Goal: Task Accomplishment & Management: Manage account settings

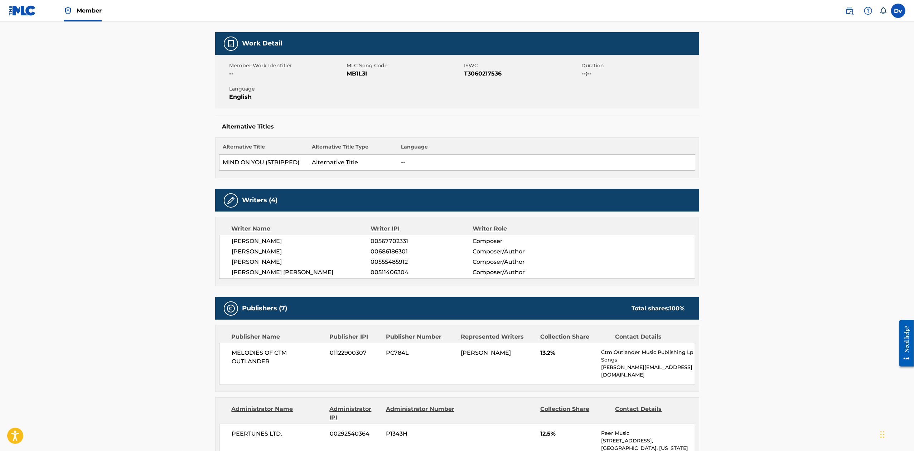
scroll to position [95, 0]
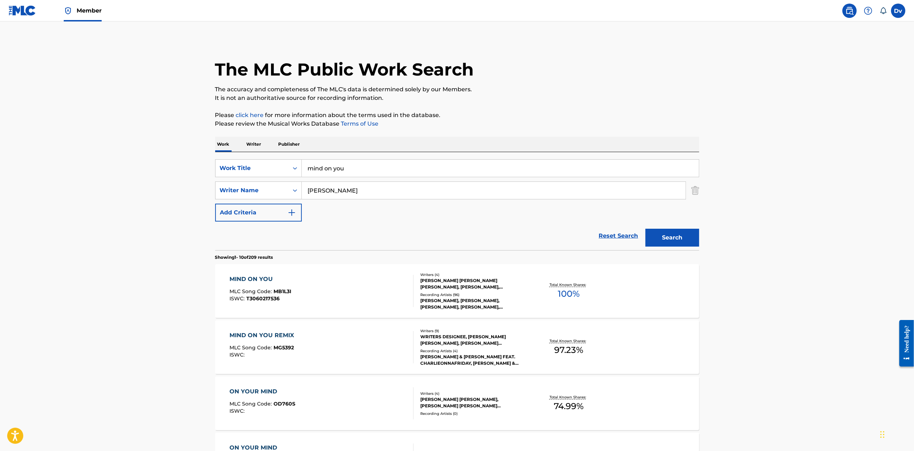
drag, startPoint x: 342, startPoint y: 168, endPoint x: 182, endPoint y: 157, distance: 160.6
click at [189, 159] on main "The MLC Public Work Search The accuracy and completeness of The MLC's data is d…" at bounding box center [457, 442] width 914 height 842
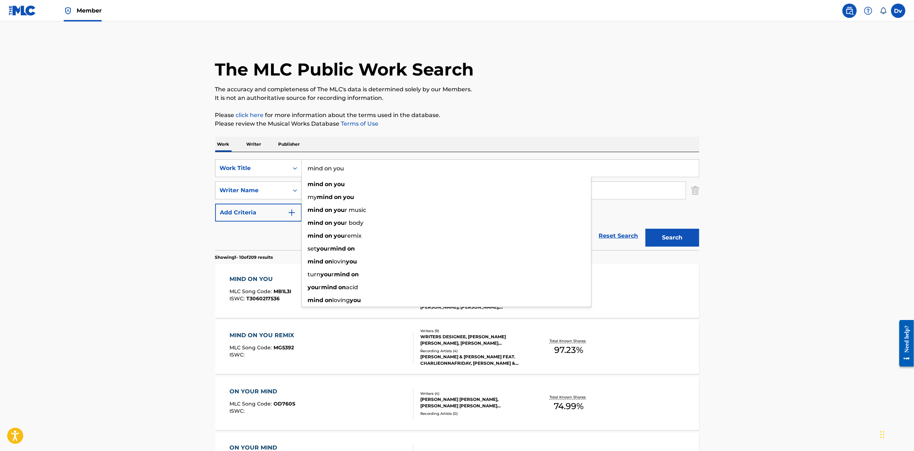
paste input "RAINCHECK"
type input "RAINCHECK"
click at [645, 229] on button "Search" at bounding box center [672, 238] width 54 height 18
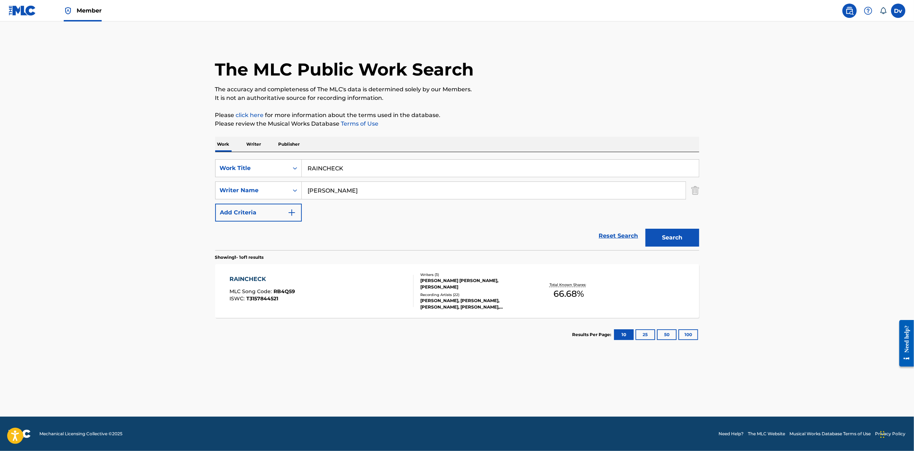
click at [254, 279] on div "RAINCHECK" at bounding box center [261, 279] width 65 height 9
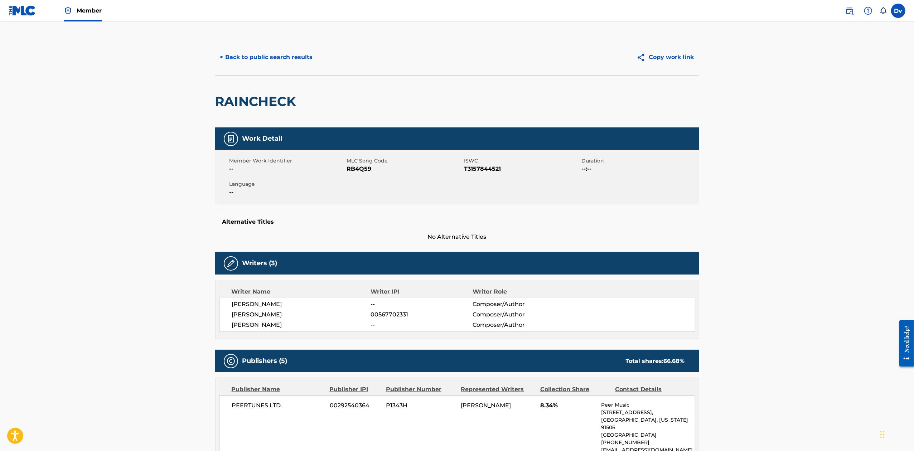
click at [291, 61] on button "< Back to public search results" at bounding box center [266, 57] width 103 height 18
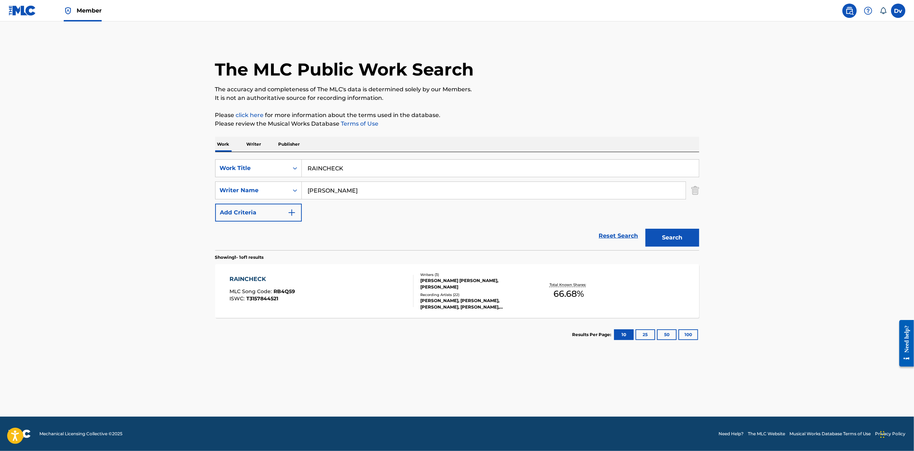
drag, startPoint x: 239, startPoint y: 157, endPoint x: 216, endPoint y: 154, distance: 22.8
click at [222, 155] on div "SearchWithCriteria2233e0dc-3518-40f2-a303-0854f0087db3 Work Title RAINCHECK Sea…" at bounding box center [457, 201] width 484 height 98
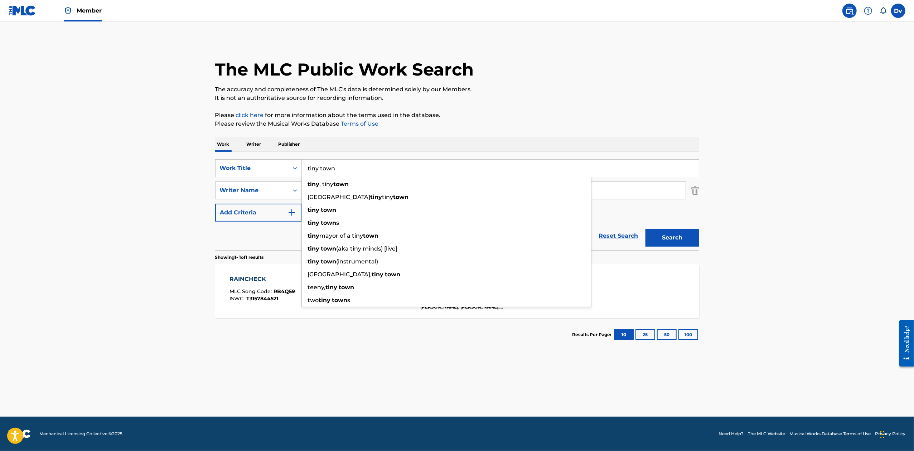
type input "tiny town"
click at [637, 106] on div "The MLC Public Work Search The accuracy and completeness of The MLC's data is d…" at bounding box center [456, 195] width 501 height 312
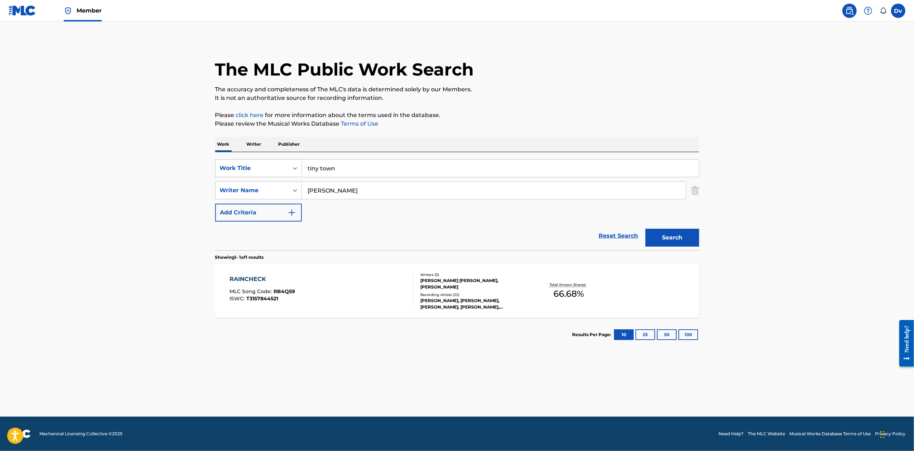
click at [664, 232] on button "Search" at bounding box center [672, 238] width 54 height 18
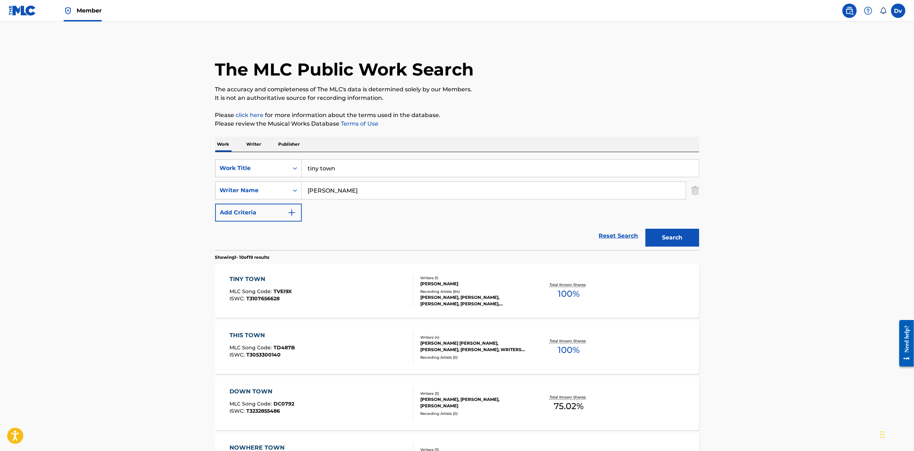
click at [255, 278] on div "TINY TOWN" at bounding box center [260, 279] width 62 height 9
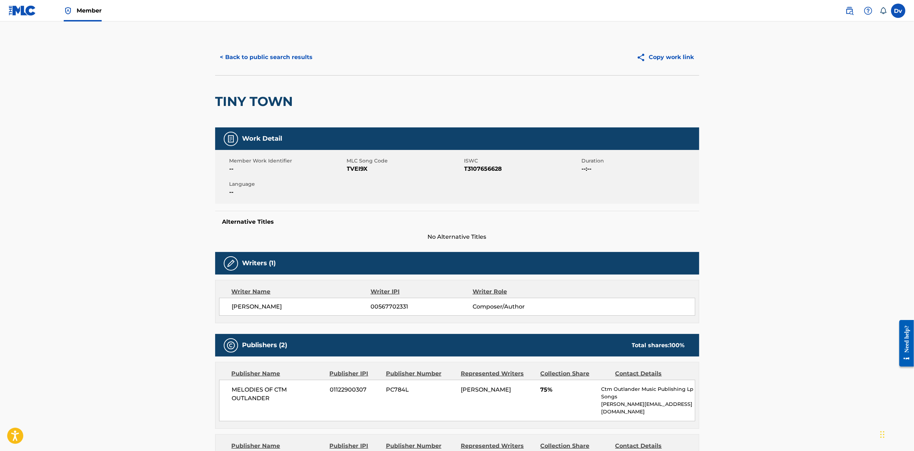
click at [273, 57] on button "< Back to public search results" at bounding box center [266, 57] width 103 height 18
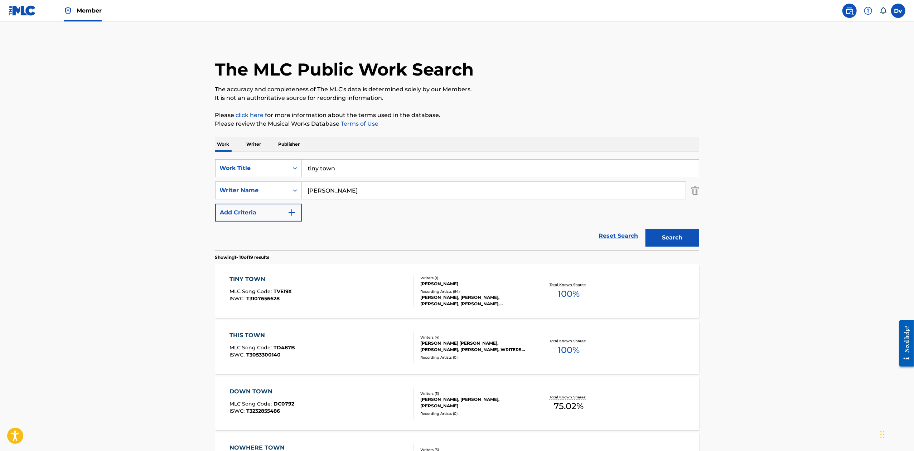
drag, startPoint x: 391, startPoint y: 161, endPoint x: 241, endPoint y: 156, distance: 149.6
click at [243, 156] on div "SearchWithCriteria2233e0dc-3518-40f2-a303-0854f0087db3 Work Title tiny town Sea…" at bounding box center [457, 201] width 484 height 98
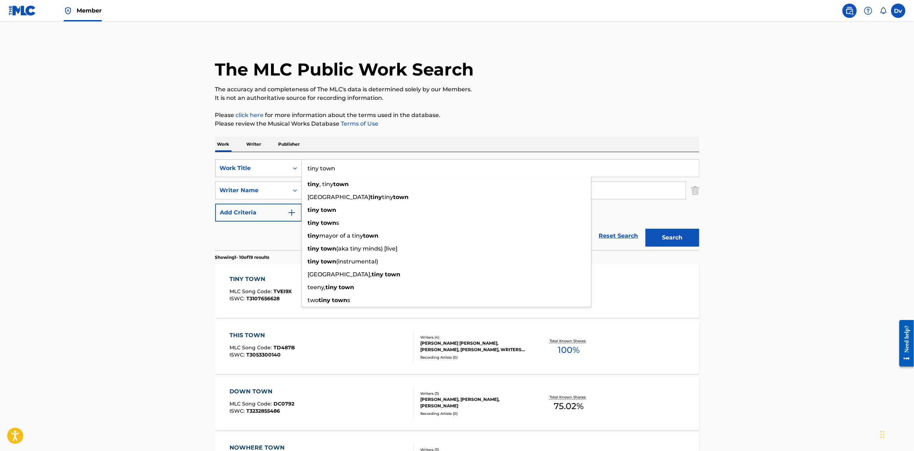
paste input "TALK ABOUT [US_STATE]"
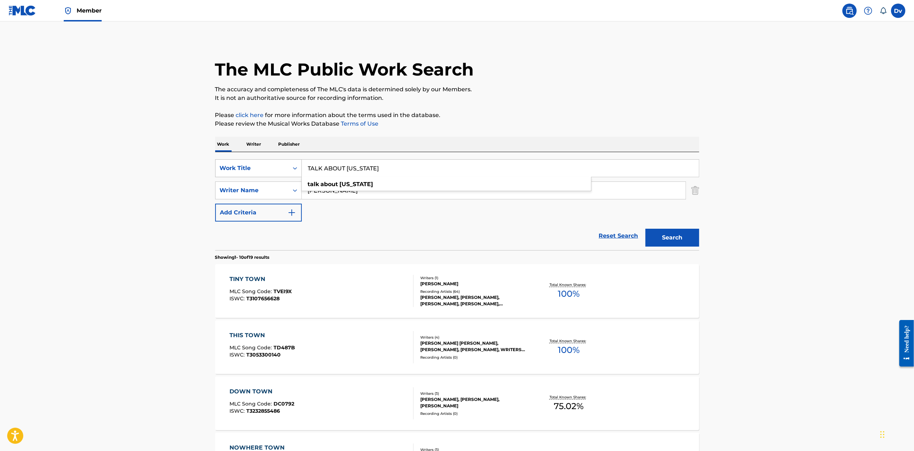
type input "TALK ABOUT [US_STATE]"
click at [645, 229] on button "Search" at bounding box center [672, 238] width 54 height 18
click at [278, 270] on div "TALK ABOUT [US_STATE] MLC Song Code : TD2RYE ISWC : T9280890699 Writers ( 3 ) […" at bounding box center [457, 291] width 484 height 54
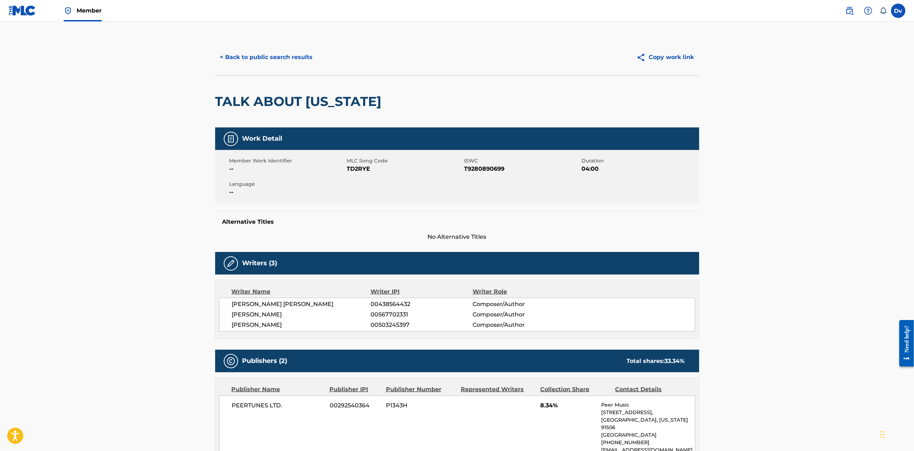
click at [278, 55] on button "< Back to public search results" at bounding box center [266, 57] width 103 height 18
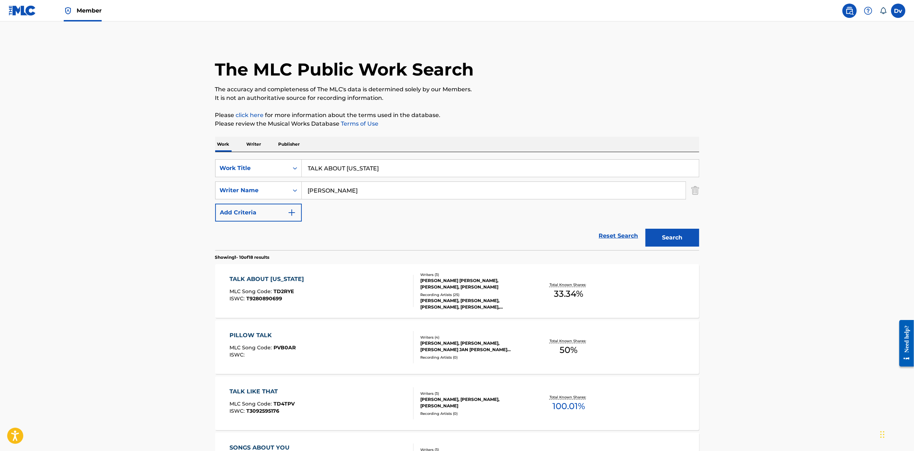
drag, startPoint x: 404, startPoint y: 174, endPoint x: 188, endPoint y: 149, distance: 217.9
click at [198, 150] on main "The MLC Public Work Search The accuracy and completeness of The MLC's data is d…" at bounding box center [457, 442] width 914 height 842
paste input "2531378"
click at [645, 229] on button "Search" at bounding box center [672, 238] width 54 height 18
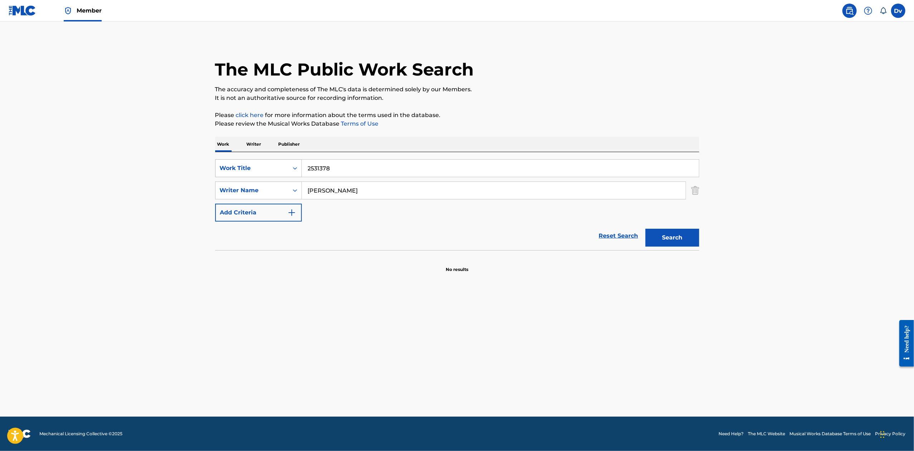
drag, startPoint x: 355, startPoint y: 171, endPoint x: 249, endPoint y: 162, distance: 105.9
click at [252, 162] on div "SearchWithCriteria2233e0dc-3518-40f2-a303-0854f0087db3 Work Title 2531378" at bounding box center [457, 168] width 484 height 18
paste input "MEMORIZE YOU"
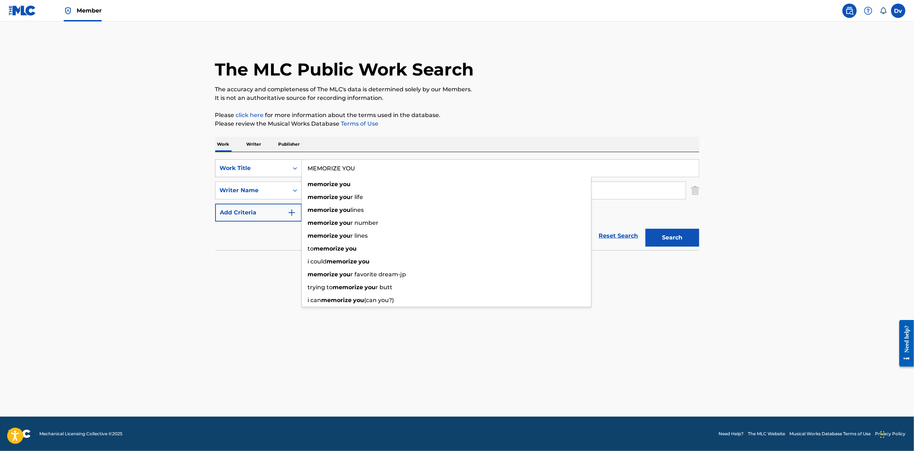
type input "MEMORIZE YOU"
click at [645, 229] on button "Search" at bounding box center [672, 238] width 54 height 18
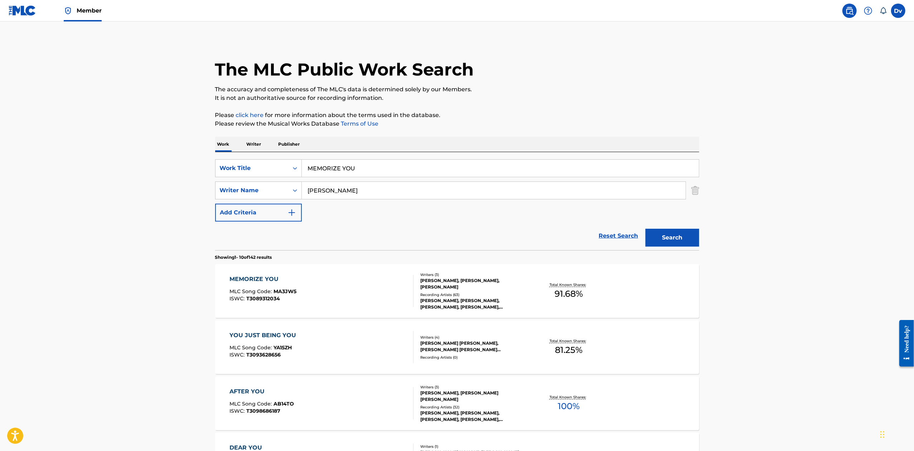
click at [255, 274] on div "MEMORIZE YOU MLC Song Code : MA3JW5 ISWC : T3089312034 Writers ( 3 ) [PERSON_NA…" at bounding box center [457, 291] width 484 height 54
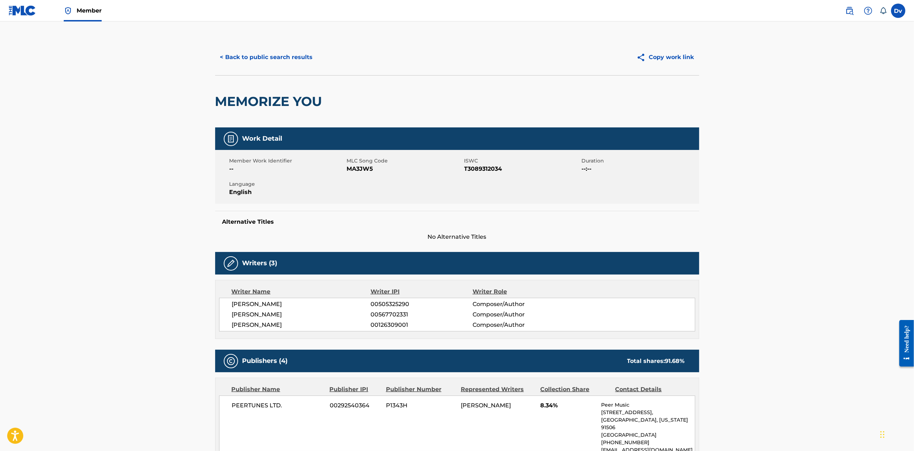
click at [289, 57] on button "< Back to public search results" at bounding box center [266, 57] width 103 height 18
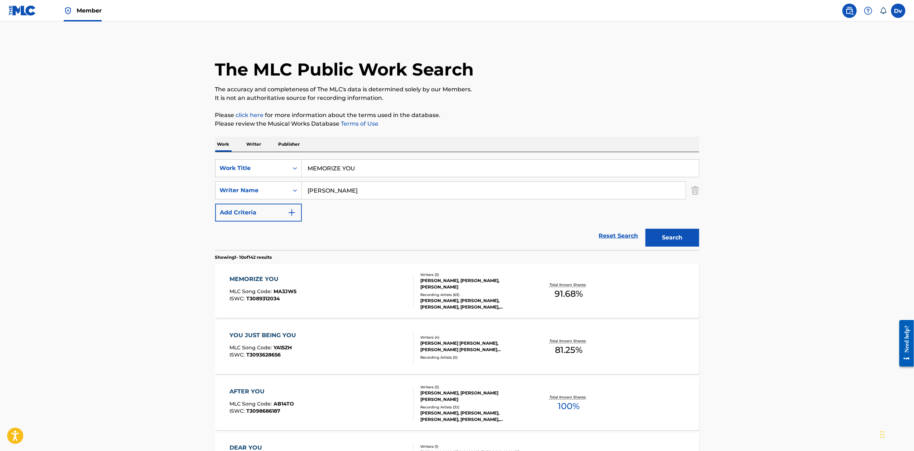
drag, startPoint x: 377, startPoint y: 167, endPoint x: 194, endPoint y: 150, distance: 183.9
click at [204, 152] on main "The MLC Public Work Search The accuracy and completeness of The MLC's data is d…" at bounding box center [457, 442] width 914 height 842
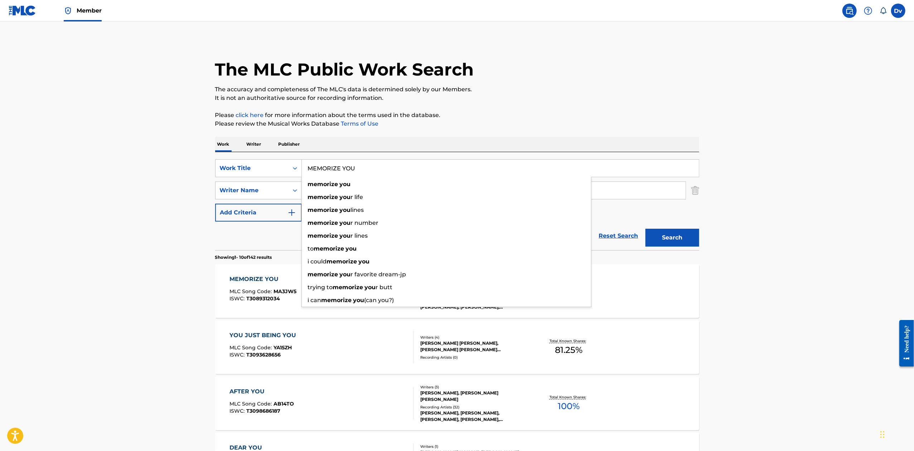
paste input "ANYWHERE THE NIGHT GOES"
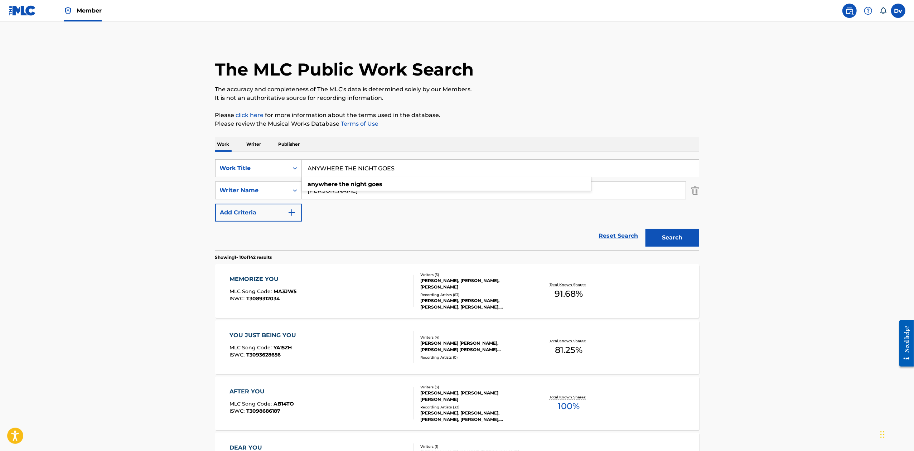
type input "ANYWHERE THE NIGHT GOES"
click at [645, 229] on button "Search" at bounding box center [672, 238] width 54 height 18
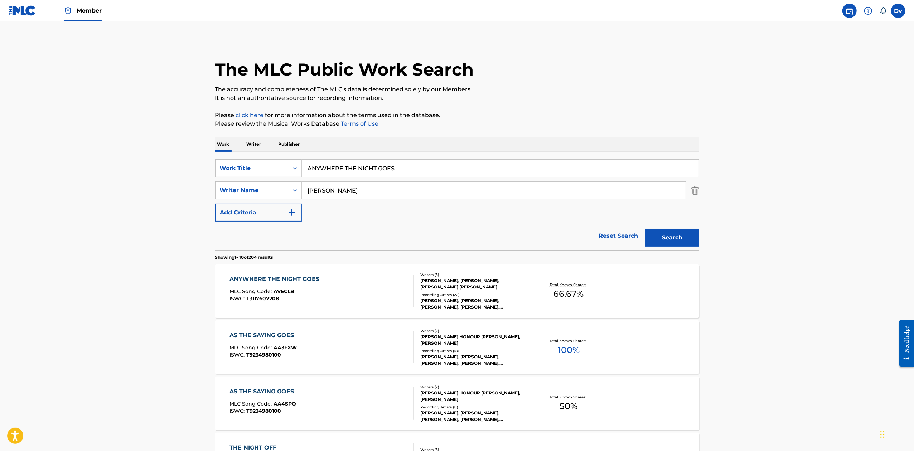
click at [290, 277] on div "ANYWHERE THE NIGHT GOES" at bounding box center [275, 279] width 93 height 9
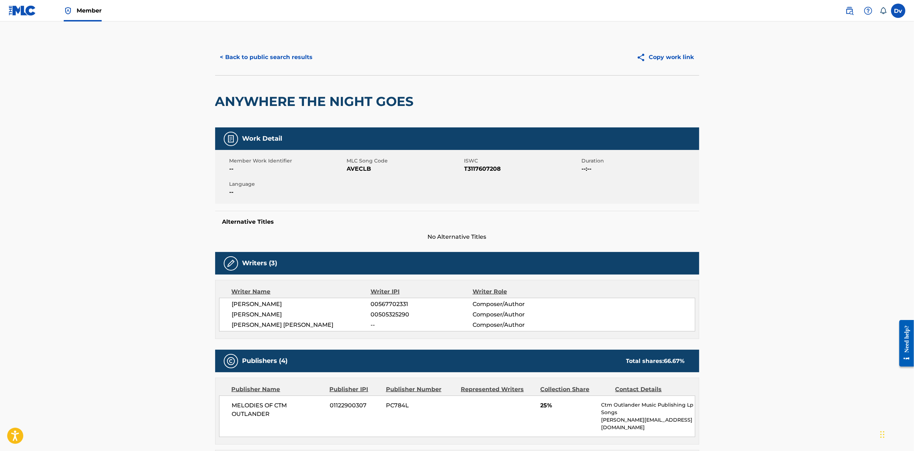
click at [280, 59] on button "< Back to public search results" at bounding box center [266, 57] width 103 height 18
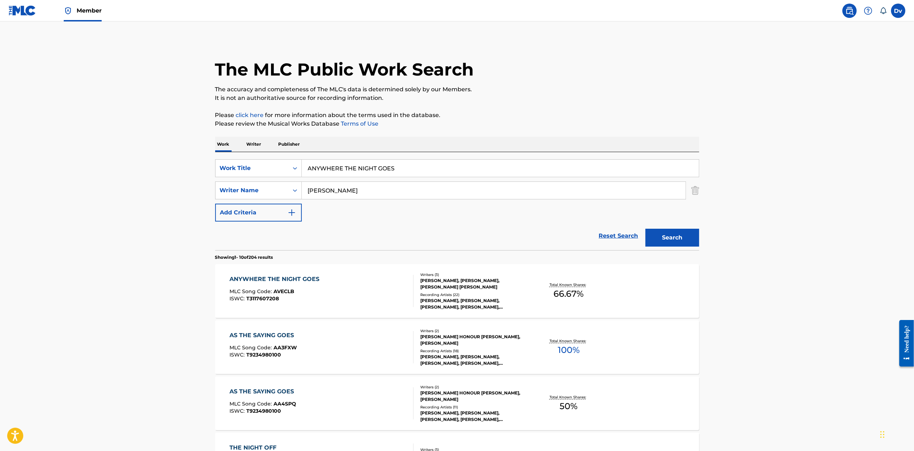
drag, startPoint x: 427, startPoint y: 169, endPoint x: 198, endPoint y: 143, distance: 230.8
paste input "NEON TIME"
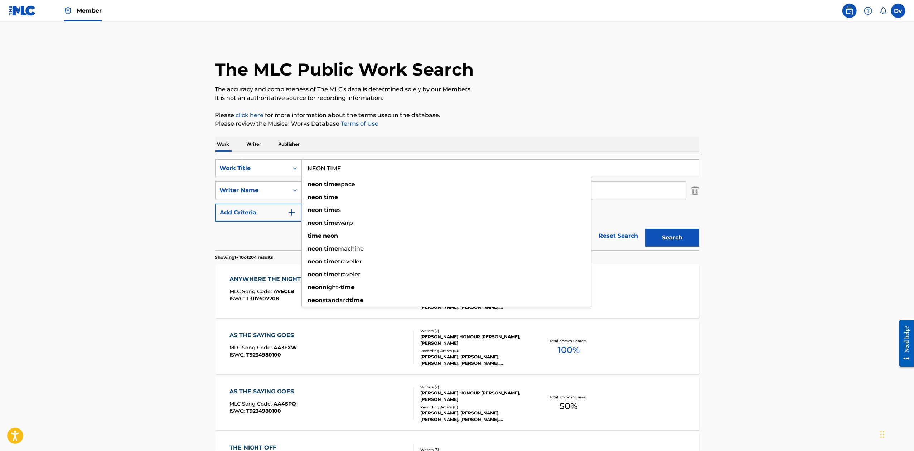
type input "NEON TIME"
click at [645, 229] on button "Search" at bounding box center [672, 238] width 54 height 18
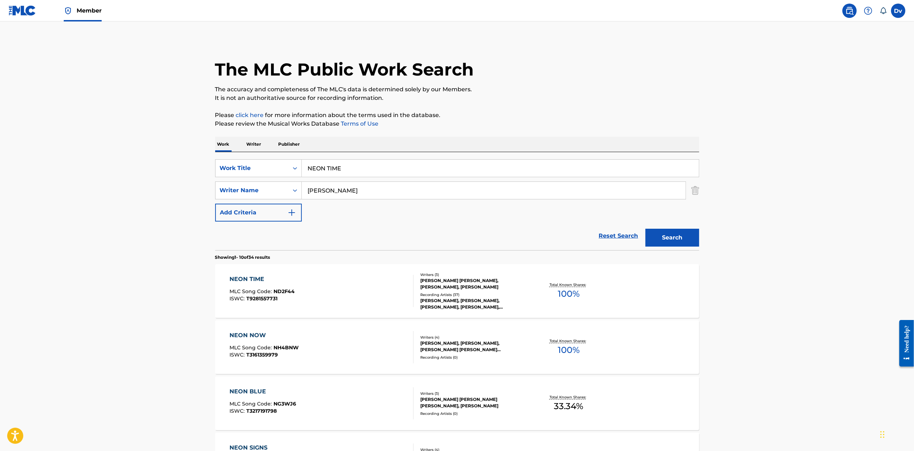
click at [255, 275] on div "NEON TIME" at bounding box center [261, 279] width 65 height 9
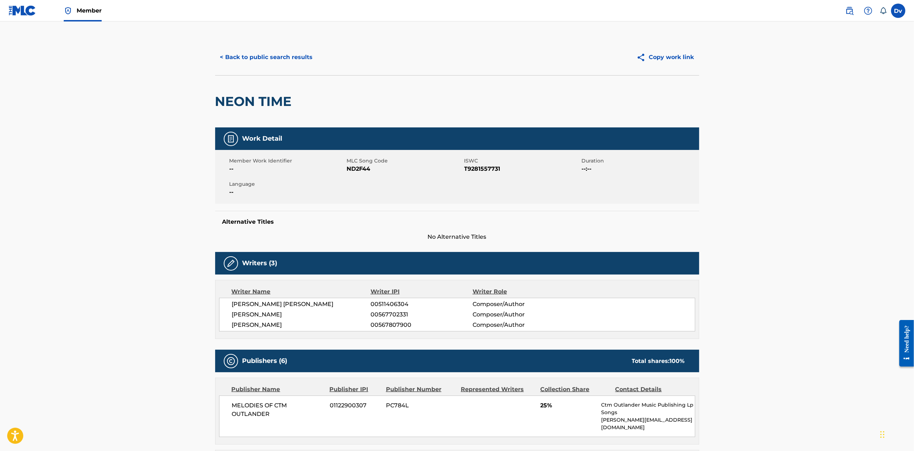
click at [304, 62] on button "< Back to public search results" at bounding box center [266, 57] width 103 height 18
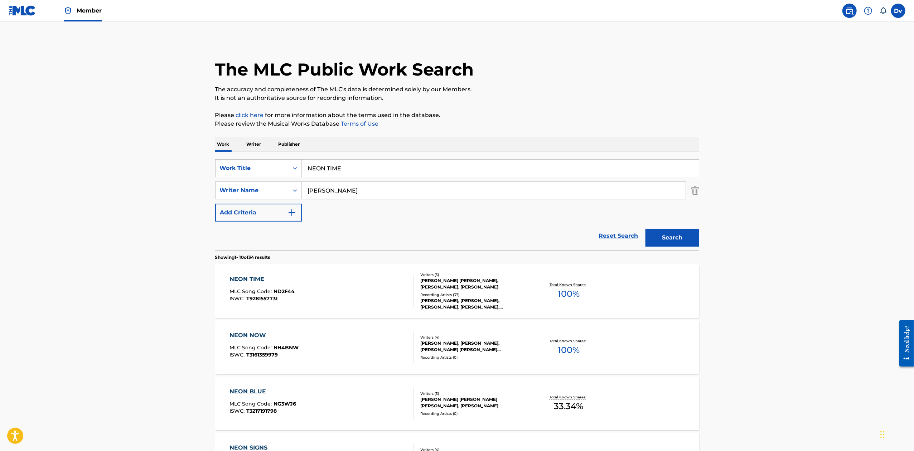
drag, startPoint x: 389, startPoint y: 165, endPoint x: 201, endPoint y: 146, distance: 189.1
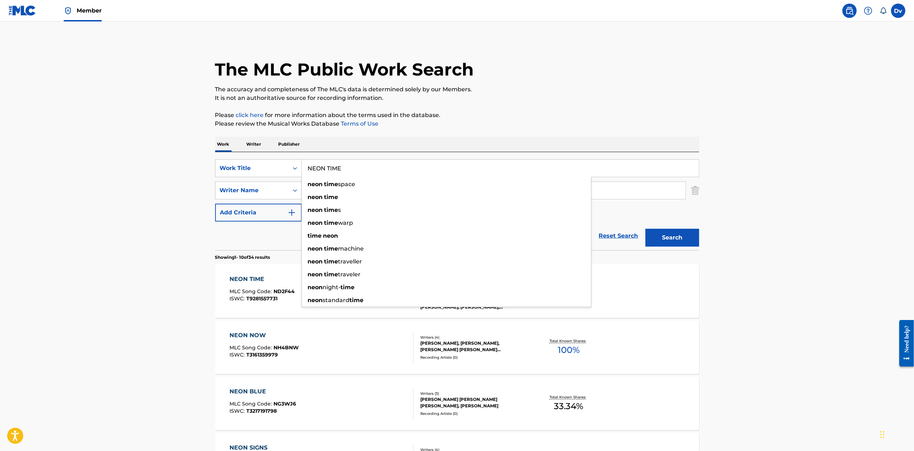
paste input "[PERSON_NAME]"
type input "NEVERLAND"
click at [645, 229] on button "Search" at bounding box center [672, 238] width 54 height 18
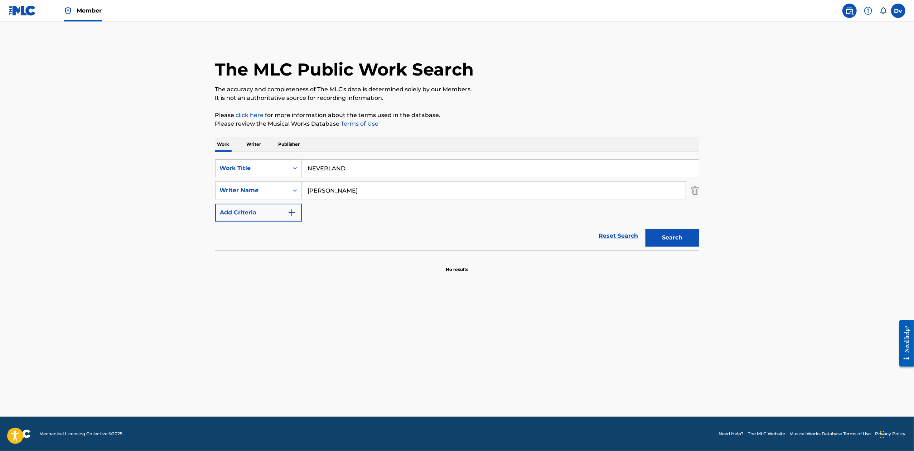
click at [371, 197] on input "[PERSON_NAME]" at bounding box center [494, 190] width 384 height 17
type input "s"
click at [645, 229] on button "Search" at bounding box center [672, 238] width 54 height 18
click at [346, 191] on input "[PERSON_NAME]" at bounding box center [494, 190] width 384 height 17
drag, startPoint x: 346, startPoint y: 192, endPoint x: 268, endPoint y: 186, distance: 78.5
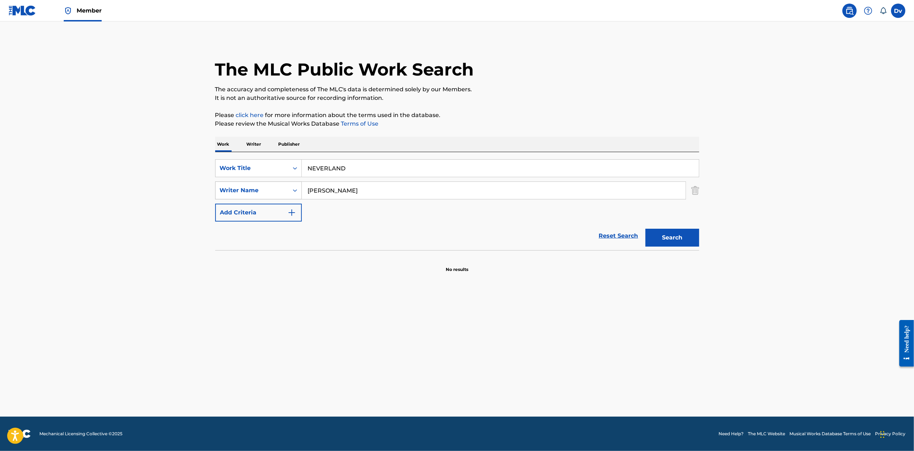
click at [269, 186] on div "SearchWithCriteria533e1de4-05cf-4b87-985e-cef7430880ca Writer Name [PERSON_NAME]" at bounding box center [457, 190] width 484 height 18
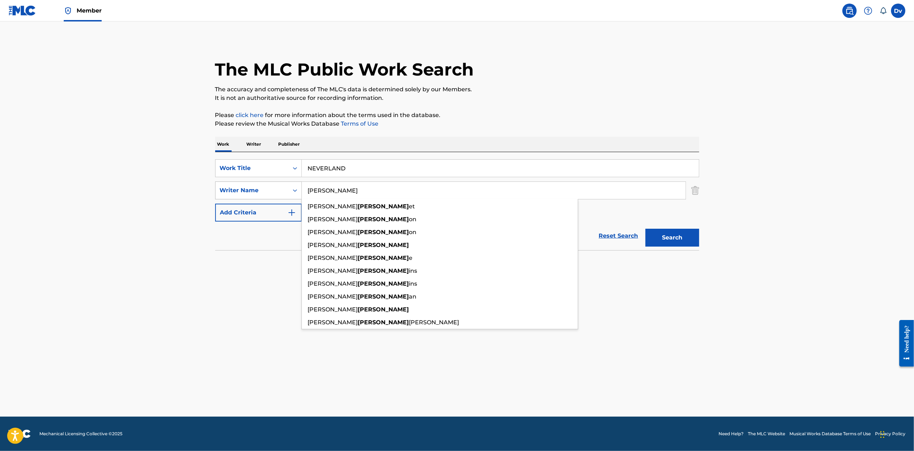
click at [645, 229] on button "Search" at bounding box center [672, 238] width 54 height 18
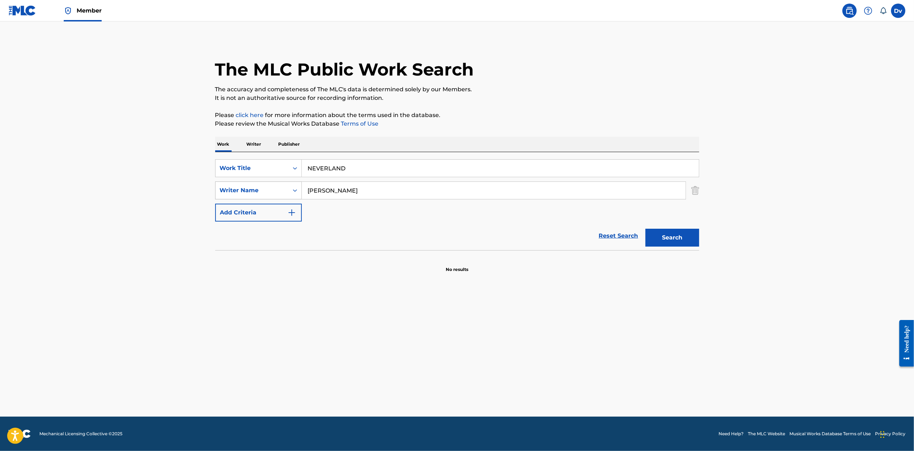
drag, startPoint x: 356, startPoint y: 196, endPoint x: 231, endPoint y: 186, distance: 124.9
click at [238, 187] on div "SearchWithCriteria533e1de4-05cf-4b87-985e-cef7430880ca Writer Name [PERSON_NAME]" at bounding box center [457, 190] width 484 height 18
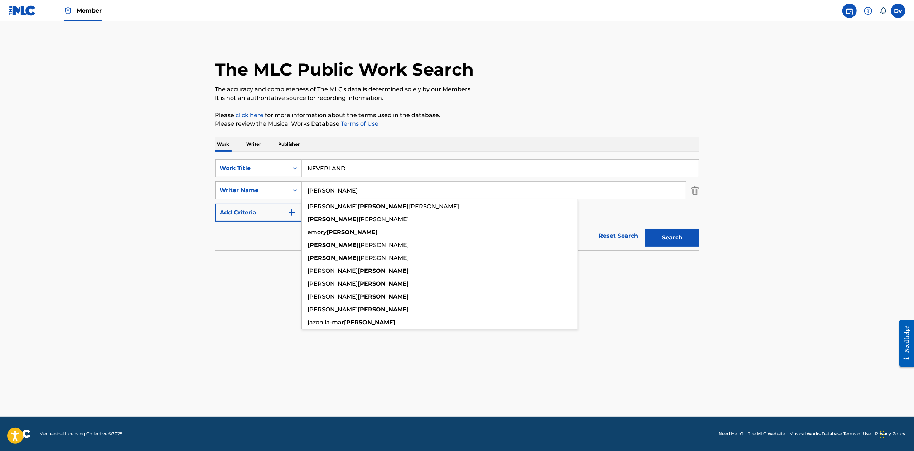
type input "[PERSON_NAME]"
click at [645, 229] on button "Search" at bounding box center [672, 238] width 54 height 18
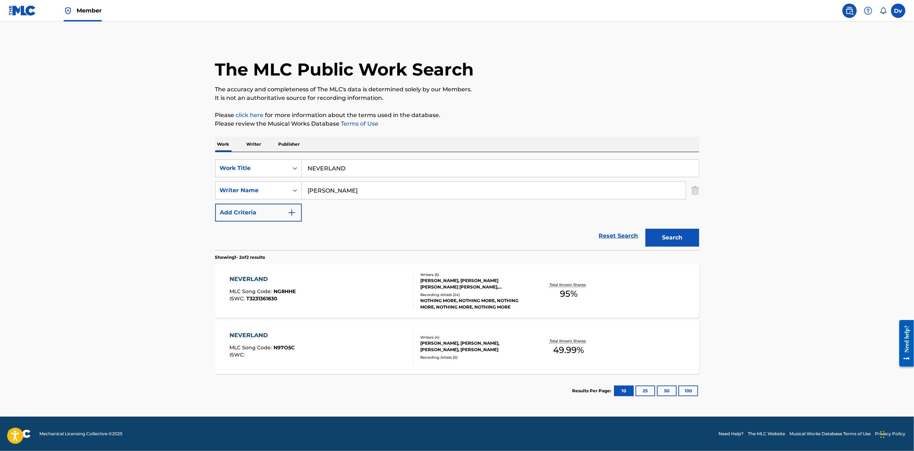
click at [262, 275] on div "NEVERLAND" at bounding box center [262, 279] width 66 height 9
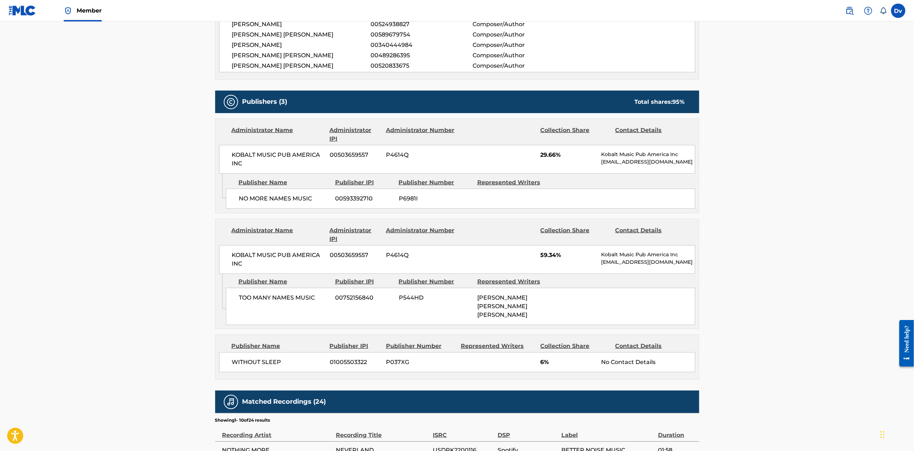
scroll to position [334, 0]
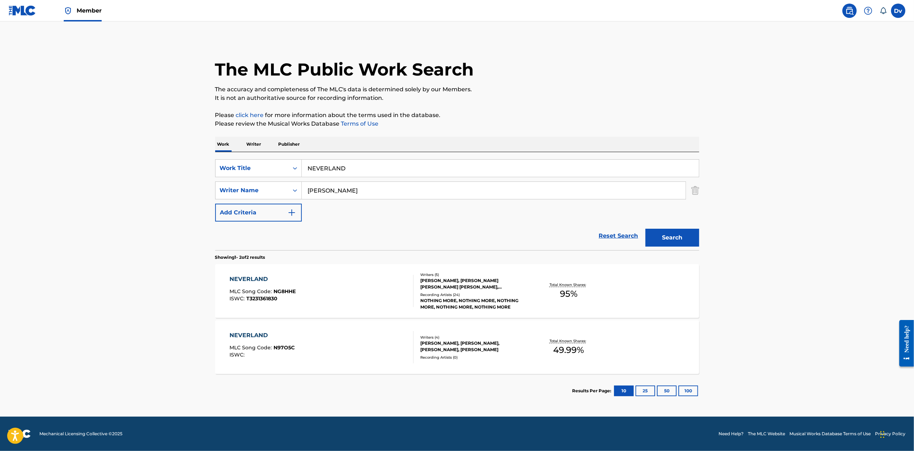
click at [253, 331] on div "NEVERLAND" at bounding box center [261, 335] width 65 height 9
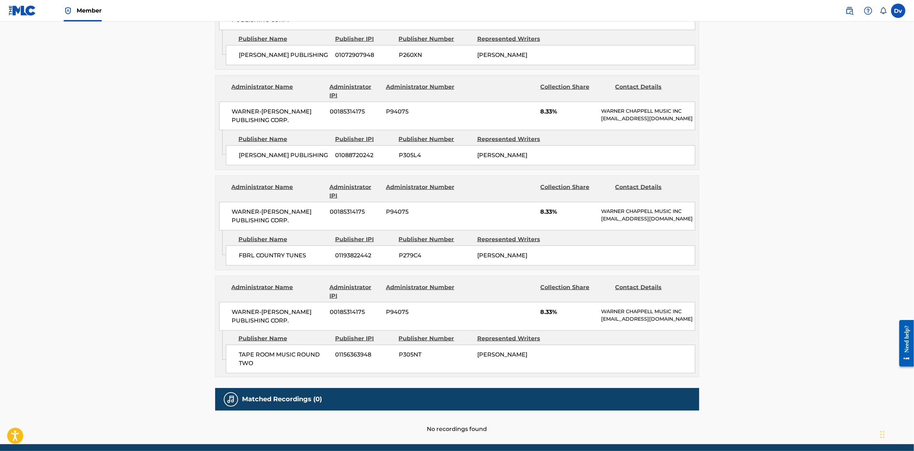
scroll to position [477, 0]
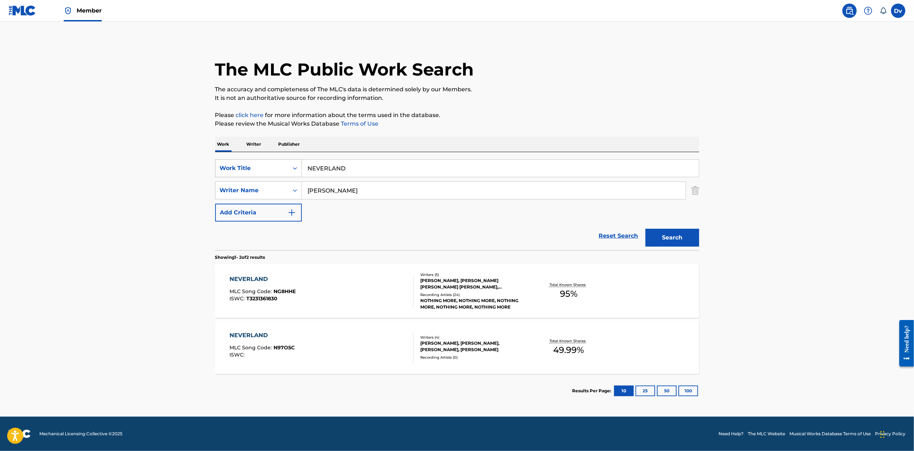
drag, startPoint x: 342, startPoint y: 192, endPoint x: 220, endPoint y: 176, distance: 122.7
click at [221, 176] on div "SearchWithCriteria2233e0dc-3518-40f2-a303-0854f0087db3 Work Title NEVERLAND Sea…" at bounding box center [457, 190] width 484 height 62
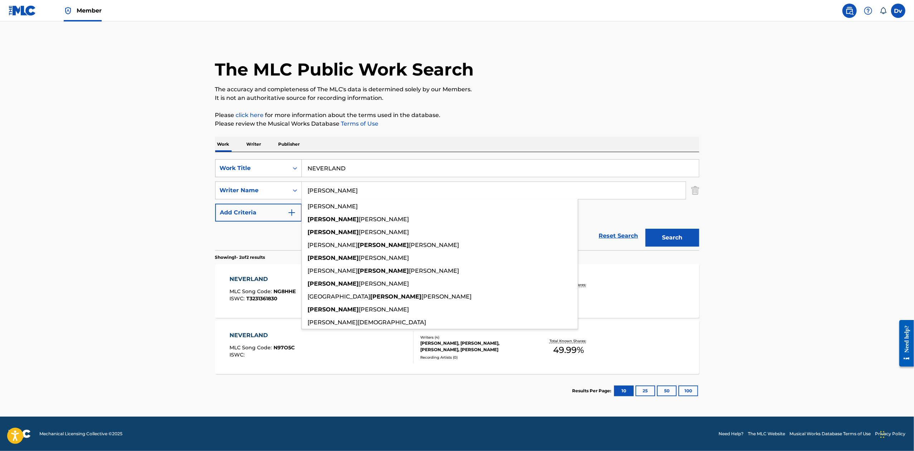
type input "[PERSON_NAME]"
click at [645, 229] on button "Search" at bounding box center [672, 238] width 54 height 18
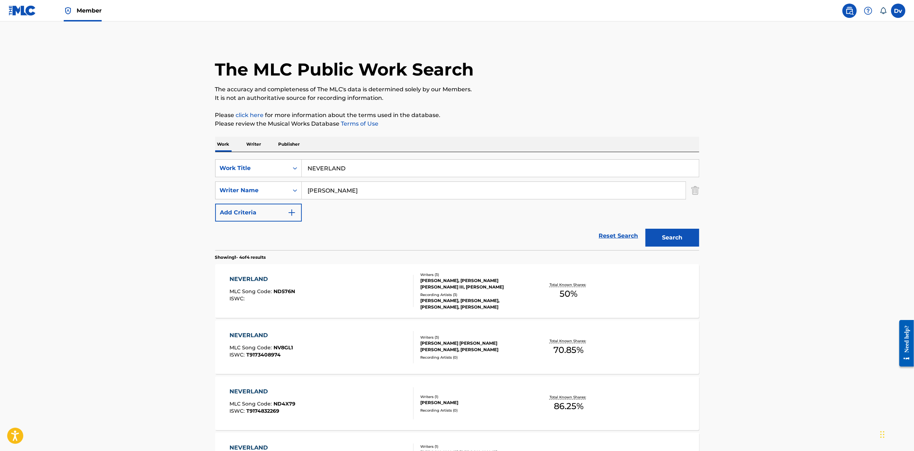
click at [255, 281] on div "NEVERLAND" at bounding box center [261, 279] width 65 height 9
click at [250, 336] on div "NEVERLAND" at bounding box center [260, 335] width 63 height 9
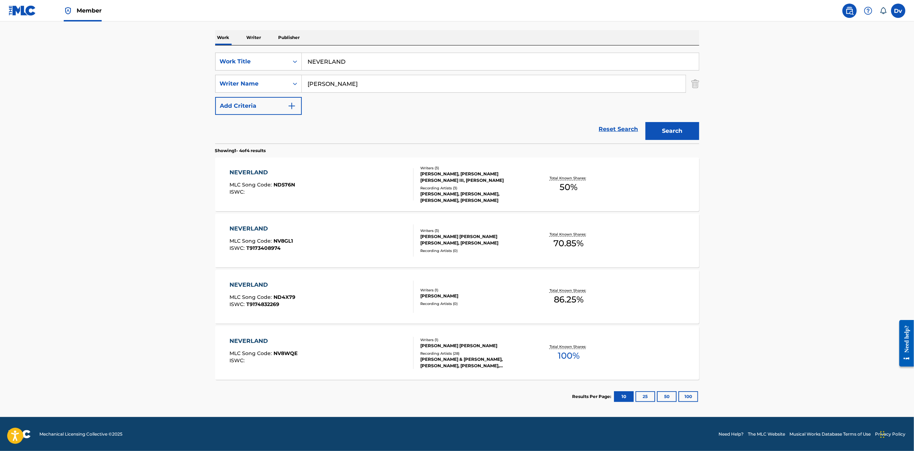
scroll to position [107, 0]
click at [239, 285] on div "NEVERLAND" at bounding box center [262, 284] width 66 height 9
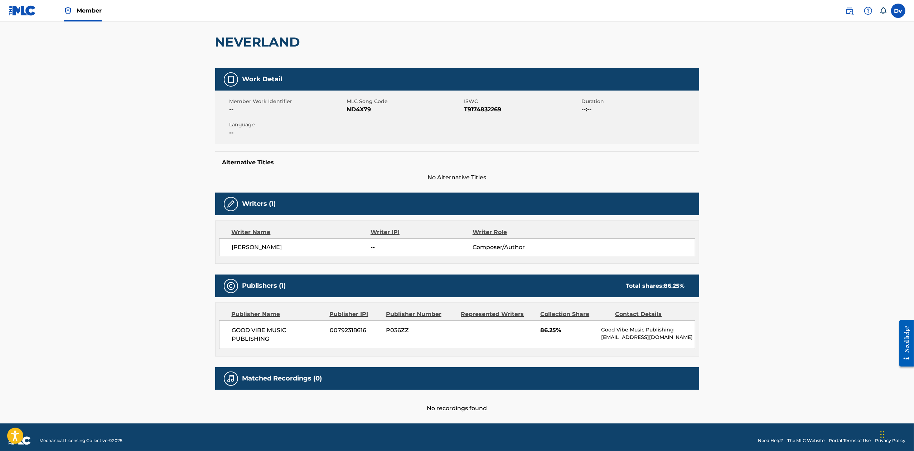
scroll to position [67, 0]
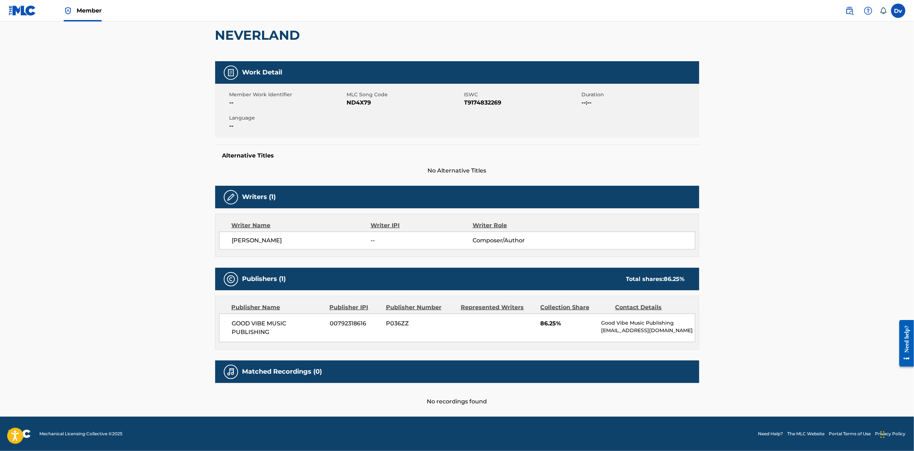
scroll to position [107, 0]
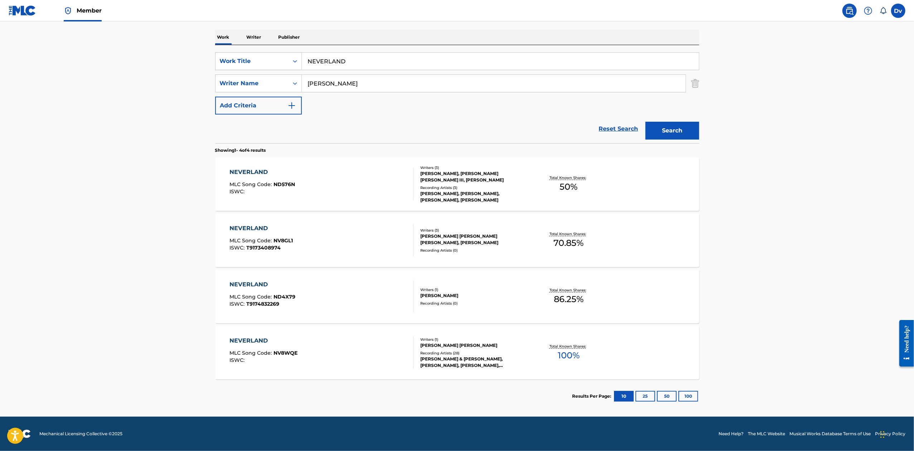
click at [240, 339] on div "NEVERLAND" at bounding box center [263, 340] width 68 height 9
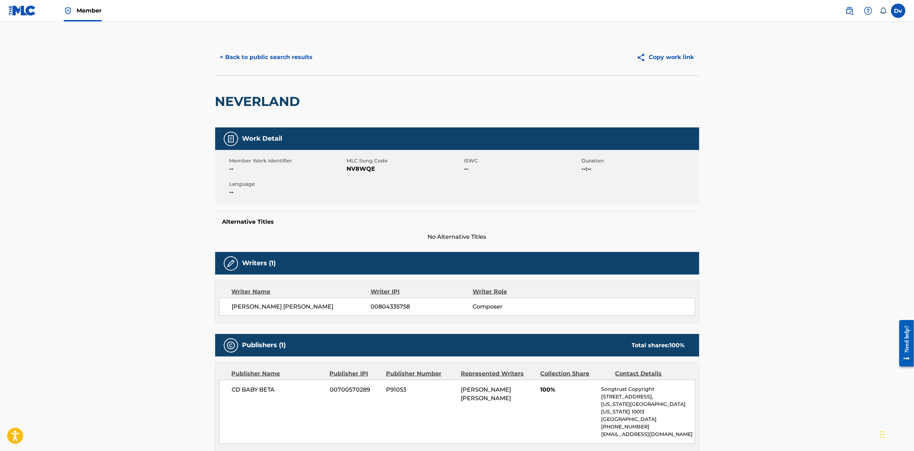
click at [266, 55] on button "< Back to public search results" at bounding box center [266, 57] width 103 height 18
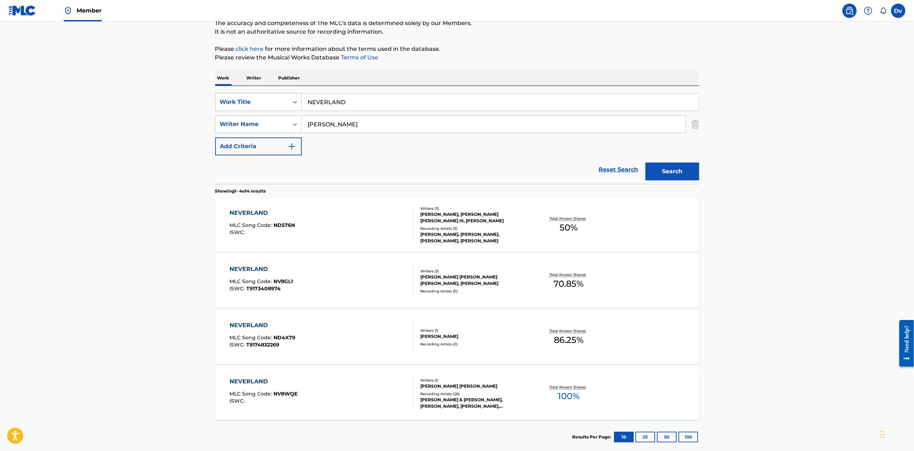
drag, startPoint x: 377, startPoint y: 129, endPoint x: 218, endPoint y: 104, distance: 161.6
click at [219, 104] on div "SearchWithCriteria2233e0dc-3518-40f2-a303-0854f0087db3 Work Title NEVERLAND Sea…" at bounding box center [457, 124] width 484 height 62
type input "DUPELLE"
click at [645, 162] on button "Search" at bounding box center [672, 171] width 54 height 18
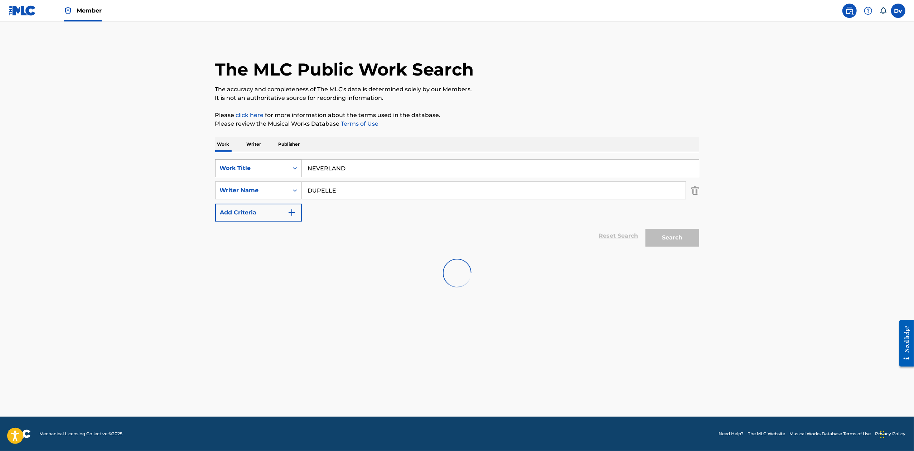
scroll to position [0, 0]
drag, startPoint x: 348, startPoint y: 167, endPoint x: 228, endPoint y: 154, distance: 120.3
click at [275, 158] on div "SearchWithCriteria2233e0dc-3518-40f2-a303-0854f0087db3 Work Title NEVERLAND Sea…" at bounding box center [457, 201] width 484 height 98
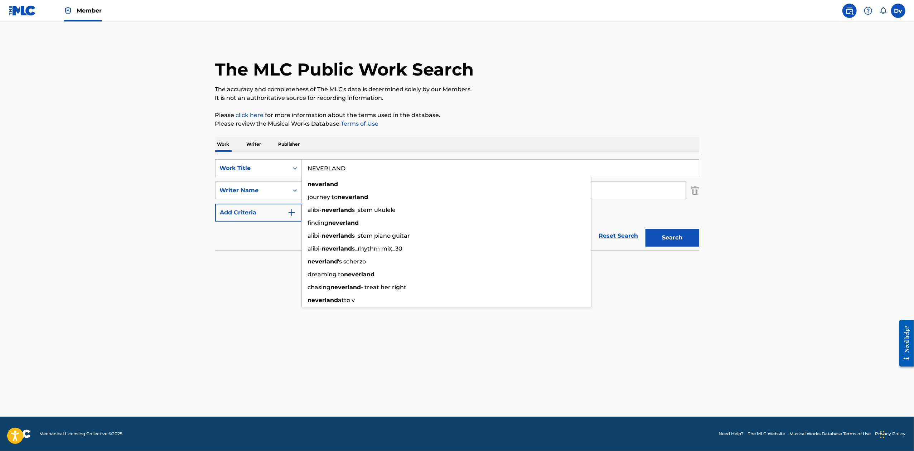
paste input "HEAVEN ON DIRT"
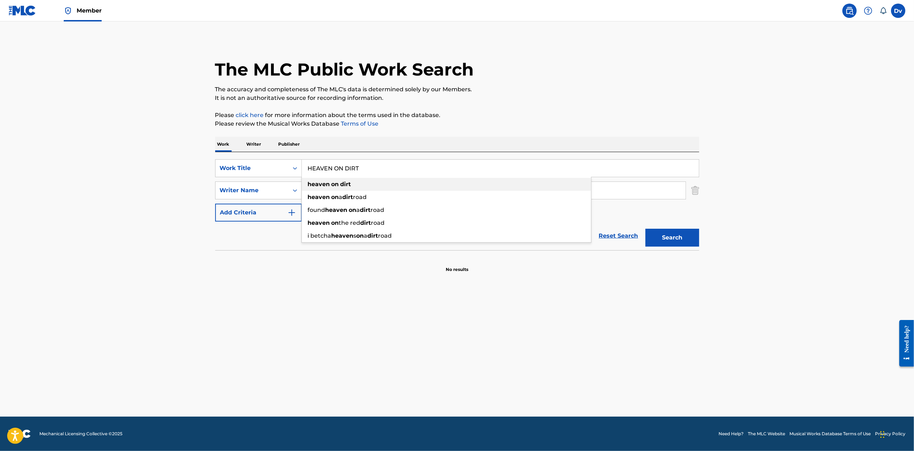
click at [370, 186] on div "heaven on dirt" at bounding box center [446, 184] width 289 height 13
type input "heaven on dirt"
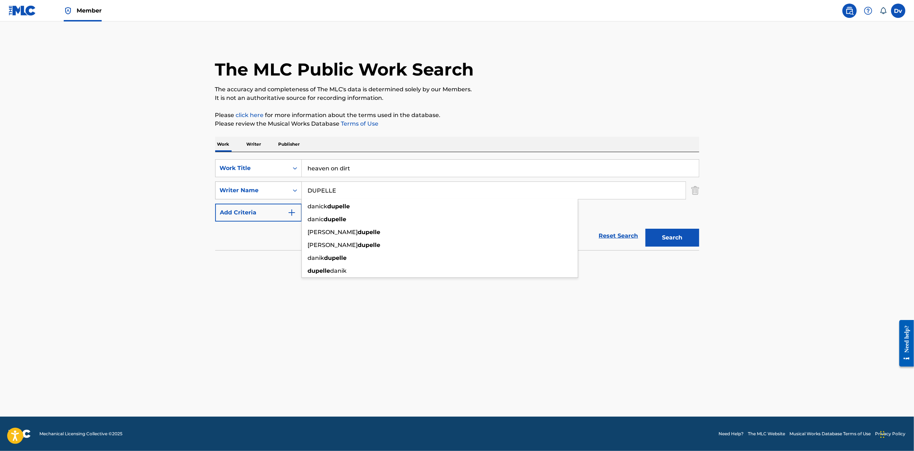
drag, startPoint x: 364, startPoint y: 189, endPoint x: 245, endPoint y: 185, distance: 118.9
click at [271, 186] on div "SearchWithCriteria533e1de4-05cf-4b87-985e-cef7430880ca Writer Name DUPELLE [PER…" at bounding box center [457, 190] width 484 height 18
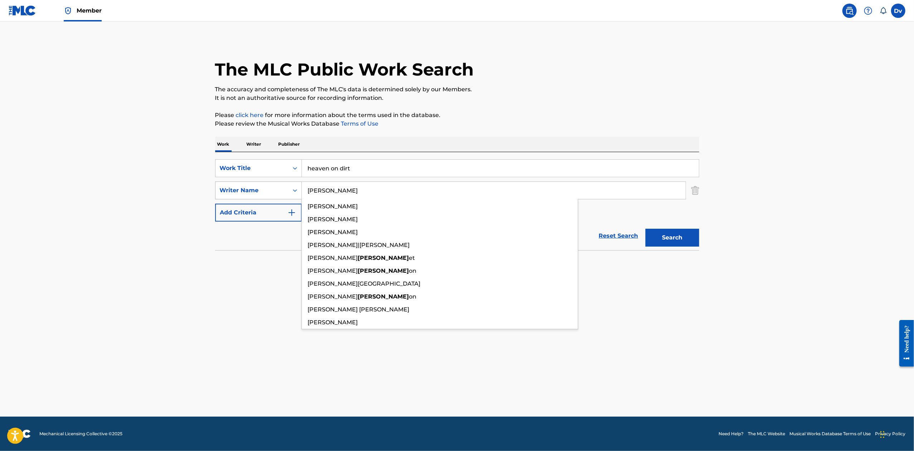
type input "[PERSON_NAME]"
click at [645, 229] on button "Search" at bounding box center [672, 238] width 54 height 18
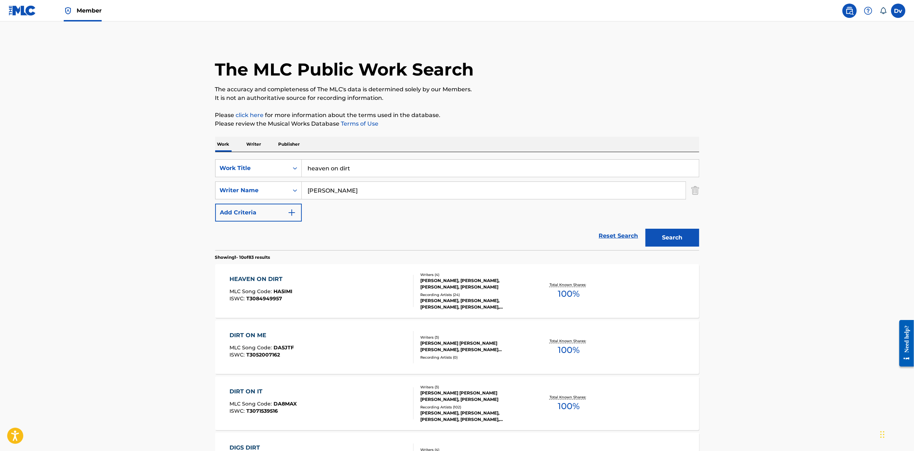
click at [259, 276] on div "HEAVEN ON DIRT" at bounding box center [260, 279] width 63 height 9
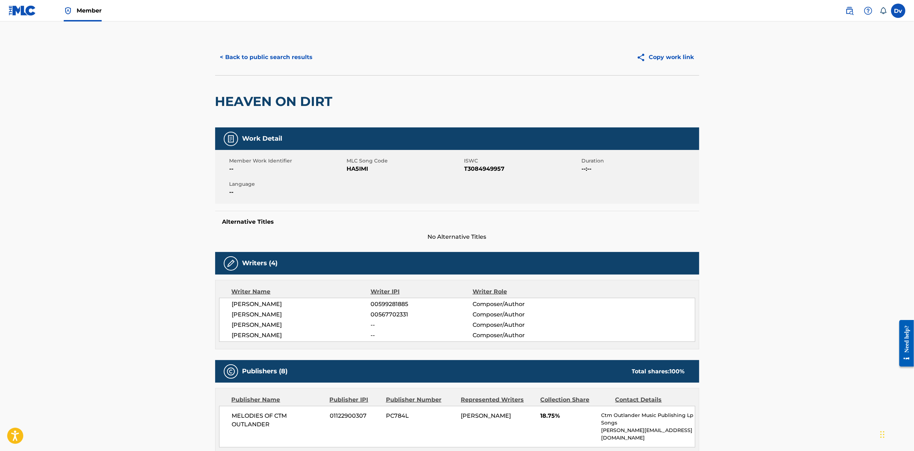
click at [298, 54] on button "< Back to public search results" at bounding box center [266, 57] width 103 height 18
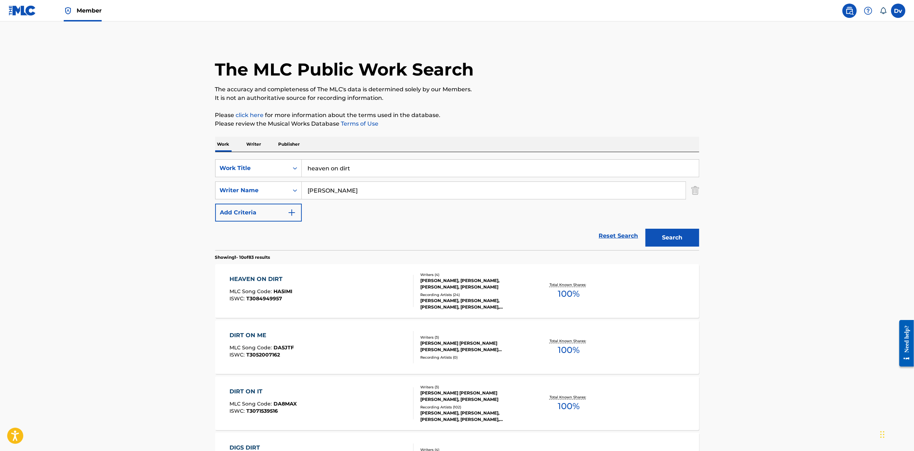
drag, startPoint x: 366, startPoint y: 174, endPoint x: 245, endPoint y: 152, distance: 122.1
click at [248, 153] on div "SearchWithCriteria2233e0dc-3518-40f2-a303-0854f0087db3 Work Title heaven on dir…" at bounding box center [457, 201] width 484 height 98
paste input "TOWN LIKE MINE"
type input "TOWN LIKE MINE"
click at [525, 115] on p "Please click here for more information about the terms used in the database." at bounding box center [457, 115] width 484 height 9
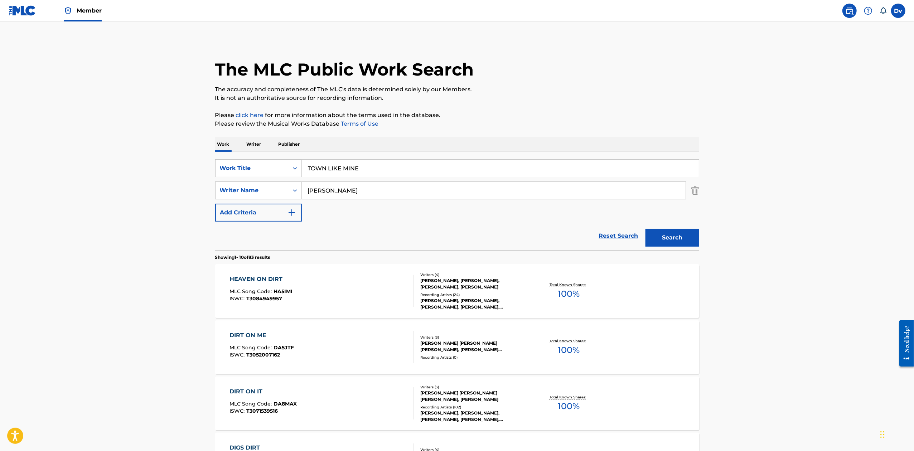
click at [690, 235] on button "Search" at bounding box center [672, 238] width 54 height 18
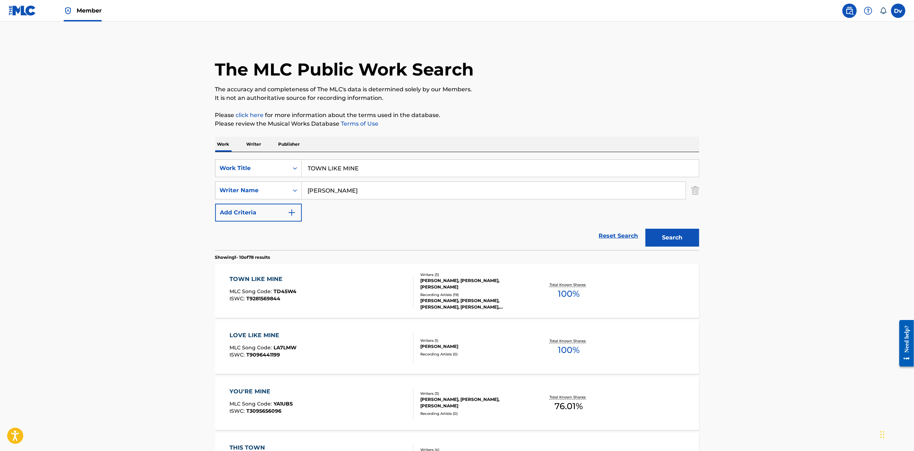
click at [273, 277] on div "TOWN LIKE MINE" at bounding box center [262, 279] width 67 height 9
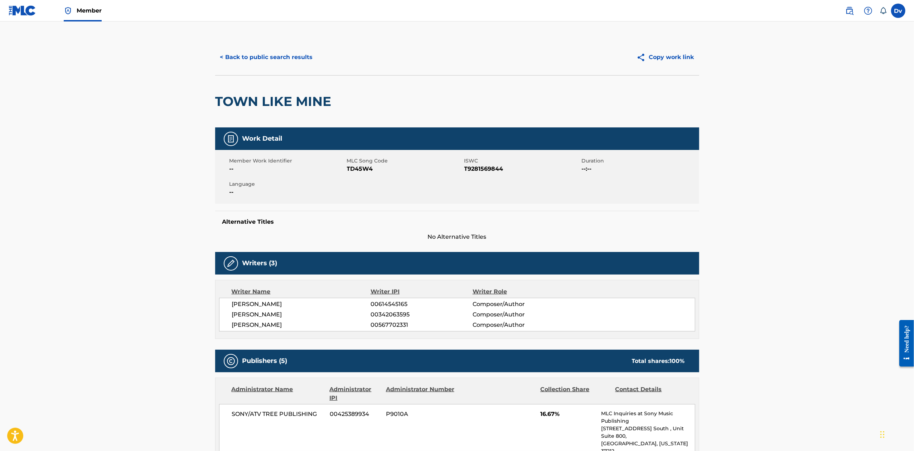
click at [285, 59] on button "< Back to public search results" at bounding box center [266, 57] width 103 height 18
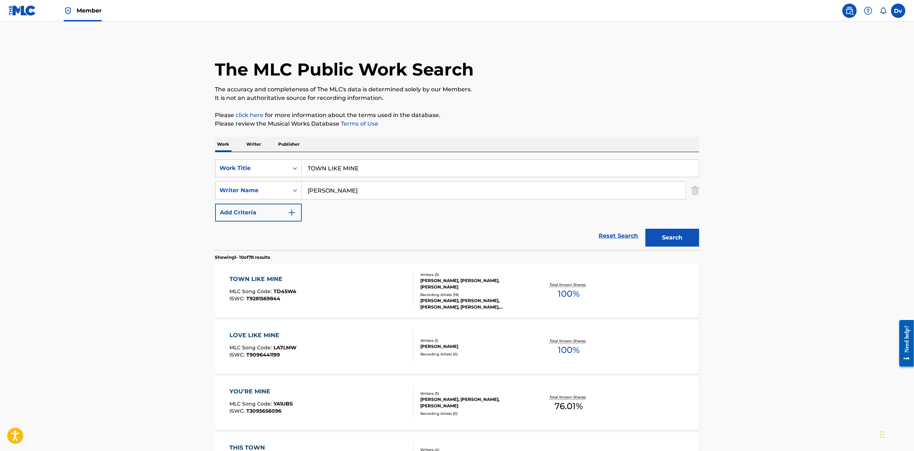
drag, startPoint x: 379, startPoint y: 175, endPoint x: 212, endPoint y: 152, distance: 169.1
click at [221, 154] on div "SearchWithCriteria2233e0dc-3518-40f2-a303-0854f0087db3 Work Title TOWN LIKE MIN…" at bounding box center [457, 201] width 484 height 98
paste input "MISS YOU NOW"
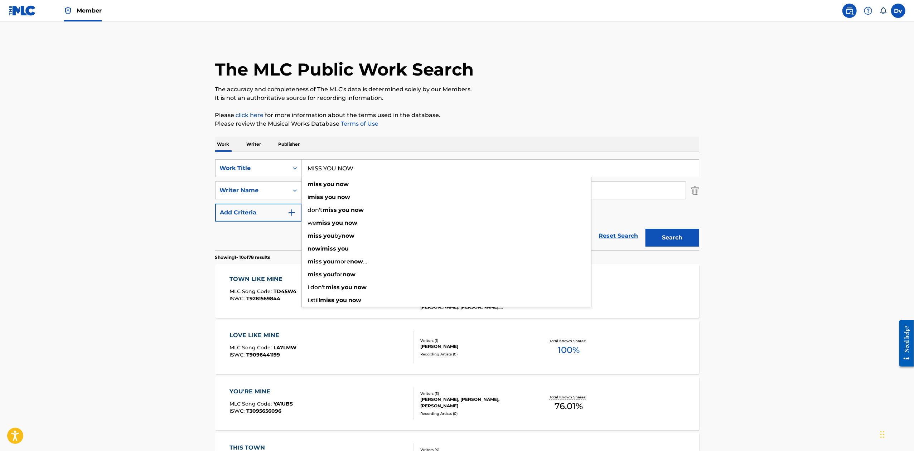
type input "MISS YOU NOW"
click at [645, 229] on button "Search" at bounding box center [672, 238] width 54 height 18
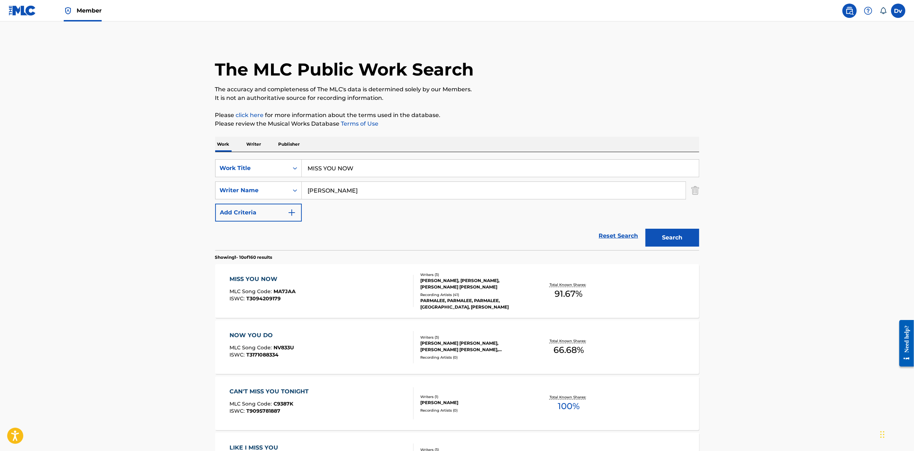
click at [264, 278] on div "MISS YOU NOW" at bounding box center [262, 279] width 66 height 9
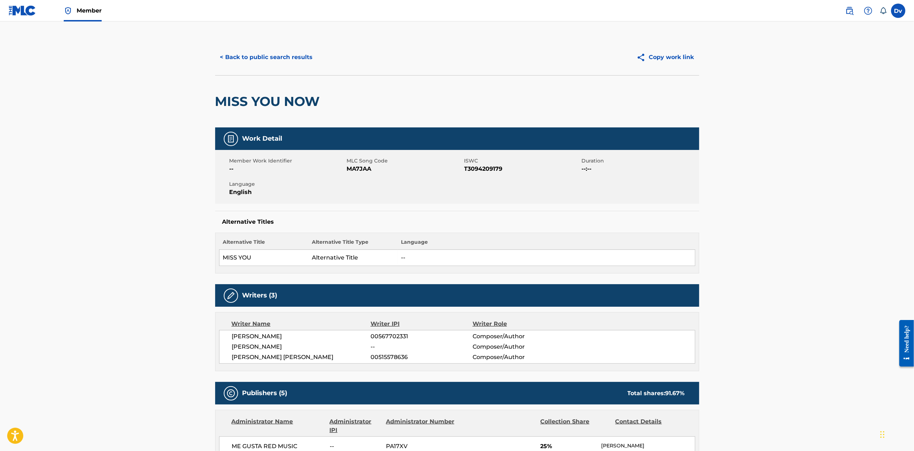
click at [299, 55] on button "< Back to public search results" at bounding box center [266, 57] width 103 height 18
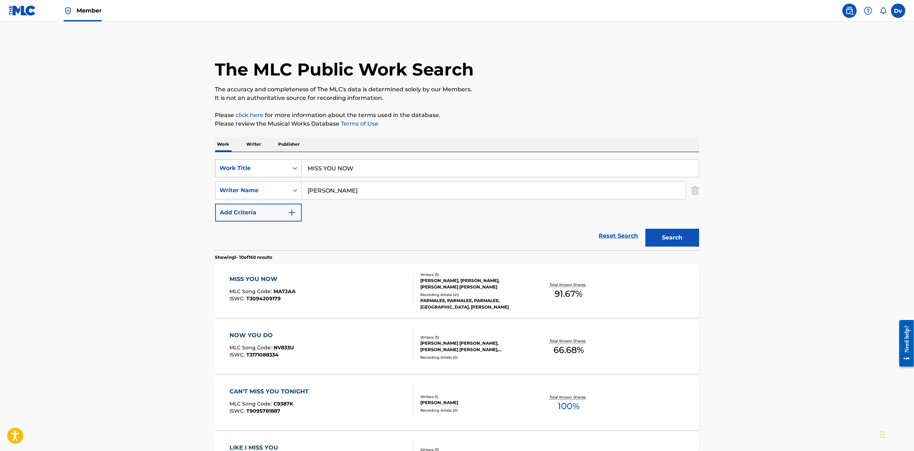
drag, startPoint x: 364, startPoint y: 165, endPoint x: 232, endPoint y: 162, distance: 131.7
click at [245, 164] on div "SearchWithCriteria2233e0dc-3518-40f2-a303-0854f0087db3 Work Title MISS YOU NOW" at bounding box center [457, 168] width 484 height 18
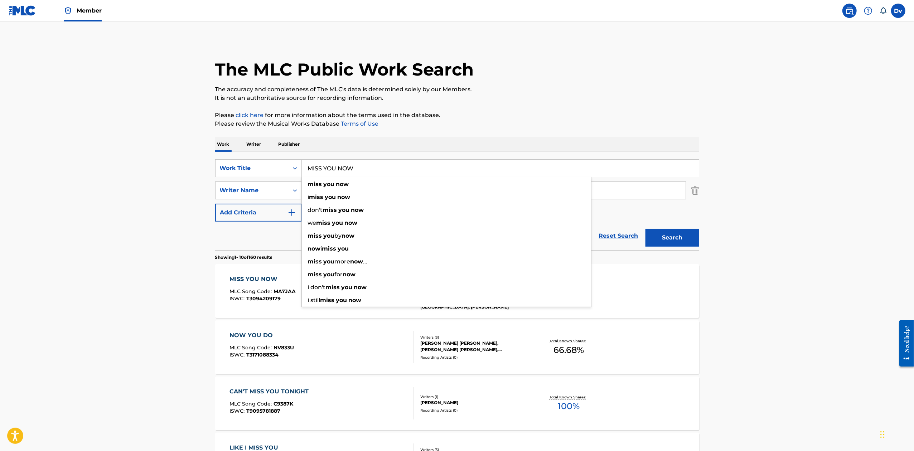
paste input "WHISKEY SIDE"
type input "WHISKEY SIDE"
click at [645, 229] on button "Search" at bounding box center [672, 238] width 54 height 18
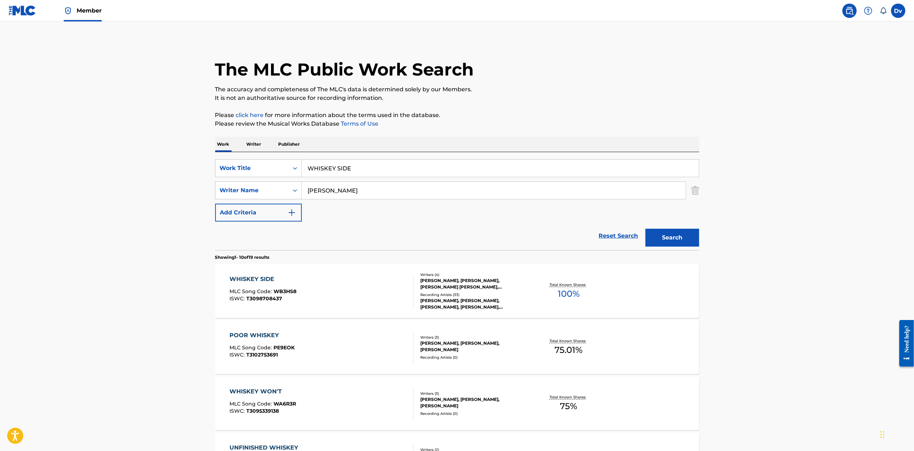
click at [264, 278] on div "WHISKEY SIDE" at bounding box center [262, 279] width 67 height 9
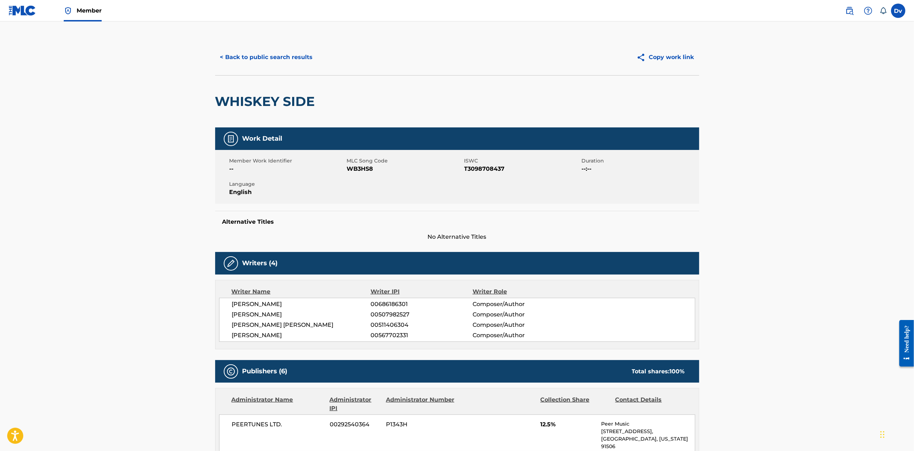
click at [278, 56] on button "< Back to public search results" at bounding box center [266, 57] width 103 height 18
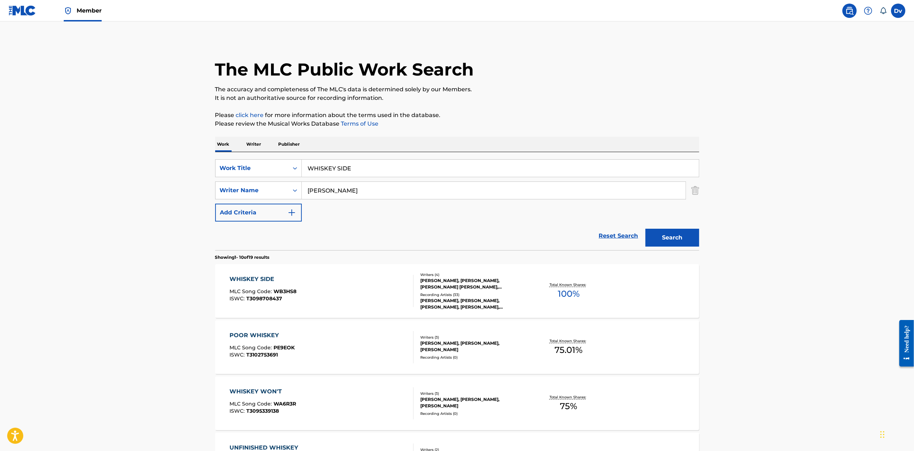
drag, startPoint x: 363, startPoint y: 162, endPoint x: 221, endPoint y: 157, distance: 141.8
click at [226, 159] on div "SearchWithCriteria2233e0dc-3518-40f2-a303-0854f0087db3 Work Title WHISKEY SIDE …" at bounding box center [457, 201] width 484 height 98
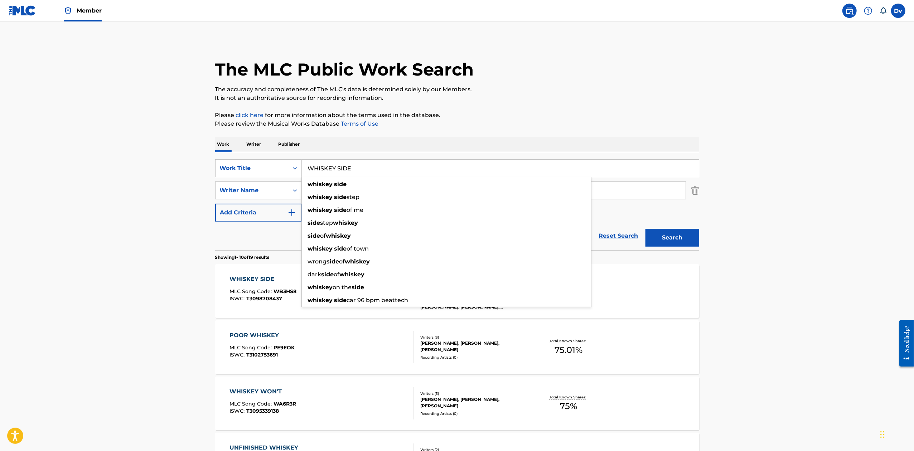
paste input "SHE GETS IT FROM M"
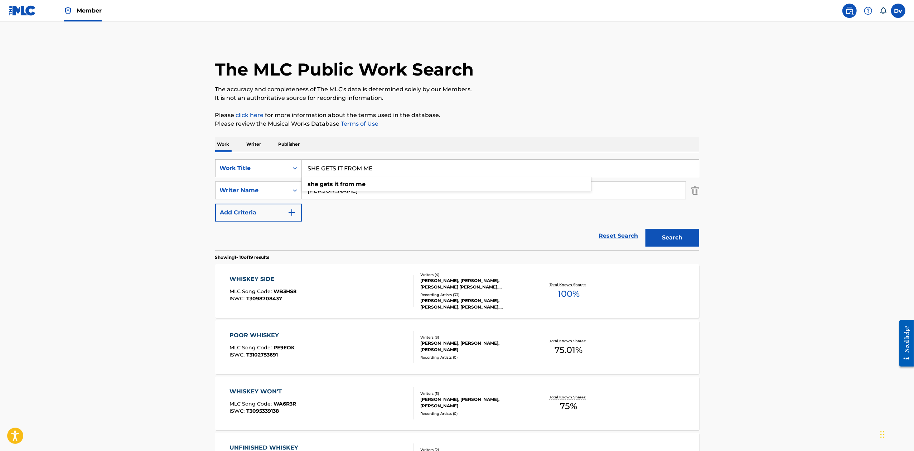
type input "SHE GETS IT FROM ME"
click at [645, 229] on button "Search" at bounding box center [672, 238] width 54 height 18
click at [281, 280] on div "SHE GETS IT FROM ME" at bounding box center [264, 279] width 71 height 9
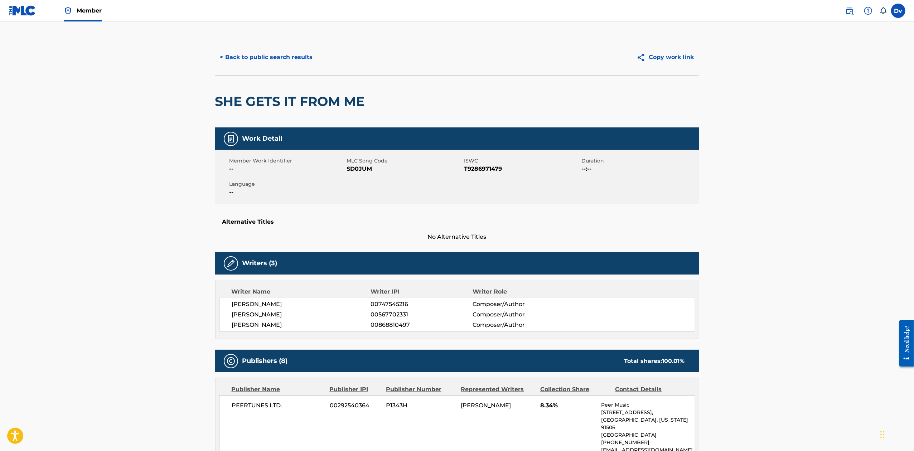
click at [286, 50] on button "< Back to public search results" at bounding box center [266, 57] width 103 height 18
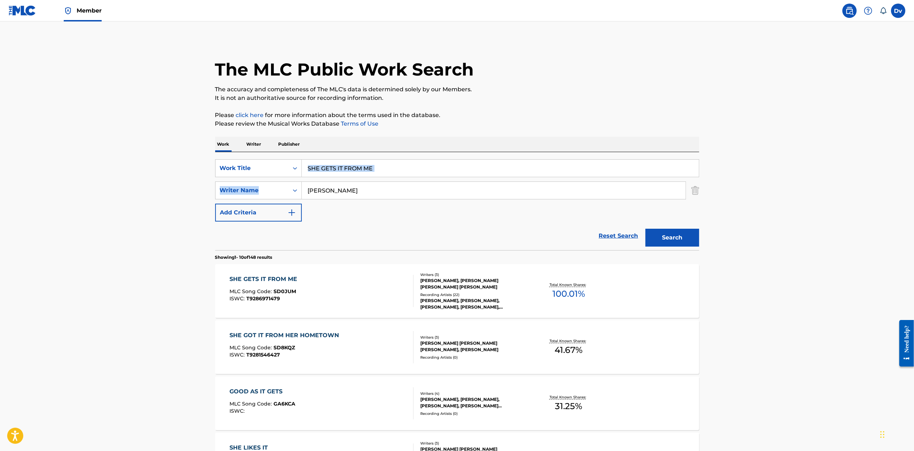
drag, startPoint x: 432, startPoint y: 178, endPoint x: 314, endPoint y: 162, distance: 118.4
click at [314, 162] on div "SearchWithCriteria2233e0dc-3518-40f2-a303-0854f0087db3 Work Title SHE GETS IT F…" at bounding box center [457, 190] width 484 height 62
drag, startPoint x: 418, startPoint y: 172, endPoint x: 235, endPoint y: 164, distance: 182.7
click at [239, 164] on div "SearchWithCriteria2233e0dc-3518-40f2-a303-0854f0087db3 Work Title SHE GETS IT F…" at bounding box center [457, 168] width 484 height 18
paste input "FIRST RODEO"
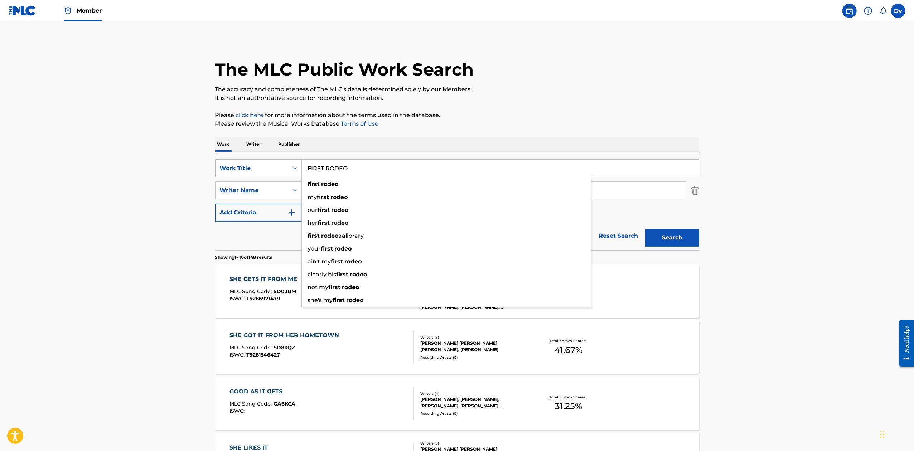
type input "FIRST RODEO"
click at [645, 229] on button "Search" at bounding box center [672, 238] width 54 height 18
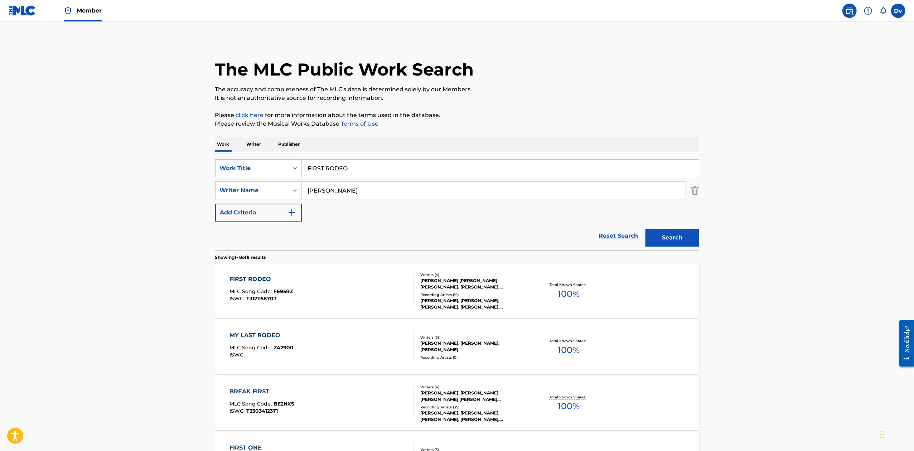
click at [258, 277] on div "FIRST RODEO" at bounding box center [260, 279] width 63 height 9
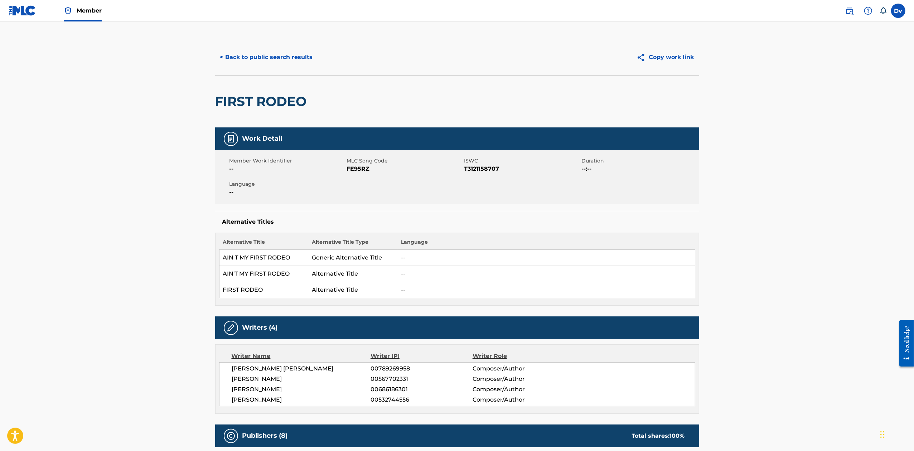
click at [309, 53] on button "< Back to public search results" at bounding box center [266, 57] width 103 height 18
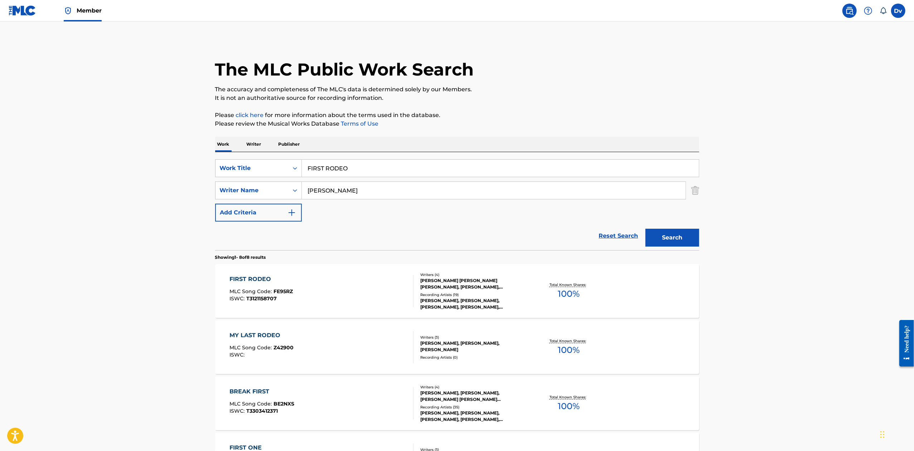
drag, startPoint x: 409, startPoint y: 173, endPoint x: 198, endPoint y: 138, distance: 214.4
click at [218, 142] on div "Work Writer Publisher SearchWithCriteria2233e0dc-3518-40f2-a303-0854f0087db3 Wo…" at bounding box center [457, 441] width 484 height 608
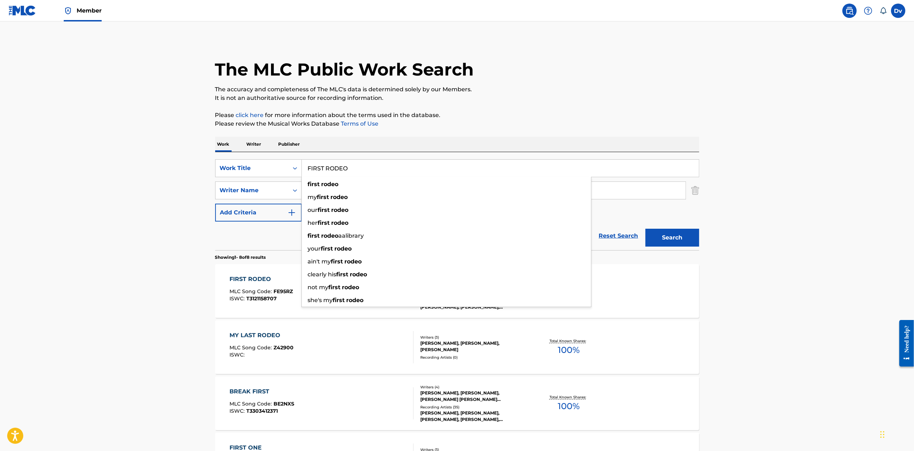
paste input "GIRLS LIKE ME"
type input "GIRLS LIKE ME"
click at [645, 229] on button "Search" at bounding box center [672, 238] width 54 height 18
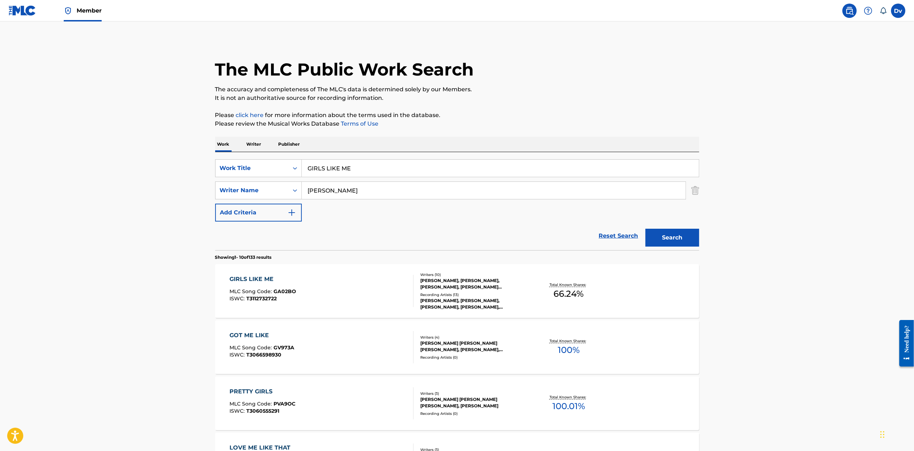
click at [266, 276] on div "GIRLS LIKE ME" at bounding box center [262, 279] width 67 height 9
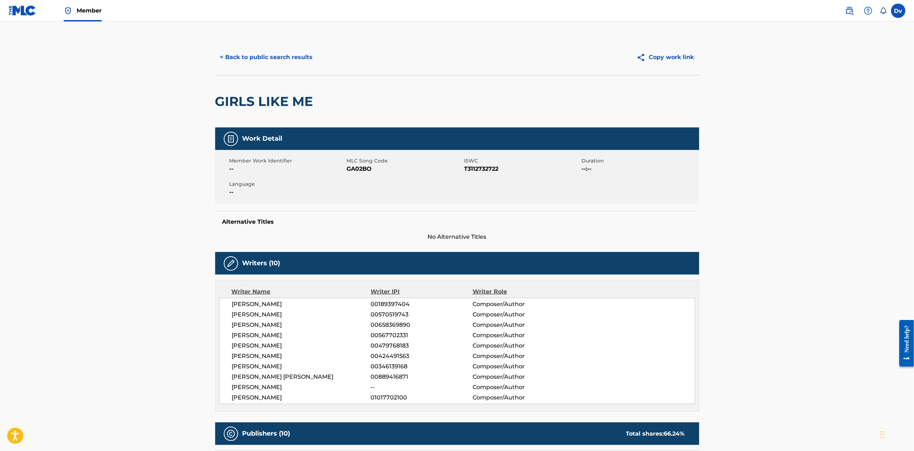
click at [269, 55] on button "< Back to public search results" at bounding box center [266, 57] width 103 height 18
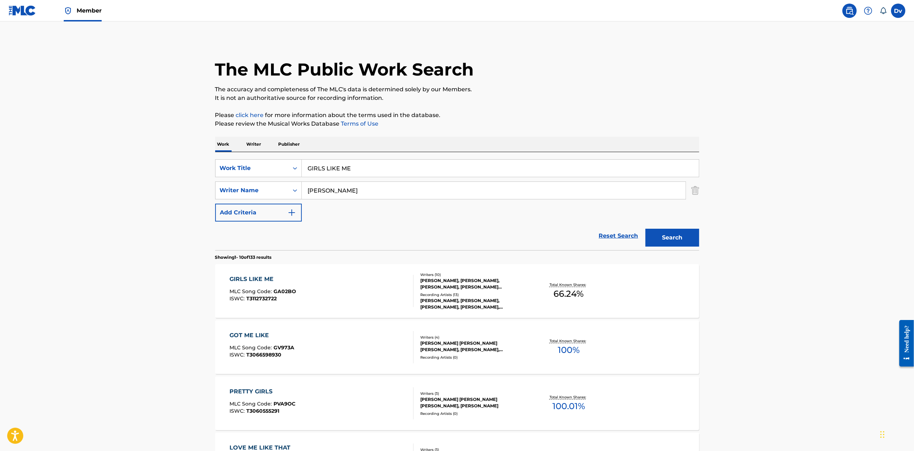
drag, startPoint x: 382, startPoint y: 170, endPoint x: 311, endPoint y: 163, distance: 71.6
click at [311, 163] on input "GIRLS LIKE ME" at bounding box center [500, 168] width 397 height 17
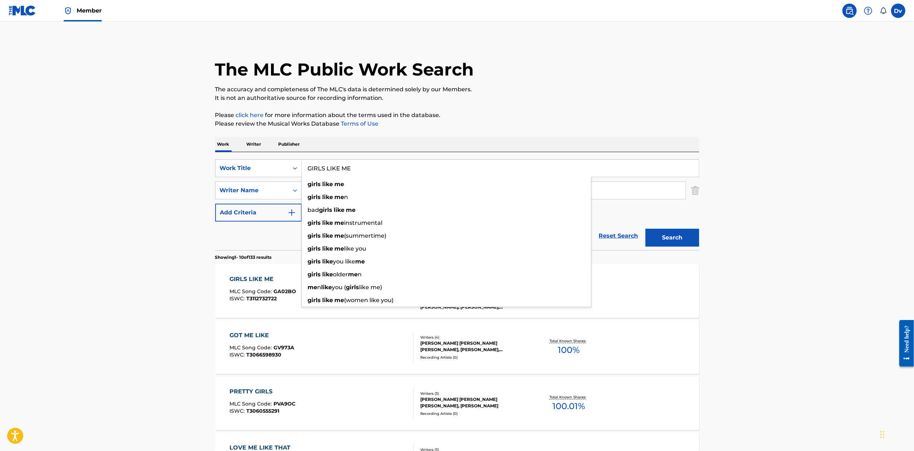
type input "G"
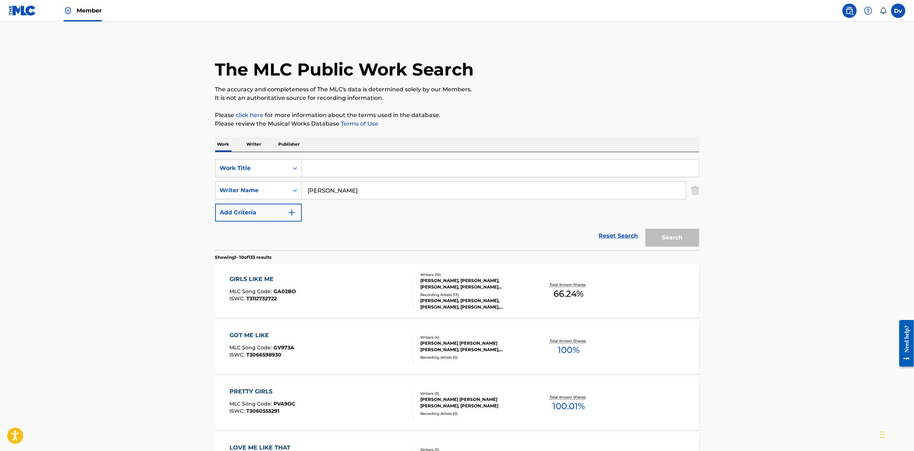
paste input "GIRL TALKS"
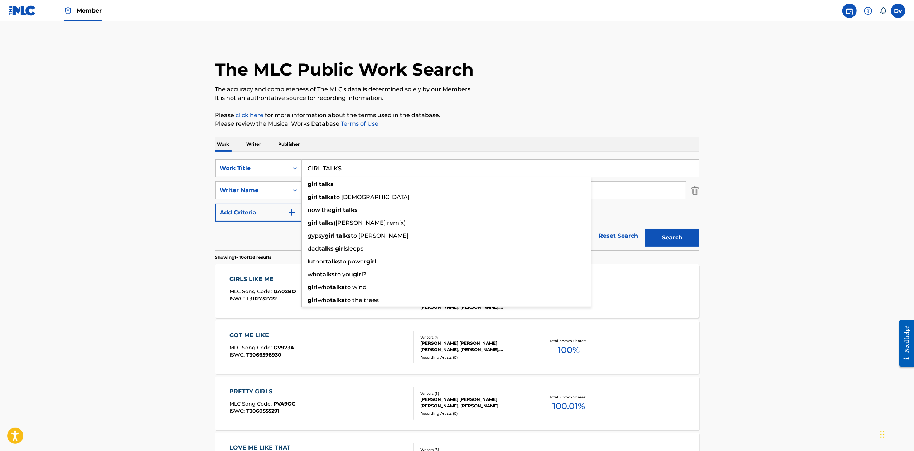
type input "GIRL TALKS"
click at [645, 229] on button "Search" at bounding box center [672, 238] width 54 height 18
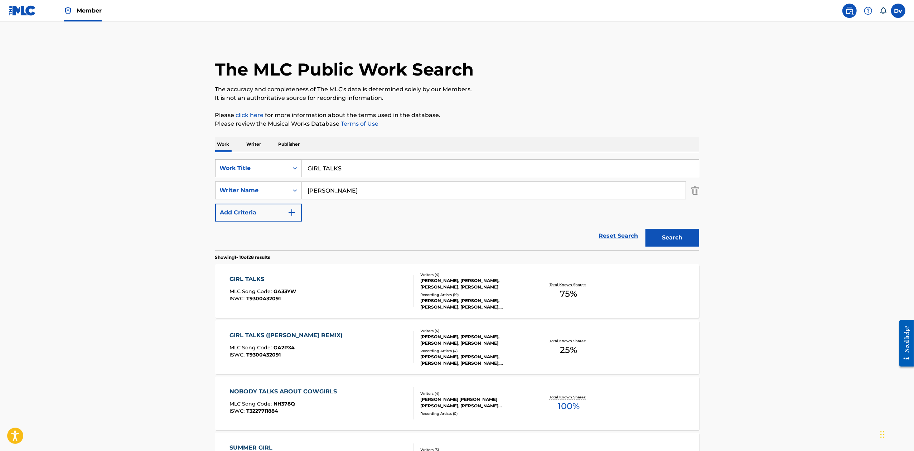
click at [265, 274] on div "GIRL TALKS MLC Song Code : GA33YW ISWC : T9300432091 Writers ( 4 ) [PERSON_NAME…" at bounding box center [457, 291] width 484 height 54
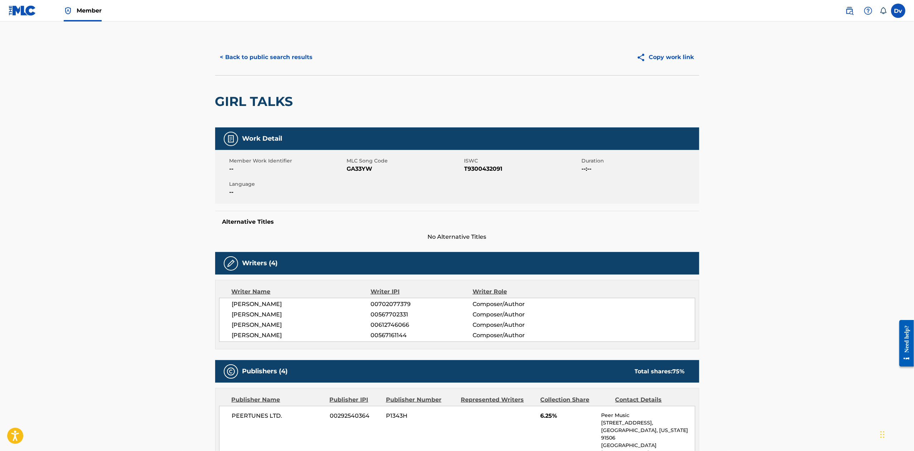
drag, startPoint x: 271, startPoint y: 67, endPoint x: 271, endPoint y: 57, distance: 10.7
click at [271, 67] on div "< Back to public search results Copy work link" at bounding box center [457, 57] width 484 height 36
click at [272, 50] on button "< Back to public search results" at bounding box center [266, 57] width 103 height 18
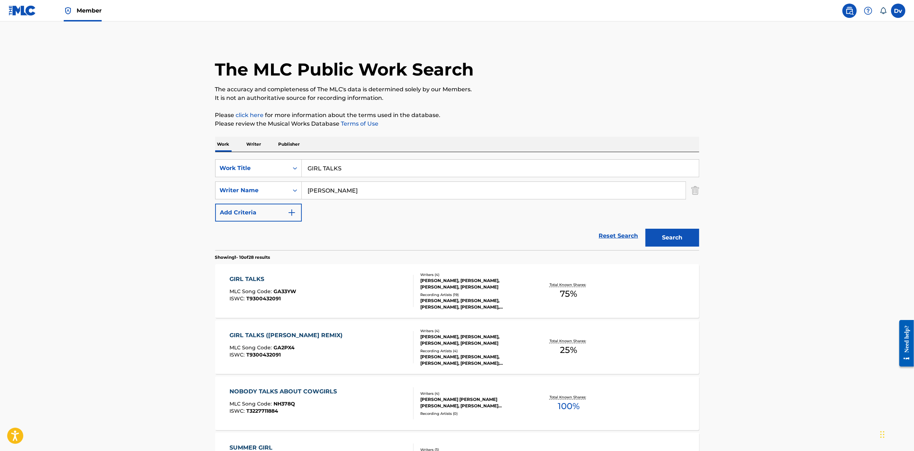
drag, startPoint x: 377, startPoint y: 168, endPoint x: 187, endPoint y: 149, distance: 191.0
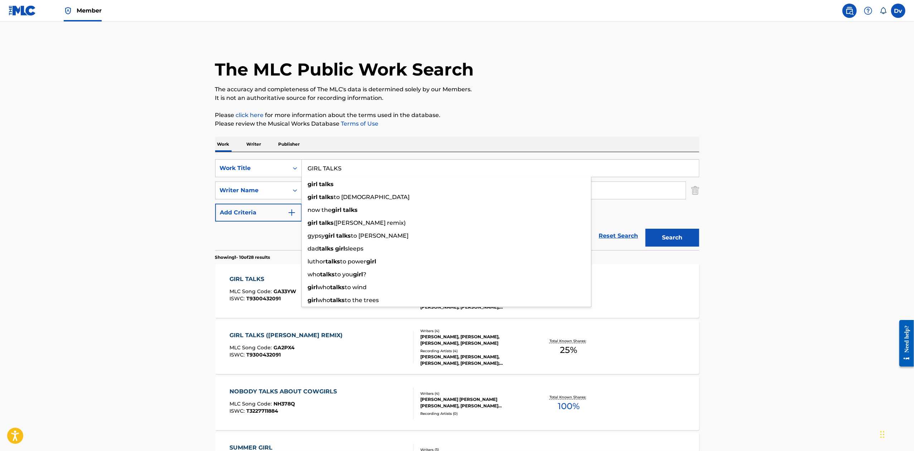
paste input "REASON TO GO"
type input "REASON TO GO"
click at [645, 229] on button "Search" at bounding box center [672, 238] width 54 height 18
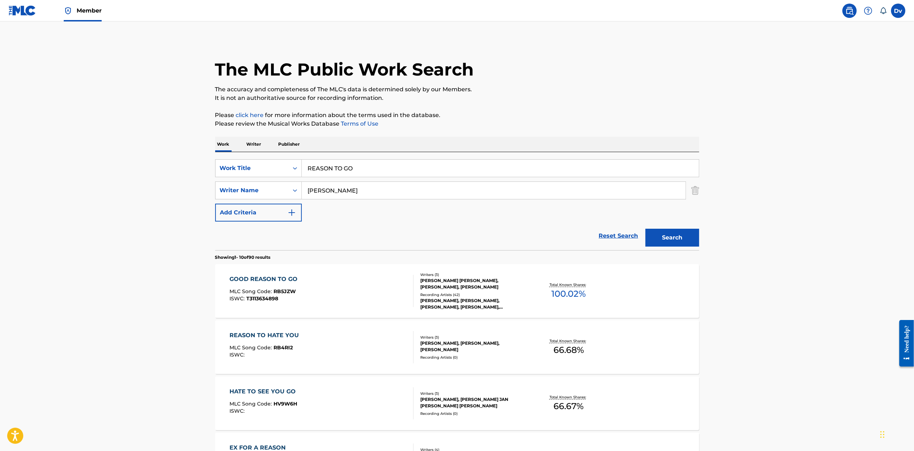
click at [288, 280] on div "GOOD REASON TO GO" at bounding box center [265, 279] width 72 height 9
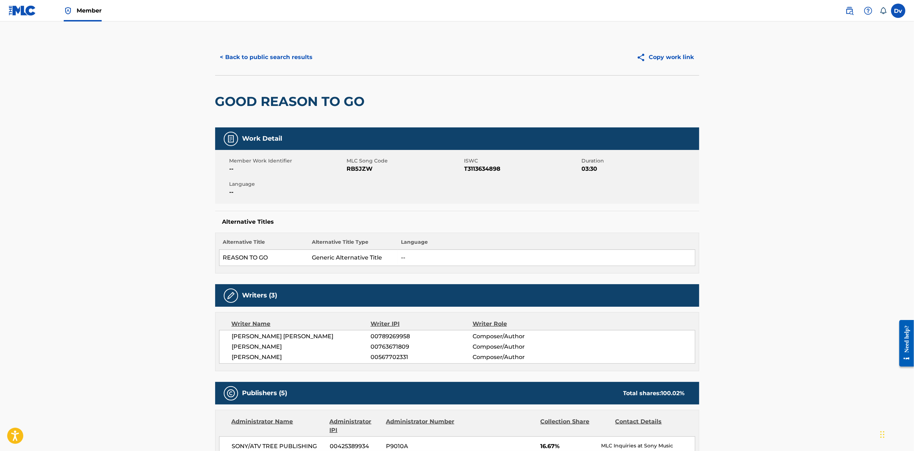
click at [298, 63] on button "< Back to public search results" at bounding box center [266, 57] width 103 height 18
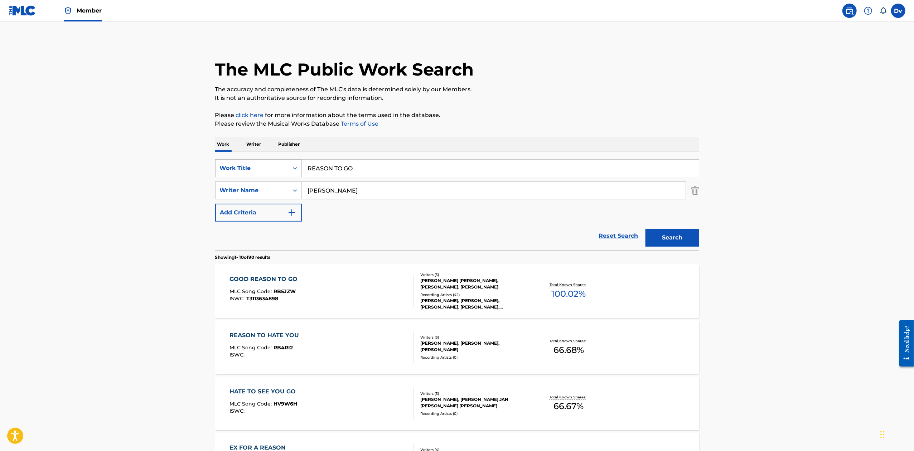
drag, startPoint x: 384, startPoint y: 172, endPoint x: 226, endPoint y: 161, distance: 157.5
click at [237, 164] on div "SearchWithCriteria2233e0dc-3518-40f2-a303-0854f0087db3 Work Title REASON TO GO" at bounding box center [457, 168] width 484 height 18
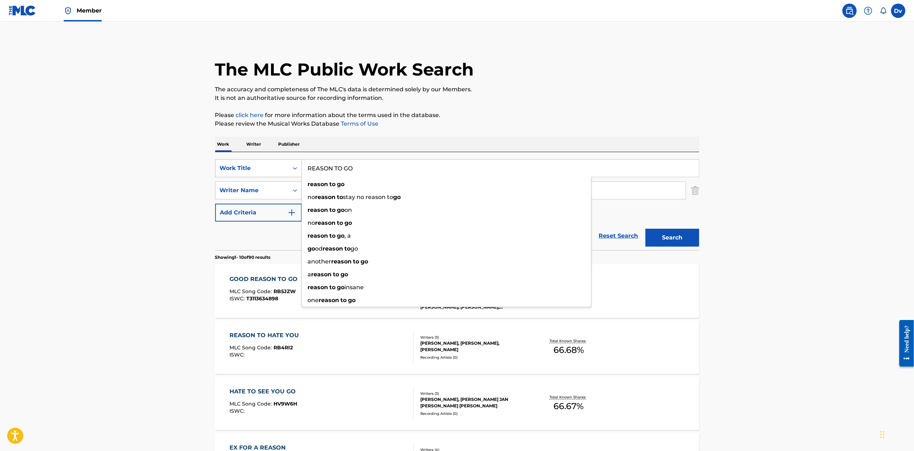
paste input "TRADITION"
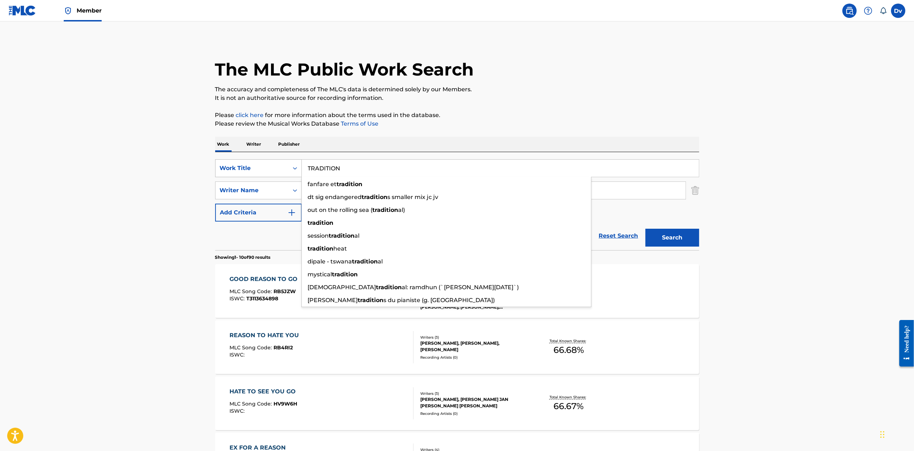
type input "TRADITION"
click at [645, 229] on button "Search" at bounding box center [672, 238] width 54 height 18
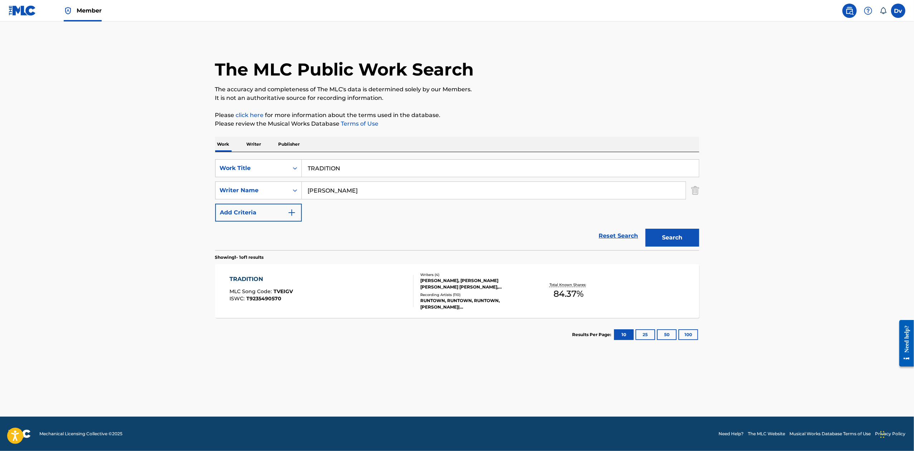
click at [252, 281] on div "TRADITION" at bounding box center [260, 279] width 63 height 9
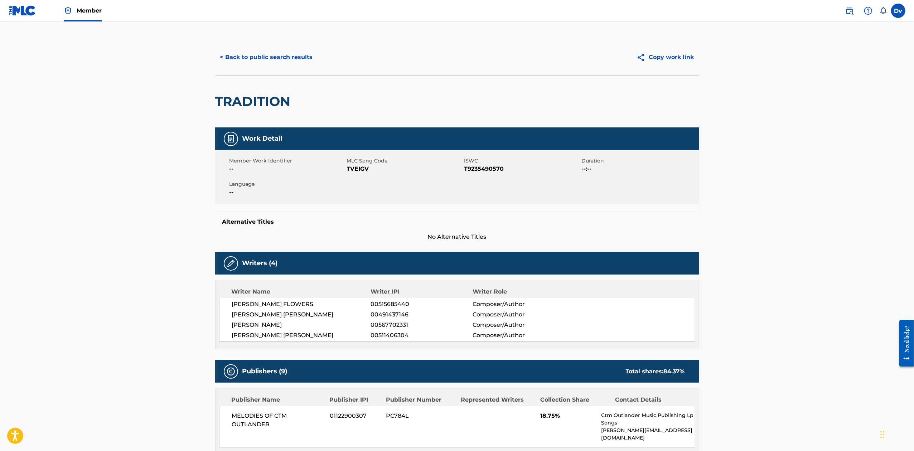
click at [278, 59] on button "< Back to public search results" at bounding box center [266, 57] width 103 height 18
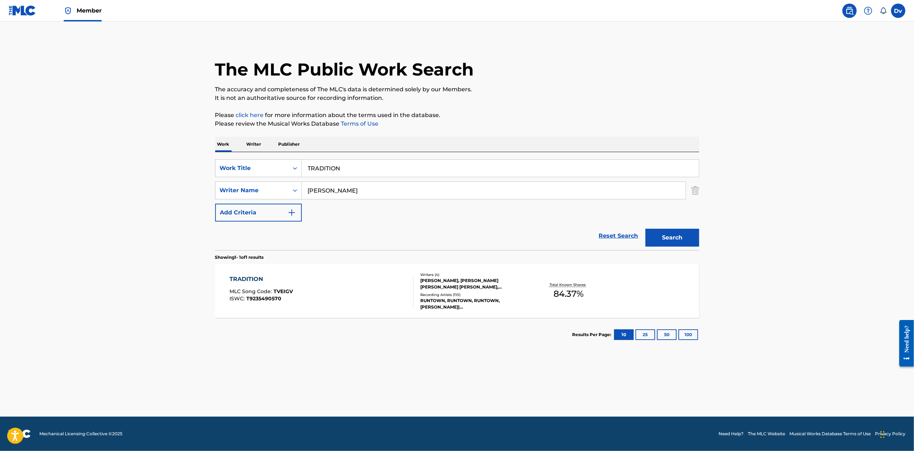
drag, startPoint x: 368, startPoint y: 171, endPoint x: 216, endPoint y: 146, distance: 153.4
click at [230, 148] on div "Work Writer Publisher SearchWithCriteria2233e0dc-3518-40f2-a303-0854f0087db3 Wo…" at bounding box center [457, 244] width 484 height 215
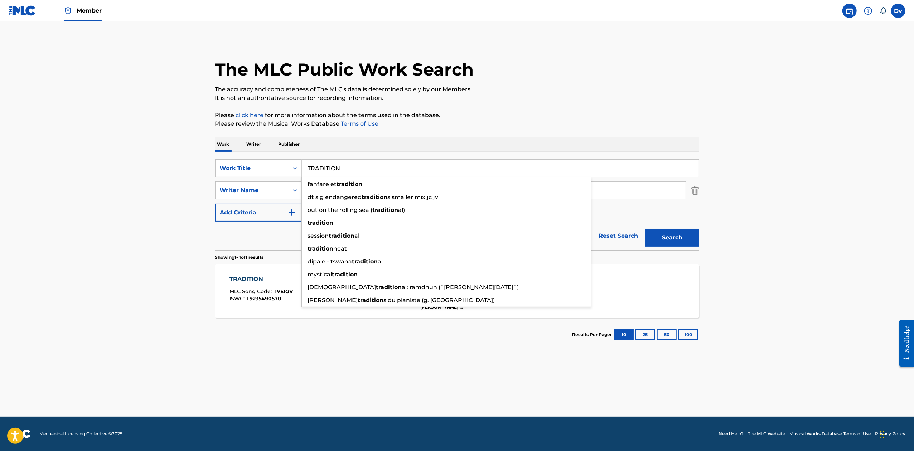
paste input "REMEMBER THESE WORDS"
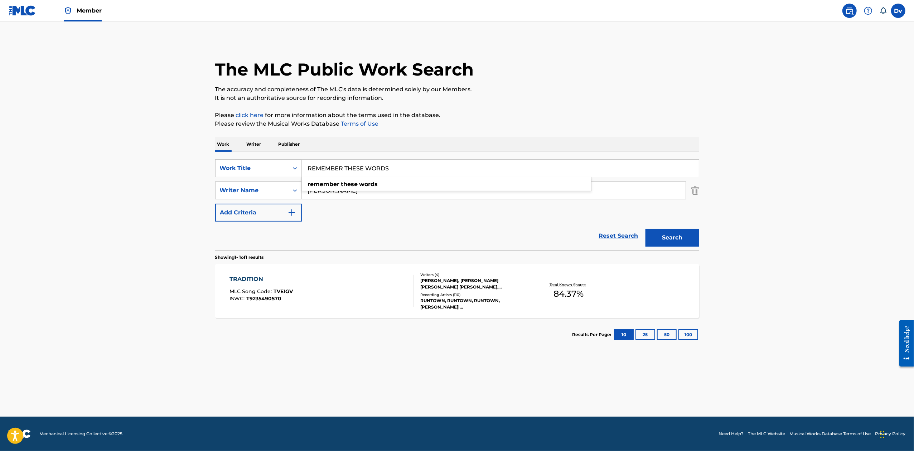
type input "REMEMBER THESE WORDS"
click at [645, 229] on button "Search" at bounding box center [672, 238] width 54 height 18
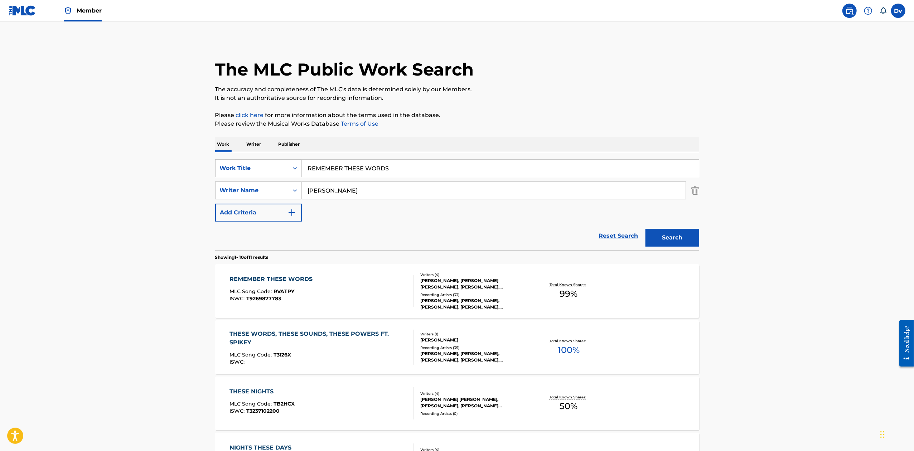
click at [298, 278] on div "REMEMBER THESE WORDS" at bounding box center [272, 279] width 87 height 9
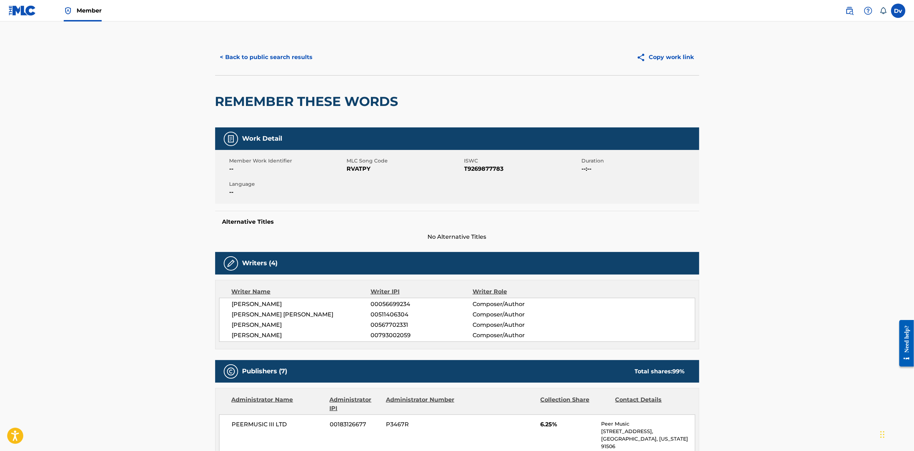
click at [271, 58] on button "< Back to public search results" at bounding box center [266, 57] width 103 height 18
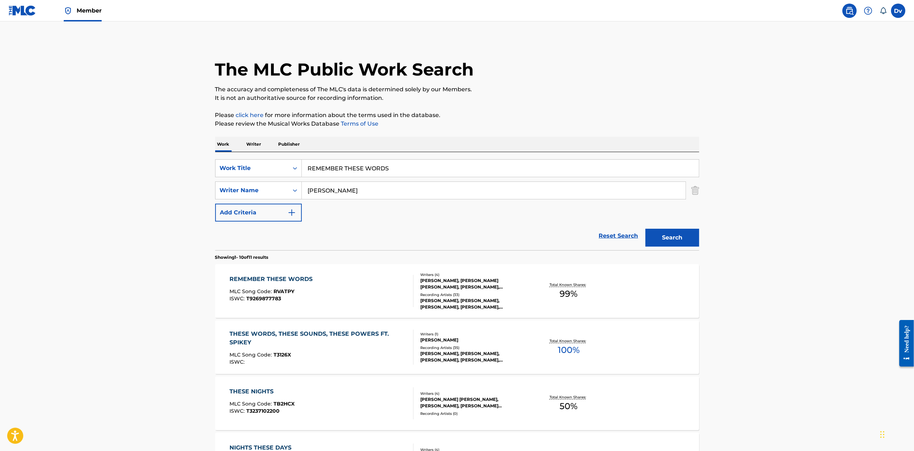
drag, startPoint x: 427, startPoint y: 176, endPoint x: 218, endPoint y: 145, distance: 211.3
paste input "DIDN'T THINK I'D MIS"
type input "DIDN'T THINK I'D MISS"
click at [645, 229] on button "Search" at bounding box center [672, 238] width 54 height 18
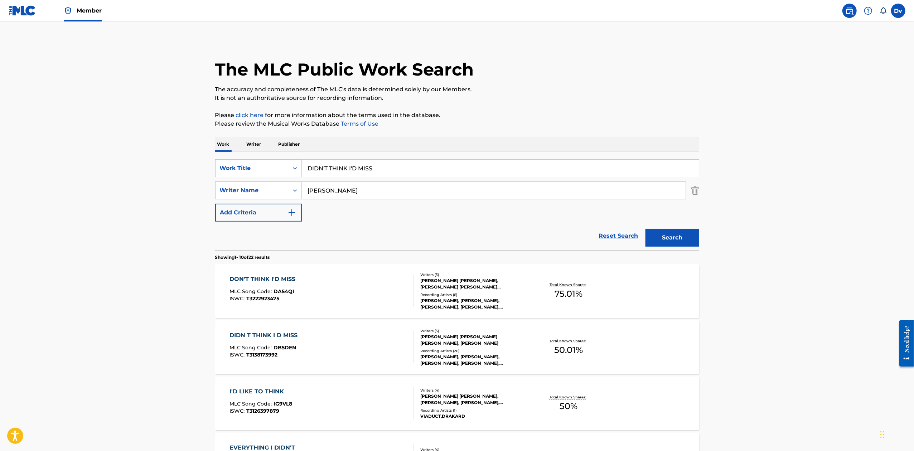
click at [288, 274] on div "DON'T THINK I'D MISS MLC Song Code : DA54QI ISWC : T3222923475 Writers ( 3 ) [P…" at bounding box center [457, 291] width 484 height 54
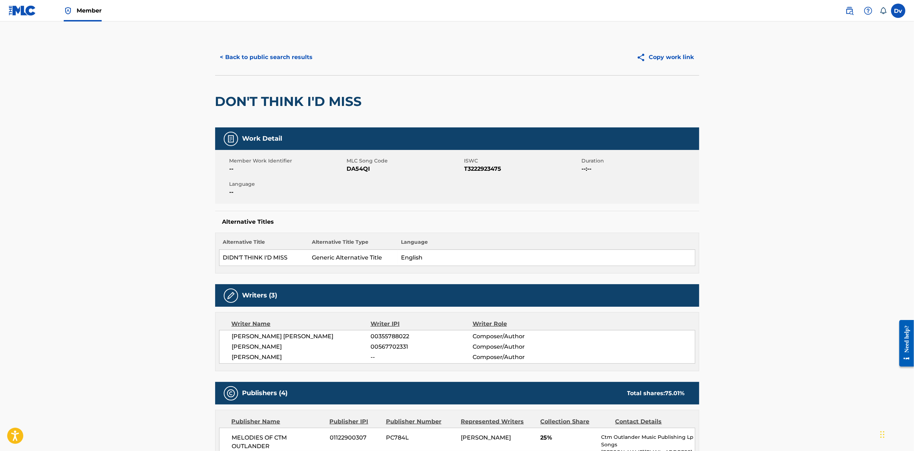
click at [281, 64] on button "< Back to public search results" at bounding box center [266, 57] width 103 height 18
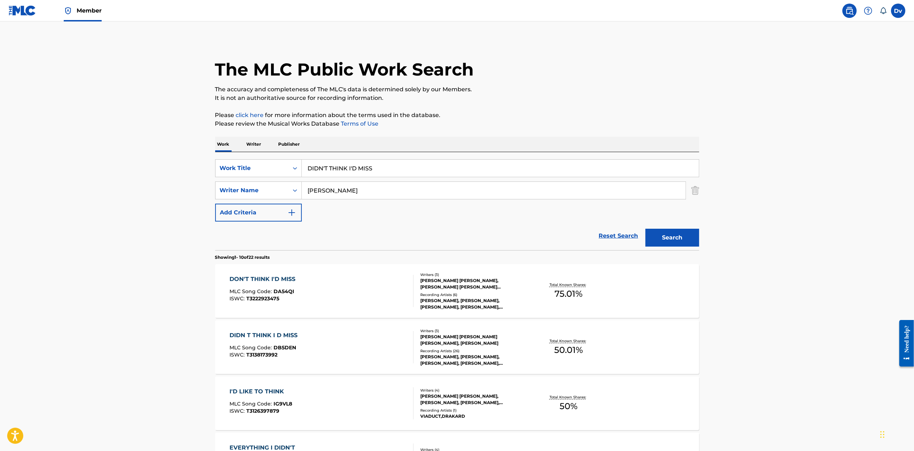
drag, startPoint x: 306, startPoint y: 164, endPoint x: 205, endPoint y: 151, distance: 101.8
click at [216, 154] on div "SearchWithCriteria2233e0dc-3518-40f2-a303-0854f0087db3 Work Title DIDN'T THINK …" at bounding box center [457, 201] width 484 height 98
paste input "SOMEBODY"
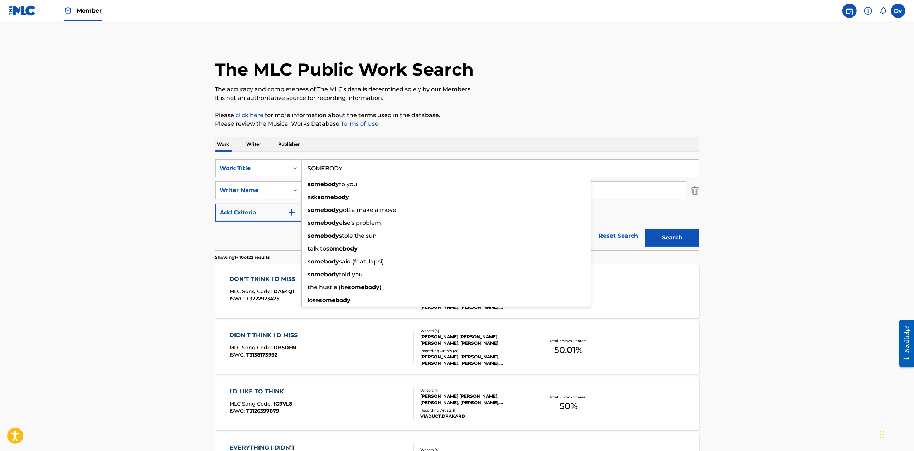
type input "SOMEBODY"
click at [645, 229] on button "Search" at bounding box center [672, 238] width 54 height 18
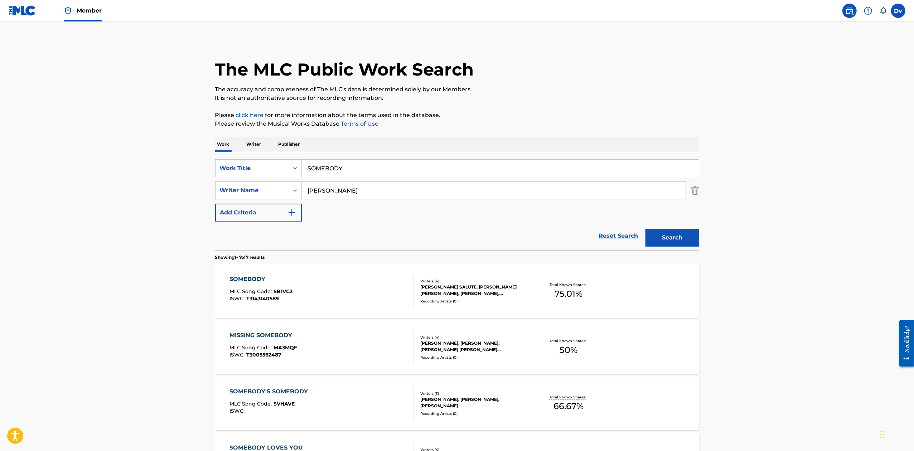
click at [255, 277] on div "SOMEBODY" at bounding box center [260, 279] width 63 height 9
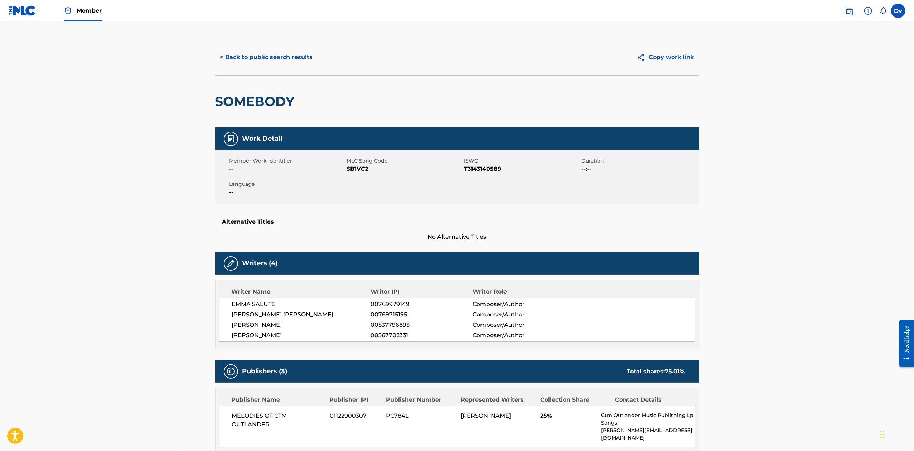
click at [295, 57] on button "< Back to public search results" at bounding box center [266, 57] width 103 height 18
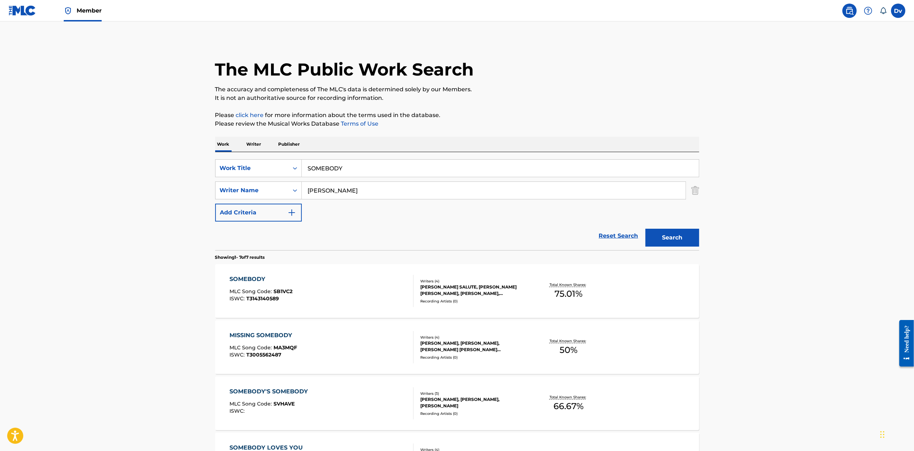
drag, startPoint x: 350, startPoint y: 166, endPoint x: 205, endPoint y: 150, distance: 145.9
click at [214, 151] on div "The MLC Public Work Search The accuracy and completeness of The MLC's data is d…" at bounding box center [456, 363] width 501 height 649
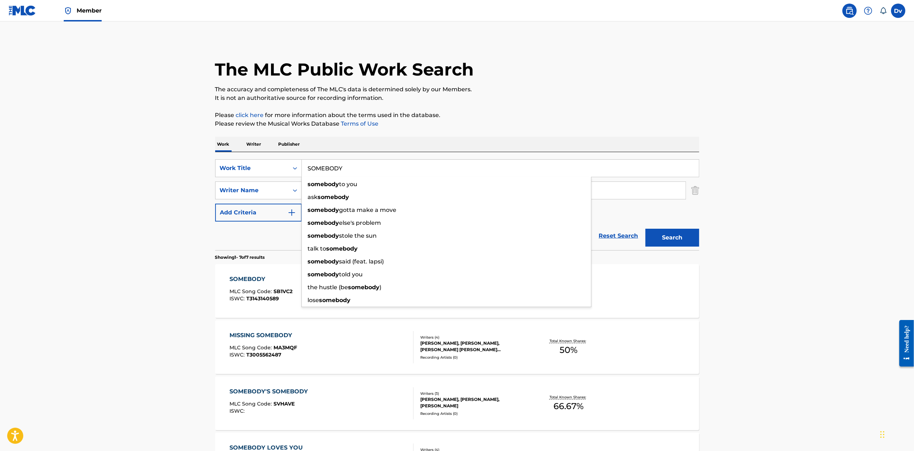
paste input "BEST PART OF ME"
type input "BEST PART OF ME"
click at [645, 229] on button "Search" at bounding box center [672, 238] width 54 height 18
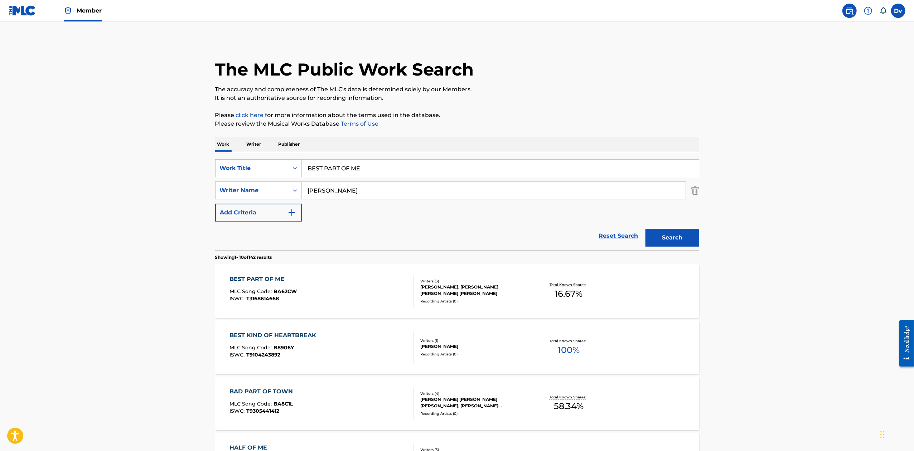
click at [271, 277] on div "BEST PART OF ME" at bounding box center [262, 279] width 67 height 9
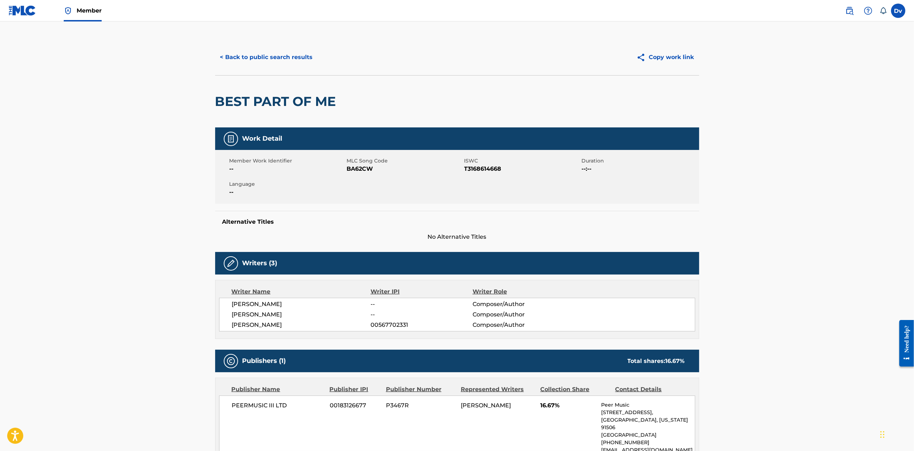
click at [290, 56] on button "< Back to public search results" at bounding box center [266, 57] width 103 height 18
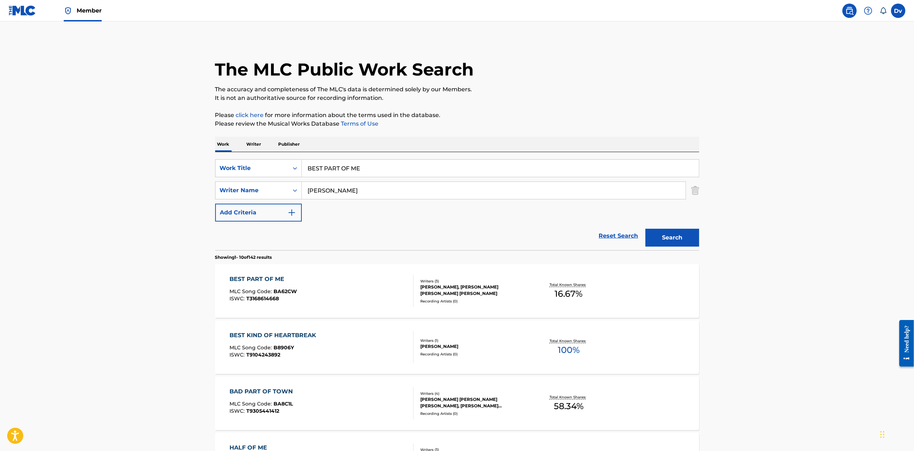
click at [677, 240] on button "Search" at bounding box center [672, 238] width 54 height 18
click at [275, 275] on div "BEST PART OF ME" at bounding box center [262, 279] width 67 height 9
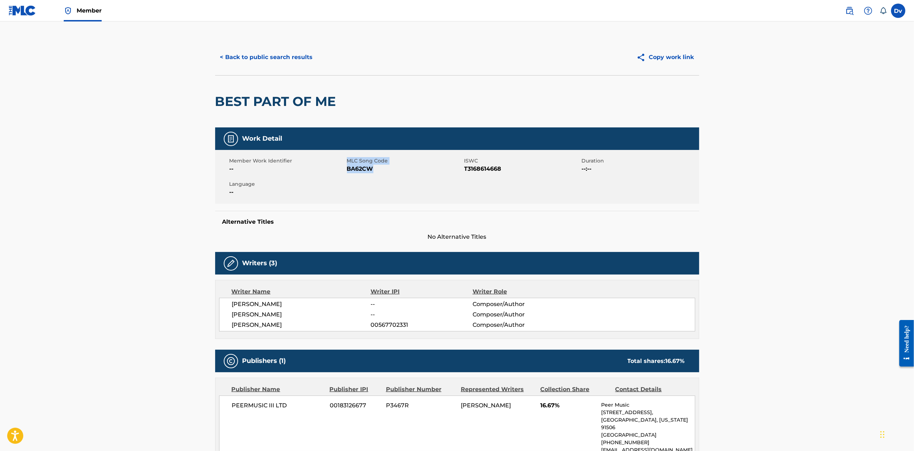
drag, startPoint x: 375, startPoint y: 165, endPoint x: 345, endPoint y: 169, distance: 30.8
click at [345, 169] on div "Member Work Identifier -- MLC Song Code BA62CW ISWC T3168614668 Duration --:-- …" at bounding box center [457, 177] width 484 height 54
drag, startPoint x: 358, startPoint y: 177, endPoint x: 351, endPoint y: 173, distance: 7.7
click at [359, 177] on div "Member Work Identifier -- MLC Song Code BA62CW ISWC T3168614668 Duration --:-- …" at bounding box center [457, 177] width 484 height 54
click at [348, 170] on span "BA62CW" at bounding box center [405, 169] width 116 height 9
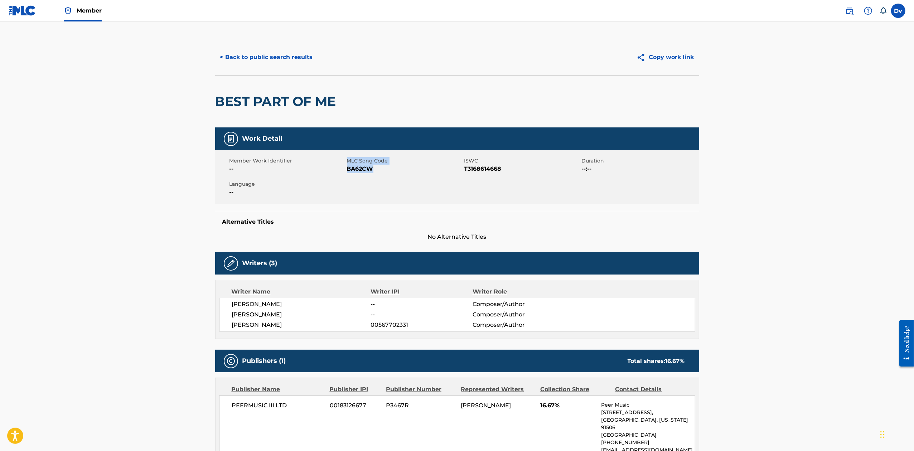
drag, startPoint x: 345, startPoint y: 170, endPoint x: 374, endPoint y: 174, distance: 28.5
click at [374, 174] on div "Member Work Identifier -- MLC Song Code BA62CW ISWC T3168614668 Duration --:-- …" at bounding box center [457, 177] width 484 height 54
click at [375, 174] on div "Member Work Identifier -- MLC Song Code BA62CW ISWC T3168614668 Duration --:-- …" at bounding box center [457, 177] width 484 height 54
drag, startPoint x: 374, startPoint y: 170, endPoint x: 346, endPoint y: 165, distance: 28.4
click at [347, 165] on span "BA62CW" at bounding box center [405, 169] width 116 height 9
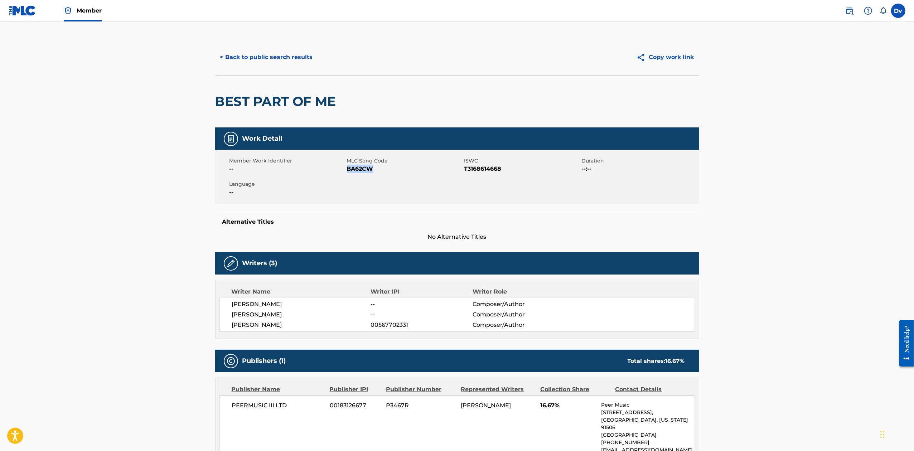
copy span "BA62CW"
click at [901, 9] on label at bounding box center [898, 11] width 14 height 14
click at [898, 11] on input "Dv [PERSON_NAME] van de Wetering [EMAIL_ADDRESS][DOMAIN_NAME] Notification Pref…" at bounding box center [898, 11] width 0 height 0
click at [835, 49] on h3 "Dv" at bounding box center [831, 45] width 14 height 13
click at [898, 11] on input "Dv [PERSON_NAME] van de Wetering [EMAIL_ADDRESS][DOMAIN_NAME] Notification Pref…" at bounding box center [898, 11] width 0 height 0
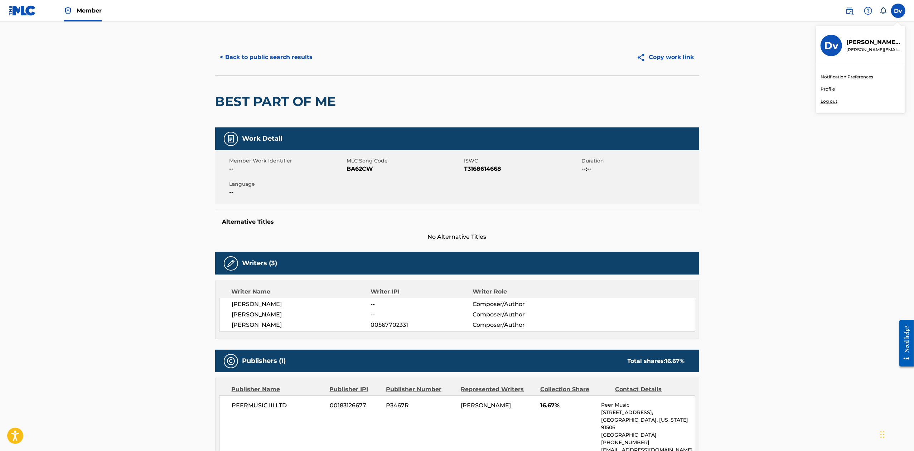
click at [836, 47] on h3 "Dv" at bounding box center [831, 45] width 14 height 13
click at [898, 11] on input "Dv [PERSON_NAME] van de Wetering [EMAIL_ADDRESS][DOMAIN_NAME] Notification Pref…" at bounding box center [898, 11] width 0 height 0
click at [870, 42] on p "[PERSON_NAME]" at bounding box center [873, 42] width 54 height 9
click at [898, 11] on input "Dv [PERSON_NAME] van de Wetering [EMAIL_ADDRESS][DOMAIN_NAME] Notification Pref…" at bounding box center [898, 11] width 0 height 0
click at [257, 54] on button "< Back to public search results" at bounding box center [266, 57] width 103 height 18
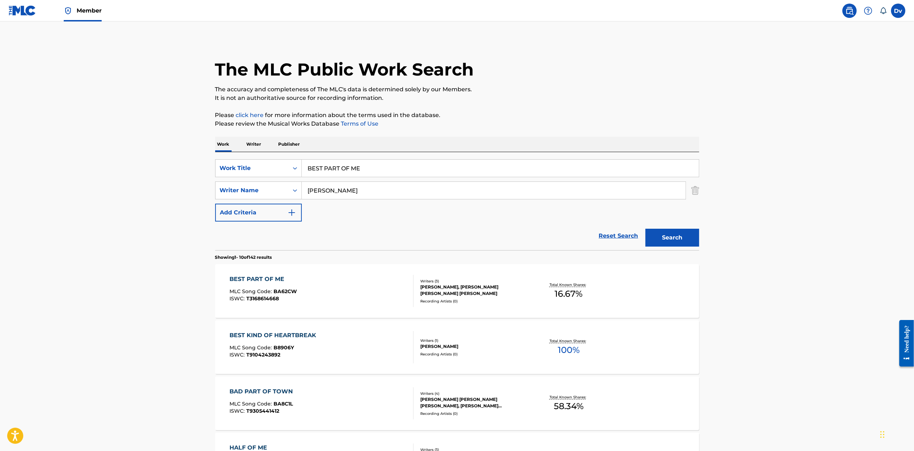
click at [75, 12] on link "Member" at bounding box center [83, 10] width 38 height 21
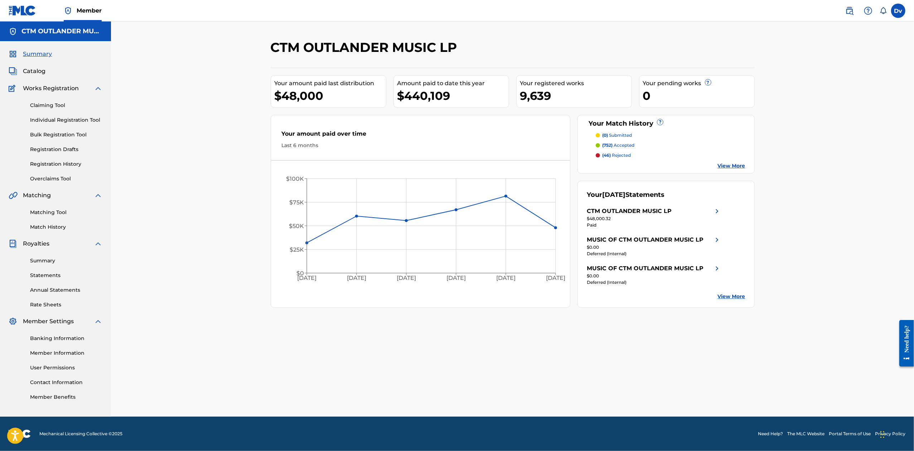
click at [86, 121] on link "Individual Registration Tool" at bounding box center [66, 120] width 72 height 8
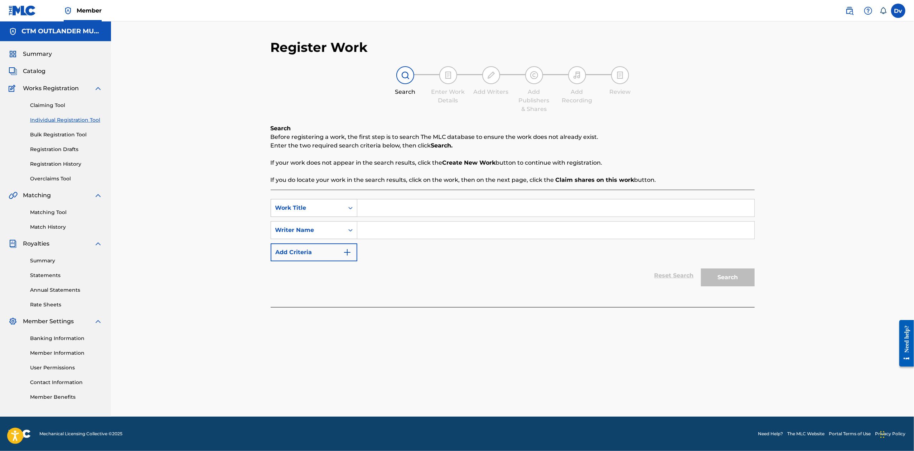
click at [299, 213] on div "Work Title" at bounding box center [307, 208] width 73 height 14
click at [317, 241] on div "MLC Song Code" at bounding box center [314, 244] width 86 height 18
click at [374, 209] on input "Search Form" at bounding box center [555, 207] width 397 height 17
paste input "BA62CW"
type input "BA62CW"
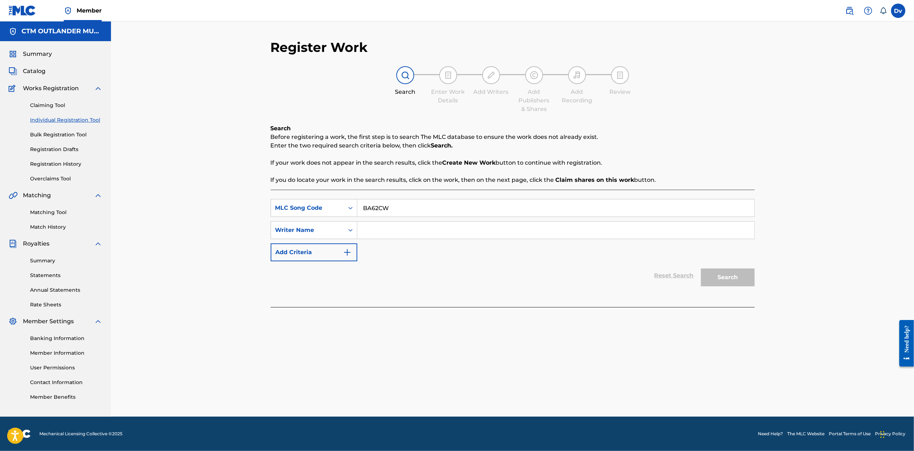
click at [422, 195] on div "SearchWithCriteriae3a4df25-fd8c-40c6-a6b5-af128058c6ae MLC Song Code BA62CW Sea…" at bounding box center [513, 248] width 484 height 117
click at [310, 230] on div "Writer Name" at bounding box center [307, 230] width 64 height 9
drag, startPoint x: 414, startPoint y: 212, endPoint x: 326, endPoint y: 210, distance: 87.7
click at [327, 210] on div "SearchWithCriteriae3a4df25-fd8c-40c6-a6b5-af128058c6ae MLC Song Code BA62CW" at bounding box center [513, 208] width 484 height 18
click at [382, 208] on input "Search Form" at bounding box center [555, 207] width 397 height 17
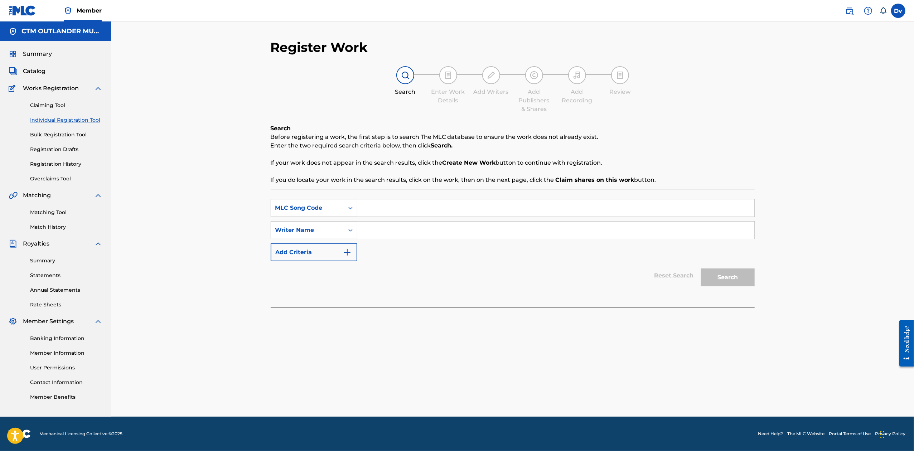
paste input "BEST PART OF ME"
type input "BEST PART OF ME"
click at [387, 226] on input "Search Form" at bounding box center [555, 229] width 397 height 17
type input "[PERSON_NAME]"
click at [701, 268] on button "Search" at bounding box center [728, 277] width 54 height 18
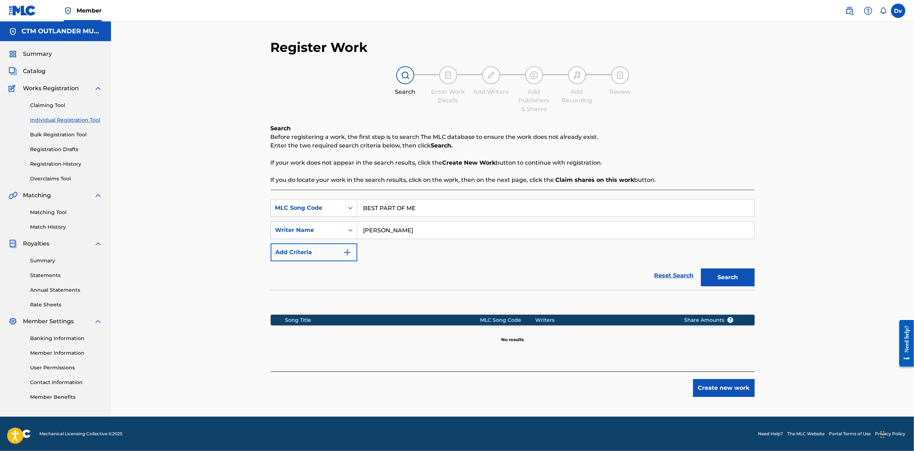
drag, startPoint x: 421, startPoint y: 231, endPoint x: 333, endPoint y: 220, distance: 88.1
click at [344, 221] on div "SearchWithCriteria533e1de4-05cf-4b87-985e-cef7430880ca Writer Name [PERSON_NAME]" at bounding box center [513, 230] width 484 height 18
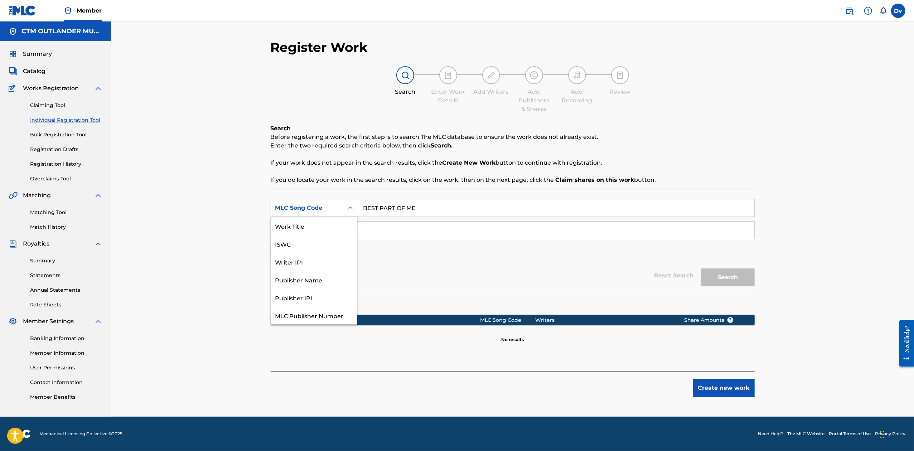
click at [332, 208] on div "MLC Song Code" at bounding box center [307, 208] width 64 height 9
click at [317, 225] on div "Work Title" at bounding box center [314, 226] width 86 height 18
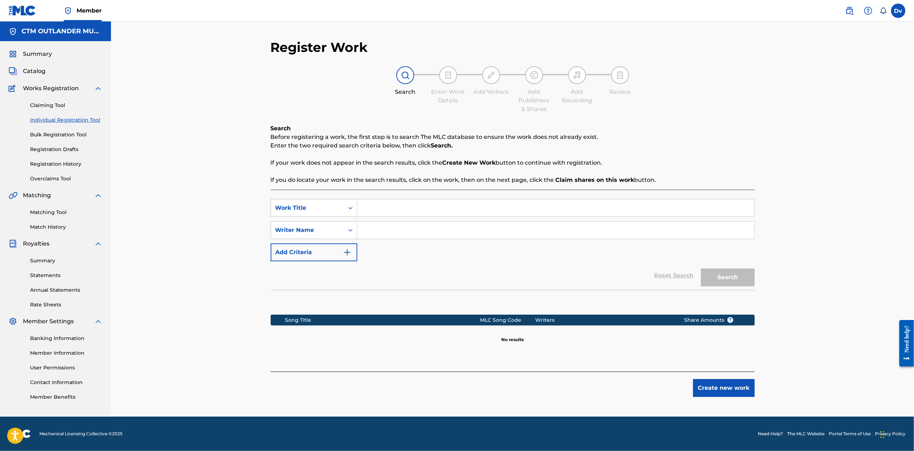
click at [390, 206] on input "Search Form" at bounding box center [555, 207] width 397 height 17
paste input "BEST PART OF ME"
type input "BEST PART OF ME"
click at [394, 232] on input "Search Form" at bounding box center [555, 229] width 397 height 17
type input "[PERSON_NAME]"
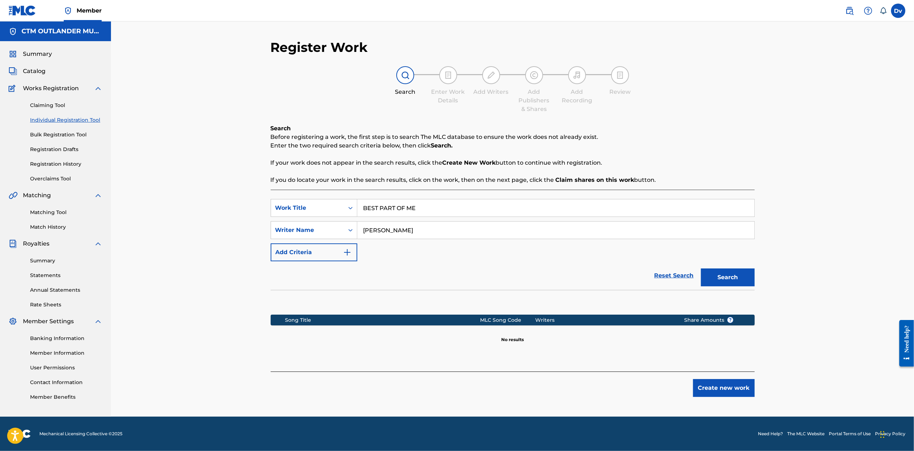
click at [701, 268] on button "Search" at bounding box center [728, 277] width 54 height 18
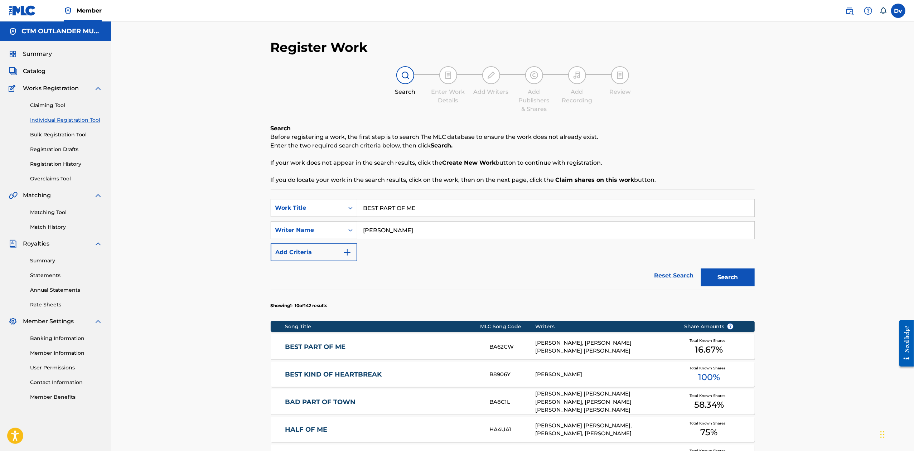
click at [333, 342] on div "BEST PART OF ME BA62CW [PERSON_NAME], [PERSON_NAME] [PERSON_NAME] [PERSON_NAME]…" at bounding box center [513, 346] width 484 height 25
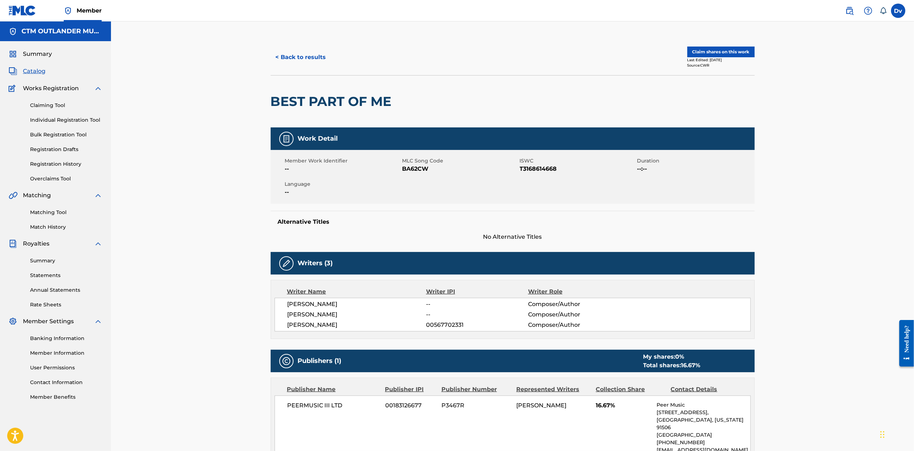
click at [731, 50] on button "Claim shares on this work" at bounding box center [720, 52] width 67 height 11
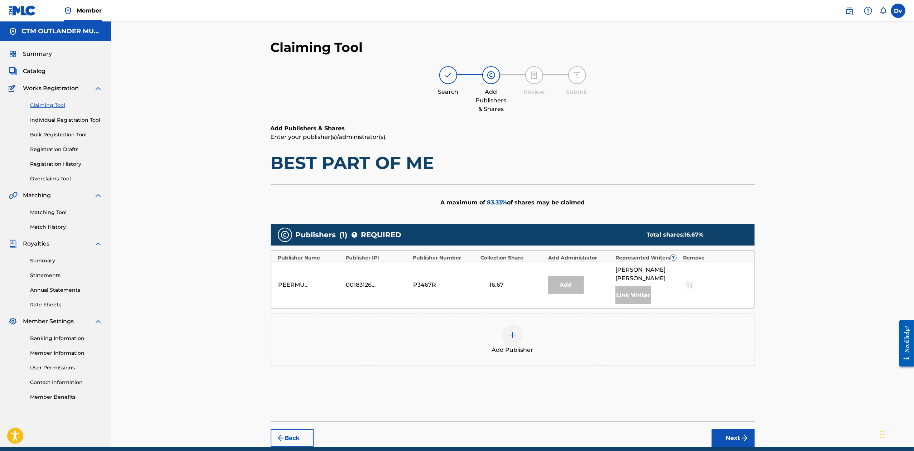
click at [516, 338] on img at bounding box center [512, 335] width 9 height 9
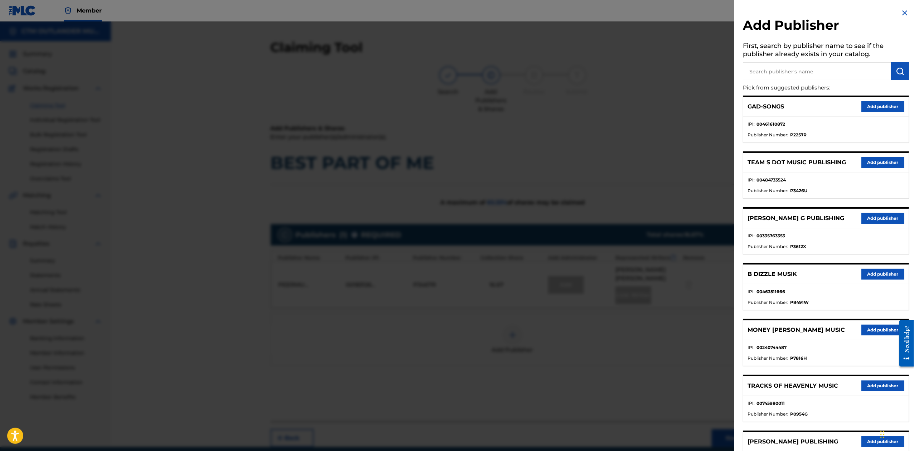
click at [842, 72] on input "text" at bounding box center [816, 71] width 148 height 18
type input "melodies"
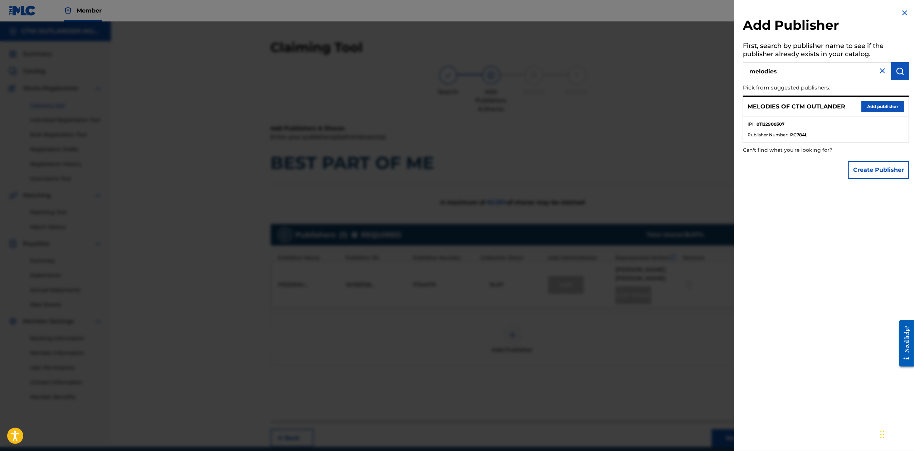
click at [869, 111] on button "Add publisher" at bounding box center [882, 106] width 43 height 11
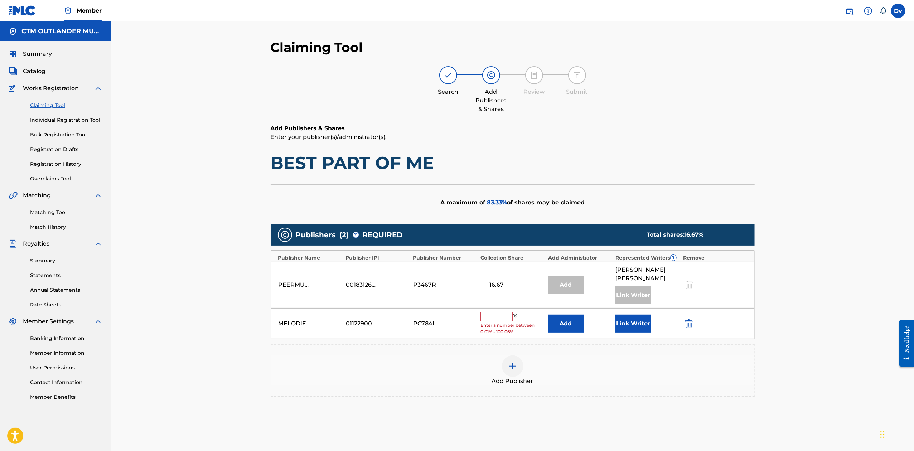
click at [491, 318] on input "text" at bounding box center [496, 316] width 32 height 9
type input "50"
click at [600, 394] on div "Publishers ( 2 ) ? REQUIRED Total shares: 66.67 % Publisher Name Publisher IPI …" at bounding box center [513, 311] width 484 height 175
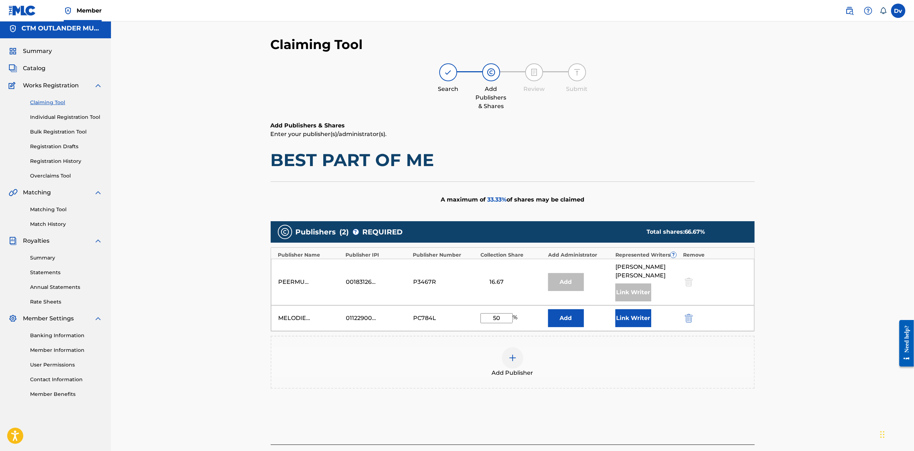
scroll to position [57, 0]
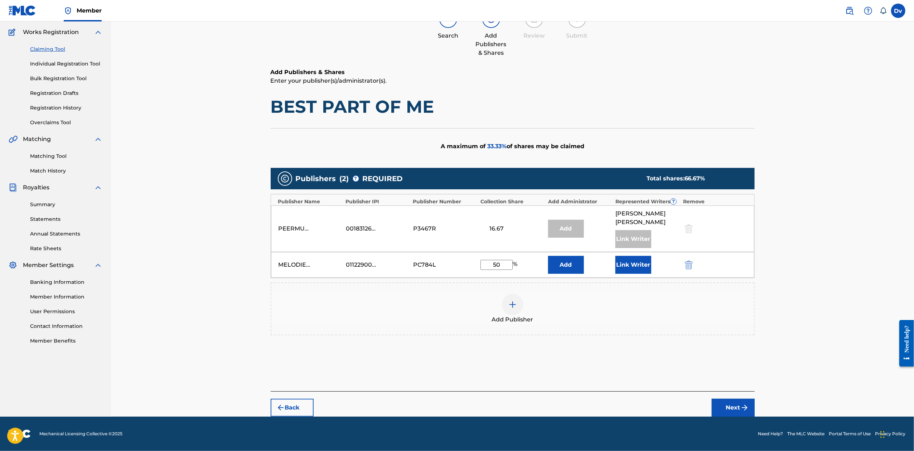
click at [638, 267] on button "Link Writer" at bounding box center [633, 265] width 36 height 18
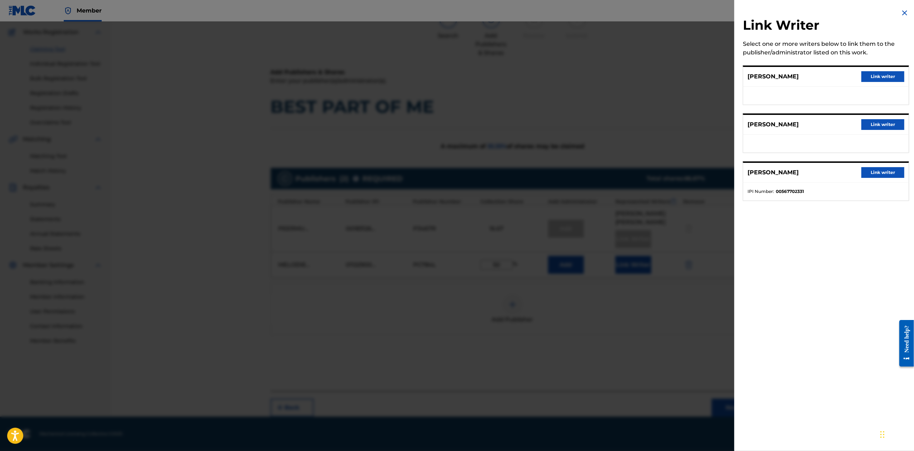
click at [884, 175] on button "Link writer" at bounding box center [882, 172] width 43 height 11
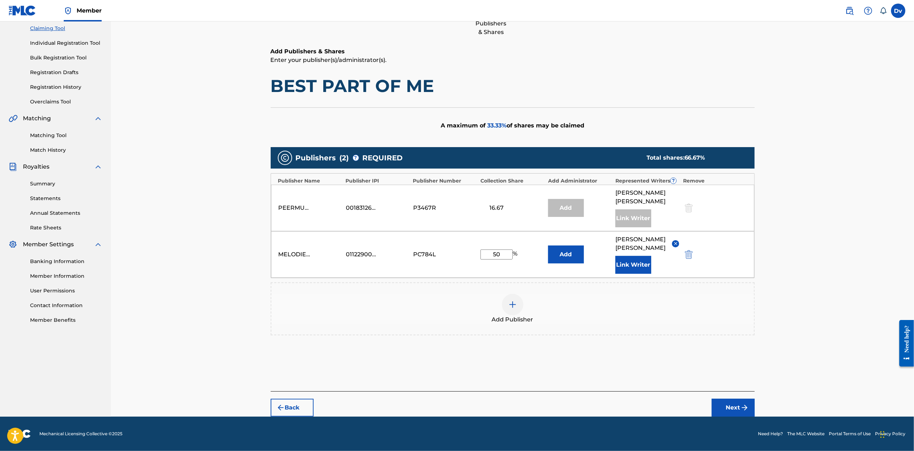
click at [740, 404] on img "submit" at bounding box center [744, 407] width 9 height 9
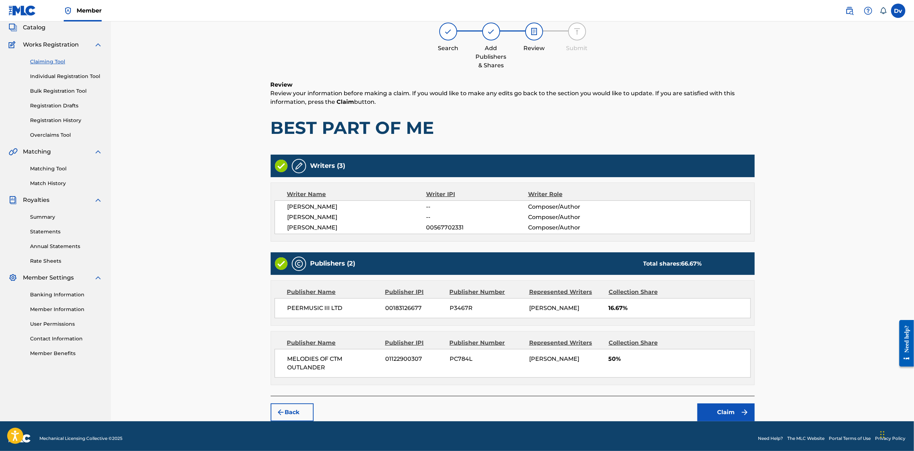
scroll to position [50, 0]
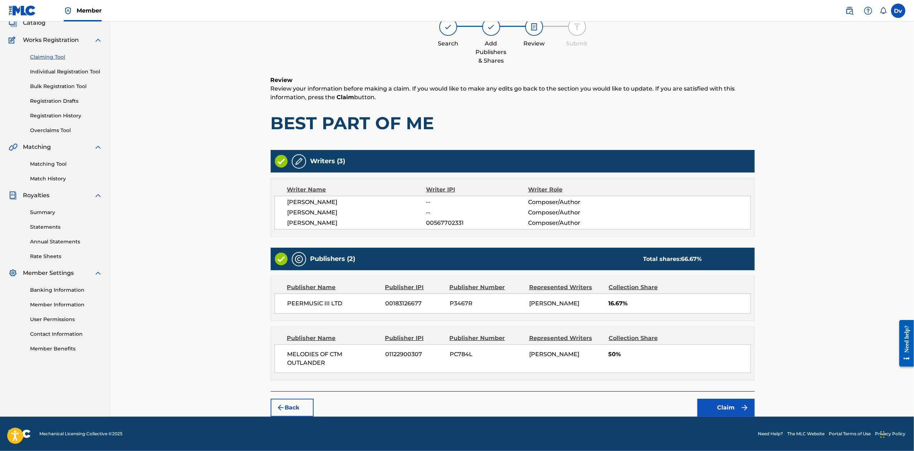
click at [729, 403] on button "Claim" at bounding box center [725, 408] width 57 height 18
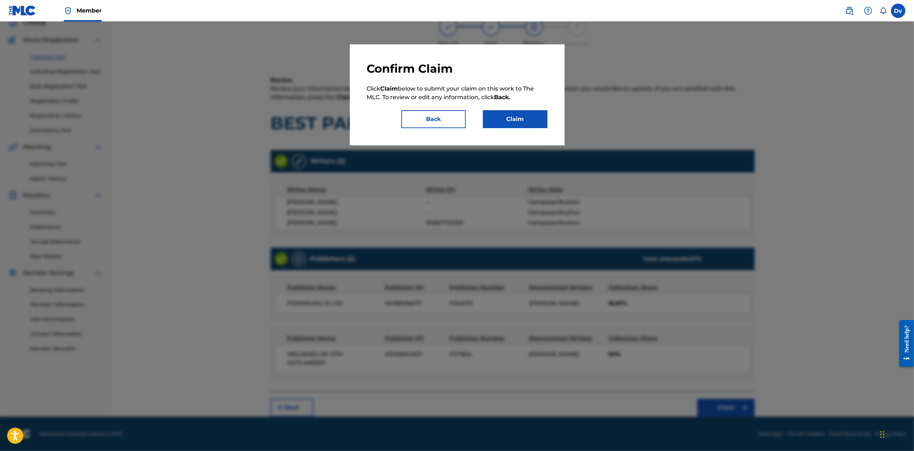
click at [514, 116] on button "Claim" at bounding box center [515, 119] width 64 height 18
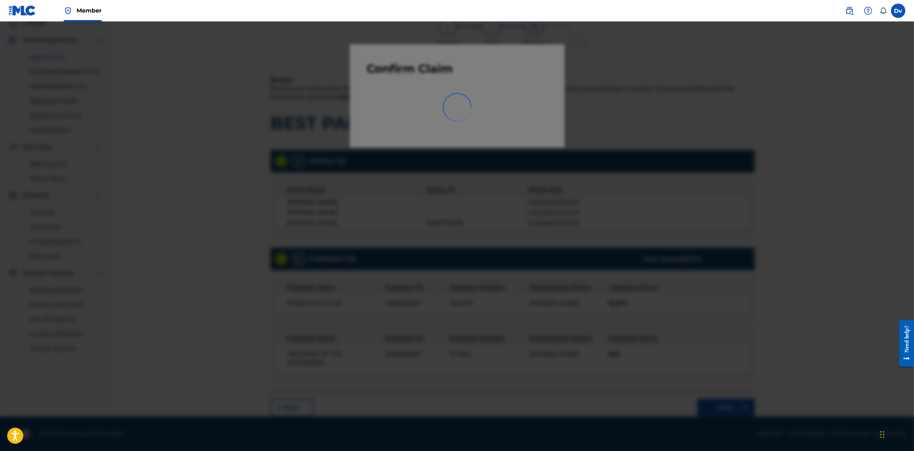
scroll to position [0, 0]
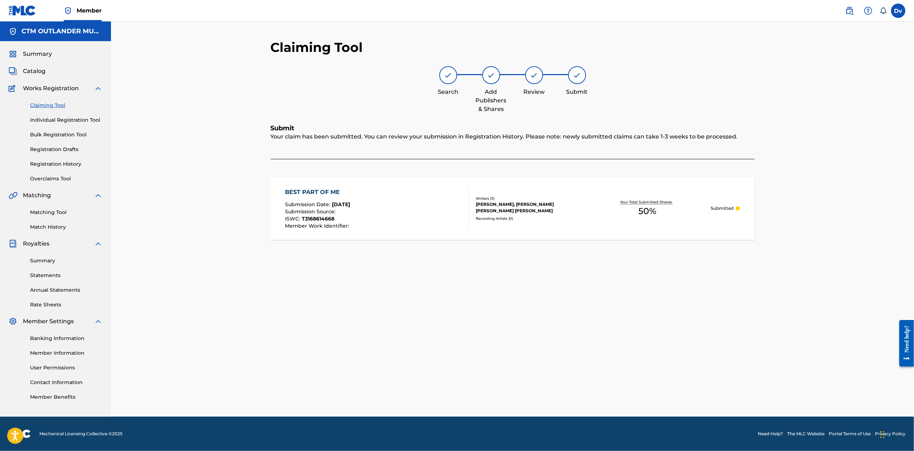
click at [84, 121] on link "Individual Registration Tool" at bounding box center [66, 120] width 72 height 8
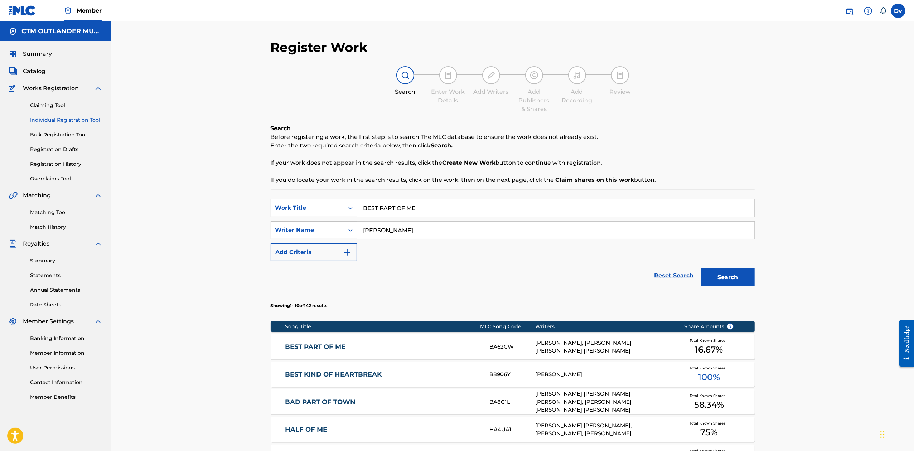
drag, startPoint x: 434, startPoint y: 202, endPoint x: 250, endPoint y: 202, distance: 184.3
click at [271, 202] on div "SearchWithCriteriaa8b7c37d-e9d0-4e0f-823f-e1cfcb40c06b Work Title BEST PART OF …" at bounding box center [513, 208] width 484 height 18
paste input "HEY MAMA"
type input "HEY MAMA"
click at [406, 272] on div "Reset Search Search" at bounding box center [513, 275] width 484 height 29
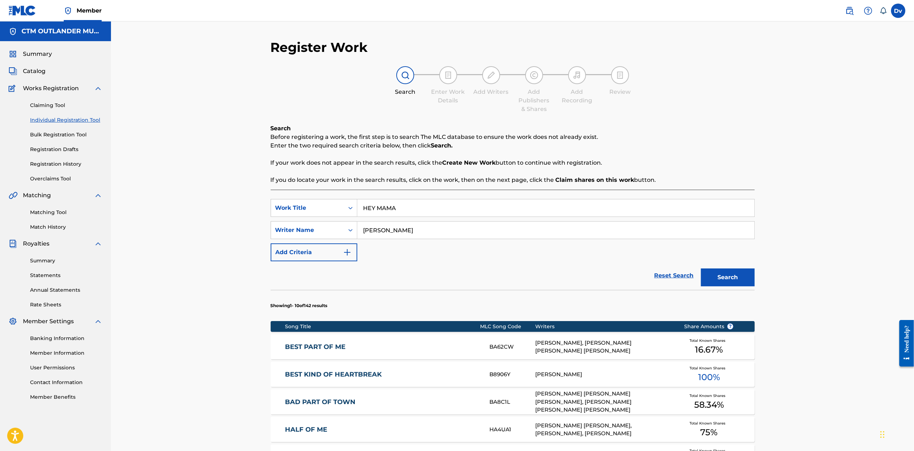
click at [737, 278] on button "Search" at bounding box center [728, 277] width 54 height 18
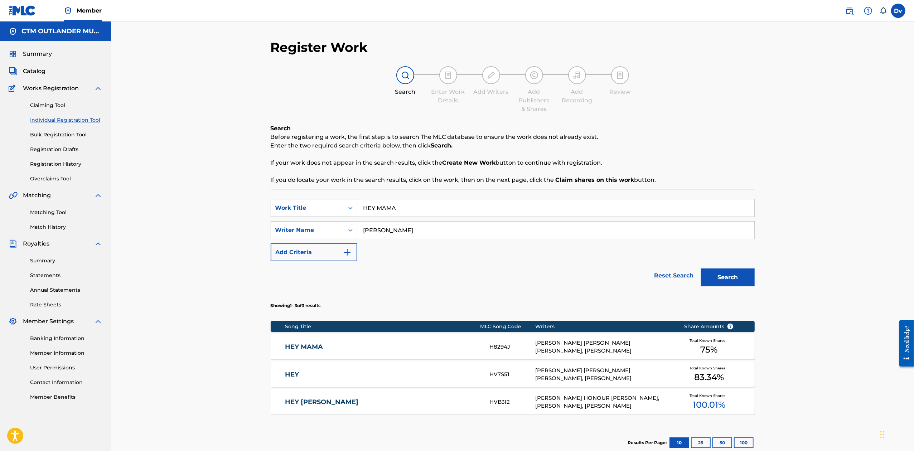
click at [303, 346] on link "HEY MAMA" at bounding box center [382, 347] width 195 height 8
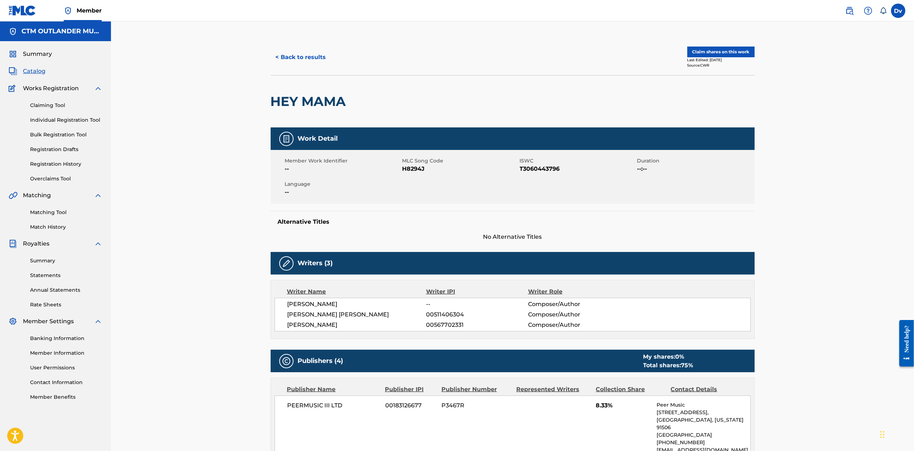
click at [730, 56] on button "Claim shares on this work" at bounding box center [720, 52] width 67 height 11
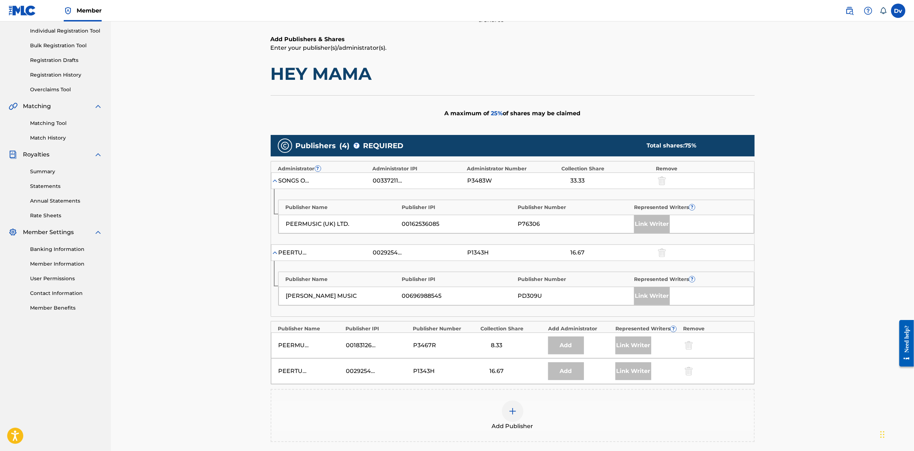
scroll to position [191, 0]
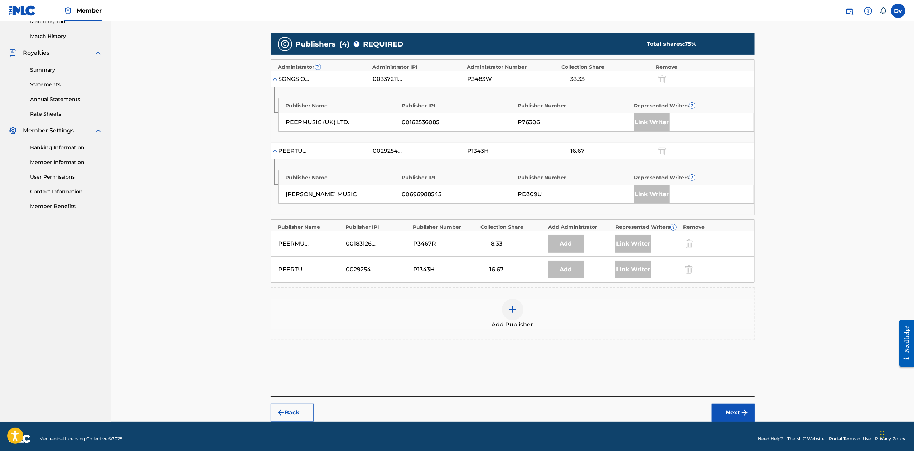
click at [506, 313] on div at bounding box center [512, 309] width 21 height 21
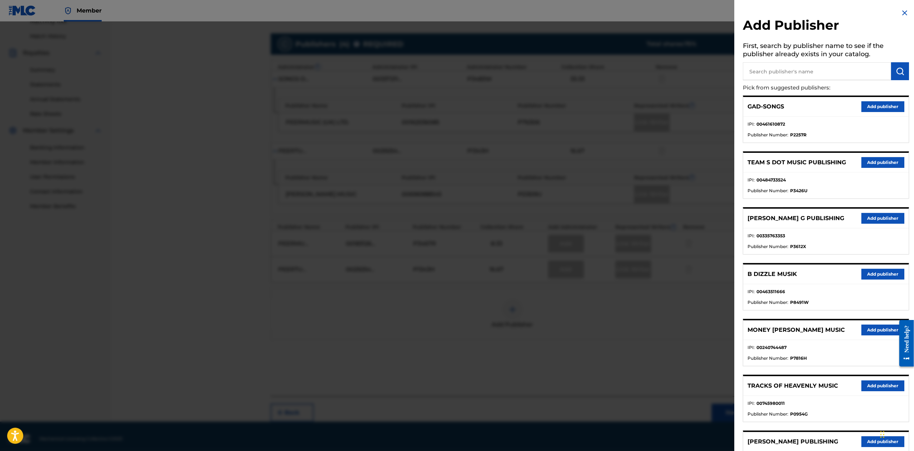
click at [818, 71] on input "text" at bounding box center [816, 71] width 148 height 18
type input "melodies"
click at [896, 65] on button "submit" at bounding box center [900, 71] width 18 height 18
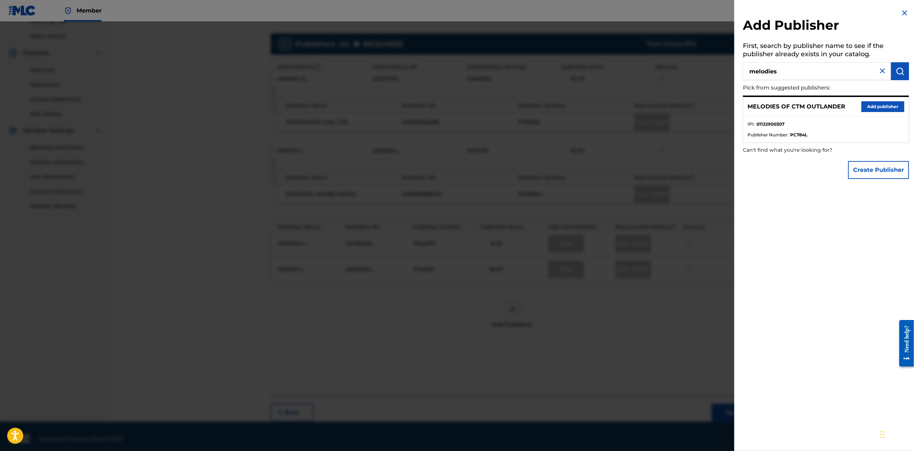
click at [867, 108] on button "Add publisher" at bounding box center [882, 106] width 43 height 11
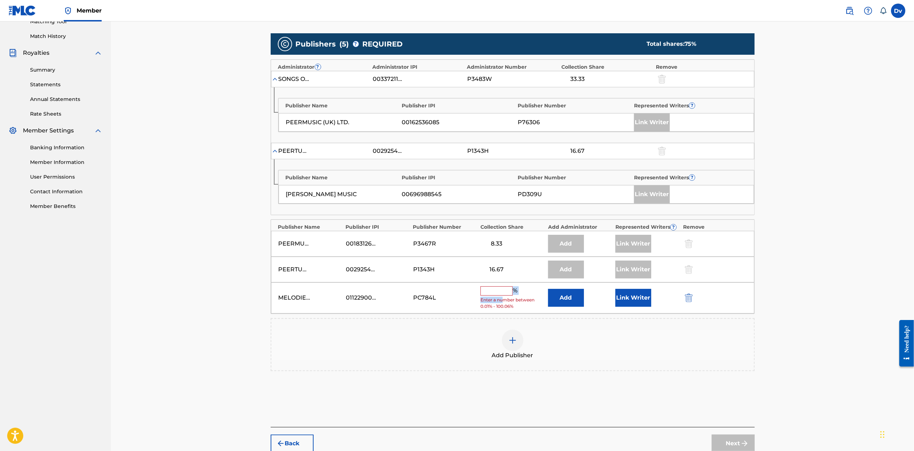
click at [503, 297] on div "% Enter a number between 0.01% - 100.06%" at bounding box center [512, 297] width 64 height 23
click at [503, 294] on input "text" at bounding box center [496, 290] width 32 height 9
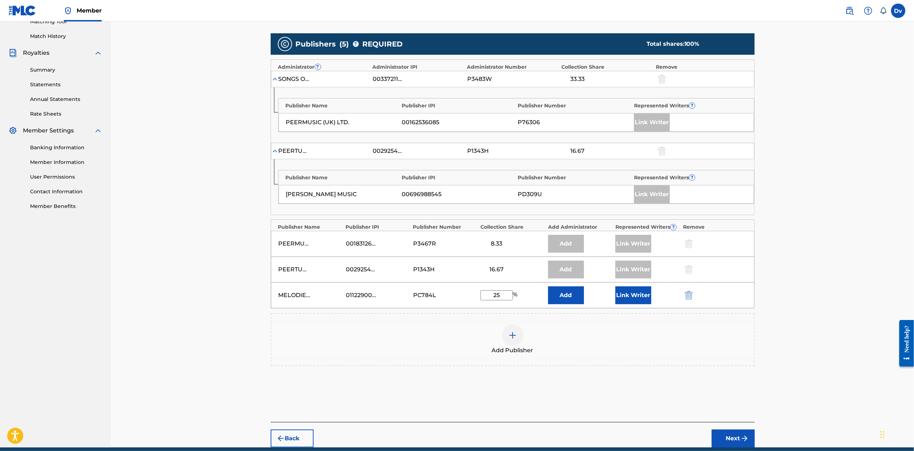
type input "25"
click at [593, 358] on div "Add Publisher" at bounding box center [513, 339] width 484 height 53
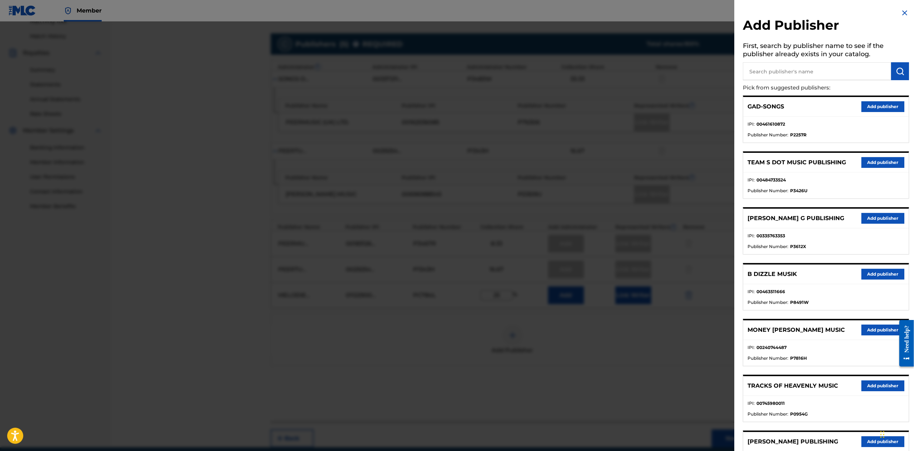
click at [778, 73] on input "text" at bounding box center [816, 71] width 148 height 18
type input "melodies"
click at [902, 69] on button "submit" at bounding box center [900, 71] width 18 height 18
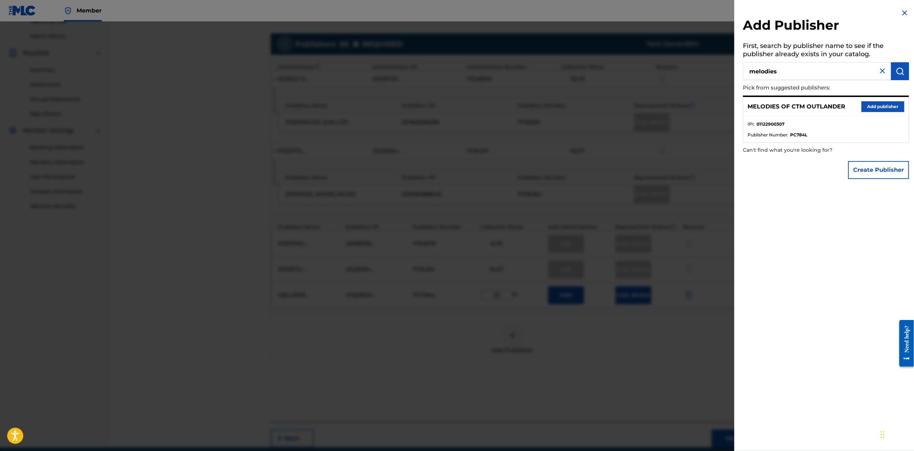
click at [885, 104] on button "Add publisher" at bounding box center [882, 106] width 43 height 11
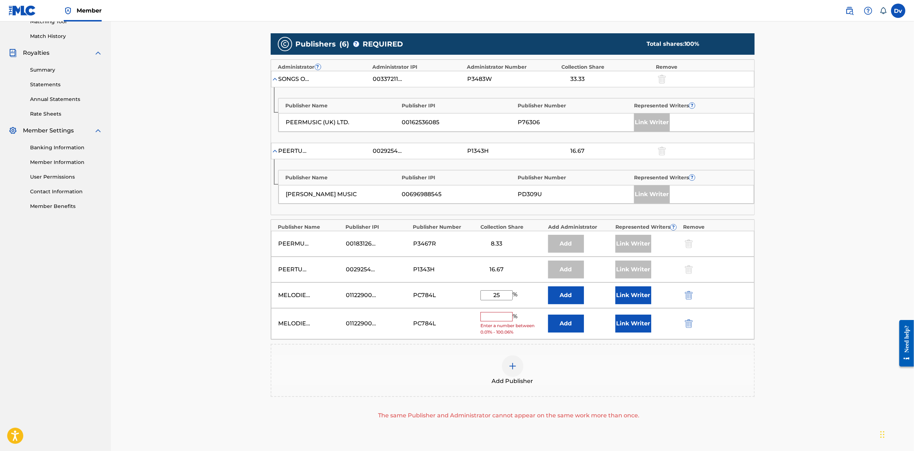
click at [641, 328] on button "Link Writer" at bounding box center [633, 324] width 36 height 18
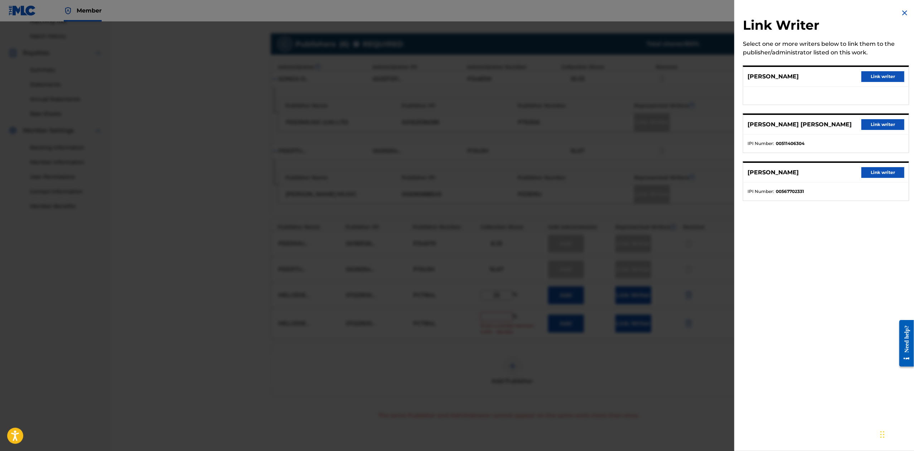
click at [887, 172] on button "Link writer" at bounding box center [882, 172] width 43 height 11
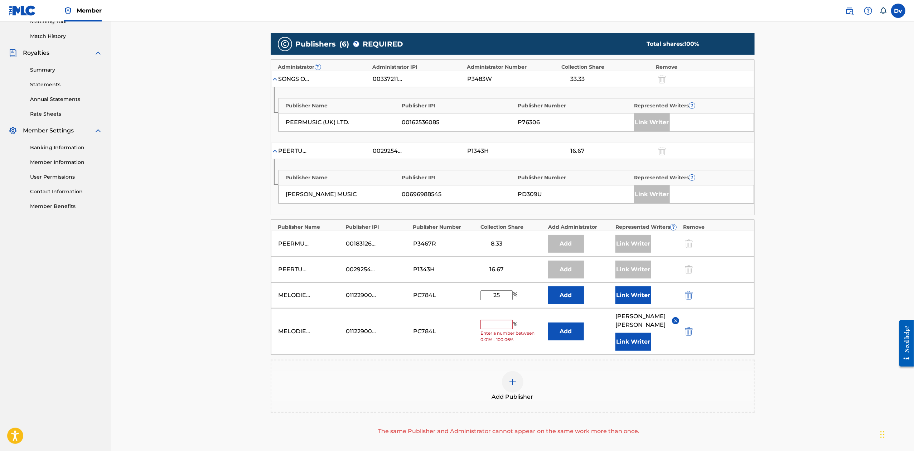
click at [688, 336] on img "submit" at bounding box center [689, 331] width 8 height 9
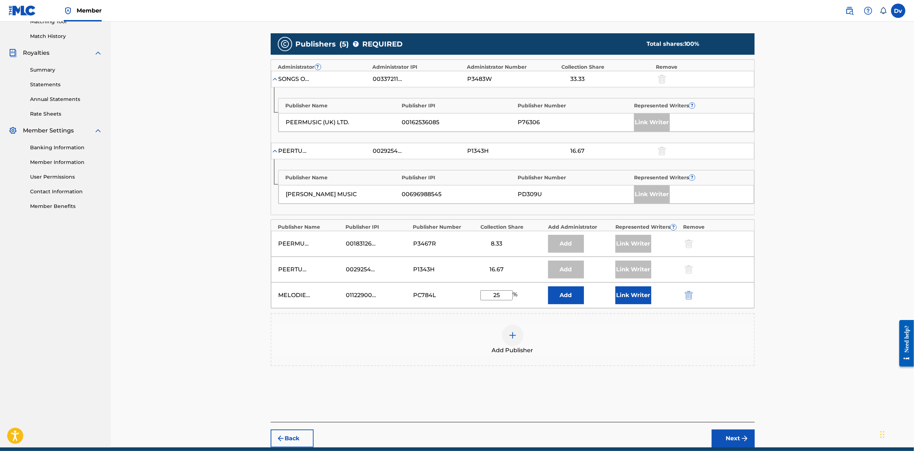
click at [636, 301] on button "Link Writer" at bounding box center [633, 295] width 36 height 18
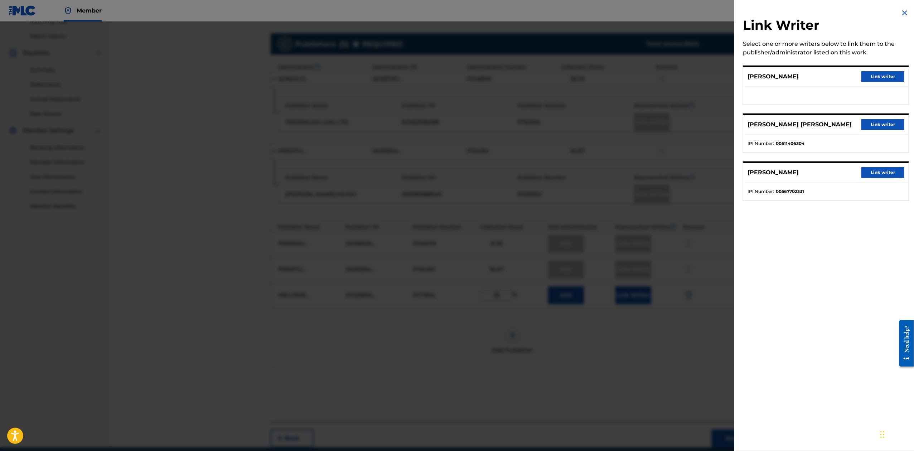
click at [891, 168] on button "Link writer" at bounding box center [882, 172] width 43 height 11
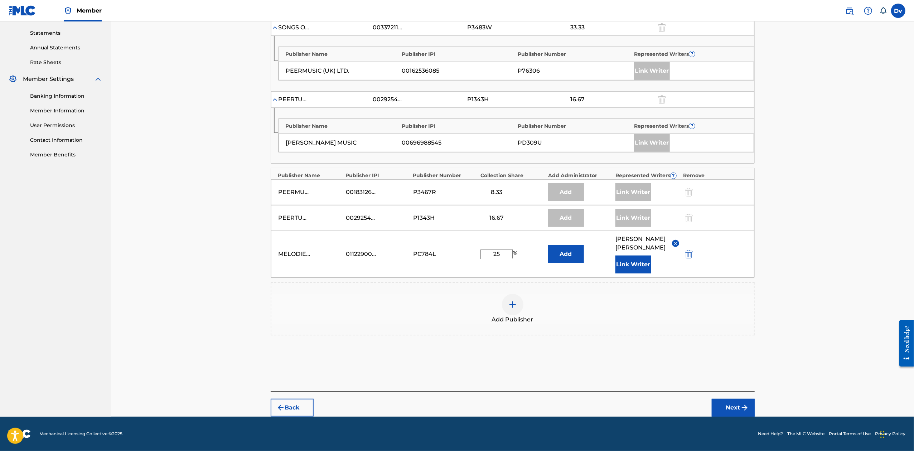
click at [727, 411] on button "Next" at bounding box center [732, 408] width 43 height 18
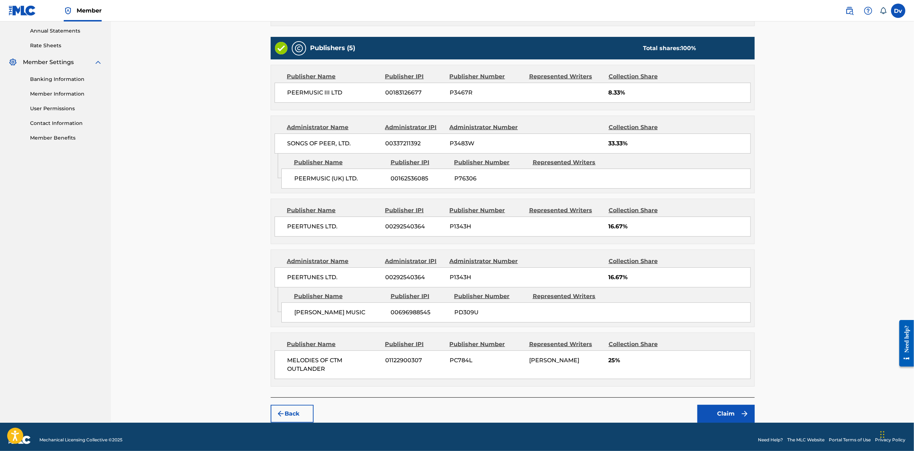
scroll to position [268, 0]
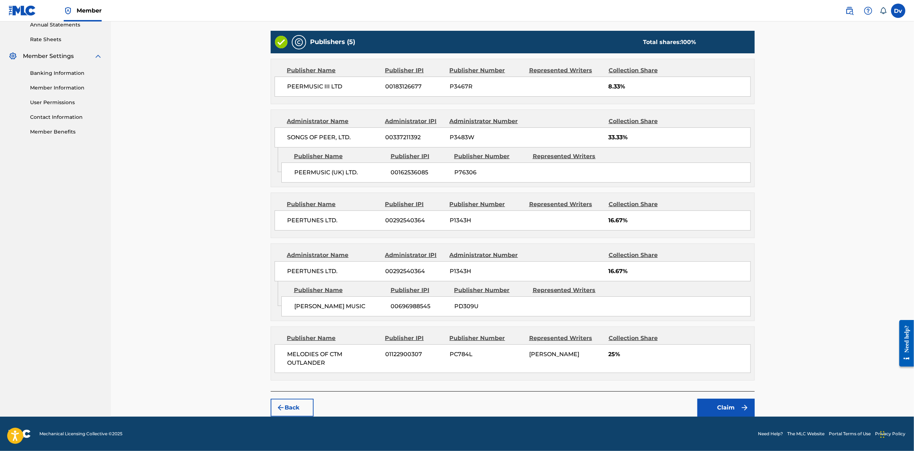
click at [731, 406] on button "Claim" at bounding box center [725, 408] width 57 height 18
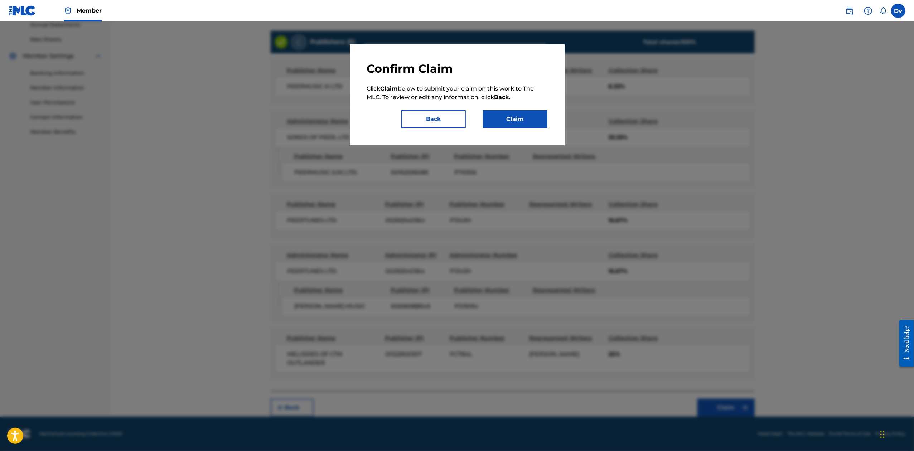
click at [532, 115] on button "Claim" at bounding box center [515, 119] width 64 height 18
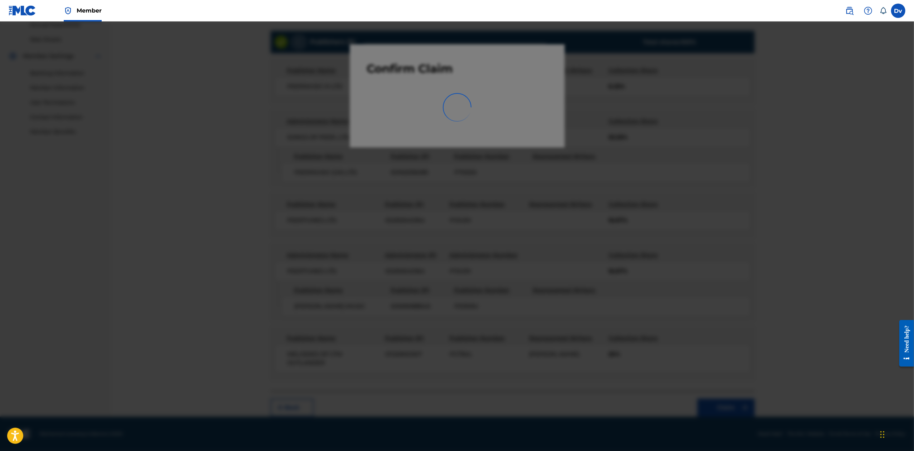
scroll to position [0, 0]
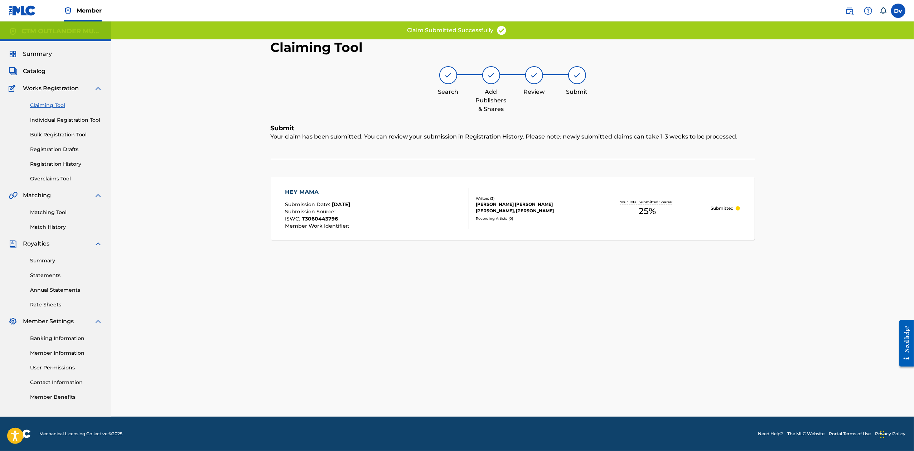
click at [296, 188] on div "HEY MAMA" at bounding box center [318, 192] width 66 height 9
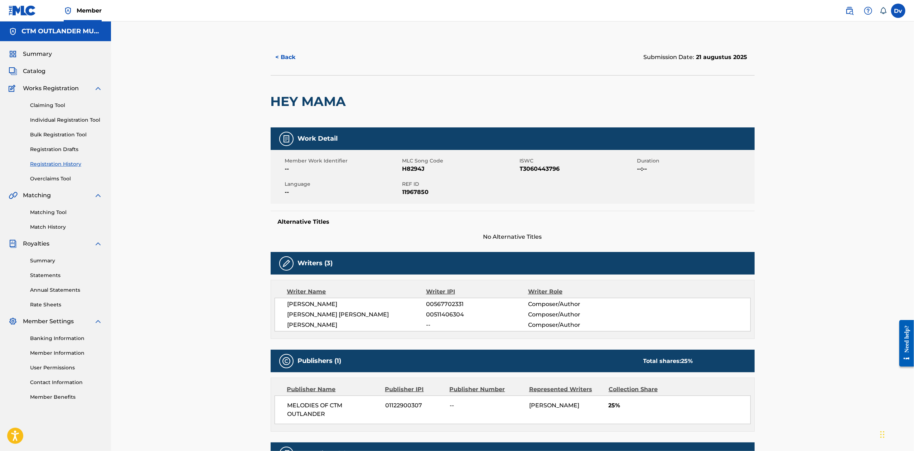
click at [46, 150] on link "Registration Drafts" at bounding box center [66, 150] width 72 height 8
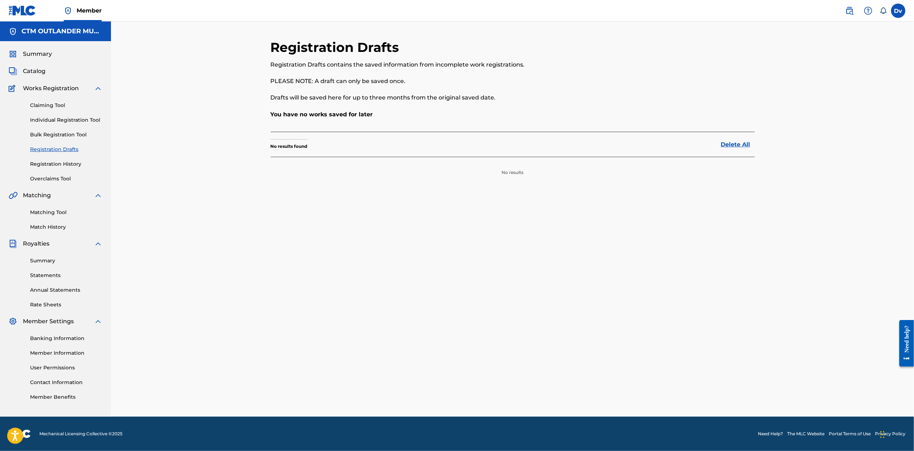
drag, startPoint x: 51, startPoint y: 164, endPoint x: 62, endPoint y: 164, distance: 10.7
click at [52, 164] on link "Registration History" at bounding box center [66, 164] width 72 height 8
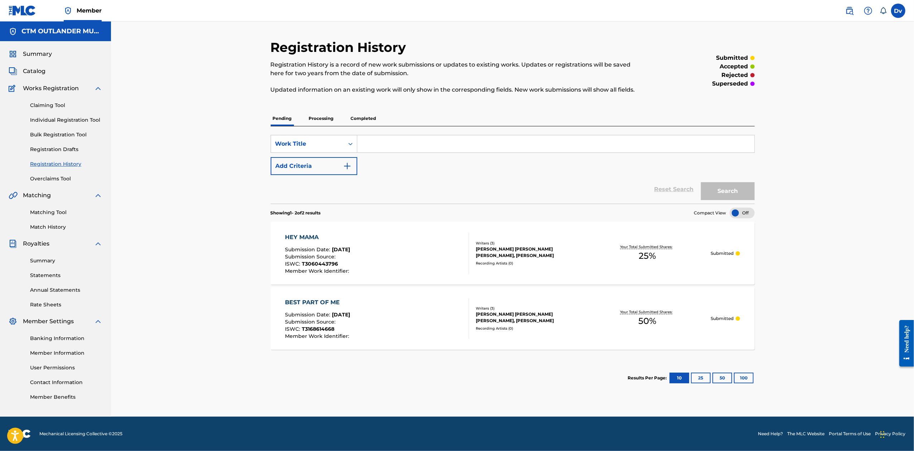
click at [316, 115] on p "Processing" at bounding box center [321, 118] width 29 height 15
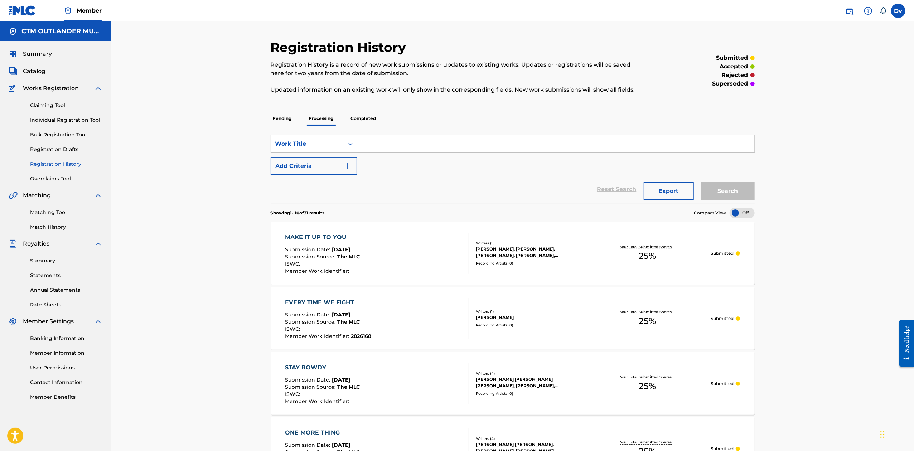
click at [391, 142] on input "Search Form" at bounding box center [555, 143] width 397 height 17
type input "hey mama"
click at [701, 182] on button "Search" at bounding box center [728, 191] width 54 height 18
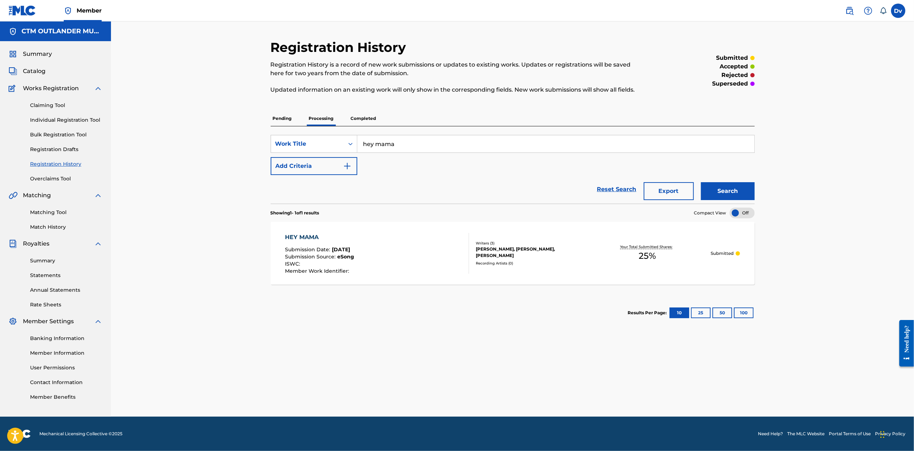
click at [288, 234] on div "HEY MAMA" at bounding box center [319, 237] width 69 height 9
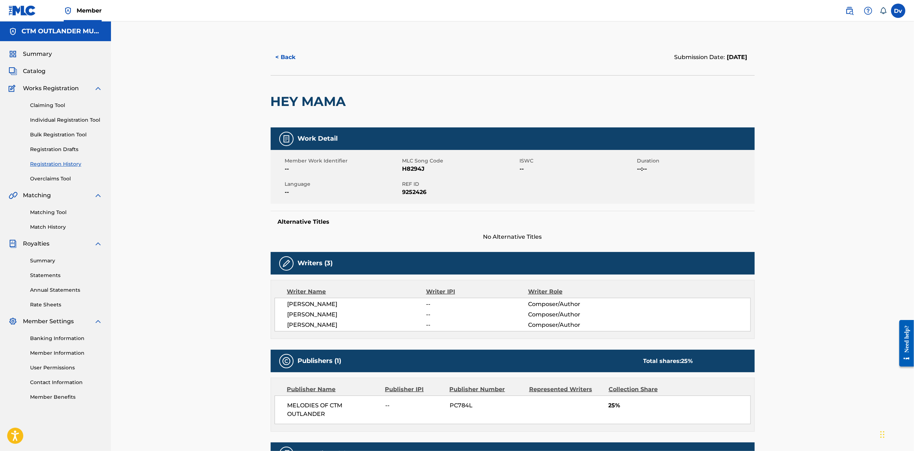
click at [287, 59] on button "< Back" at bounding box center [292, 57] width 43 height 18
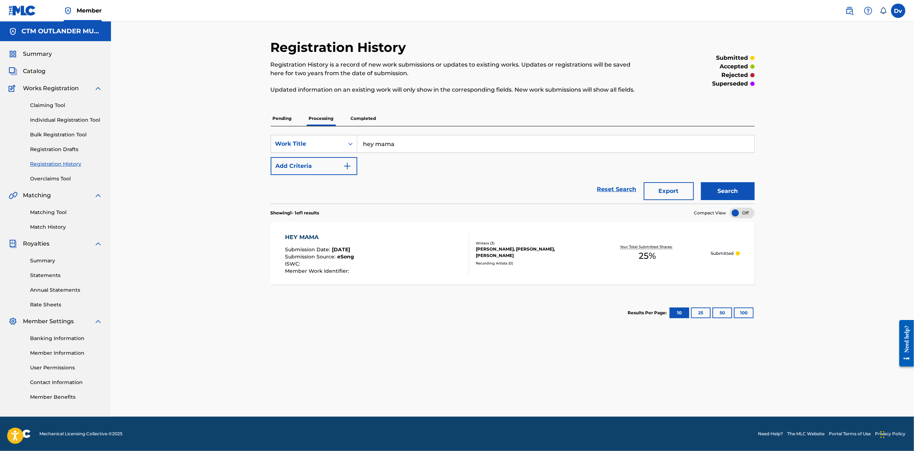
drag, startPoint x: 415, startPoint y: 146, endPoint x: 306, endPoint y: 154, distance: 109.4
click at [317, 152] on div "SearchWithCriteria5d303155-fa40-4f05-987d-32ede024d712 Work Title hey mama" at bounding box center [513, 144] width 484 height 18
paste input "LIKE WHISKEY AND SMOKE"
type input "LIKE WHISKEY AND SMOKE"
click at [701, 182] on button "Search" at bounding box center [728, 191] width 54 height 18
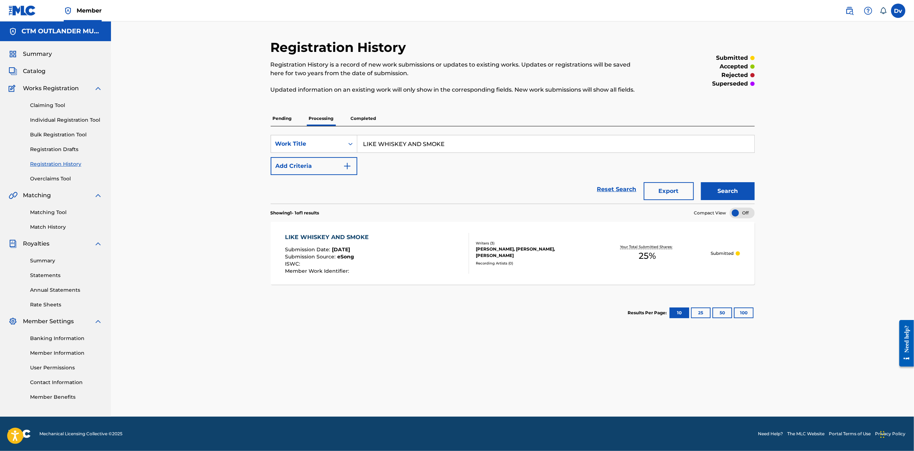
click at [364, 234] on div "LIKE WHISKEY AND SMOKE" at bounding box center [328, 237] width 87 height 9
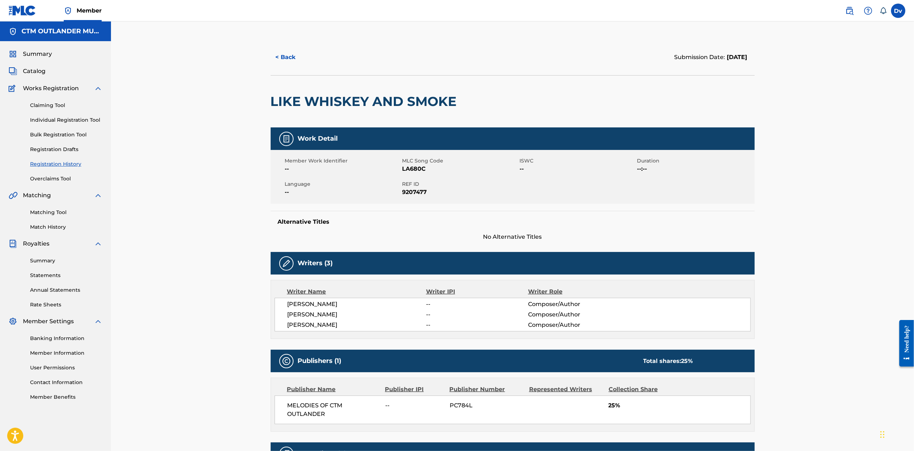
click at [282, 49] on button "< Back" at bounding box center [292, 57] width 43 height 18
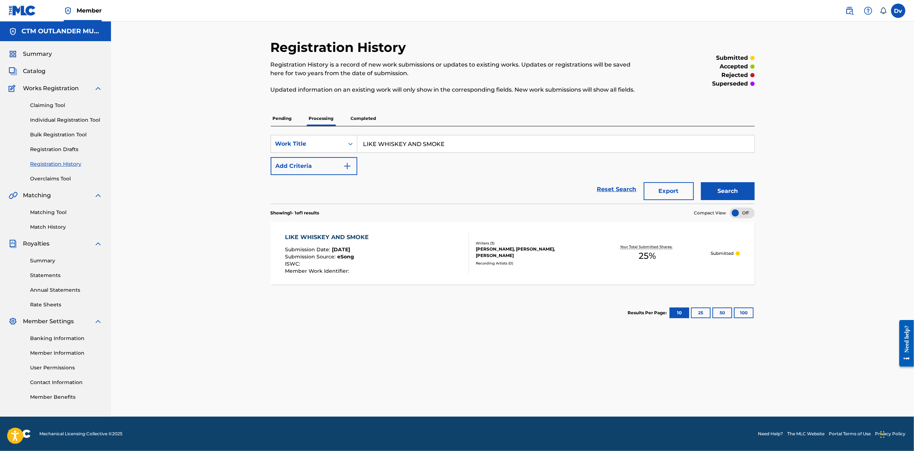
drag, startPoint x: 486, startPoint y: 148, endPoint x: 288, endPoint y: 111, distance: 201.1
click at [288, 111] on div "Pending Processing Completed SearchWithCriteria5d303155-fa40-4f05-987d-32ede024…" at bounding box center [513, 220] width 484 height 219
click at [701, 182] on button "Search" at bounding box center [728, 191] width 54 height 18
drag, startPoint x: 431, startPoint y: 141, endPoint x: 296, endPoint y: 134, distance: 135.1
click at [301, 134] on div "SearchWithCriteria5d303155-fa40-4f05-987d-32ede024d712 Work Title hey mama Add …" at bounding box center [513, 164] width 484 height 77
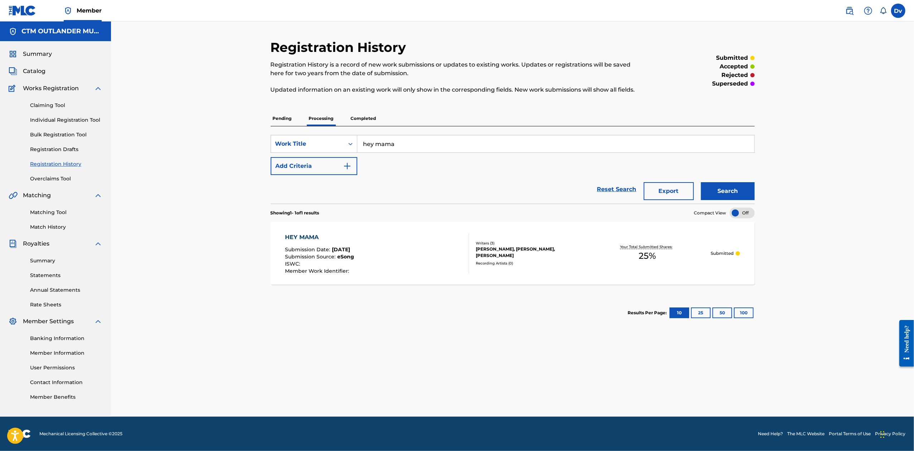
paste input "LIKE WHISKEY AND SMOKE"
type input "LIKE WHISKEY AND SMOKE"
click at [701, 182] on button "Search" at bounding box center [728, 191] width 54 height 18
click at [347, 237] on div "LIKE WHISKEY AND SMOKE" at bounding box center [328, 237] width 87 height 9
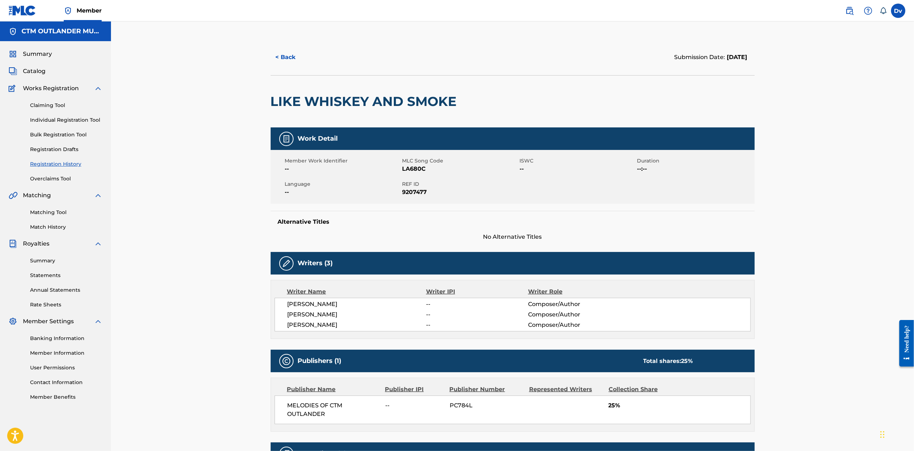
click at [288, 51] on button "< Back" at bounding box center [292, 57] width 43 height 18
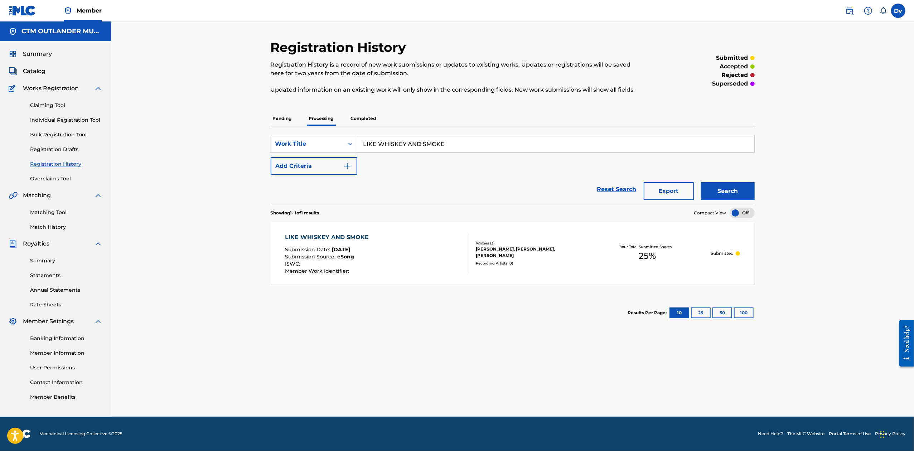
drag, startPoint x: 467, startPoint y: 137, endPoint x: 330, endPoint y: 127, distance: 137.8
click at [332, 127] on div "SearchWithCriteria5d303155-fa40-4f05-987d-32ede024d712 Work Title LIKE WHISKEY …" at bounding box center [513, 164] width 484 height 77
paste input "MADE MORE SENS"
type input "MADE MORE SENSE"
click at [701, 182] on button "Search" at bounding box center [728, 191] width 54 height 18
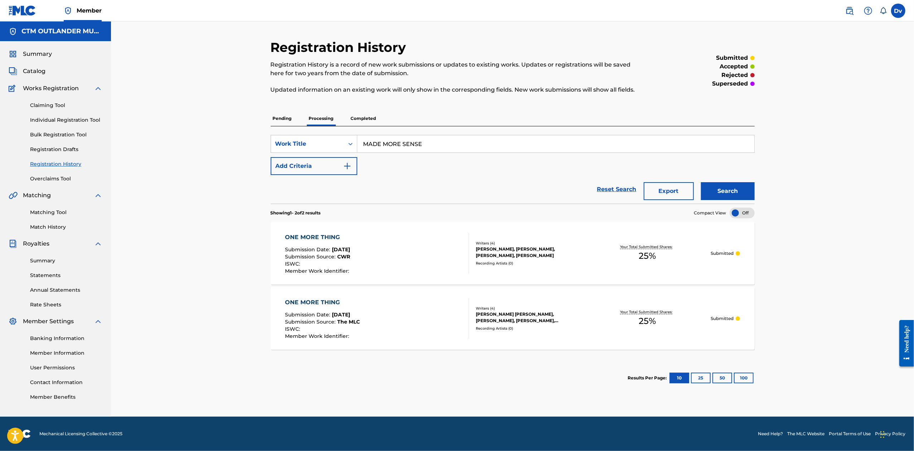
click at [60, 119] on link "Individual Registration Tool" at bounding box center [66, 120] width 72 height 8
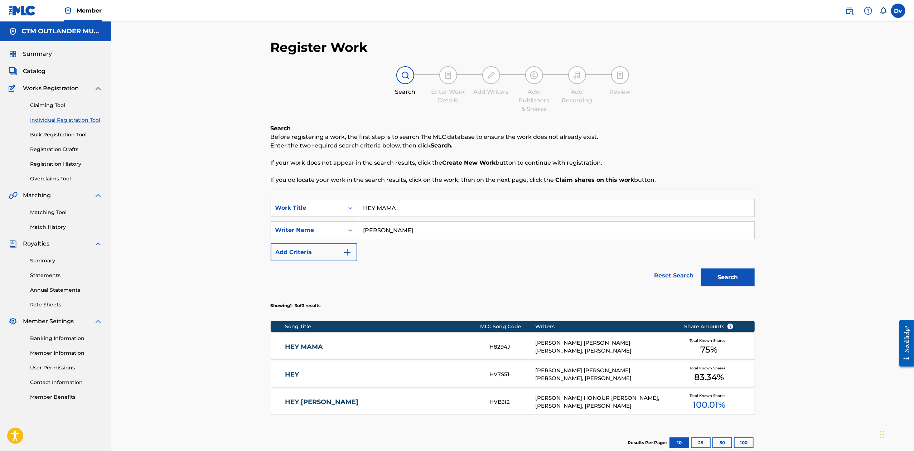
drag, startPoint x: 423, startPoint y: 208, endPoint x: 290, endPoint y: 208, distance: 133.1
click at [296, 207] on div "SearchWithCriteriaa8b7c37d-e9d0-4e0f-823f-e1cfcb40c06b Work Title HEY MAMA" at bounding box center [513, 208] width 484 height 18
type input "made more sense"
click at [701, 268] on button "Search" at bounding box center [728, 277] width 54 height 18
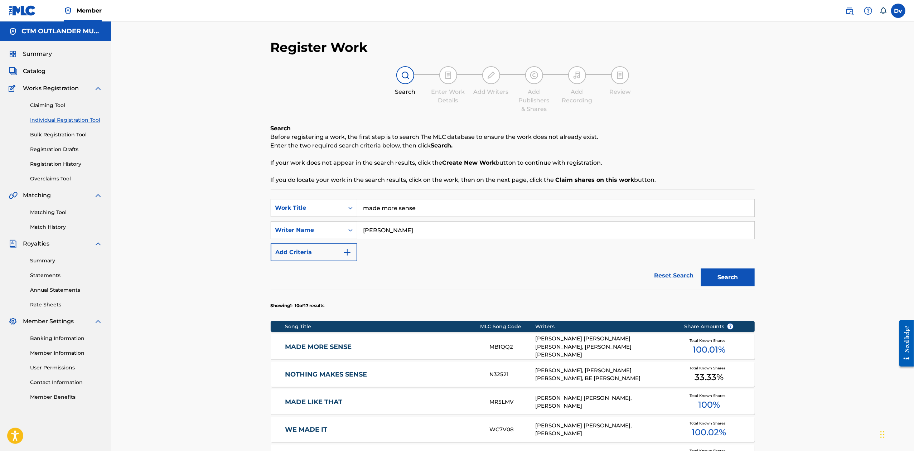
click at [333, 347] on link "MADE MORE SENSE" at bounding box center [382, 347] width 195 height 8
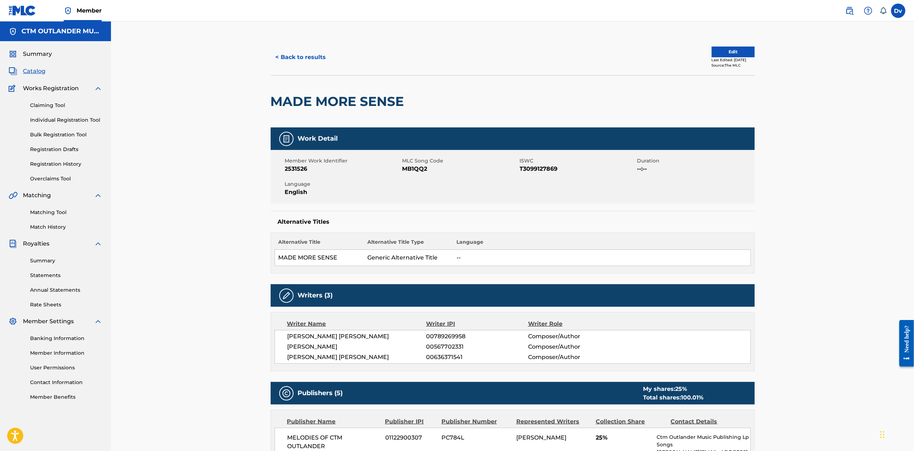
click at [306, 58] on button "< Back to results" at bounding box center [301, 57] width 60 height 18
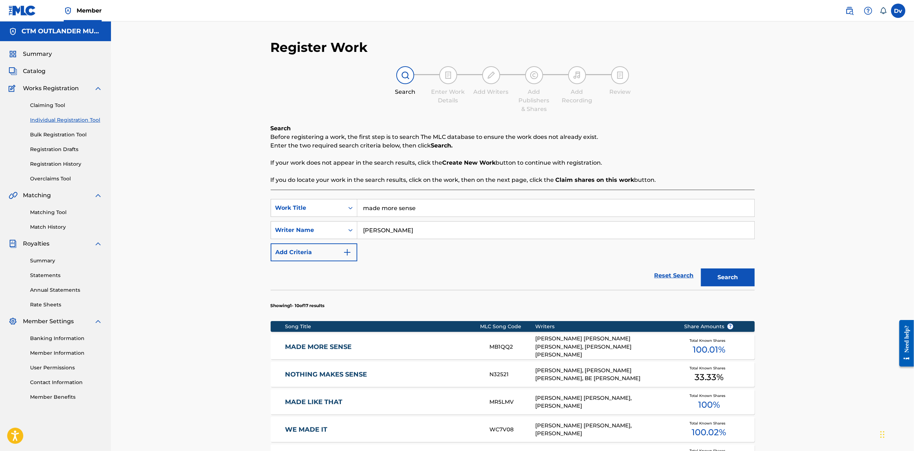
drag, startPoint x: 439, startPoint y: 214, endPoint x: 297, endPoint y: 196, distance: 143.1
click at [299, 198] on div "SearchWithCriteriaa8b7c37d-e9d0-4e0f-823f-e1cfcb40c06b Work Title made more sen…" at bounding box center [513, 431] width 484 height 483
paste input "Search Form"
type input "m"
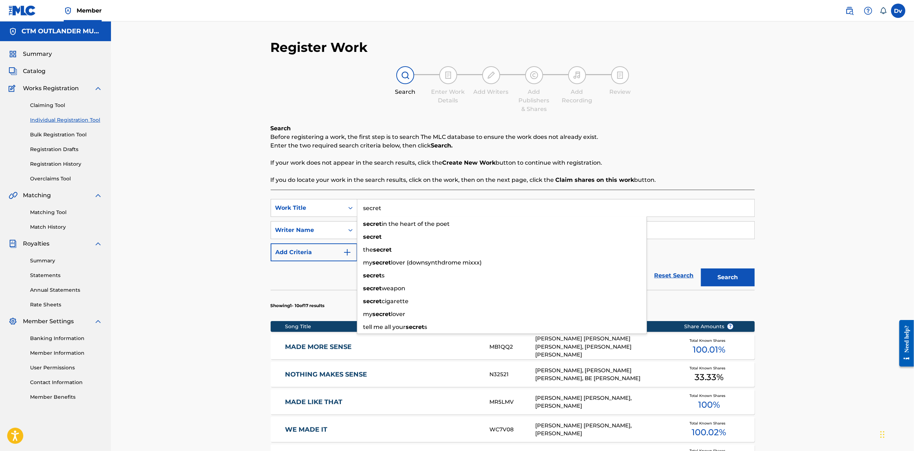
type input "secret"
click at [701, 268] on button "Search" at bounding box center [728, 277] width 54 height 18
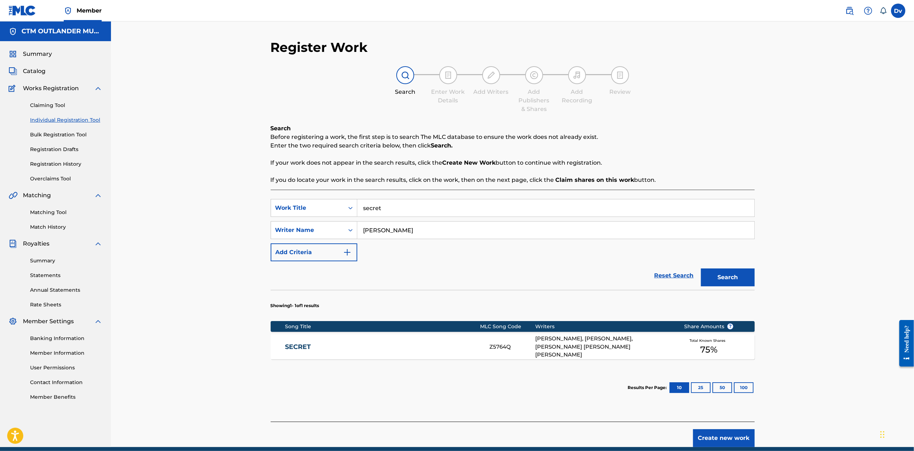
click at [298, 344] on link "SECRET" at bounding box center [382, 347] width 195 height 8
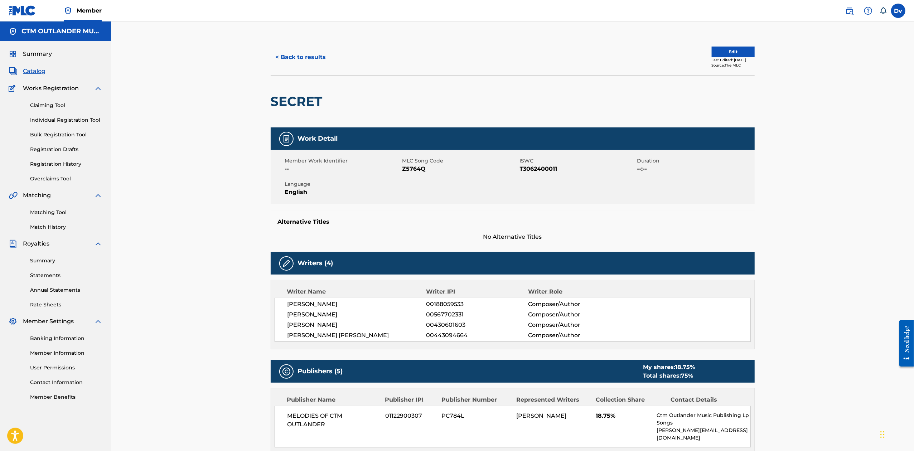
click at [311, 62] on button "< Back to results" at bounding box center [301, 57] width 60 height 18
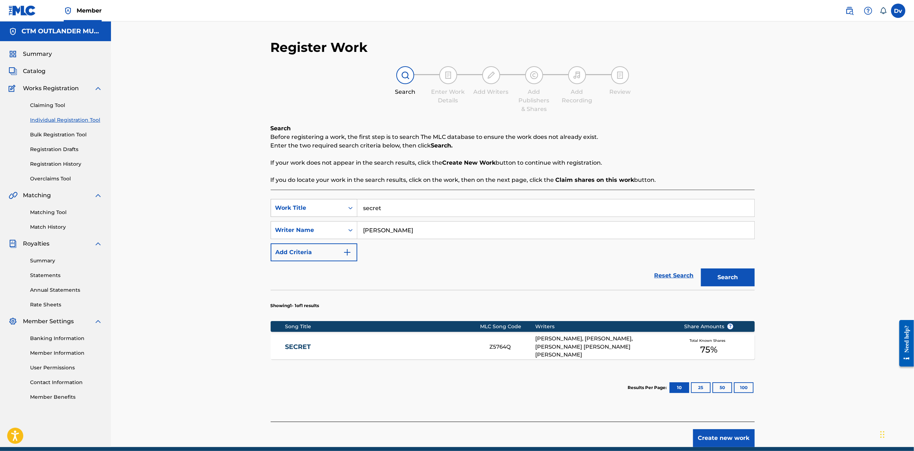
drag, startPoint x: 408, startPoint y: 208, endPoint x: 278, endPoint y: 201, distance: 130.1
click at [297, 202] on div "SearchWithCriteriaa8b7c37d-e9d0-4e0f-823f-e1cfcb40c06b Work Title secret" at bounding box center [513, 208] width 484 height 18
paste input "STEALING MY GIRL"
type input "STEALING MY GIRL"
click at [711, 273] on button "Search" at bounding box center [728, 277] width 54 height 18
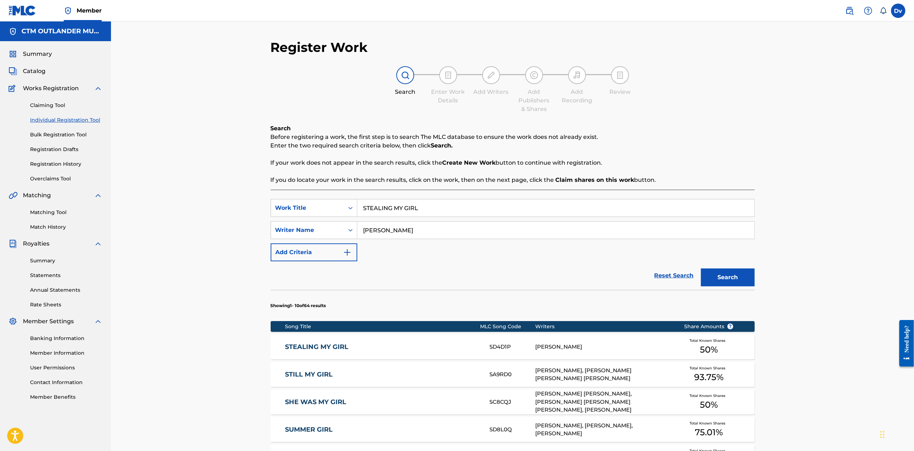
click at [330, 346] on link "STEALING MY GIRL" at bounding box center [382, 347] width 195 height 8
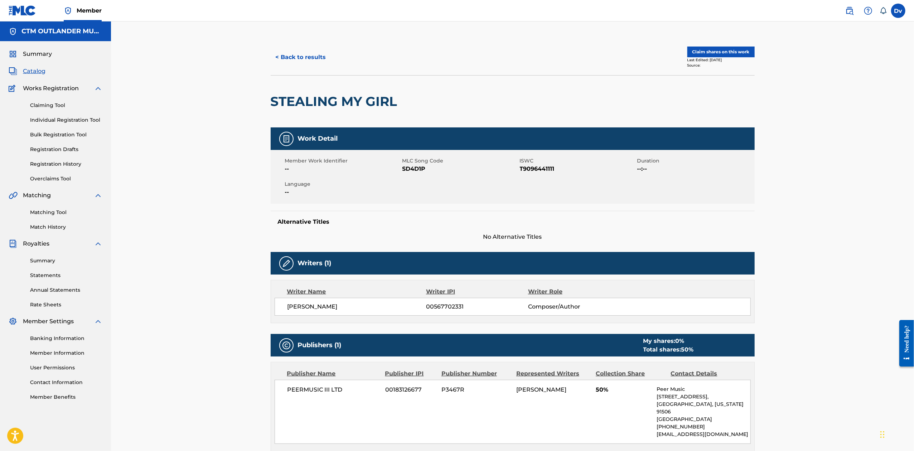
click at [75, 150] on link "Registration Drafts" at bounding box center [66, 150] width 72 height 8
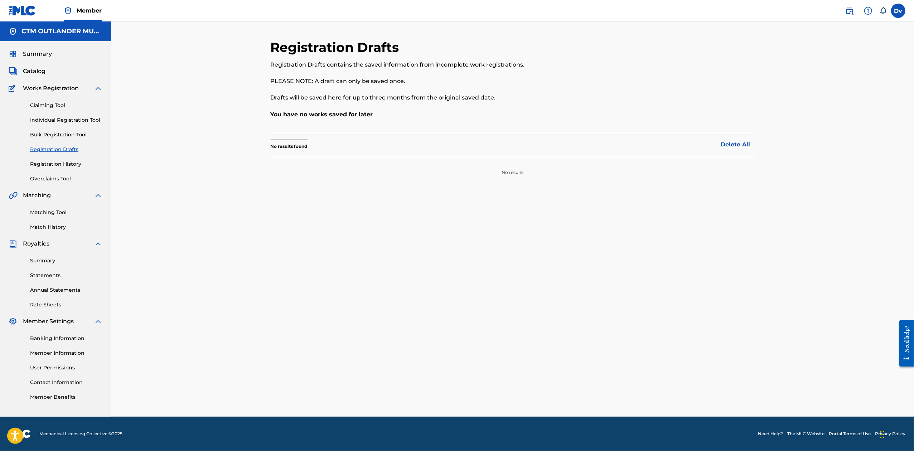
click at [75, 160] on link "Registration History" at bounding box center [66, 164] width 72 height 8
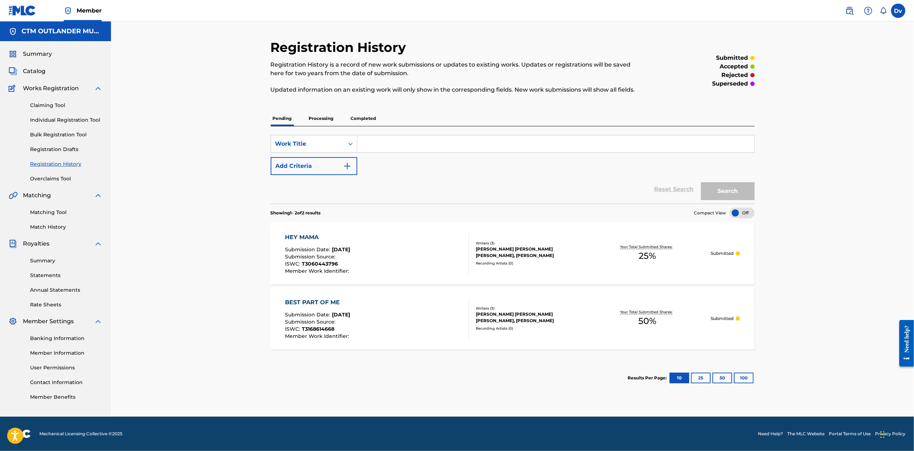
click at [326, 118] on p "Processing" at bounding box center [321, 118] width 29 height 15
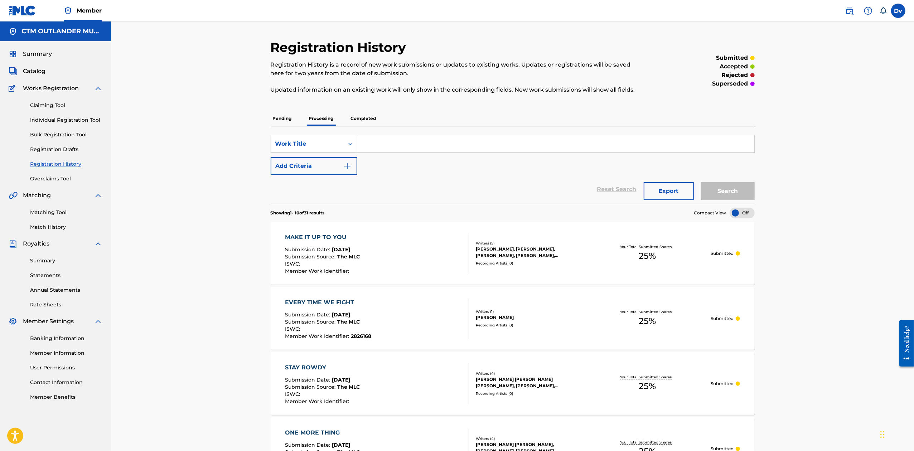
click at [441, 149] on input "Search Form" at bounding box center [555, 143] width 397 height 17
type input "s"
paste input "STEALING MY GIRL"
type input "STEALING MY GIRL"
click at [701, 182] on button "Search" at bounding box center [728, 191] width 54 height 18
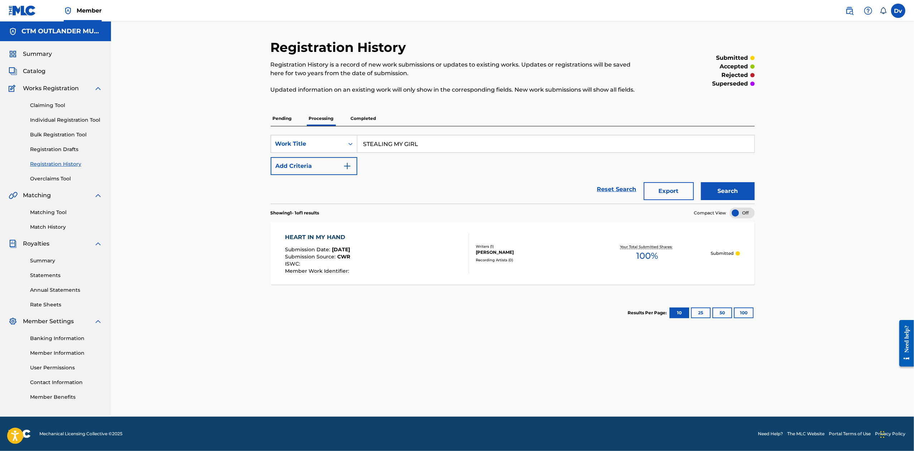
click at [320, 237] on div "HEART IN MY HAND" at bounding box center [318, 237] width 66 height 9
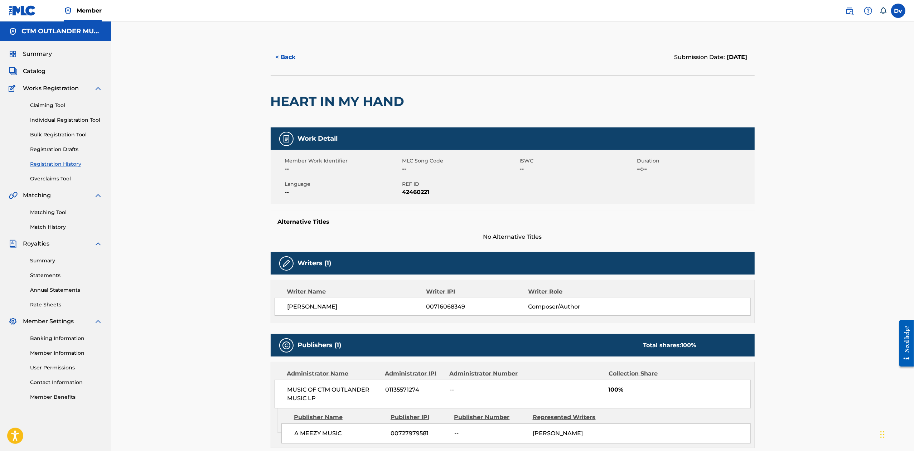
click at [288, 58] on button "< Back" at bounding box center [292, 57] width 43 height 18
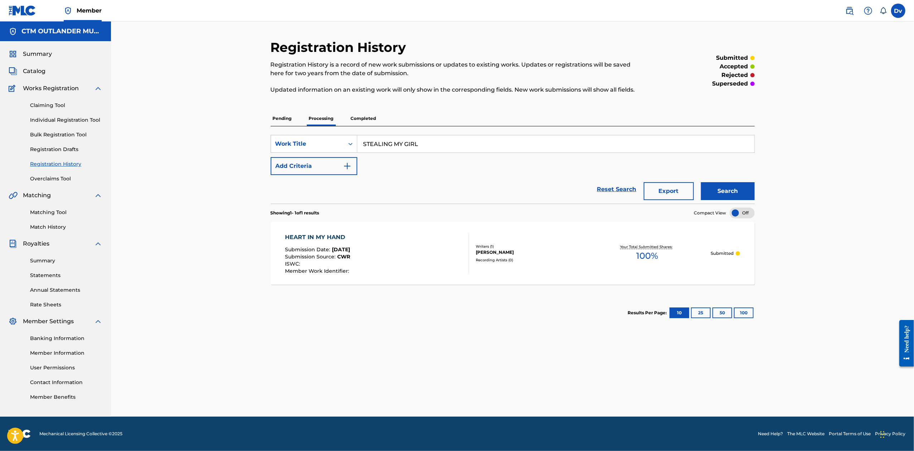
click at [368, 122] on p "Completed" at bounding box center [364, 118] width 30 height 15
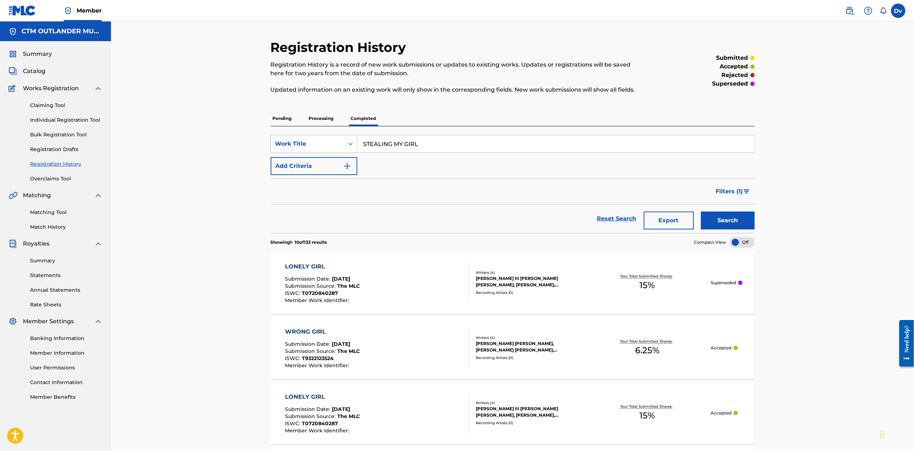
drag, startPoint x: 440, startPoint y: 147, endPoint x: 283, endPoint y: 147, distance: 156.4
click at [285, 147] on div "SearchWithCriteria5d303155-fa40-4f05-987d-32ede024d712 Work Title STEALING MY G…" at bounding box center [513, 144] width 484 height 18
paste input "\"
click at [701, 211] on button "Search" at bounding box center [728, 220] width 54 height 18
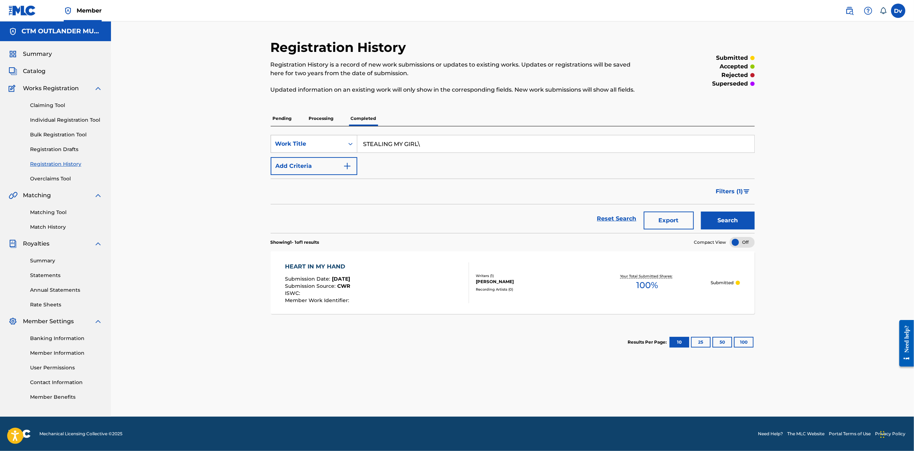
type input "STEALING MY GIRL"
click at [701, 211] on button "Search" at bounding box center [728, 220] width 54 height 18
click at [282, 119] on p "Pending" at bounding box center [282, 118] width 23 height 15
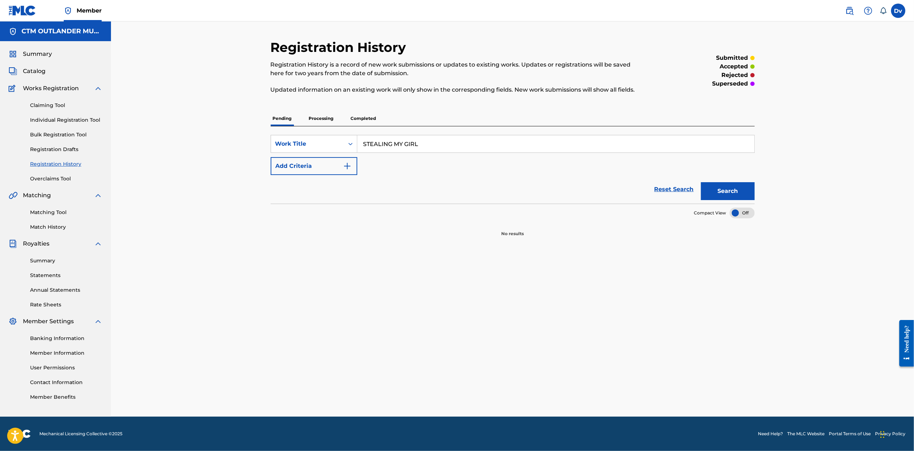
click at [743, 192] on button "Search" at bounding box center [728, 191] width 54 height 18
click at [750, 214] on div at bounding box center [741, 213] width 25 height 11
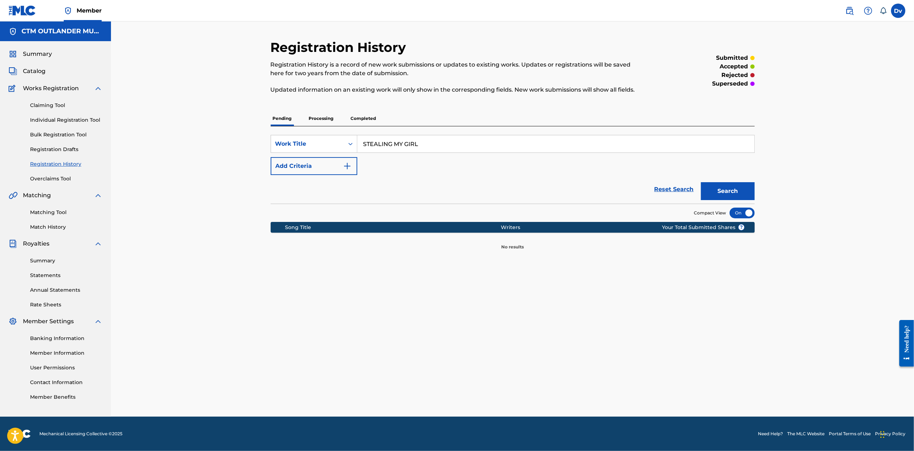
click at [324, 116] on p "Processing" at bounding box center [321, 118] width 29 height 15
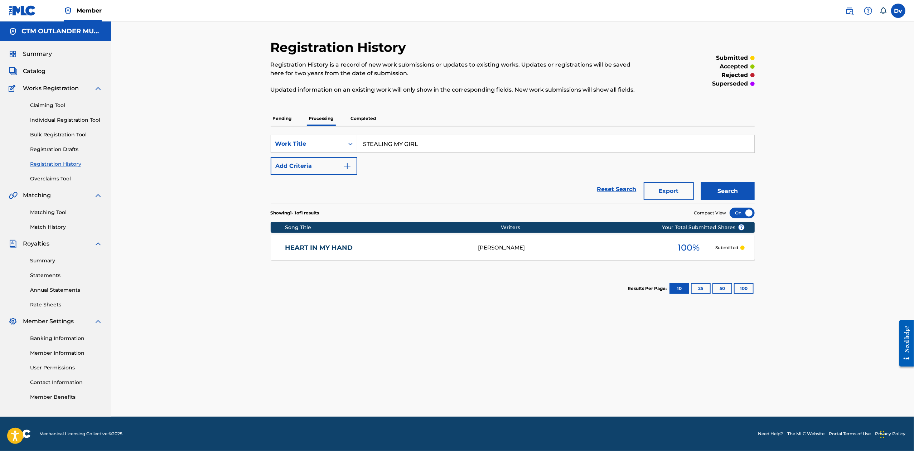
click at [732, 189] on button "Search" at bounding box center [728, 191] width 54 height 18
click at [356, 120] on p "Completed" at bounding box center [364, 118] width 30 height 15
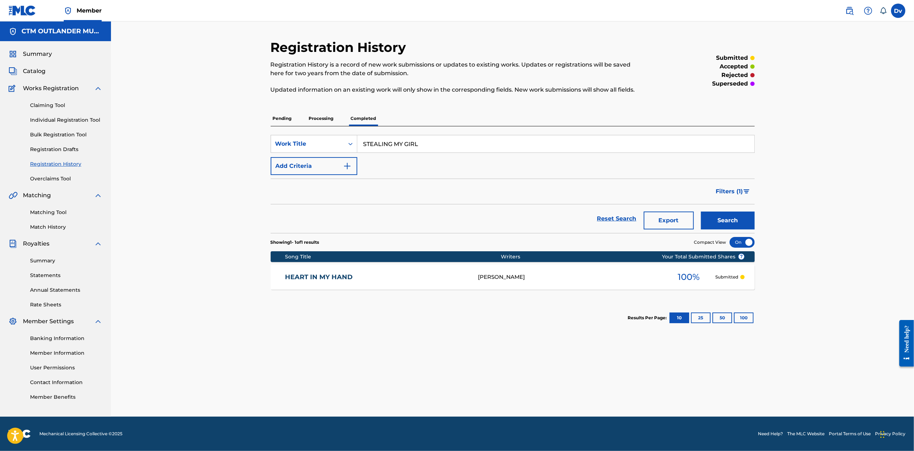
click at [737, 223] on button "Search" at bounding box center [728, 220] width 54 height 18
click at [77, 118] on link "Individual Registration Tool" at bounding box center [66, 120] width 72 height 8
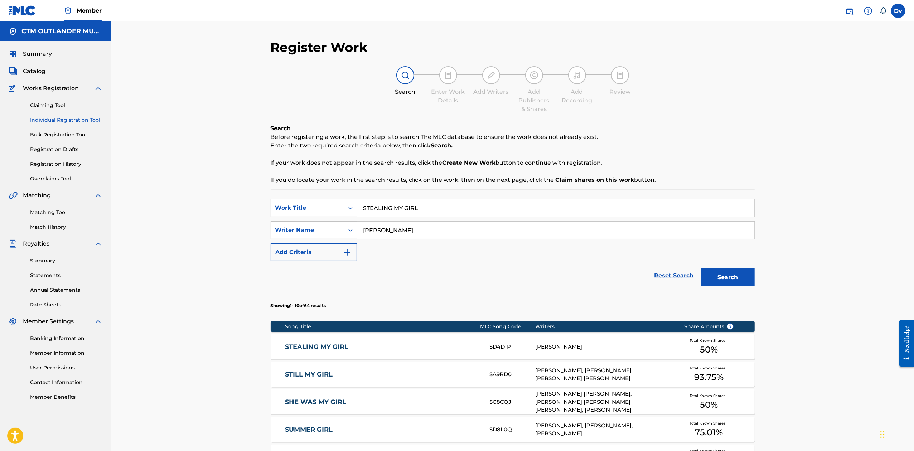
click at [718, 275] on button "Search" at bounding box center [728, 277] width 54 height 18
click at [337, 346] on link "STEALING MY GIRL" at bounding box center [382, 347] width 195 height 8
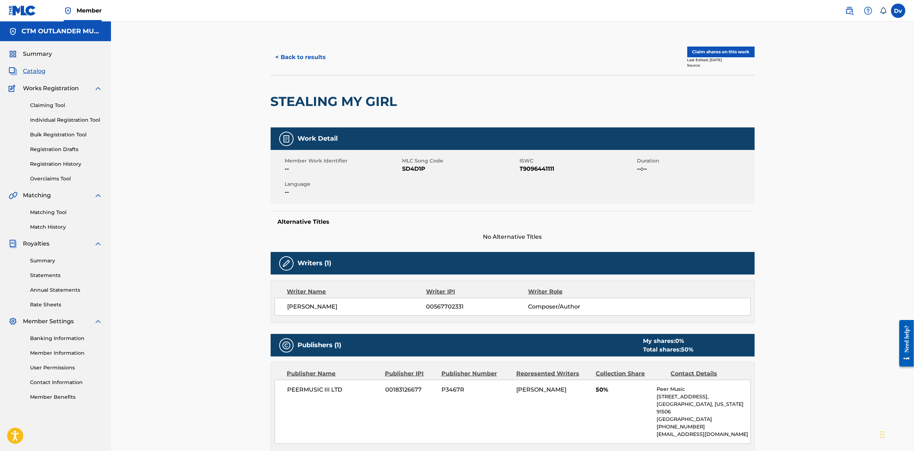
click at [311, 53] on button "< Back to results" at bounding box center [301, 57] width 60 height 18
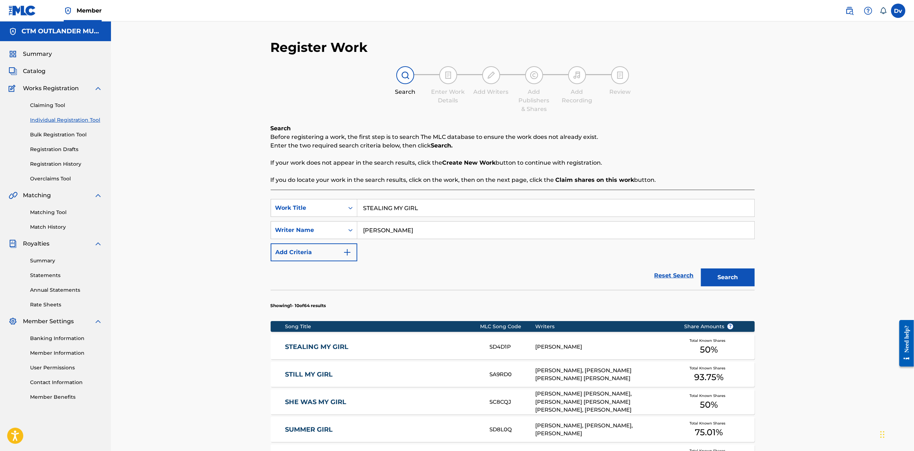
drag, startPoint x: 432, startPoint y: 213, endPoint x: 250, endPoint y: 177, distance: 186.0
click at [252, 179] on div "Register Work Search Enter Work Details Add Writers Add Publishers & Shares Add…" at bounding box center [512, 359] width 803 height 677
paste input "2531050"
click at [701, 268] on button "Search" at bounding box center [728, 277] width 54 height 18
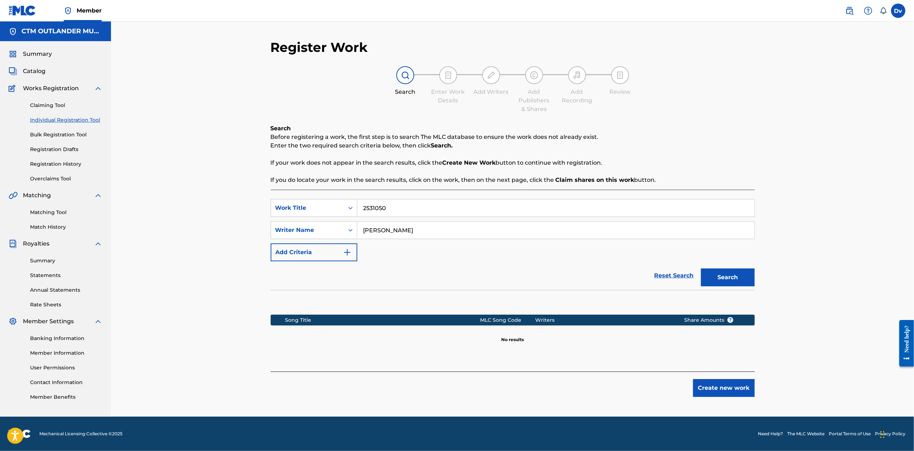
drag, startPoint x: 446, startPoint y: 205, endPoint x: 248, endPoint y: 210, distance: 197.6
click at [280, 211] on div "SearchWithCriteriaa8b7c37d-e9d0-4e0f-823f-e1cfcb40c06b Work Title 2531050" at bounding box center [513, 208] width 484 height 18
type input "southern dime"
click at [701, 268] on button "Search" at bounding box center [728, 277] width 54 height 18
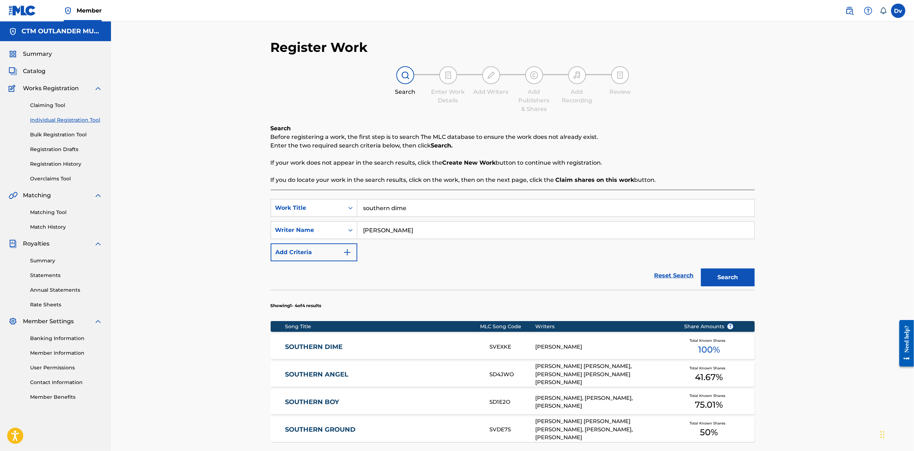
click at [328, 345] on link "SOUTHERN DIME" at bounding box center [382, 347] width 195 height 8
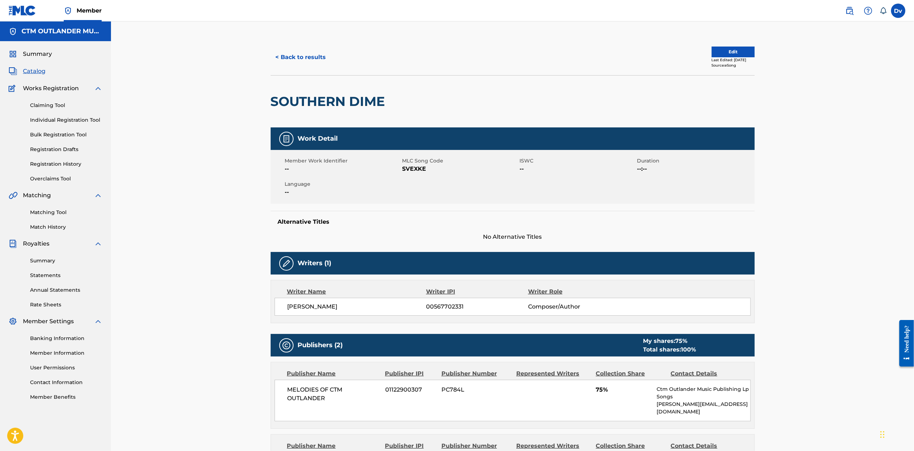
click at [296, 56] on button "< Back to results" at bounding box center [301, 57] width 60 height 18
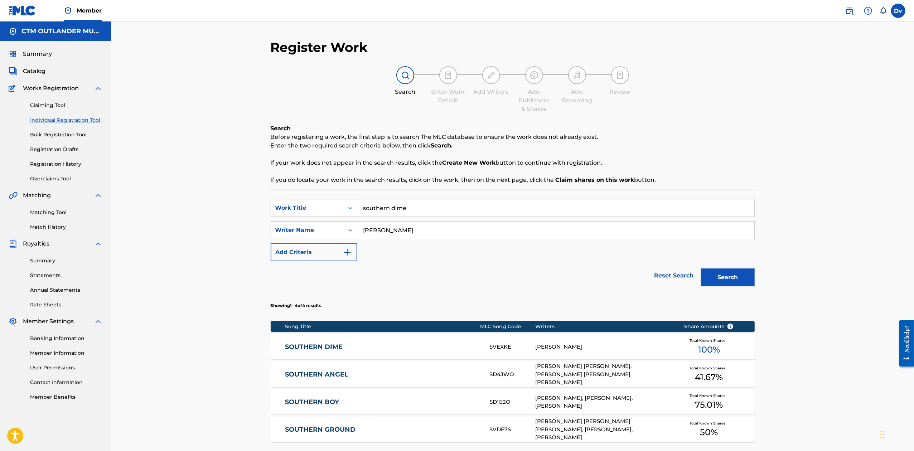
drag, startPoint x: 425, startPoint y: 214, endPoint x: 251, endPoint y: 209, distance: 174.3
click at [257, 210] on div "Register Work Search Enter Work Details Add Writers Add Publishers & Shares Add…" at bounding box center [512, 275] width 803 height 508
type input "stealing my girl"
click at [701, 268] on button "Search" at bounding box center [728, 277] width 54 height 18
click at [331, 349] on link "STEALING MY GIRL" at bounding box center [382, 347] width 195 height 8
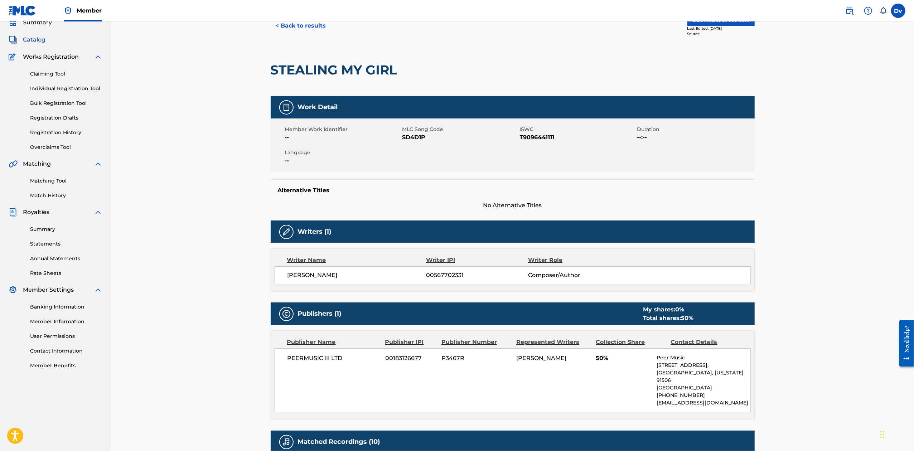
scroll to position [48, 0]
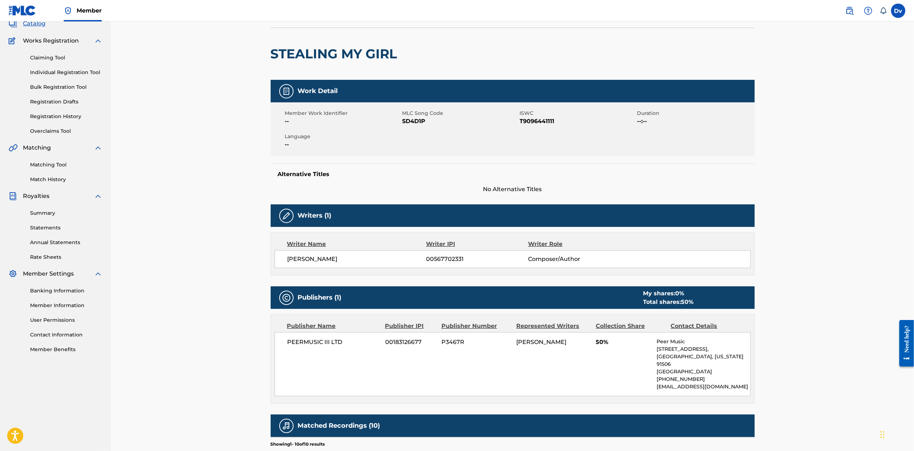
click at [69, 73] on link "Individual Registration Tool" at bounding box center [66, 73] width 72 height 8
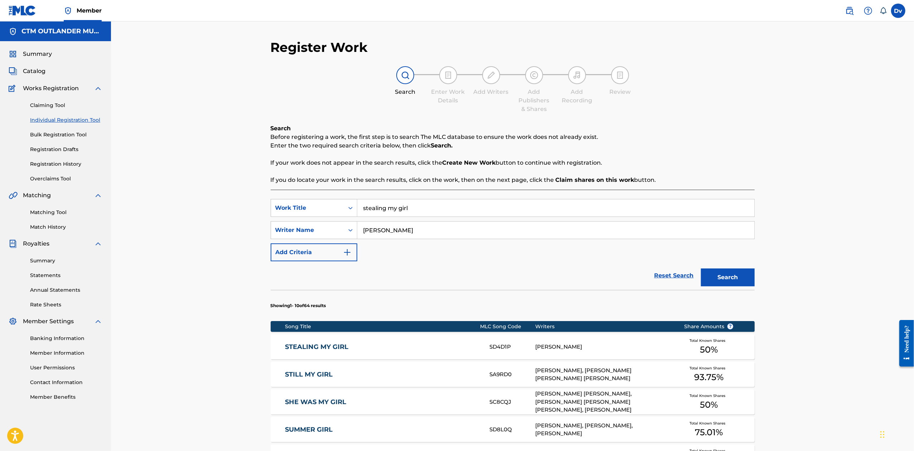
drag, startPoint x: 344, startPoint y: 196, endPoint x: 241, endPoint y: 182, distance: 104.3
click at [248, 185] on div "Register Work Search Enter Work Details Add Writers Add Publishers & Shares Add…" at bounding box center [512, 359] width 803 height 677
paste input "BROKEN"
type input "BROKEN"
click at [701, 268] on button "Search" at bounding box center [728, 277] width 54 height 18
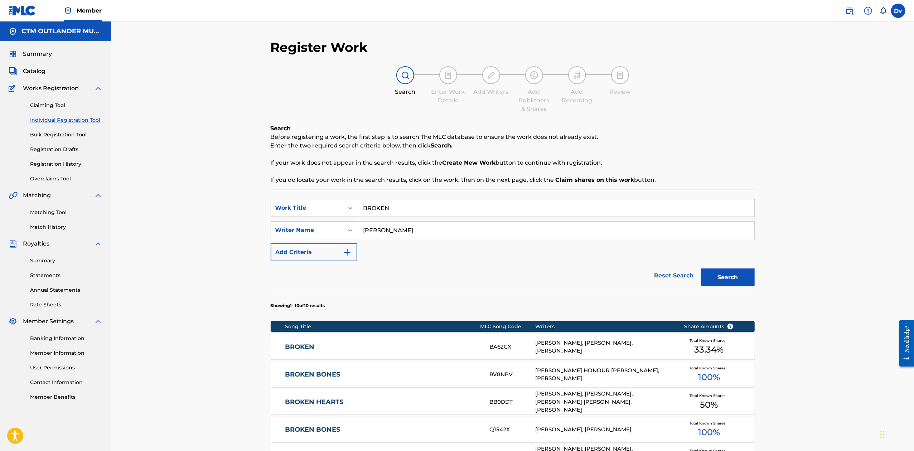
click at [296, 345] on link "BROKEN" at bounding box center [382, 347] width 195 height 8
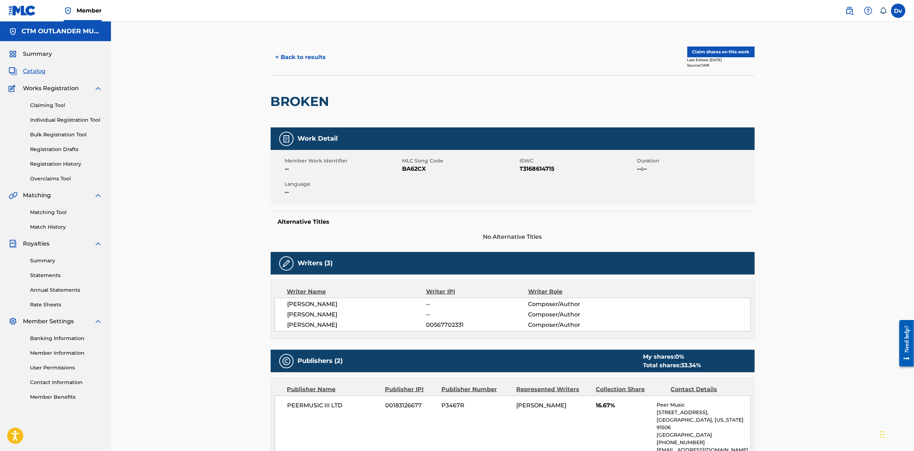
click at [62, 137] on link "Bulk Registration Tool" at bounding box center [66, 135] width 72 height 8
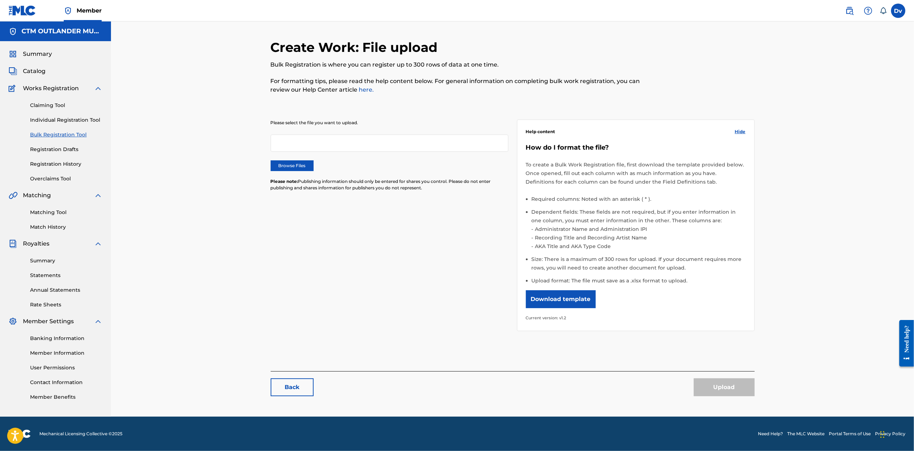
click at [62, 147] on link "Registration Drafts" at bounding box center [66, 150] width 72 height 8
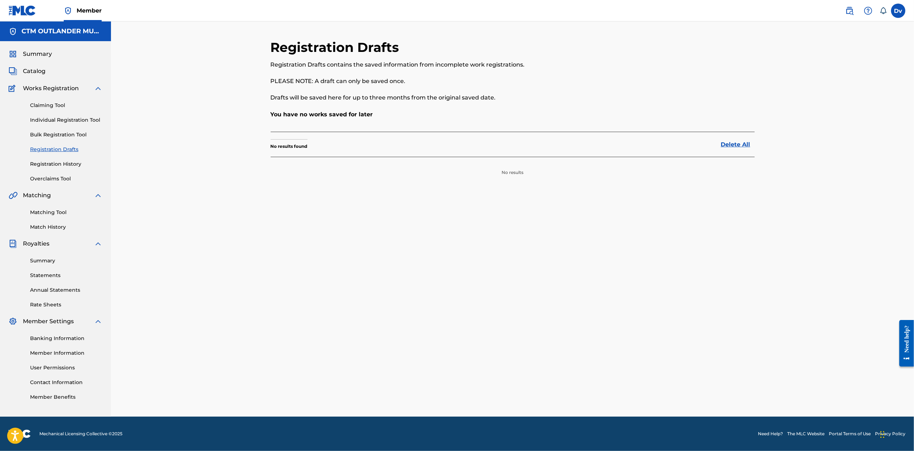
click at [71, 163] on link "Registration History" at bounding box center [66, 164] width 72 height 8
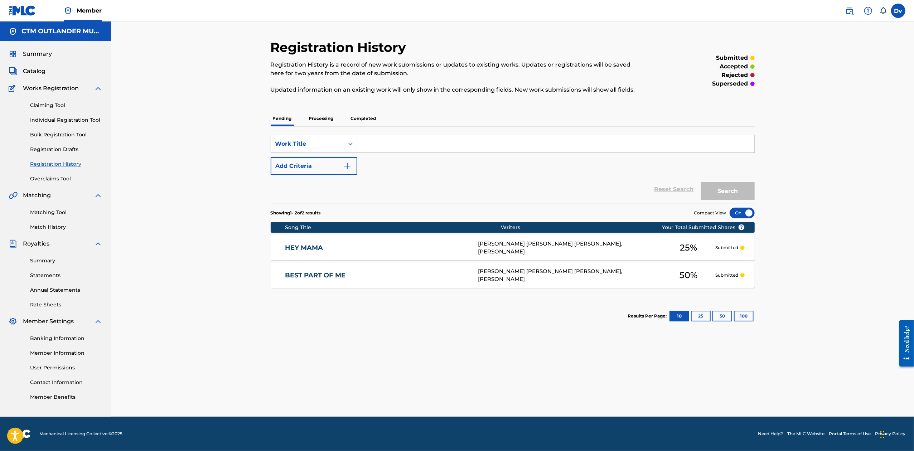
click at [318, 119] on p "Processing" at bounding box center [321, 118] width 29 height 15
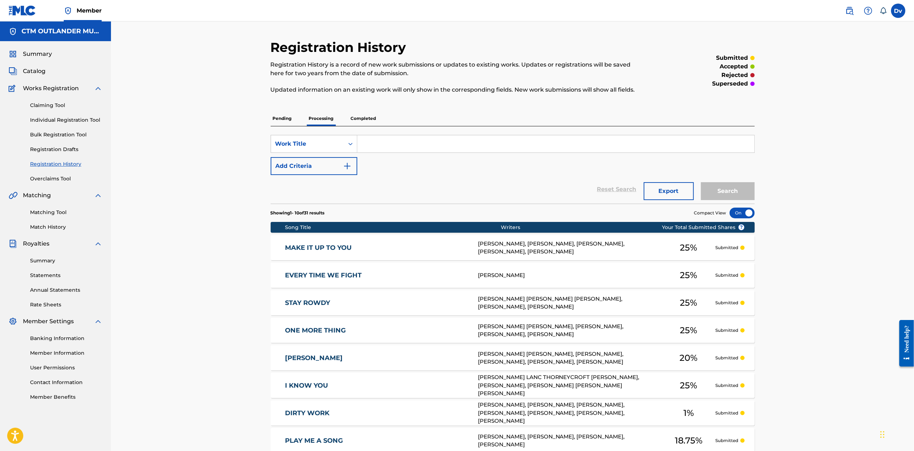
click at [453, 151] on input "Search Form" at bounding box center [555, 143] width 397 height 17
paste input "BROKEN"
type input "BROKEN"
click at [701, 182] on button "Search" at bounding box center [728, 191] width 54 height 18
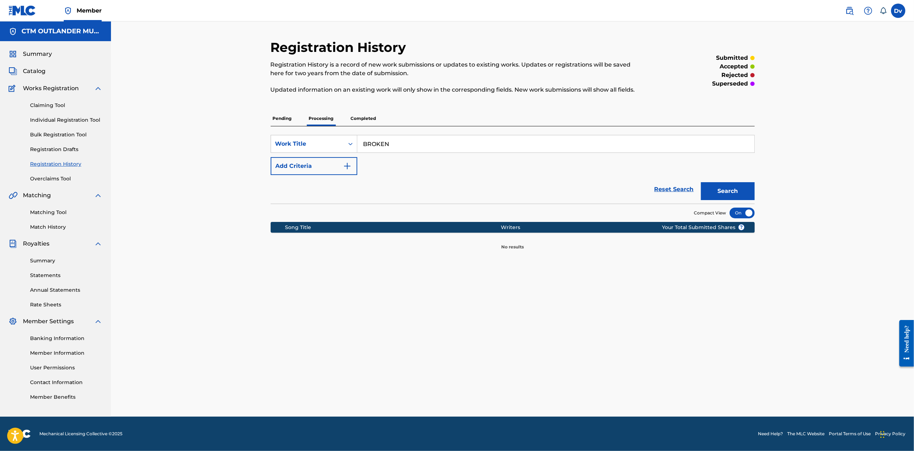
click at [370, 116] on p "Completed" at bounding box center [364, 118] width 30 height 15
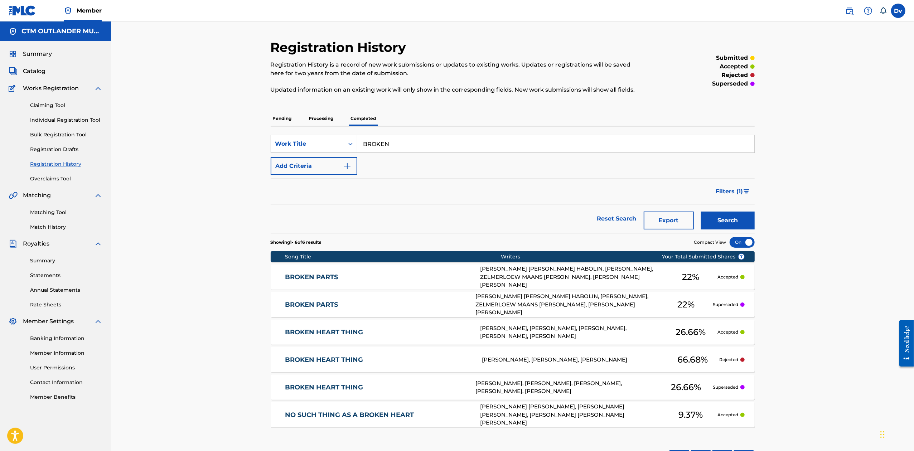
click at [717, 219] on button "Search" at bounding box center [728, 220] width 54 height 18
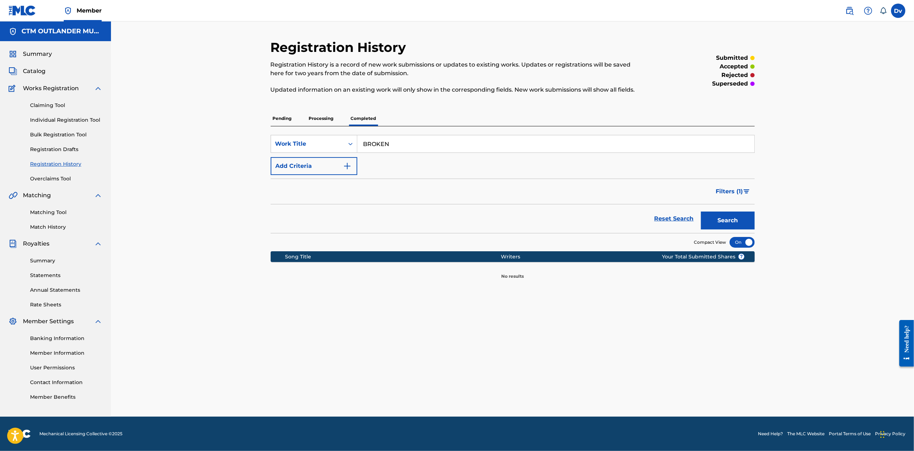
click at [315, 118] on p "Processing" at bounding box center [321, 118] width 29 height 15
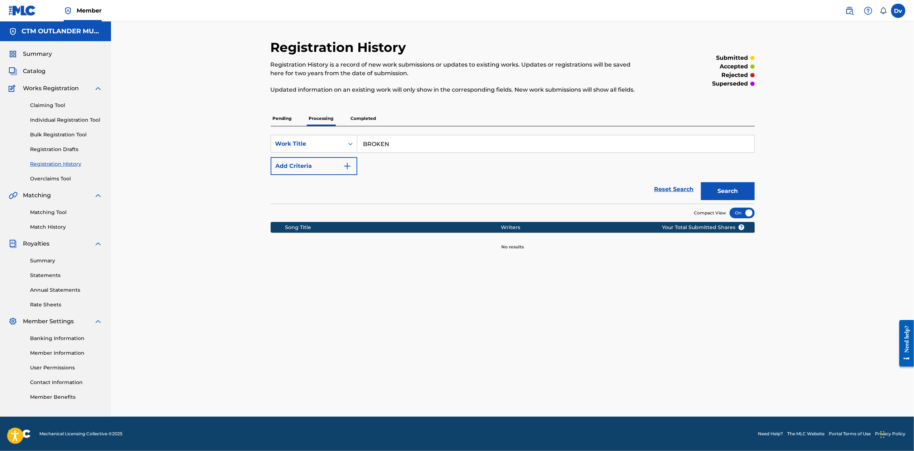
click at [720, 183] on button "Search" at bounding box center [728, 191] width 54 height 18
click at [286, 119] on p "Pending" at bounding box center [282, 118] width 23 height 15
click at [724, 182] on button "Search" at bounding box center [728, 191] width 54 height 18
click at [64, 115] on div "Claiming Tool Individual Registration Tool Bulk Registration Tool Registration …" at bounding box center [56, 138] width 94 height 90
click at [65, 120] on link "Individual Registration Tool" at bounding box center [66, 120] width 72 height 8
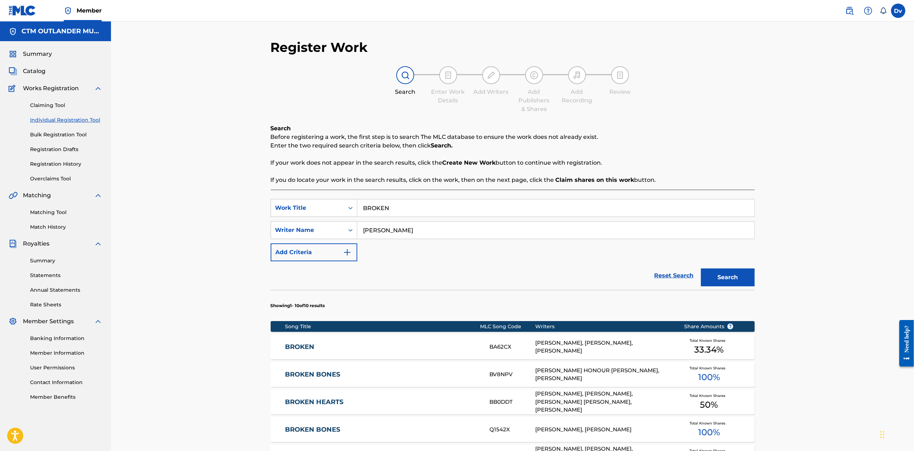
click at [305, 346] on link "BROKEN" at bounding box center [382, 347] width 195 height 8
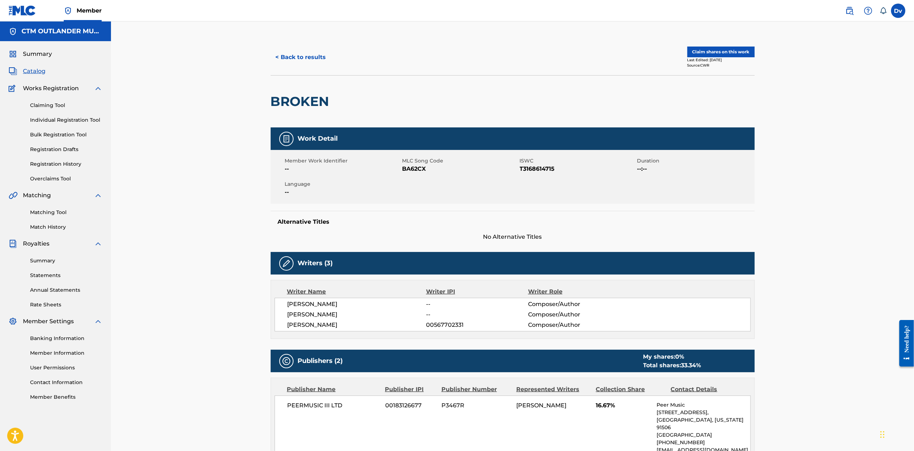
click at [730, 52] on button "Claim shares on this work" at bounding box center [720, 52] width 67 height 11
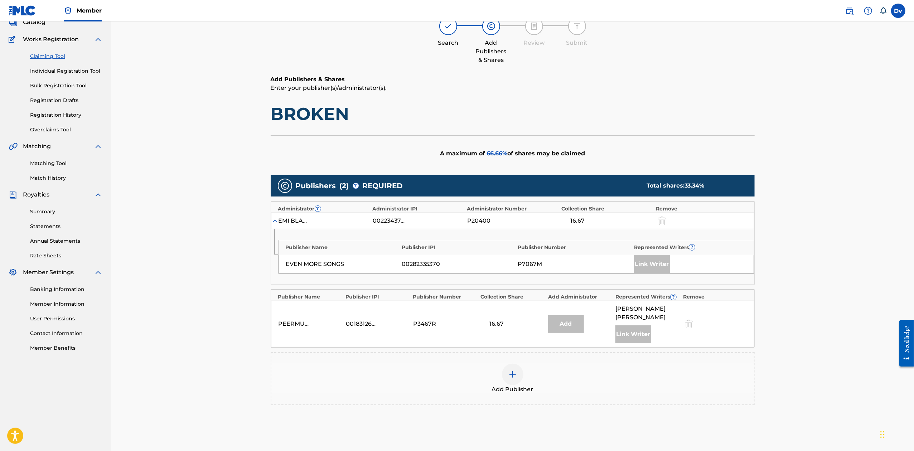
scroll to position [120, 0]
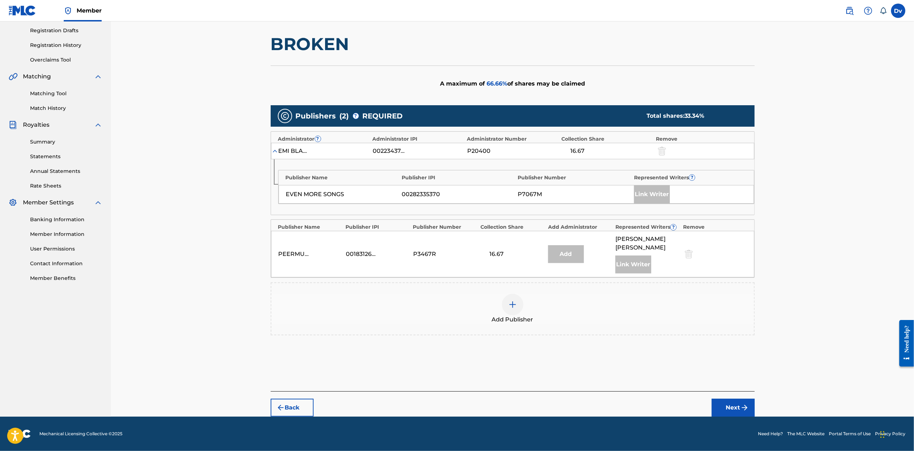
click at [520, 299] on div at bounding box center [512, 304] width 21 height 21
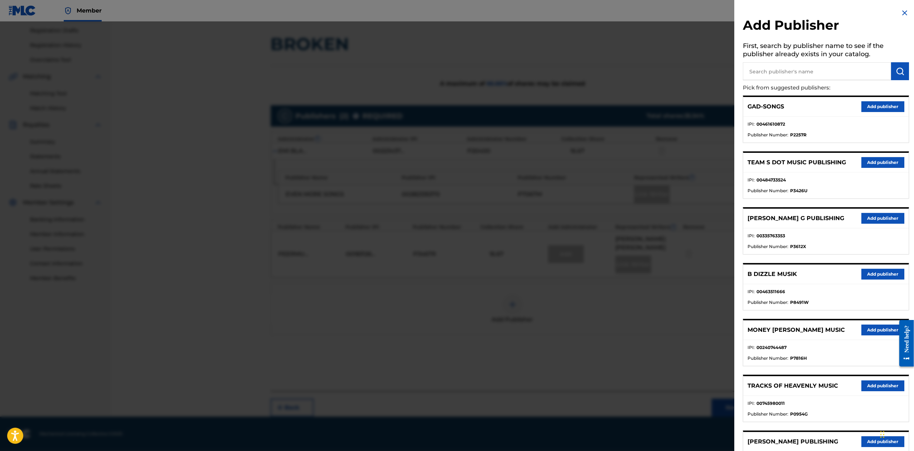
click at [803, 72] on input "text" at bounding box center [816, 71] width 148 height 18
type input "melodies"
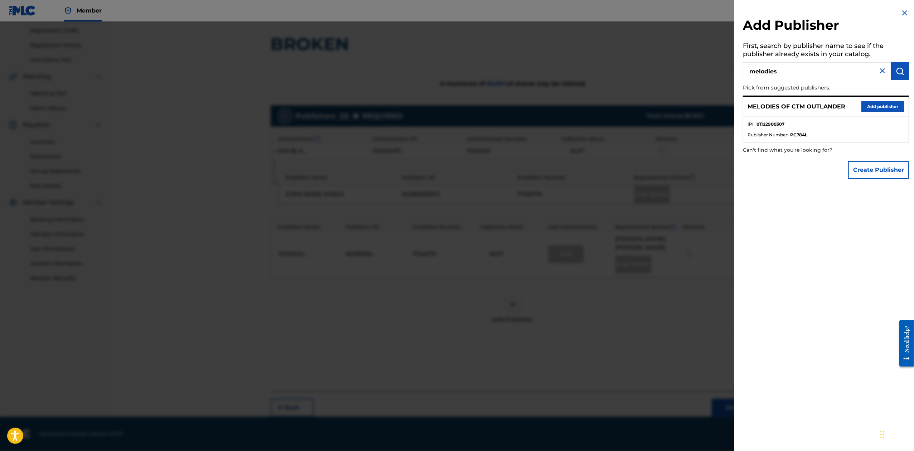
click at [902, 109] on div "MELODIES OF CTM OUTLANDER Add publisher" at bounding box center [825, 107] width 165 height 20
click at [893, 104] on button "Add publisher" at bounding box center [882, 106] width 43 height 11
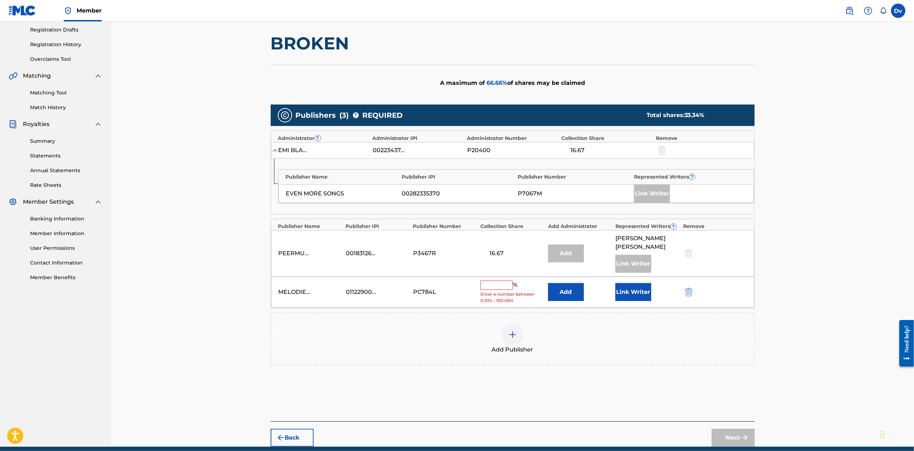
click at [501, 284] on input "text" at bounding box center [496, 285] width 32 height 9
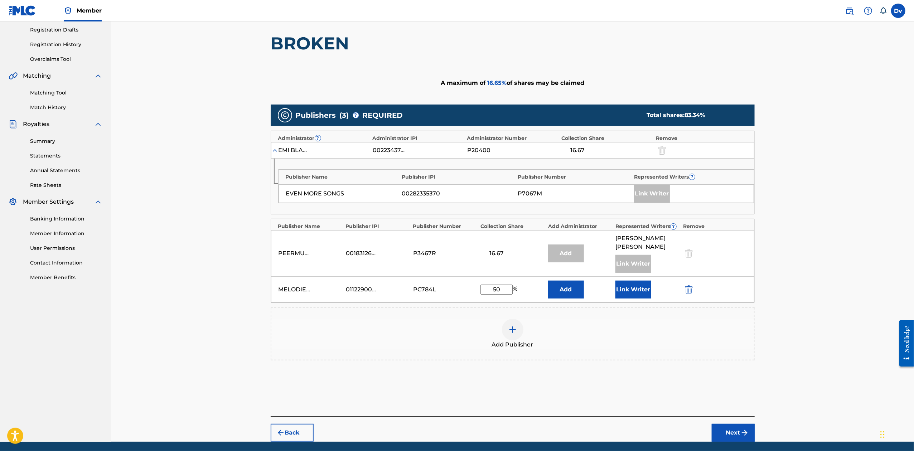
type input "50"
click at [688, 366] on div "Publishers ( 3 ) ? REQUIRED Total shares: 83.34 % Administrator ? Administrator…" at bounding box center [513, 235] width 484 height 263
click at [630, 289] on button "Link Writer" at bounding box center [633, 290] width 36 height 18
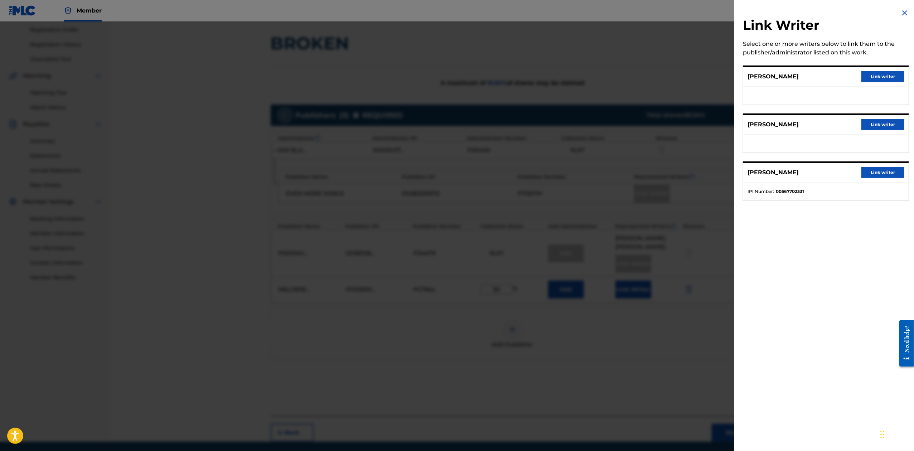
click at [875, 172] on button "Link writer" at bounding box center [882, 172] width 43 height 11
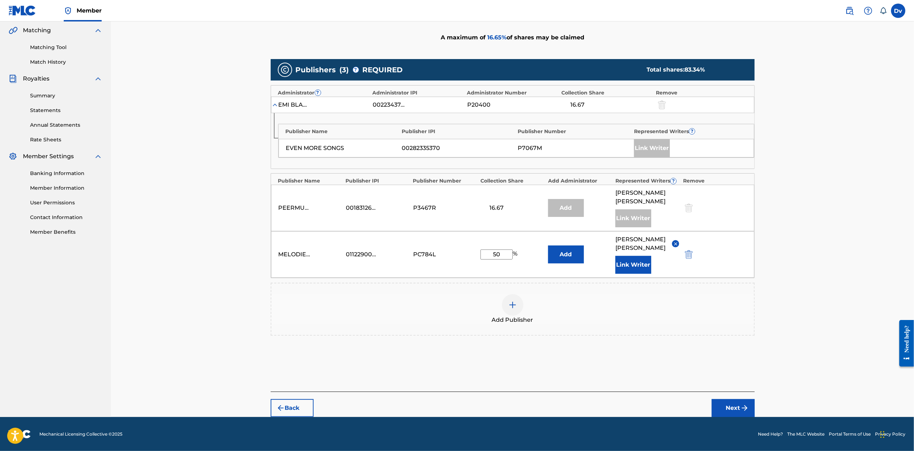
scroll to position [166, 0]
click at [725, 408] on button "Next" at bounding box center [732, 408] width 43 height 18
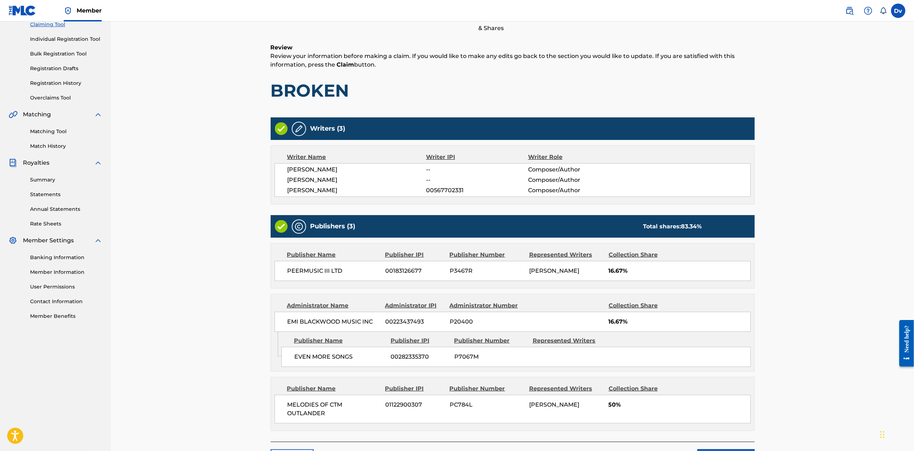
scroll to position [133, 0]
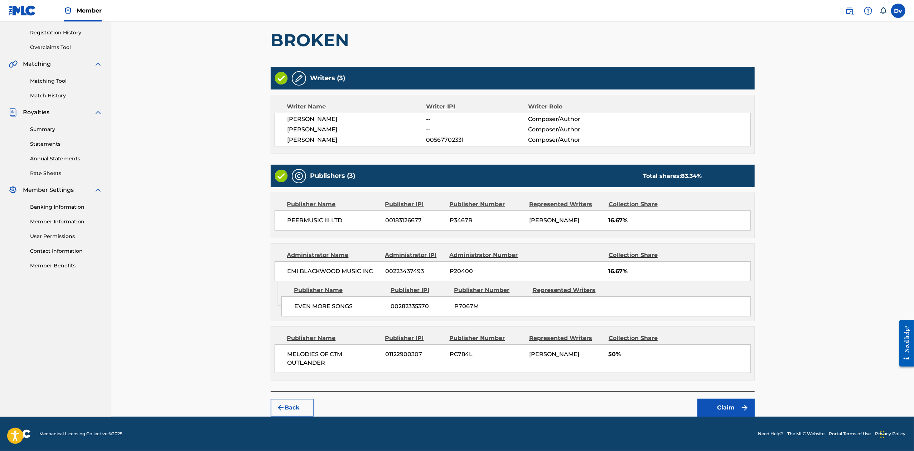
click at [721, 406] on button "Claim" at bounding box center [725, 408] width 57 height 18
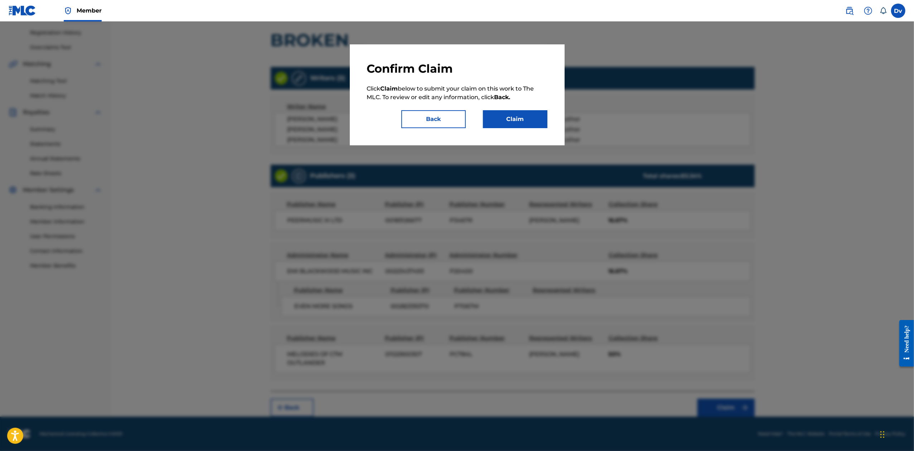
click at [539, 118] on button "Claim" at bounding box center [515, 119] width 64 height 18
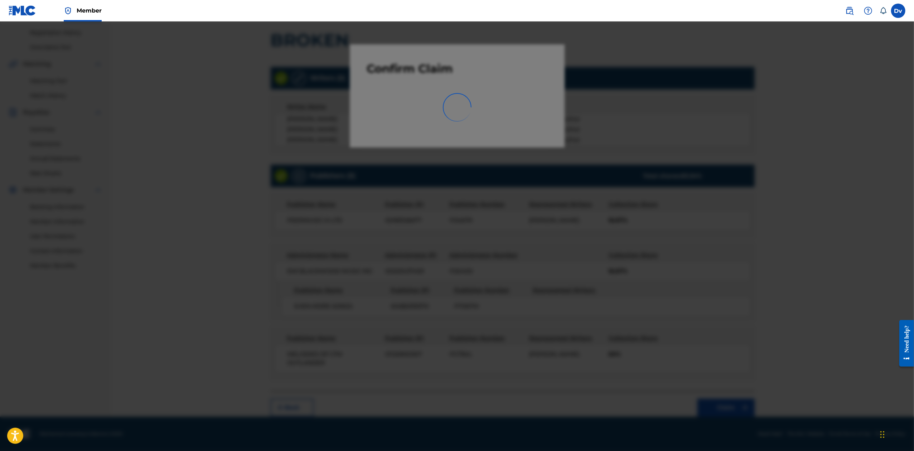
scroll to position [0, 0]
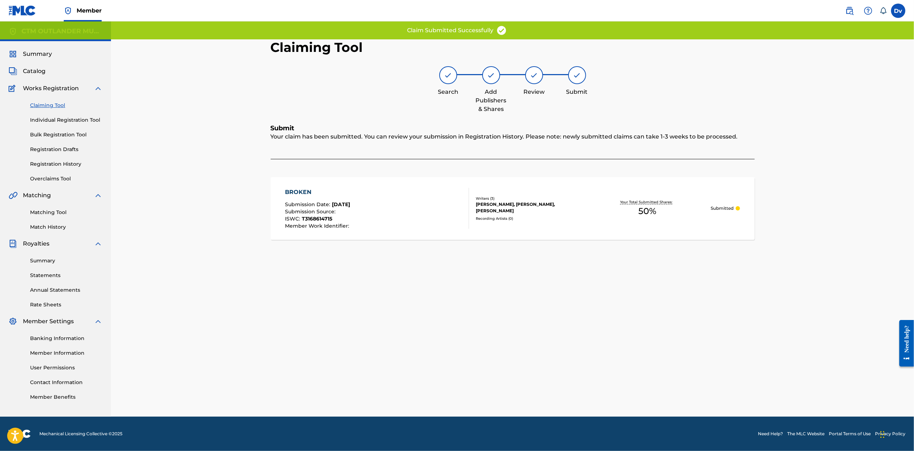
click at [299, 190] on div "BROKEN" at bounding box center [318, 192] width 66 height 9
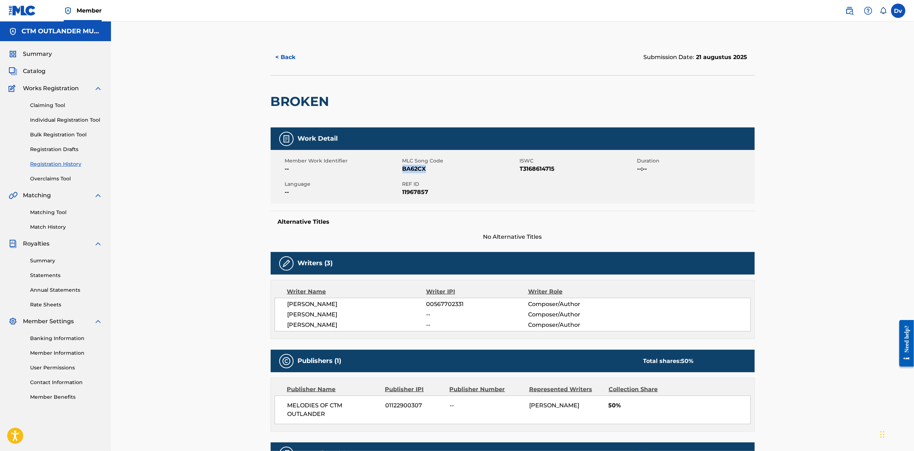
drag, startPoint x: 433, startPoint y: 166, endPoint x: 402, endPoint y: 172, distance: 31.4
click at [402, 172] on span "BA62CX" at bounding box center [460, 169] width 116 height 9
copy span "BA62CX"
click at [79, 121] on link "Individual Registration Tool" at bounding box center [66, 120] width 72 height 8
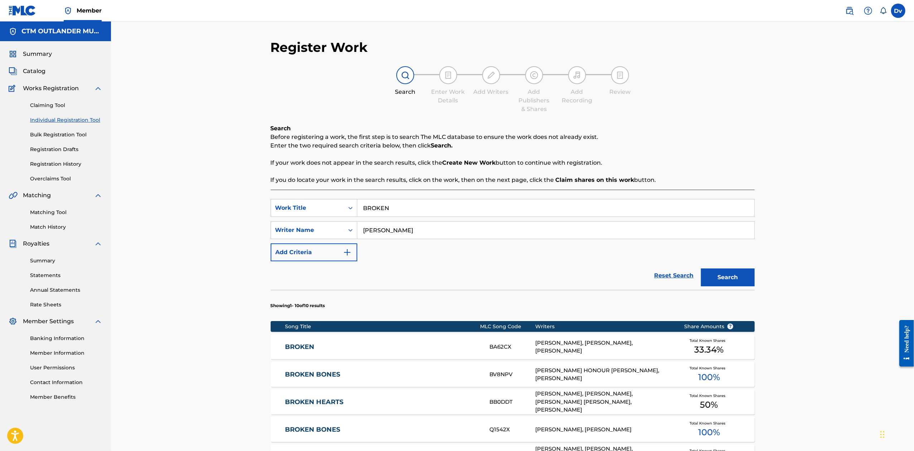
click at [72, 131] on link "Bulk Registration Tool" at bounding box center [66, 135] width 72 height 8
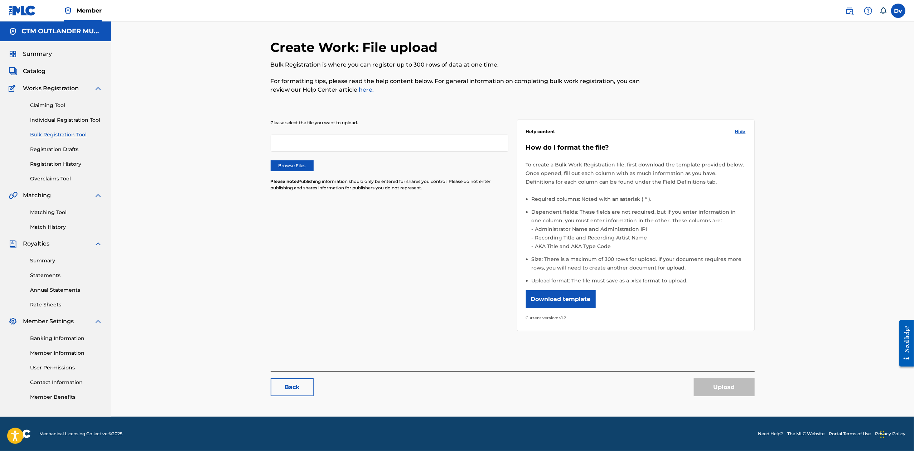
click at [55, 145] on div "Claiming Tool Individual Registration Tool Bulk Registration Tool Registration …" at bounding box center [56, 138] width 94 height 90
click at [57, 145] on div "Claiming Tool Individual Registration Tool Bulk Registration Tool Registration …" at bounding box center [56, 138] width 94 height 90
click at [73, 150] on link "Registration Drafts" at bounding box center [66, 150] width 72 height 8
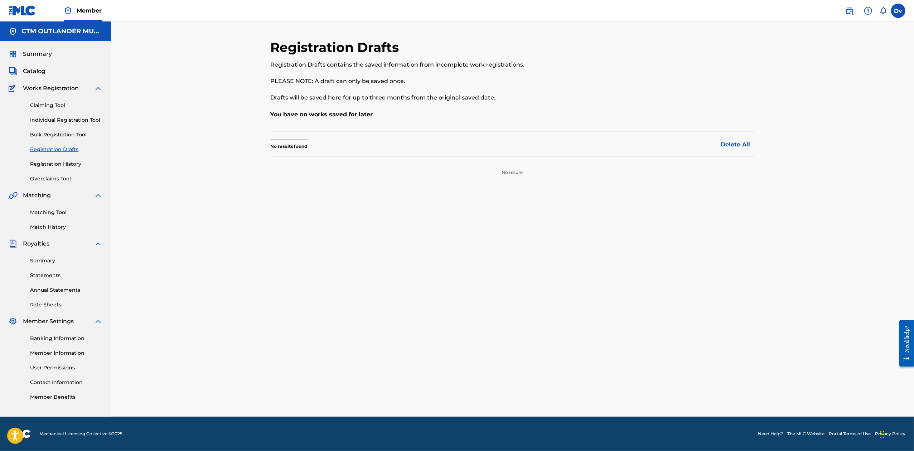
click at [53, 164] on link "Registration History" at bounding box center [66, 164] width 72 height 8
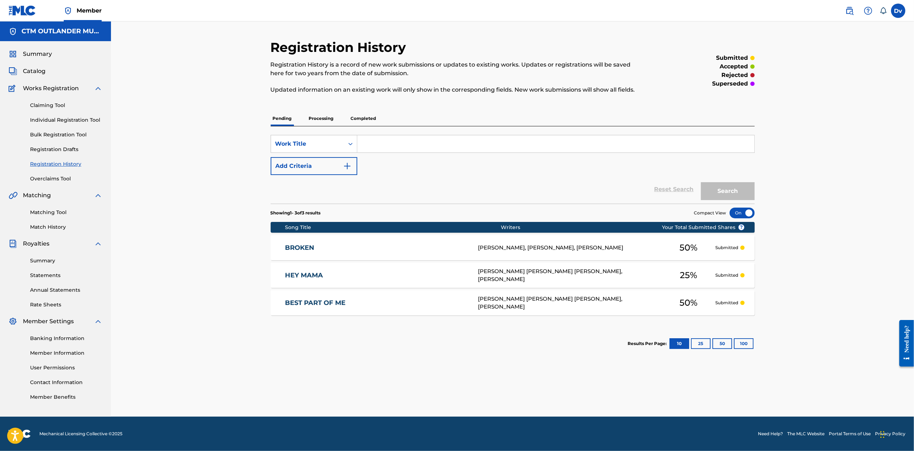
click at [317, 116] on p "Processing" at bounding box center [321, 118] width 29 height 15
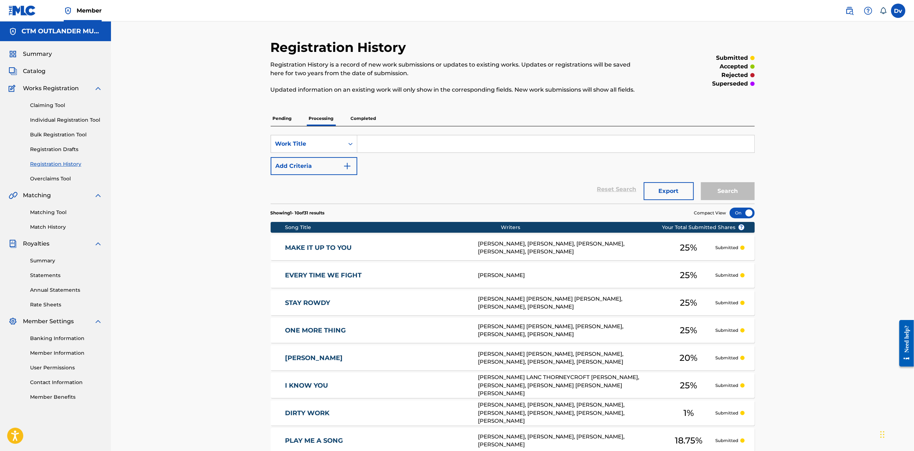
click at [434, 141] on input "Search Form" at bounding box center [555, 143] width 397 height 17
paste input "JUST A LITTLE RAIN"
type input "JUST A LITTLE RAIN"
click at [701, 182] on button "Search" at bounding box center [728, 191] width 54 height 18
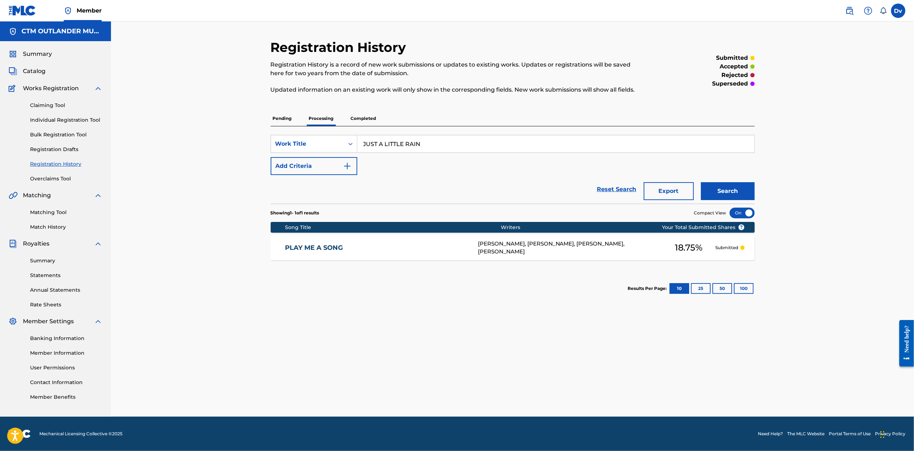
click at [332, 248] on link "PLAY ME A SONG" at bounding box center [376, 248] width 183 height 8
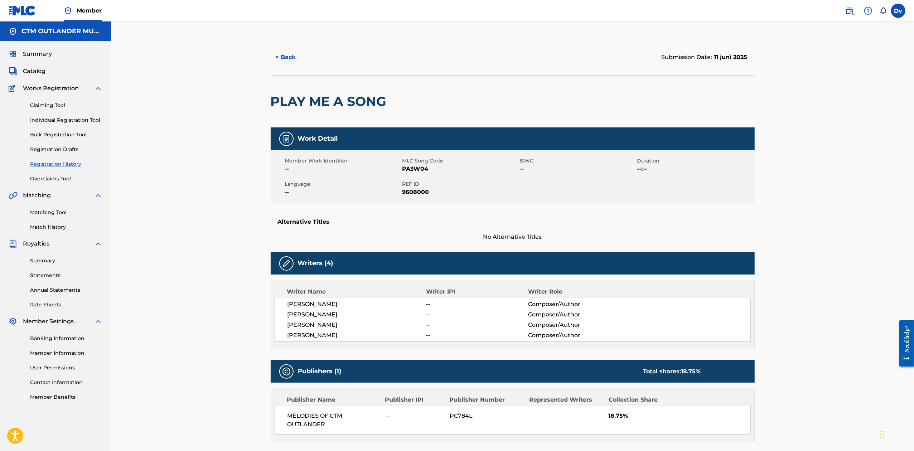
click at [284, 57] on button "< Back" at bounding box center [292, 57] width 43 height 18
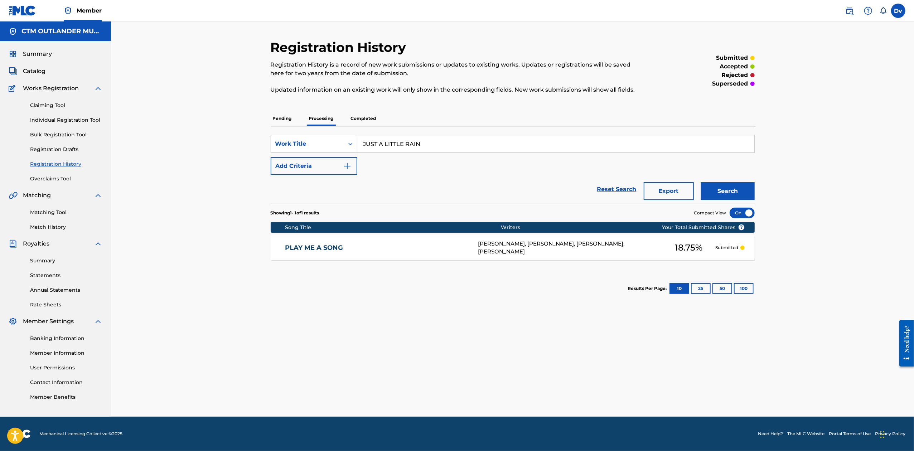
click at [372, 118] on p "Completed" at bounding box center [364, 118] width 30 height 15
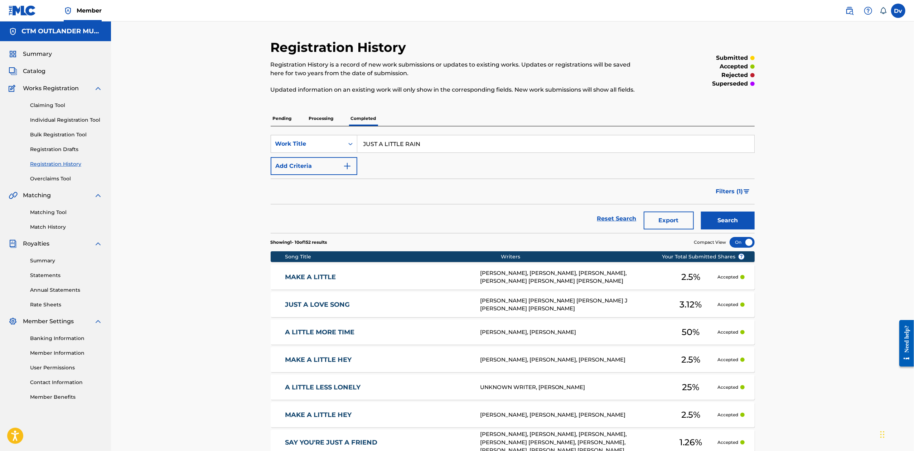
click at [740, 219] on button "Search" at bounding box center [728, 220] width 54 height 18
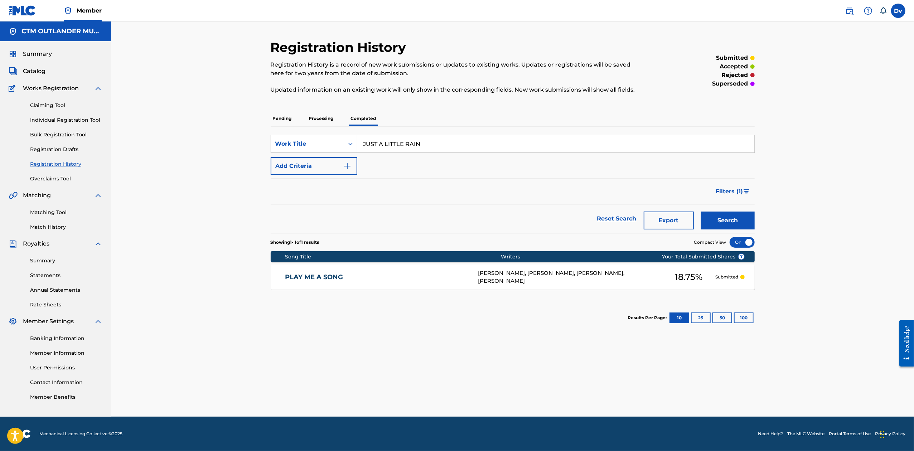
click at [285, 118] on p "Pending" at bounding box center [282, 118] width 23 height 15
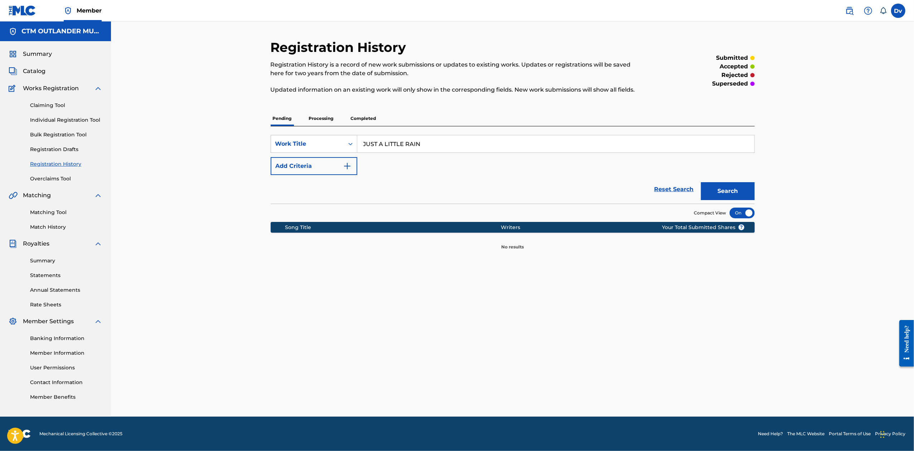
click at [740, 192] on button "Search" at bounding box center [728, 191] width 54 height 18
click at [52, 116] on link "Individual Registration Tool" at bounding box center [66, 120] width 72 height 8
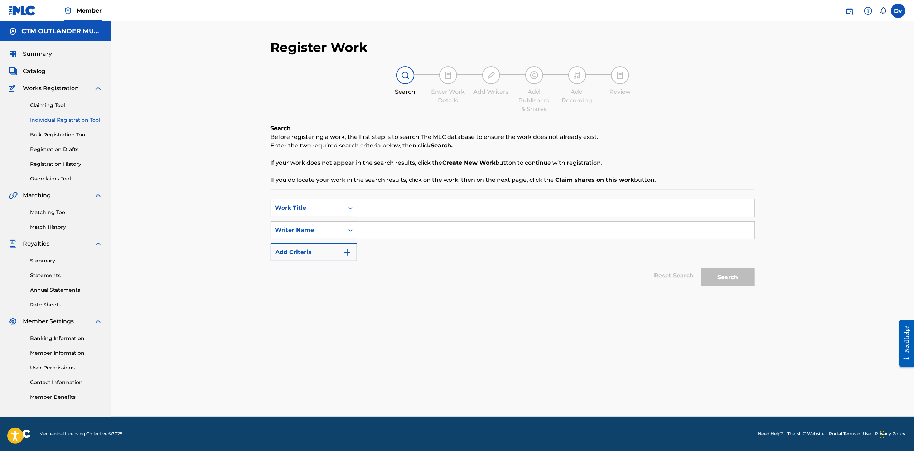
click at [380, 204] on input "Search Form" at bounding box center [555, 207] width 397 height 17
paste input "JUST A LITTLE RAIN"
type input "JUST A LITTLE RAIN"
click at [431, 236] on input "Search Form" at bounding box center [555, 229] width 397 height 17
type input "[PERSON_NAME]"
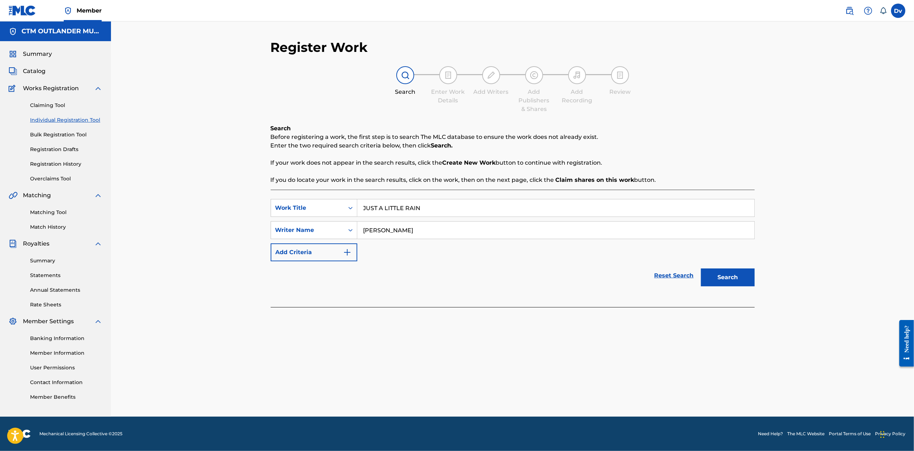
click at [701, 268] on button "Search" at bounding box center [728, 277] width 54 height 18
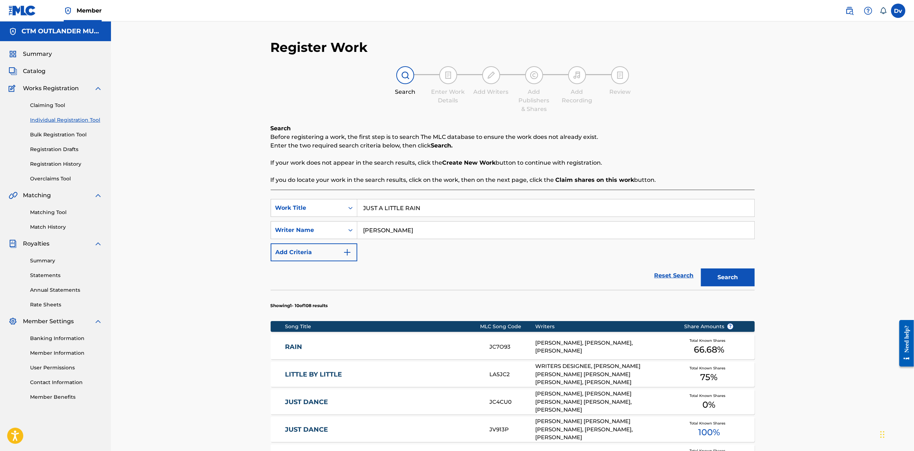
click at [297, 346] on link "RAIN" at bounding box center [382, 347] width 195 height 8
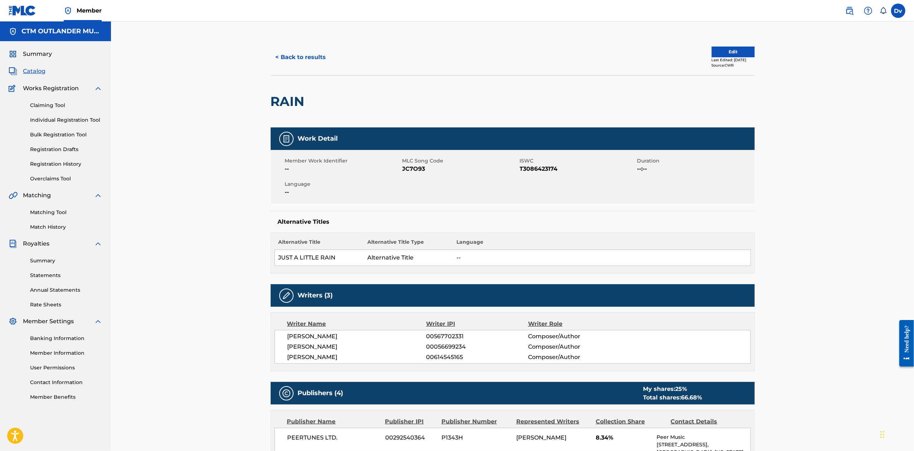
click at [302, 55] on button "< Back to results" at bounding box center [301, 57] width 60 height 18
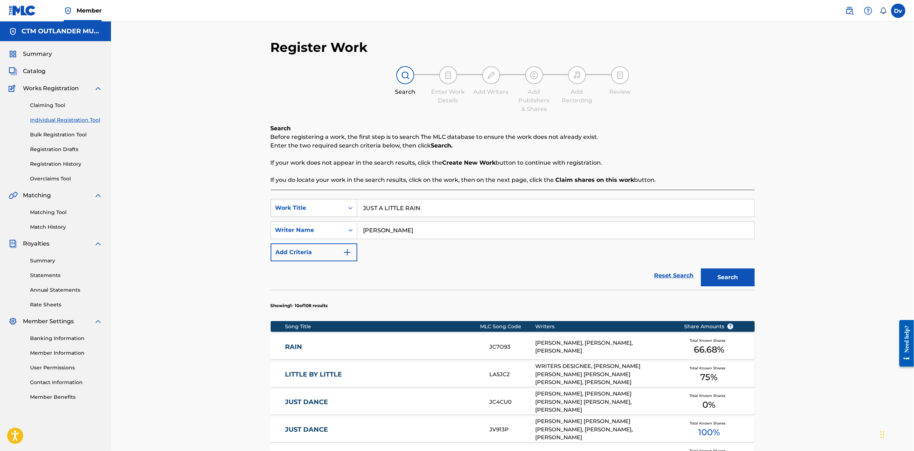
drag, startPoint x: 431, startPoint y: 208, endPoint x: 295, endPoint y: 201, distance: 136.1
click at [312, 201] on div "SearchWithCriteria2233e0dc-3518-40f2-a303-0854f0087db3 Work Title JUST A LITTLE…" at bounding box center [513, 208] width 484 height 18
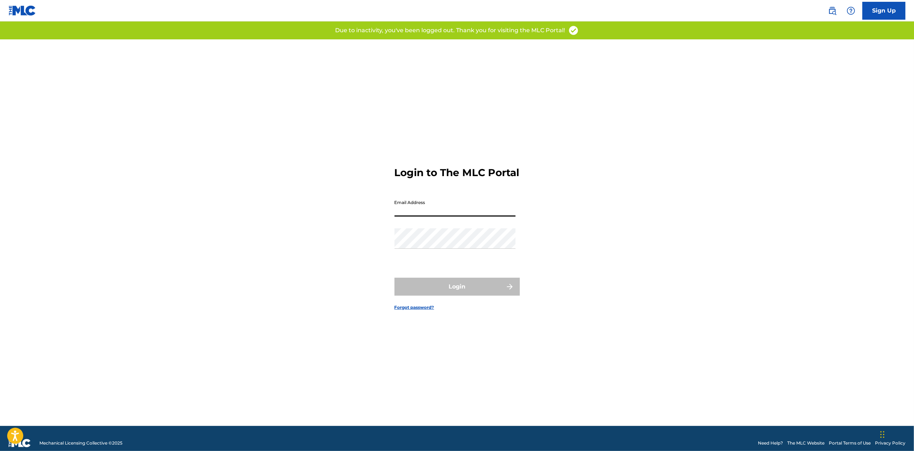
drag, startPoint x: 471, startPoint y: 206, endPoint x: 473, endPoint y: 215, distance: 8.7
click at [471, 206] on input "Email Address" at bounding box center [454, 206] width 121 height 20
click at [366, 205] on div "Login to The MLC Portal Email Address Password Login Forgot password?" at bounding box center [456, 232] width 501 height 386
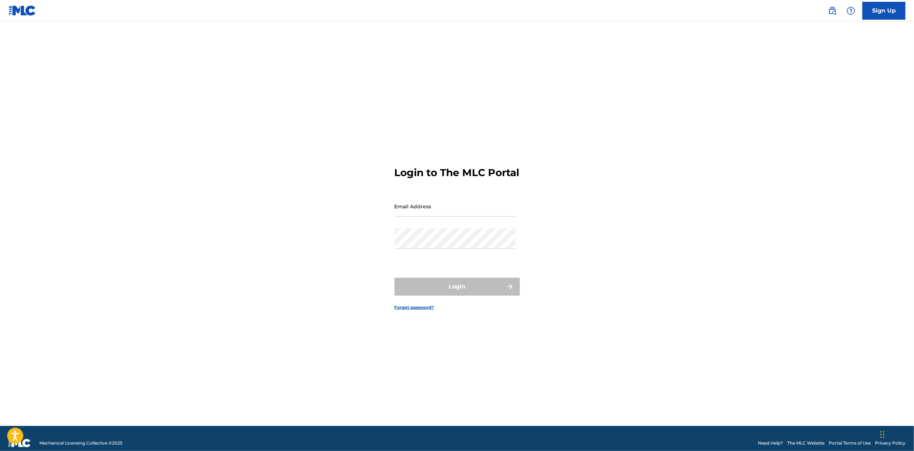
click at [871, 12] on link "Sign Up" at bounding box center [883, 11] width 43 height 18
click at [429, 216] on input "Email Address" at bounding box center [454, 206] width 121 height 20
paste input "[PERSON_NAME][EMAIL_ADDRESS][DOMAIN_NAME]"
click at [497, 215] on input "[PERSON_NAME][EMAIL_ADDRESS][DOMAIN_NAME]" at bounding box center [454, 206] width 121 height 20
type input "[PERSON_NAME][EMAIL_ADDRESS][DOMAIN_NAME]"
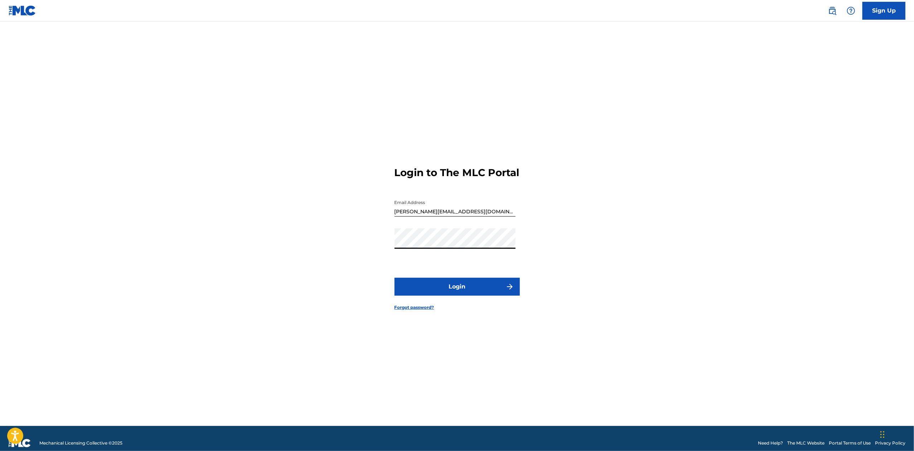
click at [665, 189] on div "Login to The MLC Portal Email Address deborah@ctm.nl Password Login Forgot pass…" at bounding box center [456, 232] width 501 height 386
click at [456, 292] on button "Login" at bounding box center [456, 287] width 125 height 18
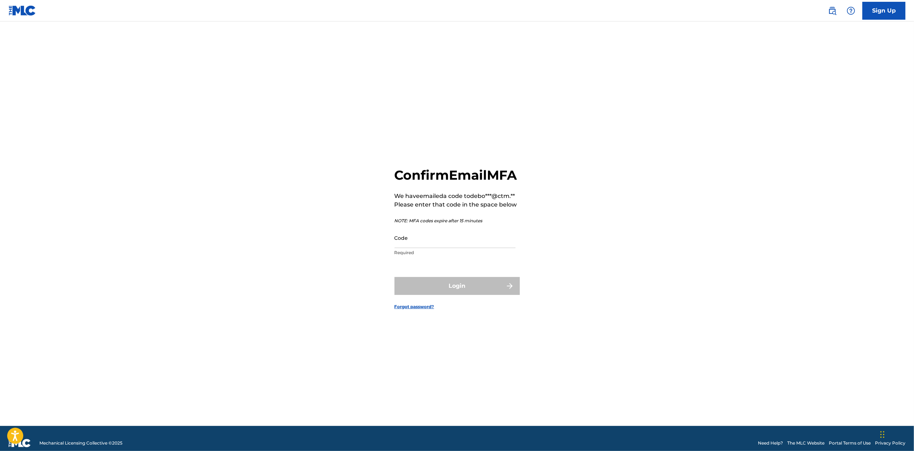
click at [493, 248] on input "Code" at bounding box center [454, 238] width 121 height 20
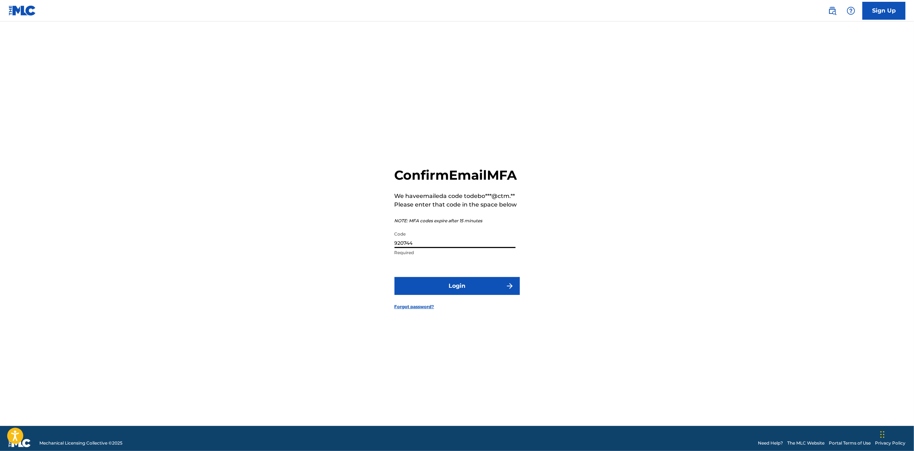
type input "920744"
click at [394, 277] on button "Login" at bounding box center [456, 286] width 125 height 18
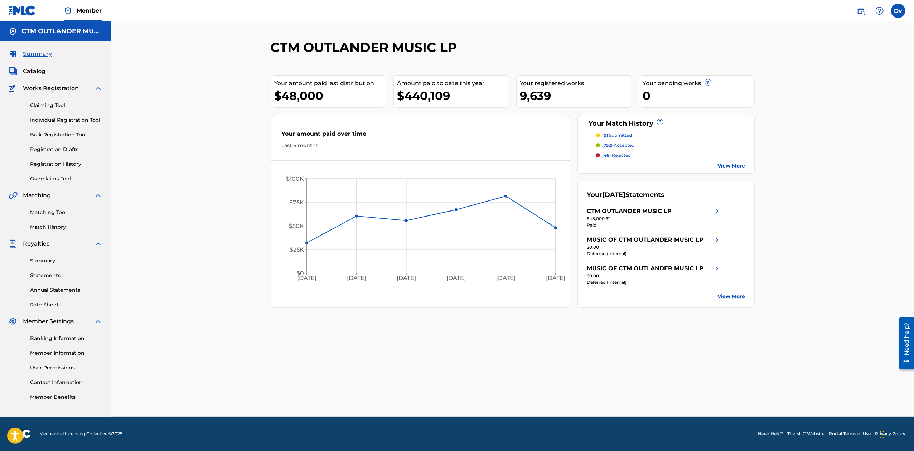
click at [82, 121] on link "Individual Registration Tool" at bounding box center [66, 120] width 72 height 8
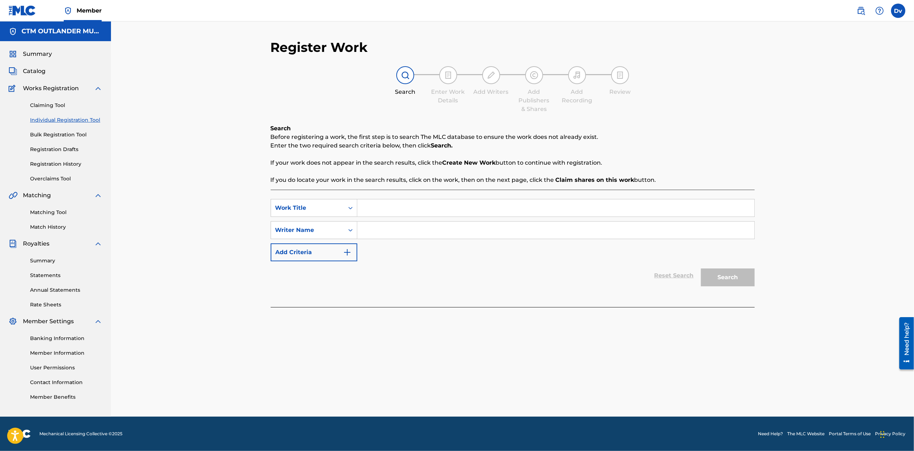
click at [414, 211] on input "Search Form" at bounding box center [555, 207] width 397 height 17
paste input "ANOTHER BAR"
type input "ANOTHER BAR"
click at [384, 229] on input "Search Form" at bounding box center [555, 229] width 397 height 17
type input "[PERSON_NAME]"
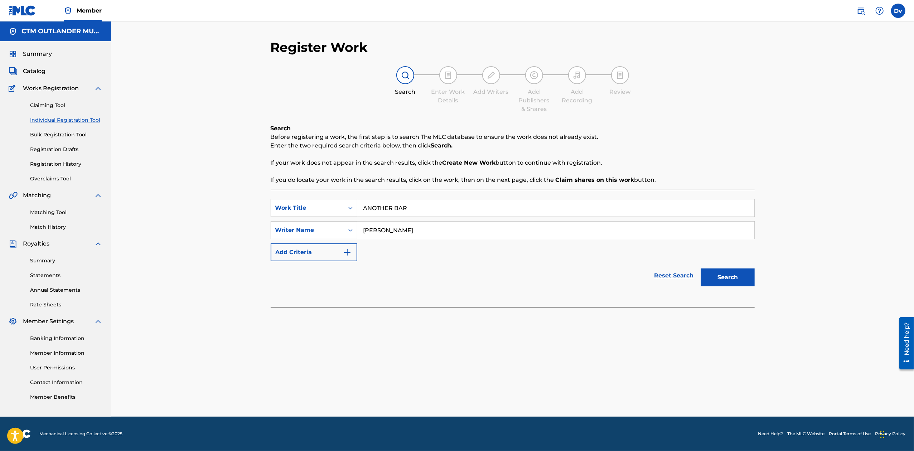
click at [701, 268] on button "Search" at bounding box center [728, 277] width 54 height 18
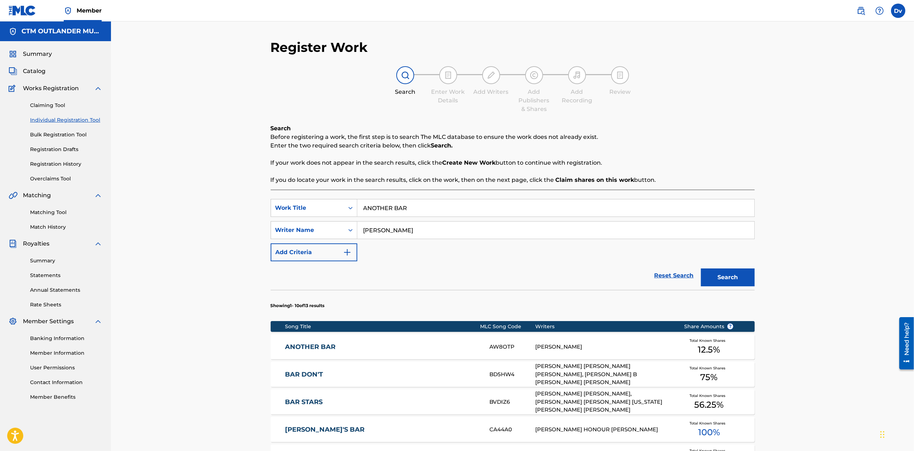
click at [331, 344] on link "ANOTHER BAR" at bounding box center [382, 347] width 195 height 8
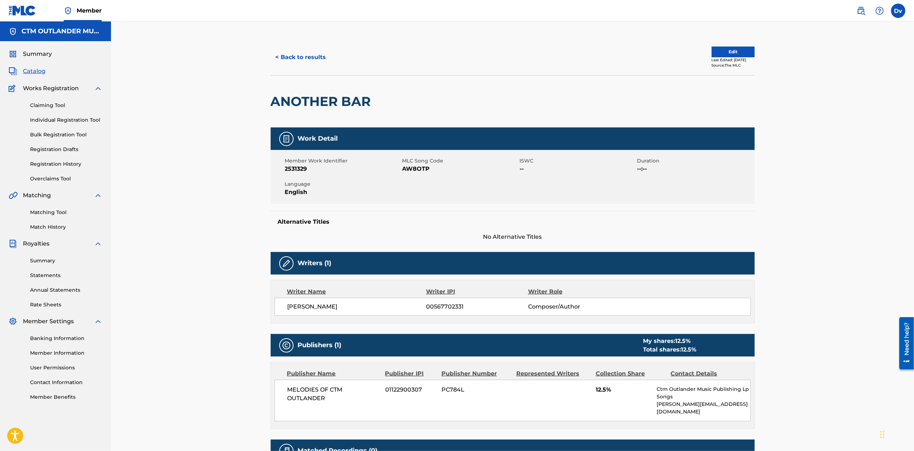
click at [305, 54] on button "< Back to results" at bounding box center [301, 57] width 60 height 18
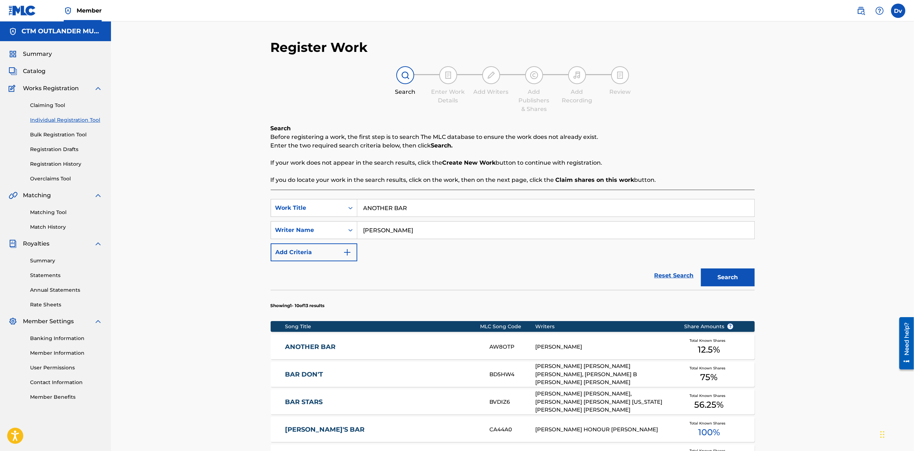
click at [299, 346] on link "ANOTHER BAR" at bounding box center [382, 347] width 195 height 8
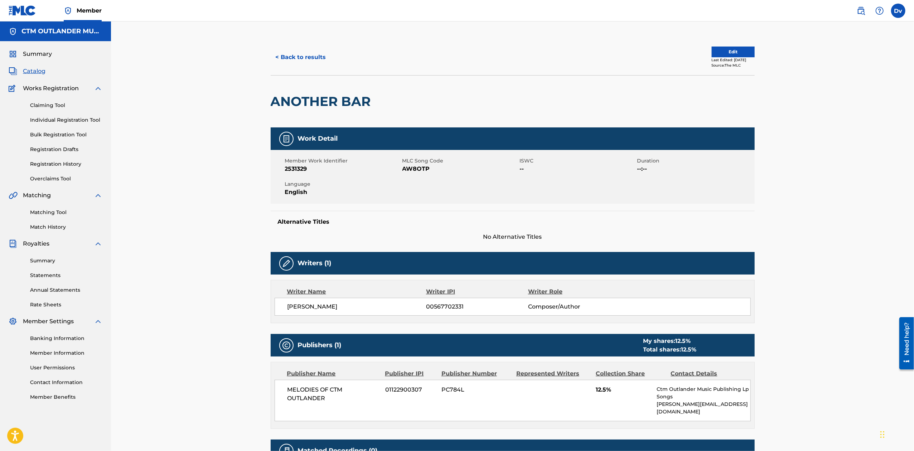
click at [727, 52] on button "Edit" at bounding box center [732, 52] width 43 height 11
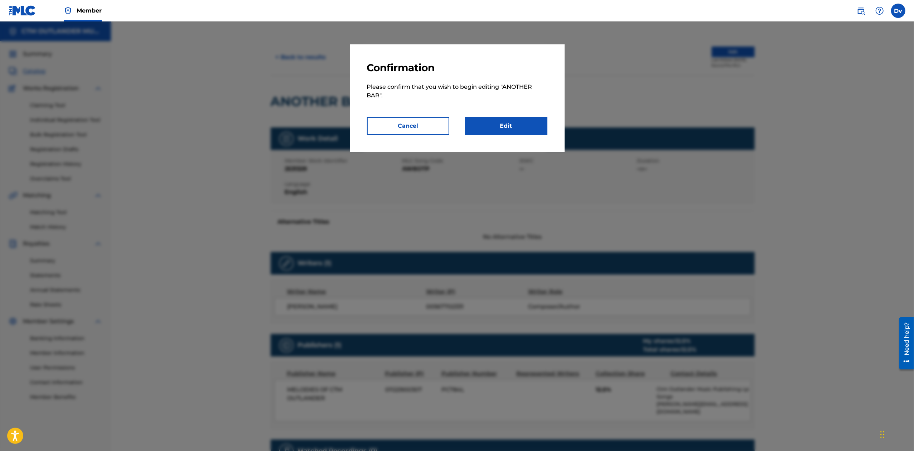
click at [508, 127] on link "Edit" at bounding box center [506, 126] width 82 height 18
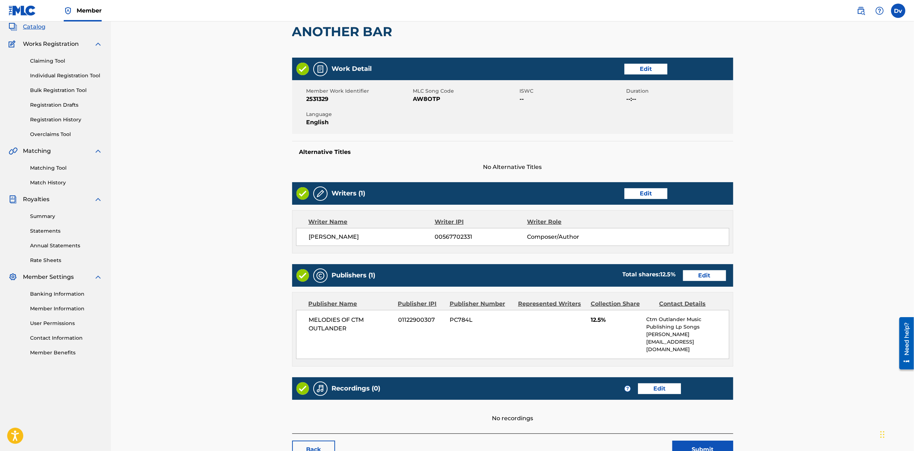
scroll to position [83, 0]
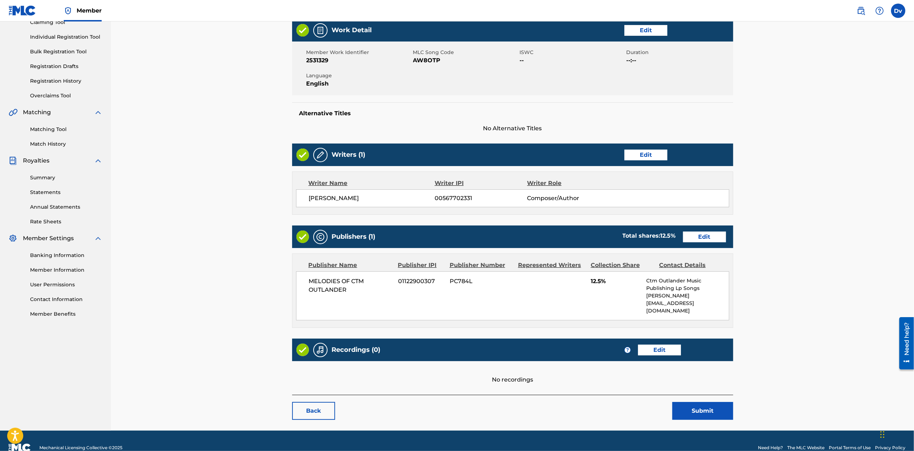
click at [709, 233] on link "Edit" at bounding box center [704, 237] width 43 height 11
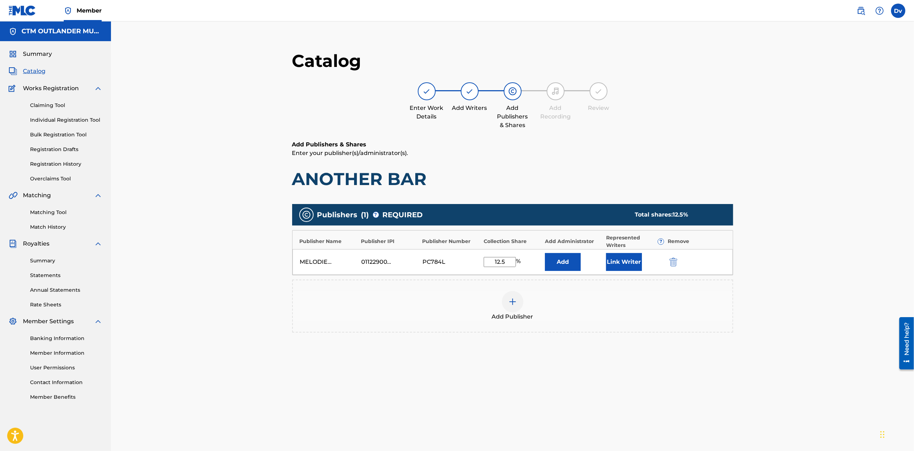
drag, startPoint x: 498, startPoint y: 262, endPoint x: 520, endPoint y: 264, distance: 21.5
click at [520, 264] on div "12.5 %" at bounding box center [502, 262] width 39 height 10
drag, startPoint x: 496, startPoint y: 262, endPoint x: 531, endPoint y: 266, distance: 35.6
click at [531, 266] on div "12.5 %" at bounding box center [512, 262] width 58 height 10
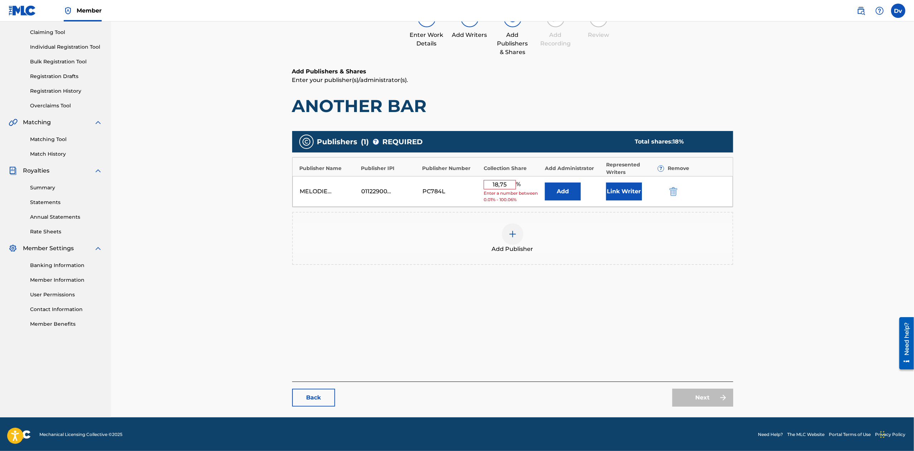
scroll to position [74, 0]
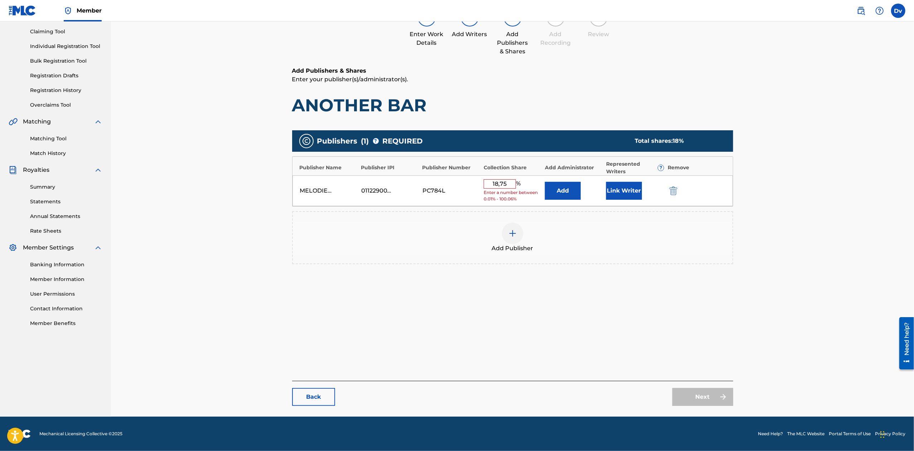
click at [673, 317] on div "Add Publishers & Shares Enter your publisher(s)/administrator(s). ANOTHER BAR P…" at bounding box center [512, 193] width 441 height 253
click at [504, 184] on input "18,75" at bounding box center [499, 183] width 32 height 9
click at [503, 184] on input "18,75" at bounding box center [499, 183] width 32 height 9
type input "18.75"
click at [710, 399] on link "Next" at bounding box center [702, 397] width 61 height 18
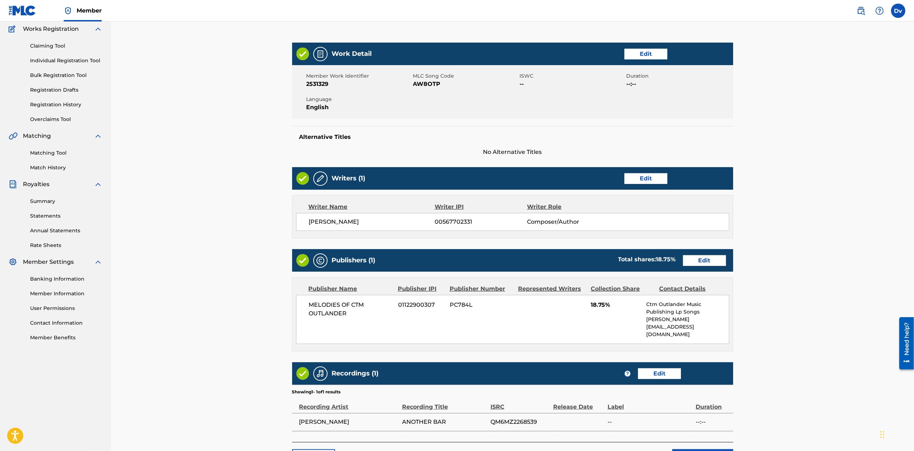
scroll to position [106, 0]
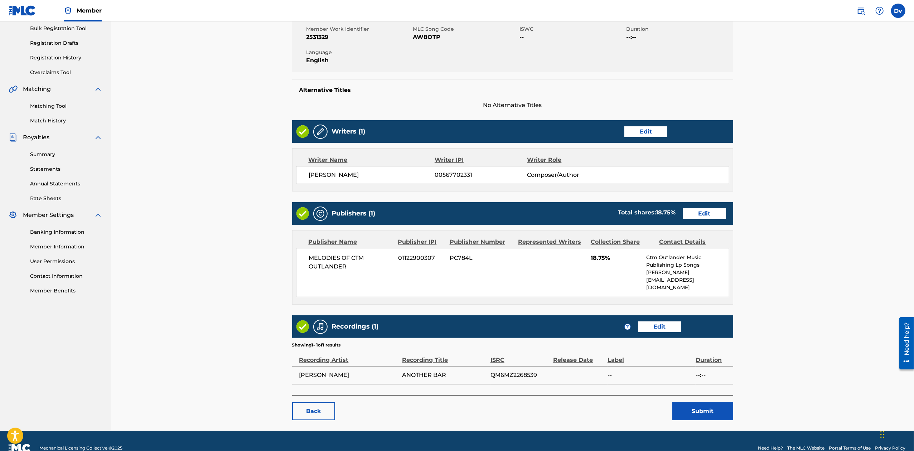
click at [715, 402] on button "Submit" at bounding box center [702, 411] width 61 height 18
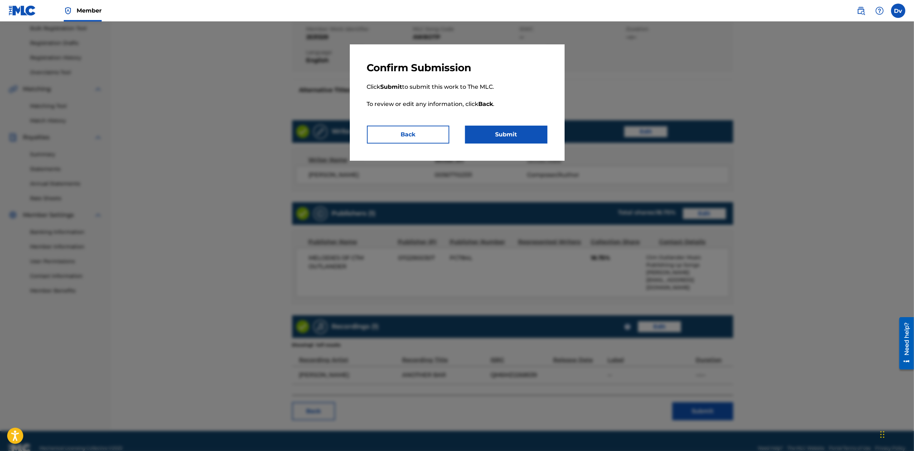
click at [497, 131] on button "Submit" at bounding box center [506, 135] width 82 height 18
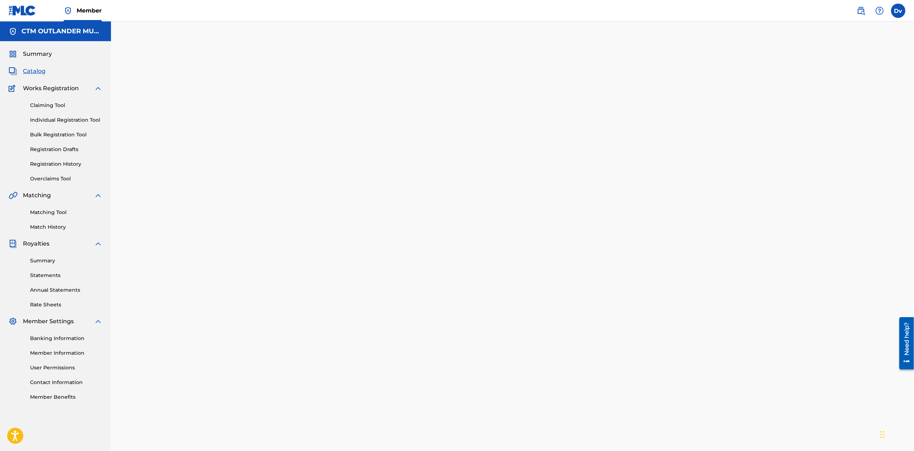
click at [53, 102] on link "Claiming Tool" at bounding box center [66, 106] width 72 height 8
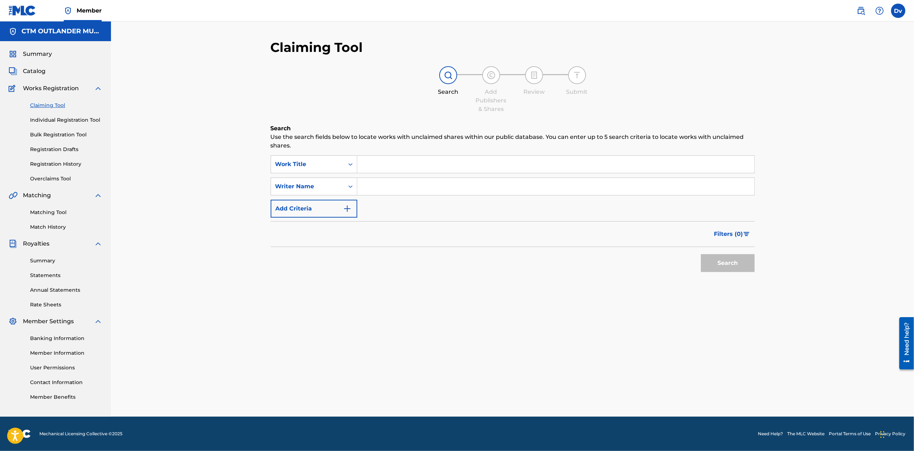
click at [457, 167] on input "Search Form" at bounding box center [555, 164] width 397 height 17
paste input "SUMMER'S OVER"
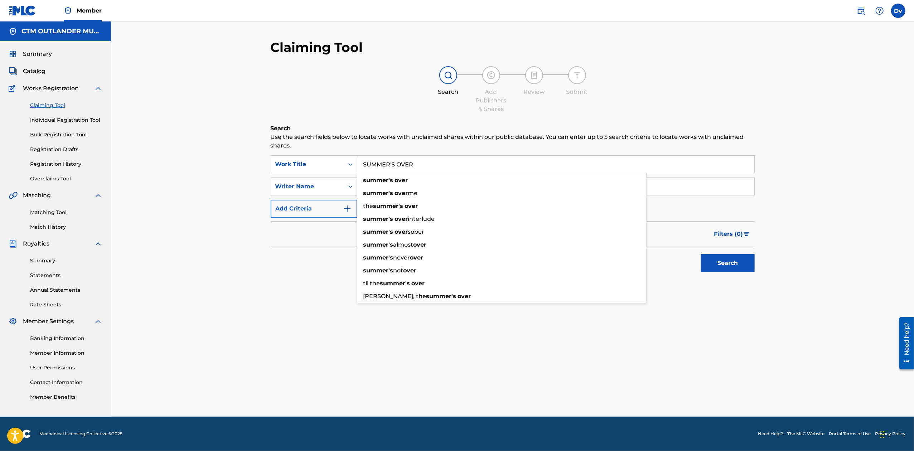
type input "SUMMER'S OVER"
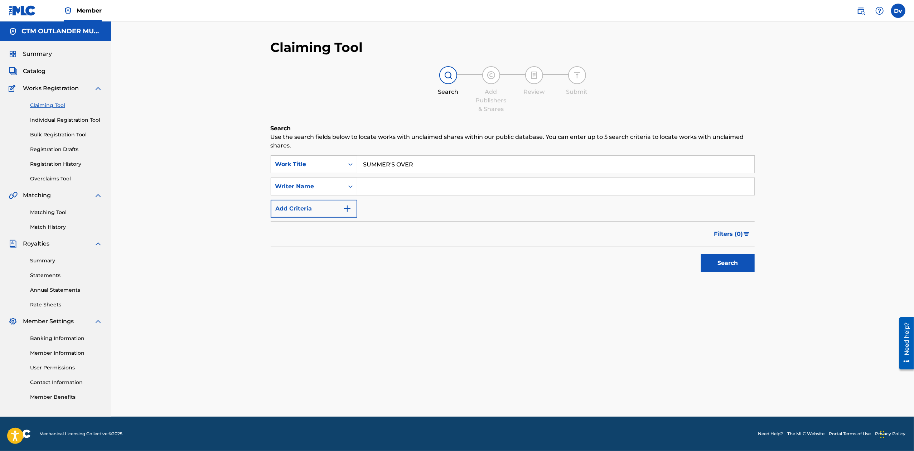
click at [258, 287] on div "Claiming Tool Search Add Publishers & Shares Review Submit Search Use the searc…" at bounding box center [512, 218] width 803 height 395
click at [398, 186] on input "Search Form" at bounding box center [555, 186] width 397 height 17
type input "[PERSON_NAME]"
click at [701, 254] on button "Search" at bounding box center [728, 263] width 54 height 18
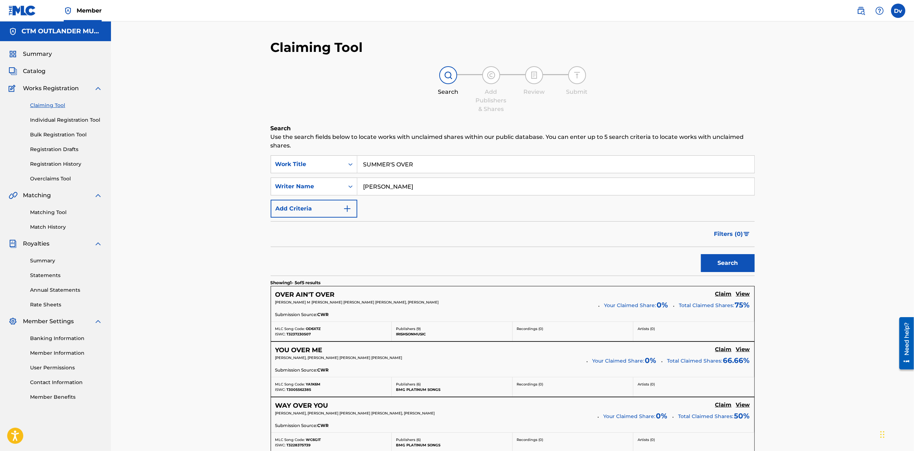
click at [735, 261] on button "Search" at bounding box center [728, 263] width 54 height 18
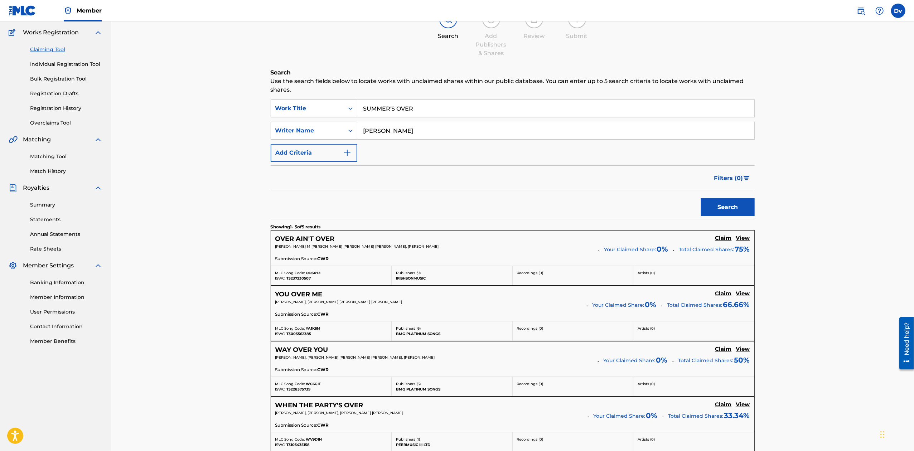
scroll to position [48, 0]
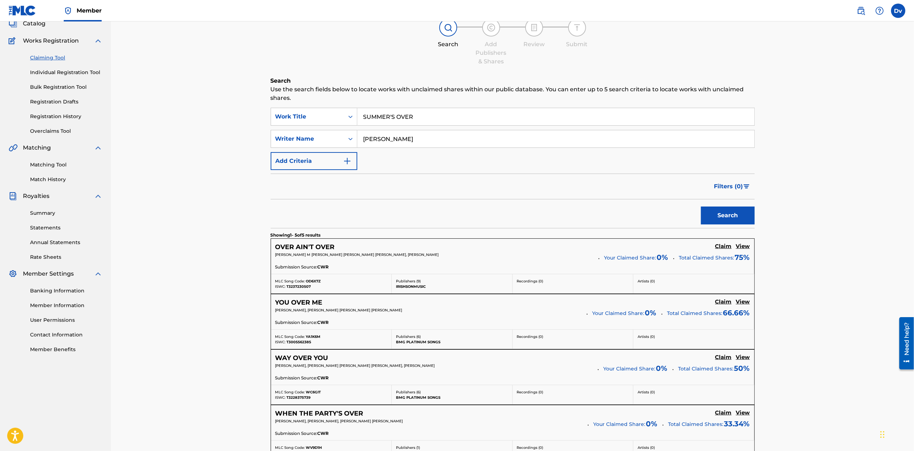
click at [68, 84] on link "Bulk Registration Tool" at bounding box center [66, 87] width 72 height 8
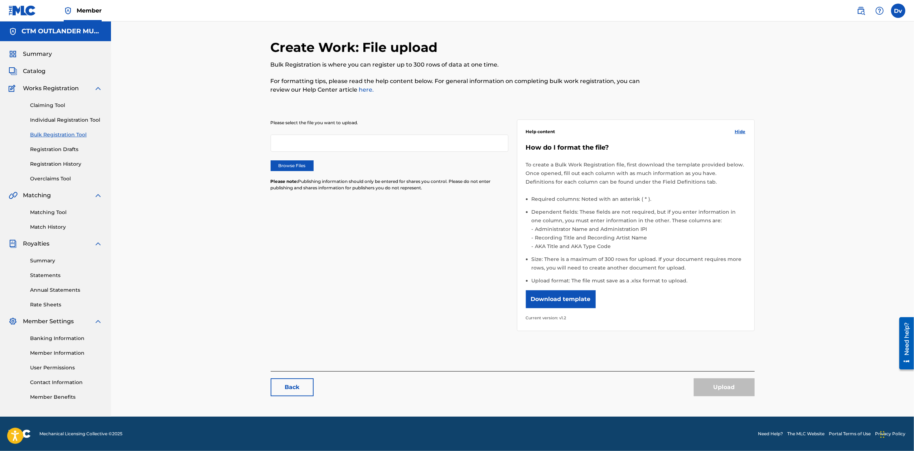
click at [56, 151] on link "Registration Drafts" at bounding box center [66, 150] width 72 height 8
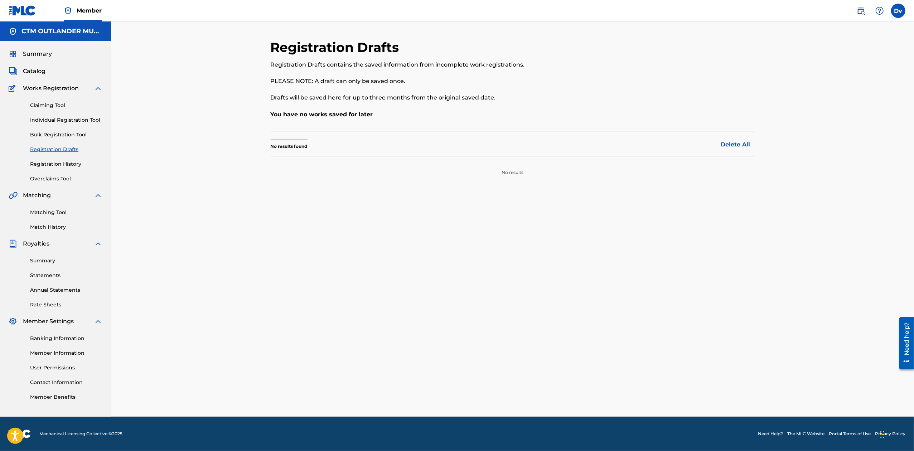
click at [49, 163] on link "Registration History" at bounding box center [66, 164] width 72 height 8
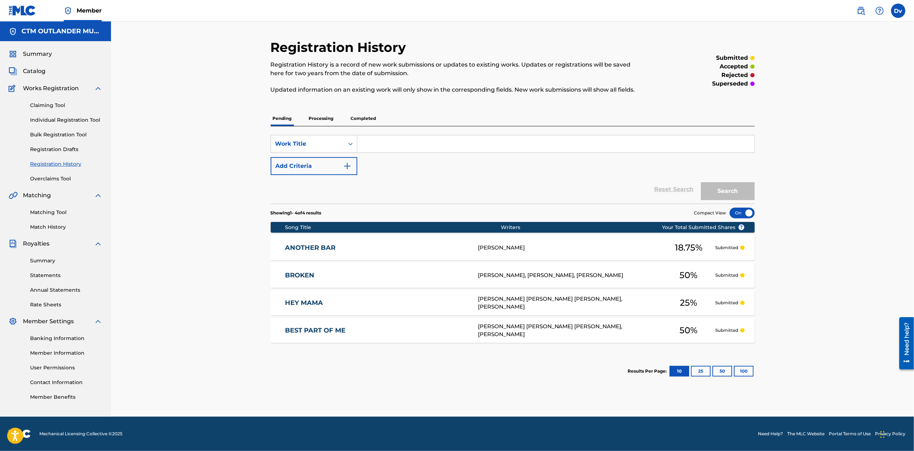
click at [310, 119] on p "Processing" at bounding box center [321, 118] width 29 height 15
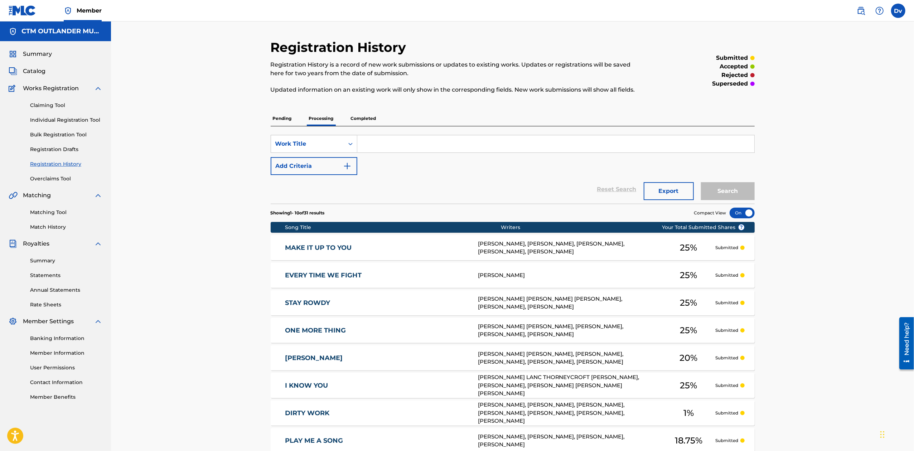
click at [385, 141] on input "Search Form" at bounding box center [555, 143] width 397 height 17
paste input "SUMMER'S OVER"
type input "SUMMER'S OVER"
click at [701, 182] on button "Search" at bounding box center [728, 191] width 54 height 18
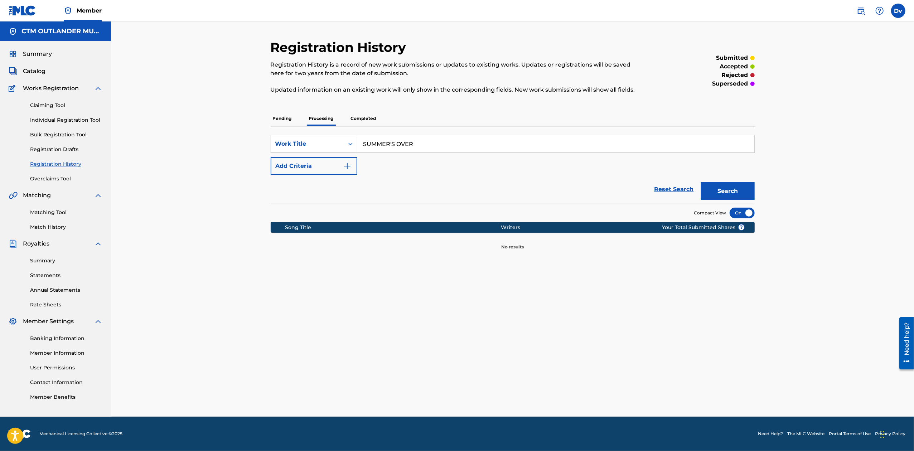
click at [370, 119] on p "Completed" at bounding box center [364, 118] width 30 height 15
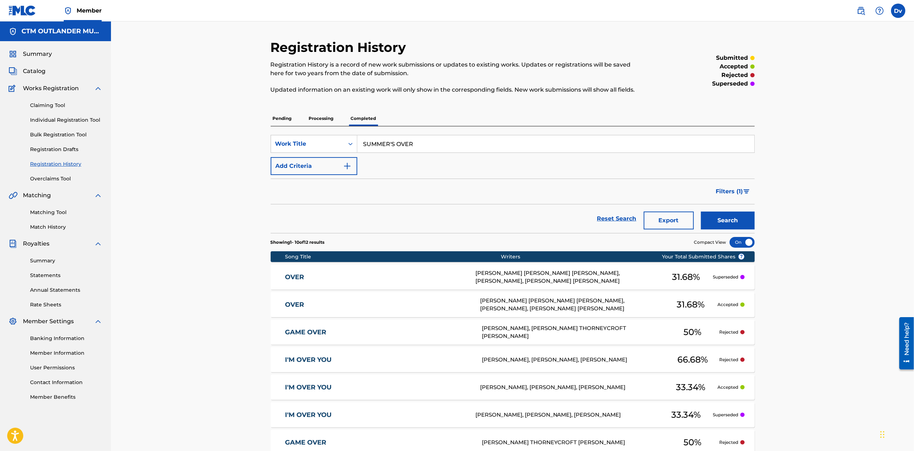
click at [731, 216] on button "Search" at bounding box center [728, 220] width 54 height 18
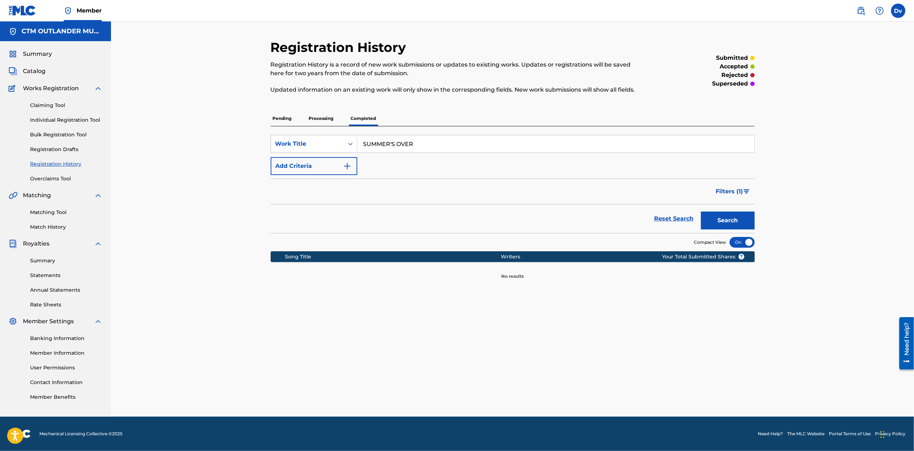
click at [290, 118] on p "Pending" at bounding box center [282, 118] width 23 height 15
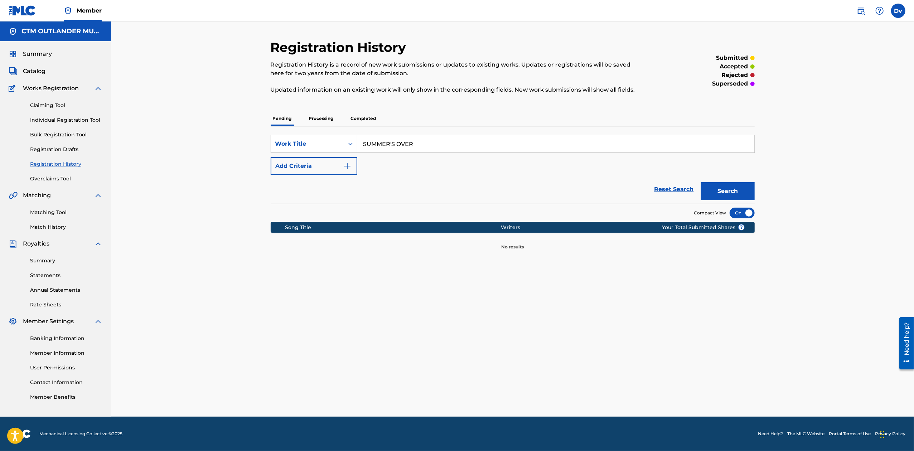
click at [725, 185] on button "Search" at bounding box center [728, 191] width 54 height 18
click at [64, 121] on link "Individual Registration Tool" at bounding box center [66, 120] width 72 height 8
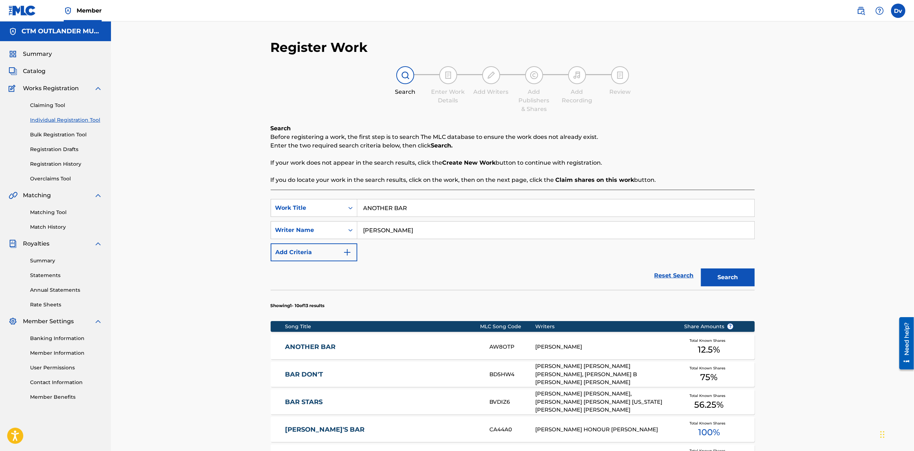
drag, startPoint x: 461, startPoint y: 207, endPoint x: 228, endPoint y: 190, distance: 233.5
click at [257, 195] on div "Register Work Search Enter Work Details Add Writers Add Publishers & Shares Add…" at bounding box center [512, 359] width 803 height 677
paste input "SUMMER'S OVE"
click at [391, 223] on strong "summer's" at bounding box center [378, 223] width 30 height 7
click at [392, 209] on input "summer's over" at bounding box center [555, 207] width 397 height 17
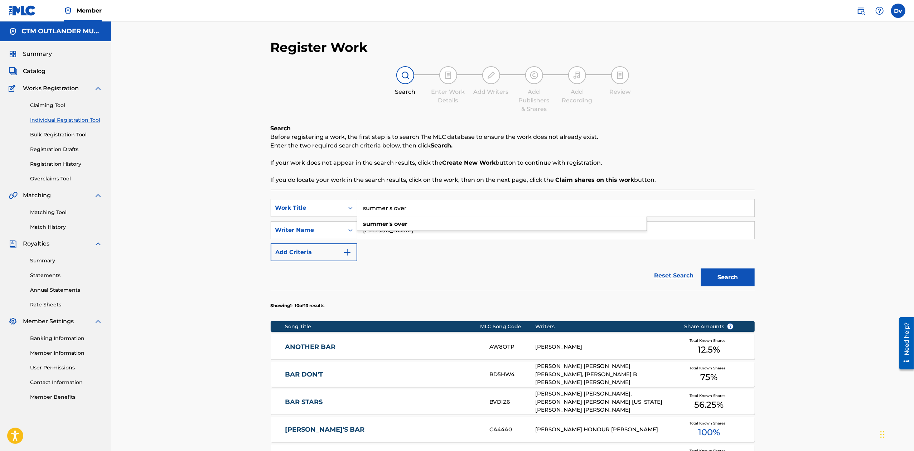
type input "summer s over"
click at [733, 268] on button "Search" at bounding box center [728, 277] width 54 height 18
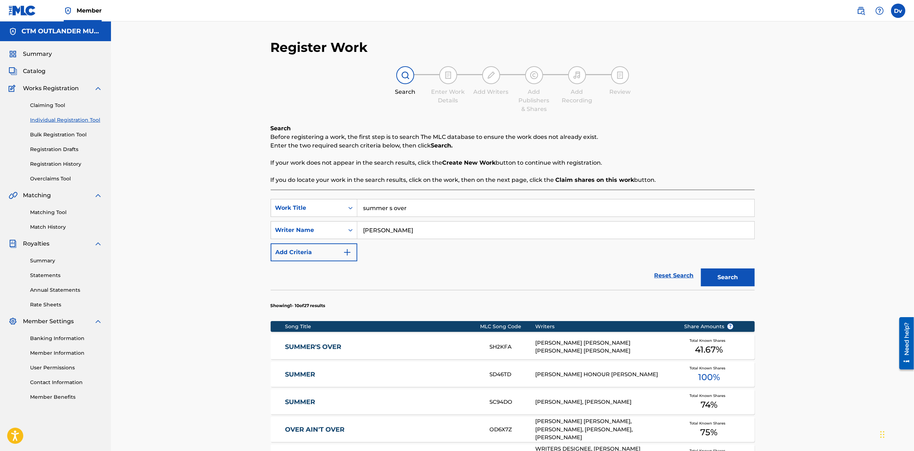
click at [333, 345] on link "SUMMER'S OVER" at bounding box center [382, 347] width 195 height 8
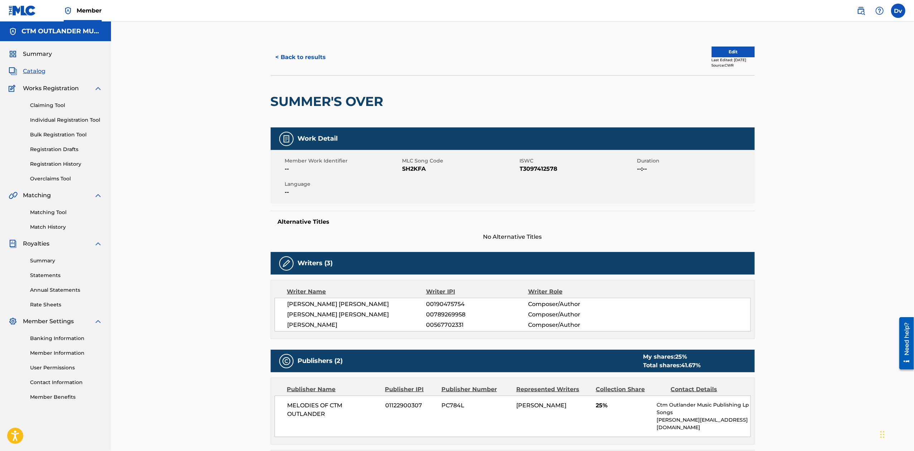
click at [313, 66] on div "< Back to results Edit Last Edited: March 28, 2025 Source: CWR" at bounding box center [513, 57] width 484 height 36
click at [317, 51] on button "< Back to results" at bounding box center [301, 57] width 60 height 18
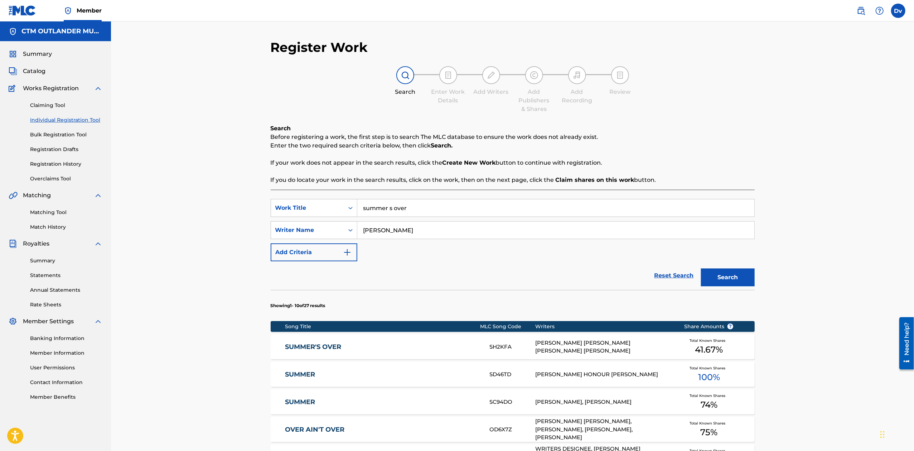
drag, startPoint x: 437, startPoint y: 208, endPoint x: 242, endPoint y: 206, distance: 194.3
click at [244, 208] on div "Register Work Search Enter Work Details Add Writers Add Publishers & Shares Add…" at bounding box center [512, 359] width 803 height 677
paste input "BETTER OFF ON A BEACH"
type input "BETTER OFF ON A BEACH"
click at [319, 264] on div "Reset Search Search" at bounding box center [513, 275] width 484 height 29
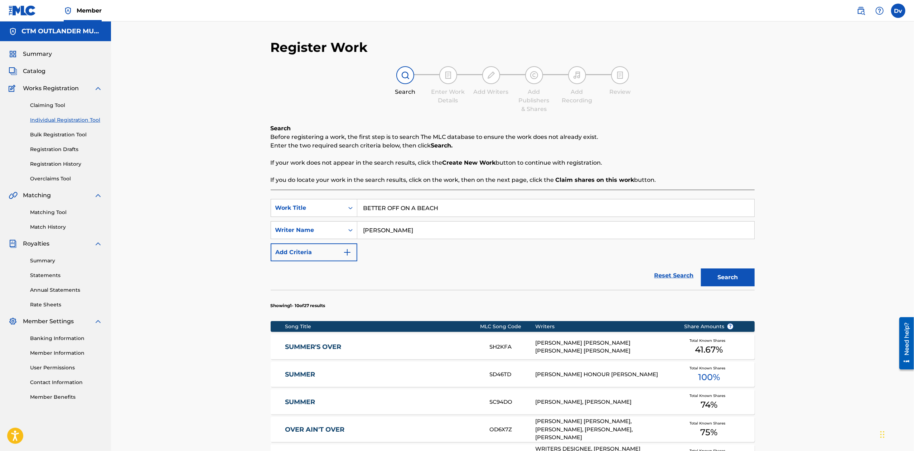
click at [726, 269] on button "Search" at bounding box center [728, 277] width 54 height 18
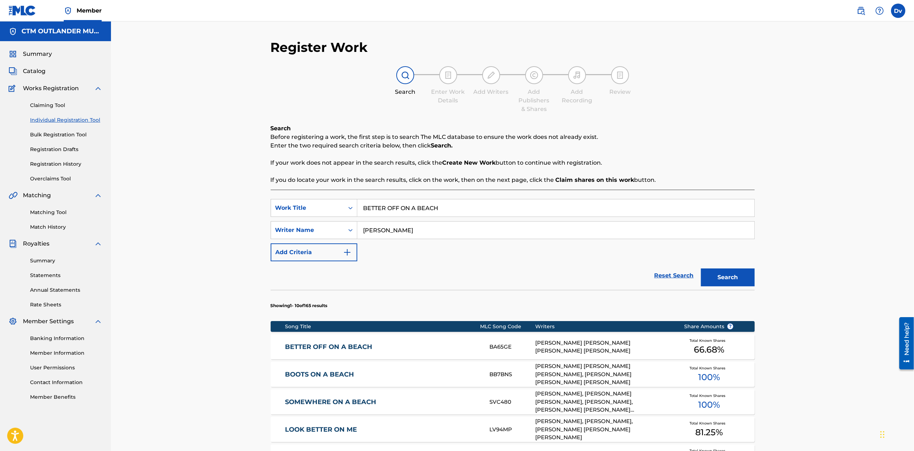
click at [351, 349] on link "BETTER OFF ON A BEACH" at bounding box center [382, 347] width 195 height 8
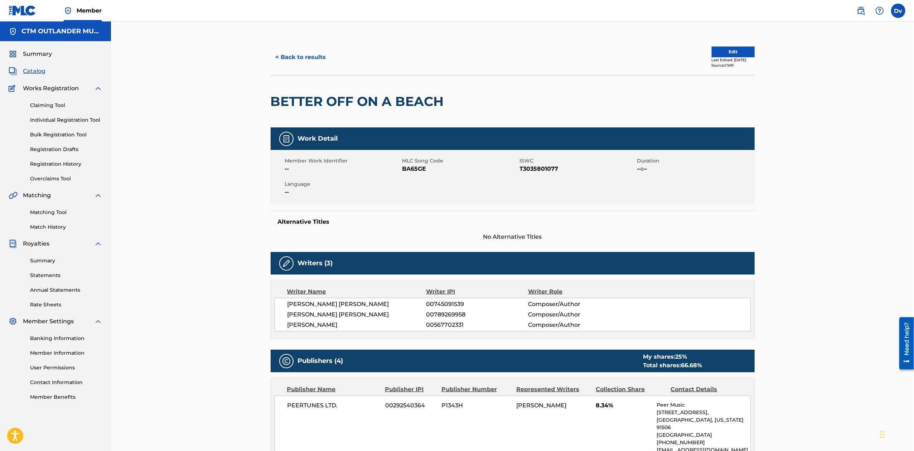
click at [319, 56] on button "< Back to results" at bounding box center [301, 57] width 60 height 18
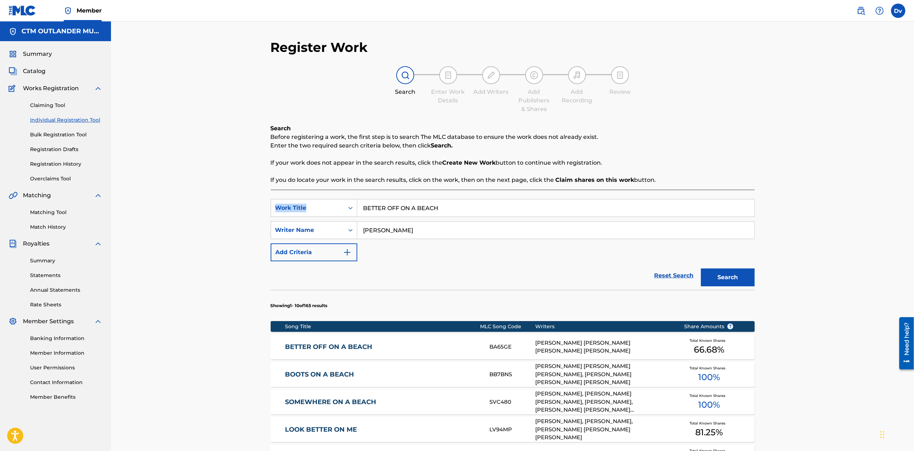
drag, startPoint x: 463, startPoint y: 215, endPoint x: 244, endPoint y: 192, distance: 220.2
click at [245, 192] on div "Register Work Search Enter Work Details Add Writers Add Publishers & Shares Add…" at bounding box center [512, 359] width 803 height 677
click at [466, 214] on input "BETTER OFF ON A BEACH" at bounding box center [555, 207] width 397 height 17
drag, startPoint x: 466, startPoint y: 213, endPoint x: 314, endPoint y: 209, distance: 151.8
click at [332, 211] on div "SearchWithCriteriac16488f9-528e-4ae2-8f53-48858bbbc70e Work Title BETTER OFF ON…" at bounding box center [513, 208] width 484 height 18
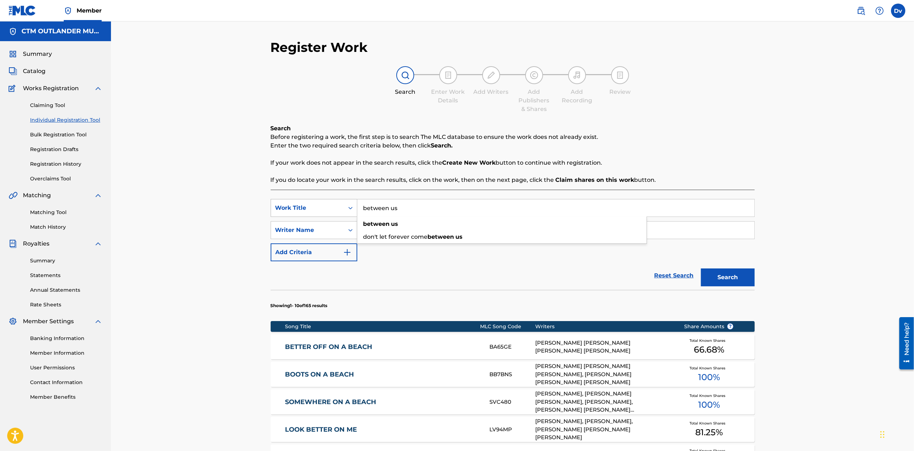
type input "between us"
click at [701, 268] on button "Search" at bounding box center [728, 277] width 54 height 18
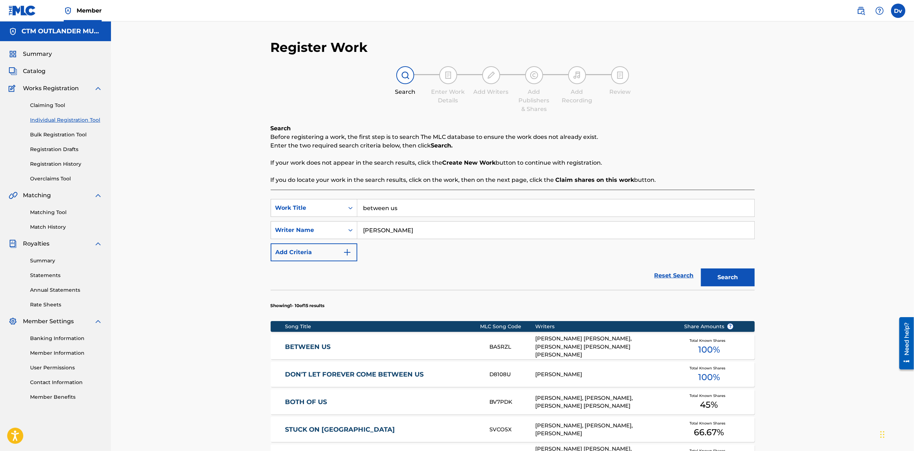
click at [326, 350] on link "BETWEEN US" at bounding box center [382, 347] width 195 height 8
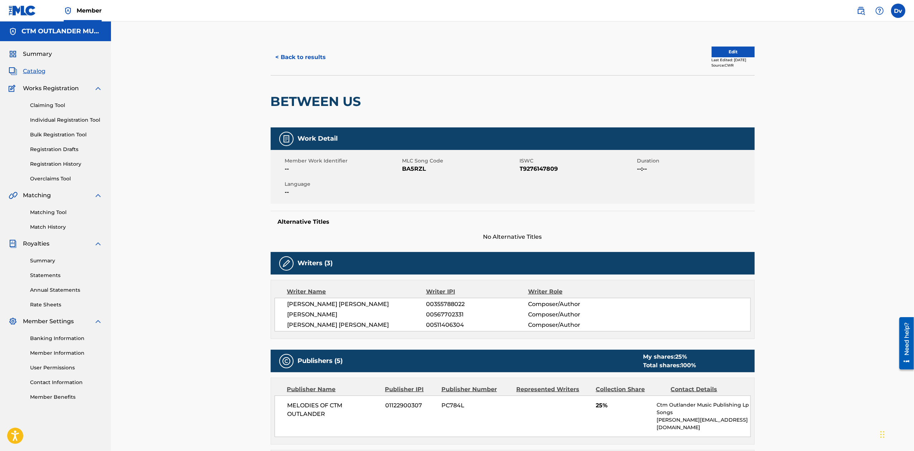
click at [318, 57] on button "< Back to results" at bounding box center [301, 57] width 60 height 18
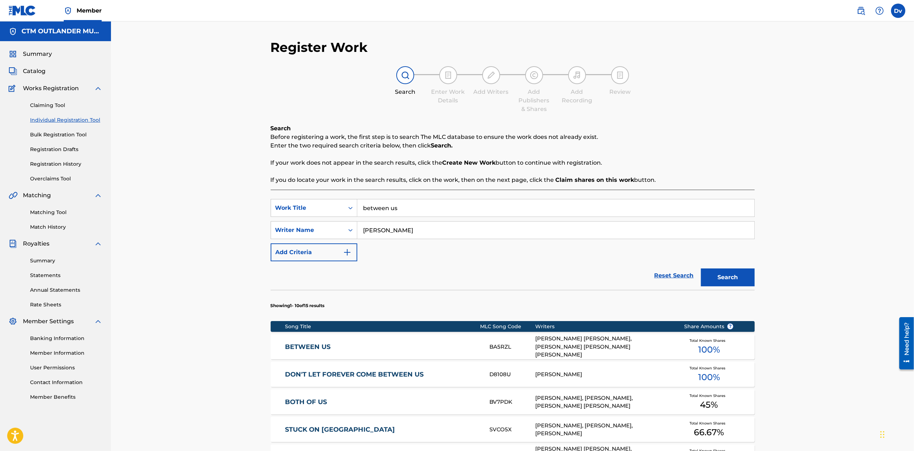
drag, startPoint x: 447, startPoint y: 210, endPoint x: 325, endPoint y: 196, distance: 122.8
click at [327, 196] on div "SearchWithCriteriac16488f9-528e-4ae2-8f53-48858bbbc70e Work Title between us Se…" at bounding box center [513, 431] width 484 height 483
paste input "NIGHTS, MEMORIES, STORIES"
type input "NIGHTS, MEMORIES, STORIES"
click at [701, 268] on button "Search" at bounding box center [728, 277] width 54 height 18
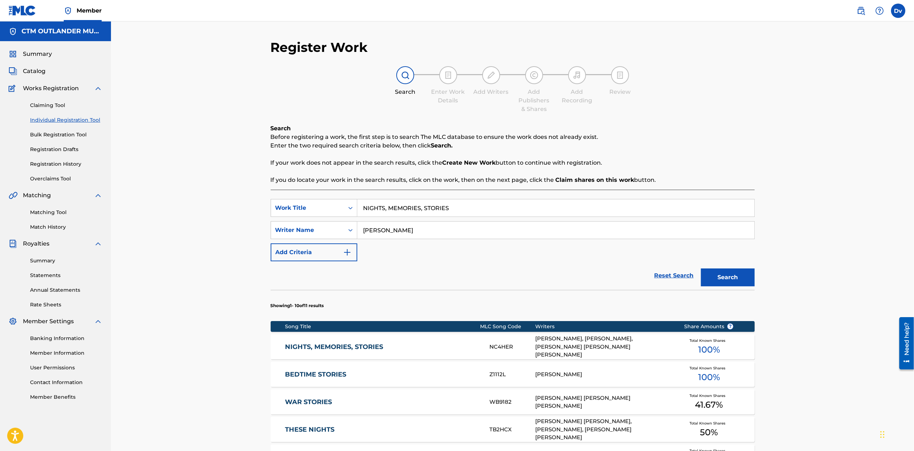
click at [331, 350] on div "NIGHTS, MEMORIES, STORIES NC4HER MICHAEL TYLER SPRAGG, THOMAS ARCHER, JOHN COLE…" at bounding box center [513, 346] width 484 height 25
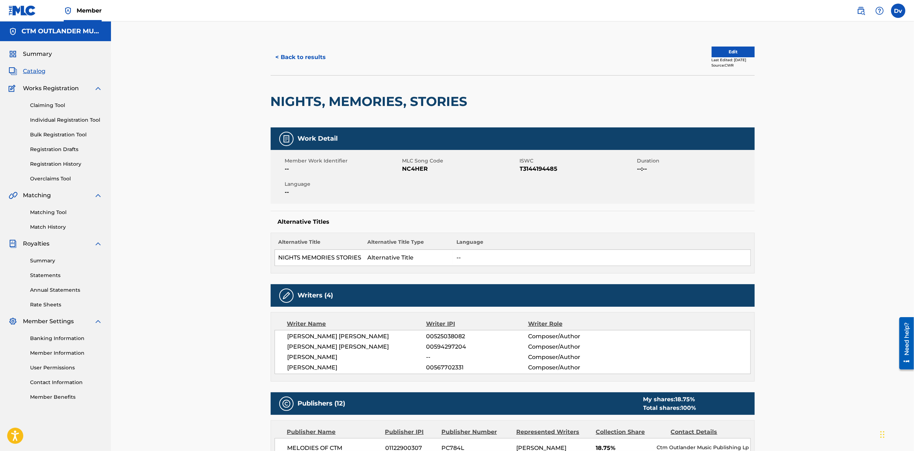
click at [304, 51] on button "< Back to results" at bounding box center [301, 57] width 60 height 18
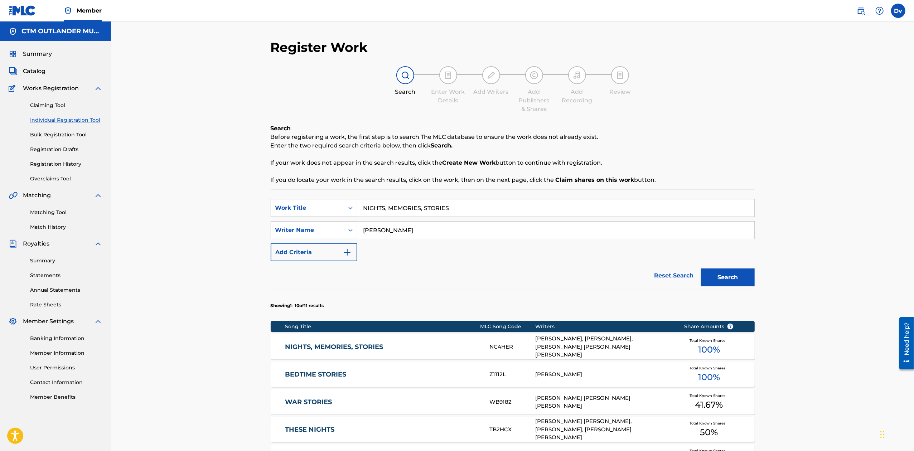
drag, startPoint x: 477, startPoint y: 210, endPoint x: 199, endPoint y: 187, distance: 279.0
click at [210, 188] on div "Register Work Search Enter Work Details Add Writers Add Publishers & Shares Add…" at bounding box center [512, 359] width 803 height 677
paste input "HERE'S TO THE NIGHT"
type input "HERE'S TO THE NIGHTS"
click at [486, 299] on section "Showing 1 - 10 of 11 results" at bounding box center [513, 304] width 484 height 28
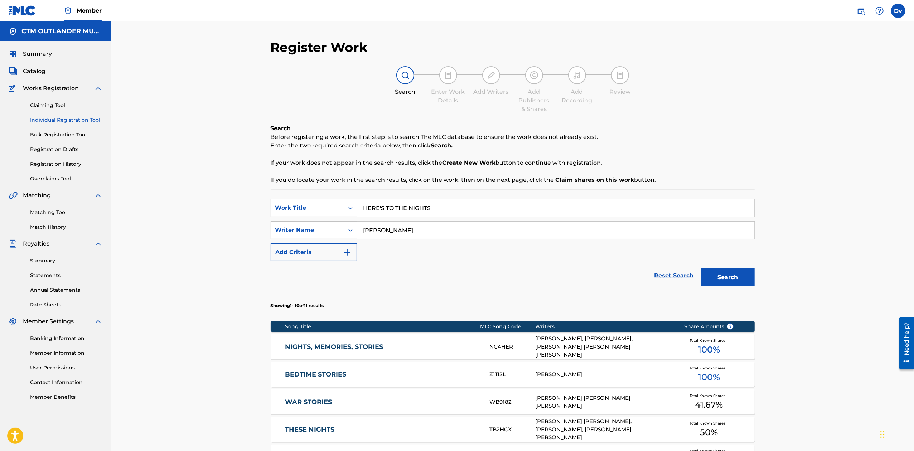
click at [737, 279] on button "Search" at bounding box center [728, 277] width 54 height 18
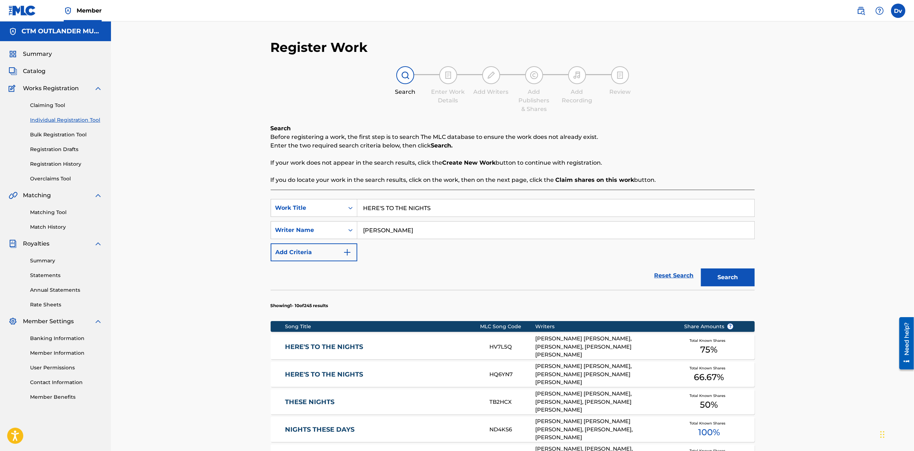
click at [354, 348] on link "HERE'S TO THE NIGHTS" at bounding box center [382, 347] width 195 height 8
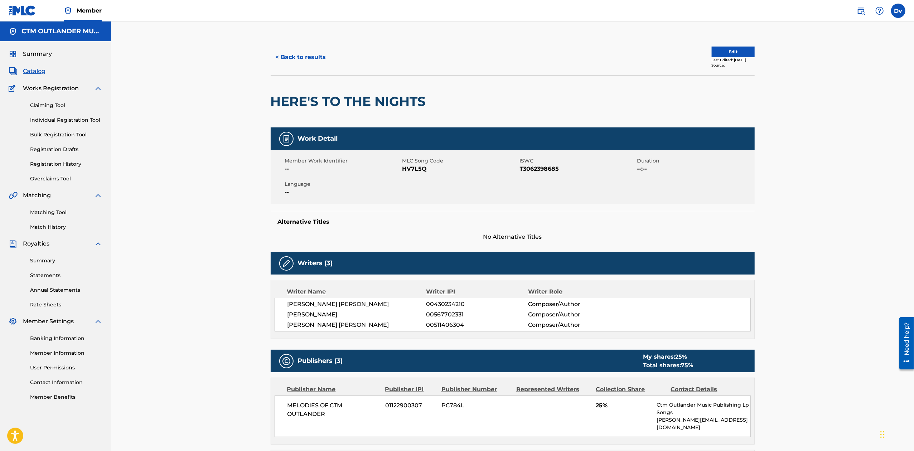
click at [301, 55] on button "< Back to results" at bounding box center [301, 57] width 60 height 18
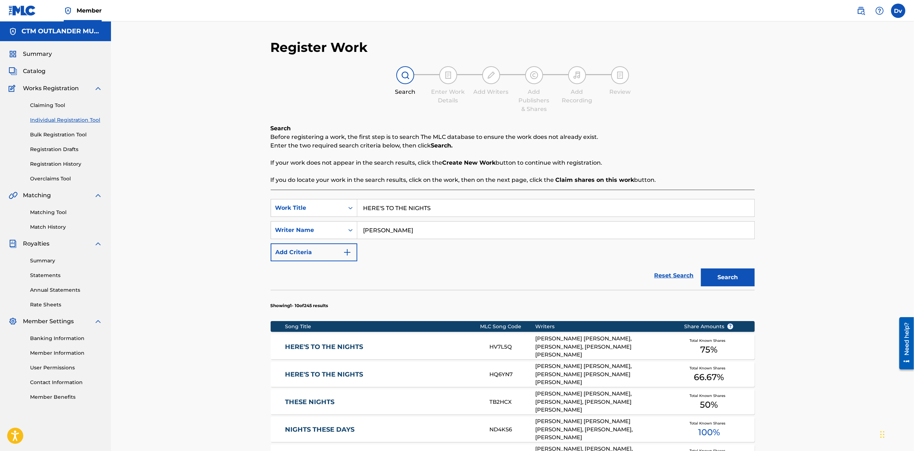
click at [346, 377] on link "HERE'S TO THE NIGHTS" at bounding box center [382, 374] width 195 height 8
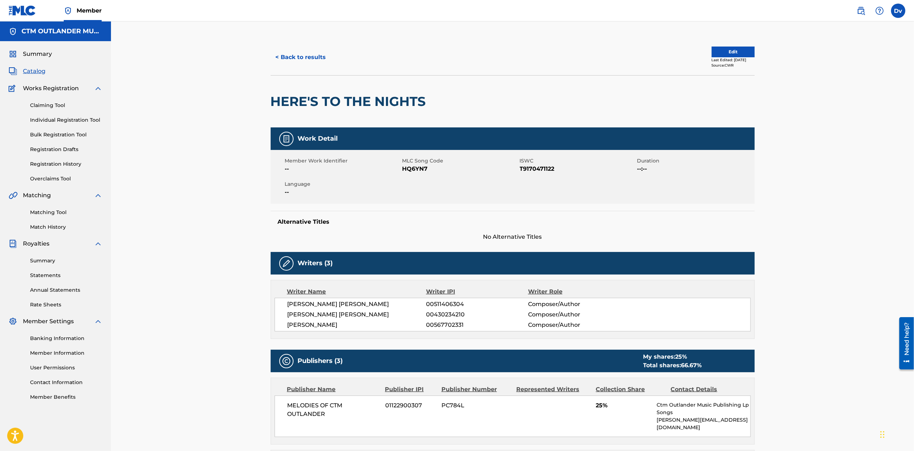
click at [298, 52] on button "< Back to results" at bounding box center [301, 57] width 60 height 18
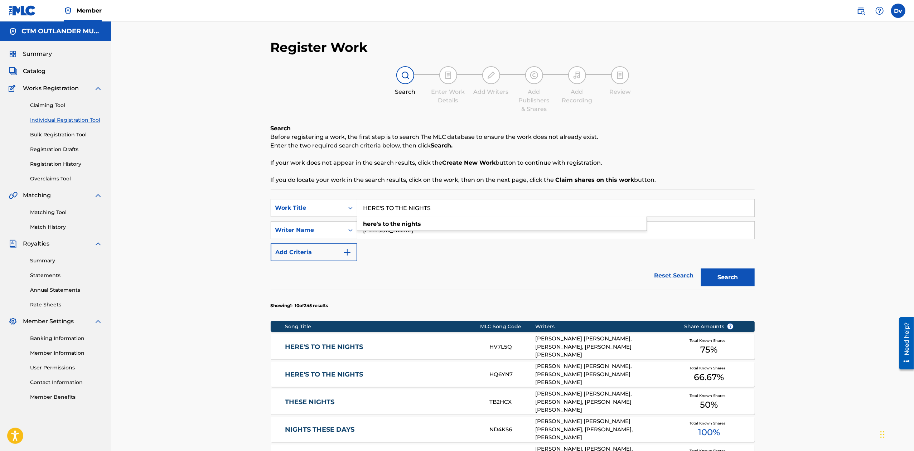
drag, startPoint x: 456, startPoint y: 214, endPoint x: 245, endPoint y: 195, distance: 210.9
click at [268, 209] on div "Register Work Search Enter Work Details Add Writers Add Publishers & Shares Add…" at bounding box center [512, 368] width 501 height 659
paste input "SON OF A GUN"
type input "SON OF A GUN"
click at [701, 268] on button "Search" at bounding box center [728, 277] width 54 height 18
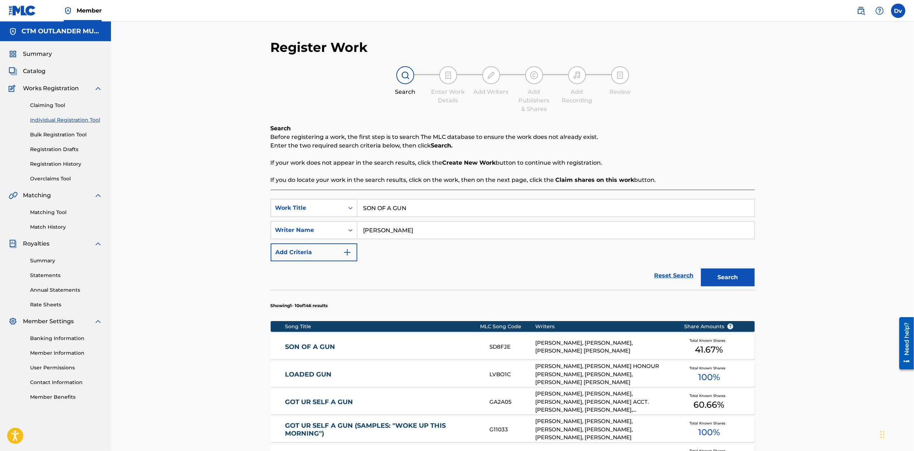
click at [326, 346] on link "SON OF A GUN" at bounding box center [382, 347] width 195 height 8
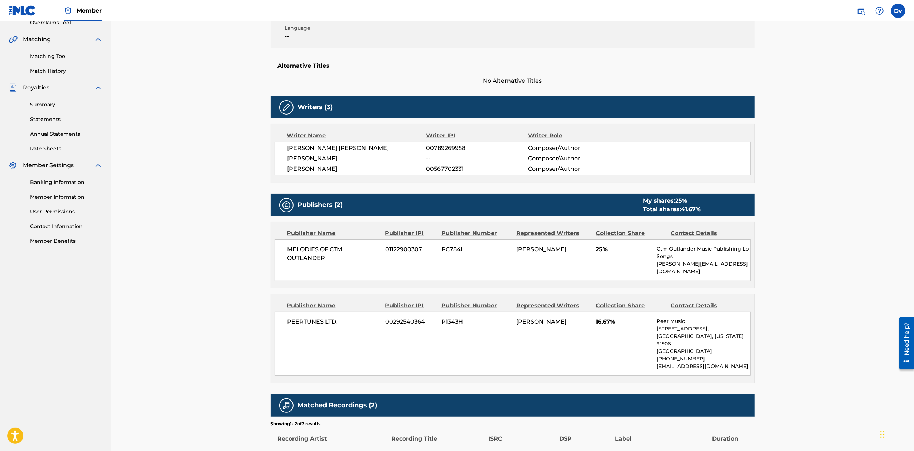
scroll to position [191, 0]
